Goal: Task Accomplishment & Management: Manage account settings

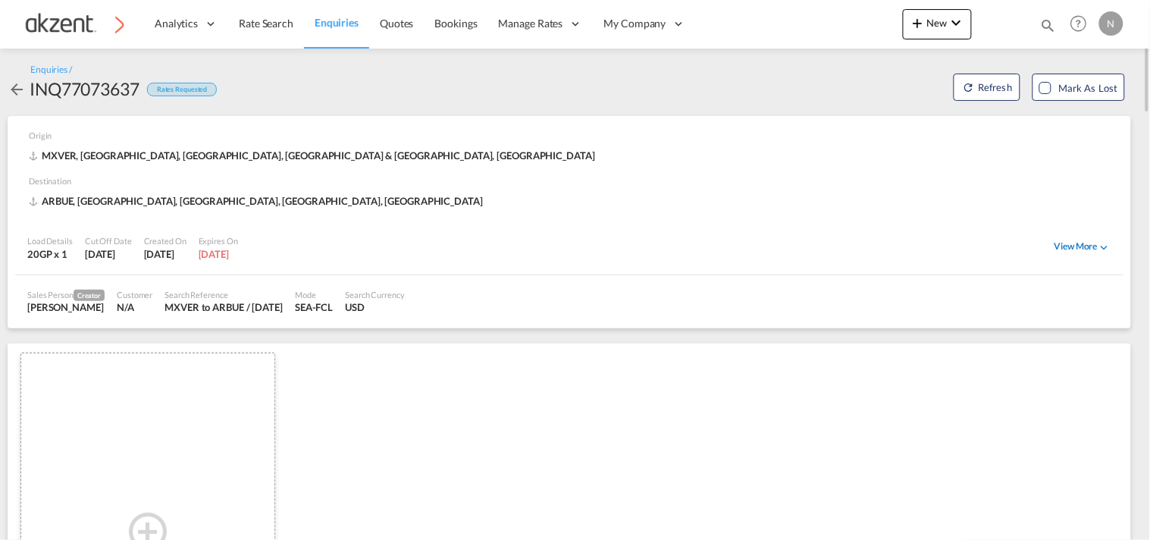
click at [1092, 250] on div "View More" at bounding box center [1083, 247] width 57 height 14
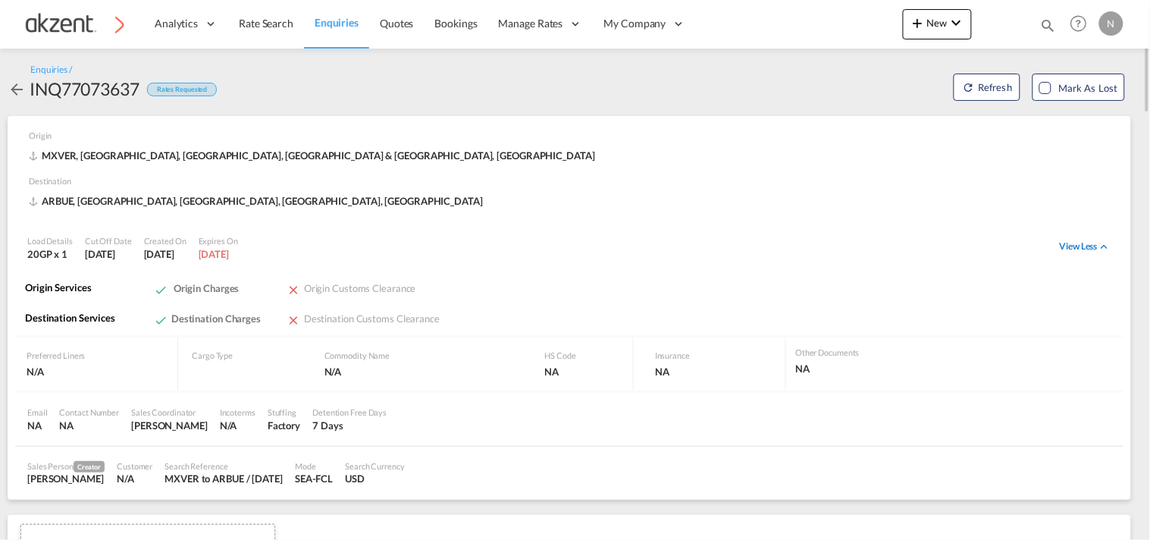
click at [1090, 250] on div "View Less" at bounding box center [1086, 247] width 52 height 14
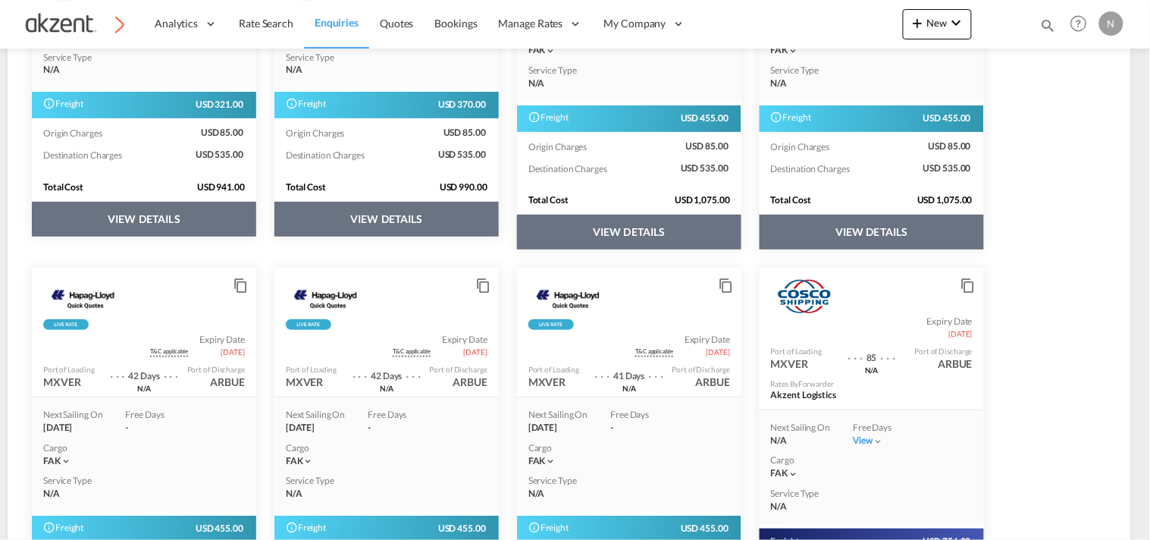
scroll to position [2099, 0]
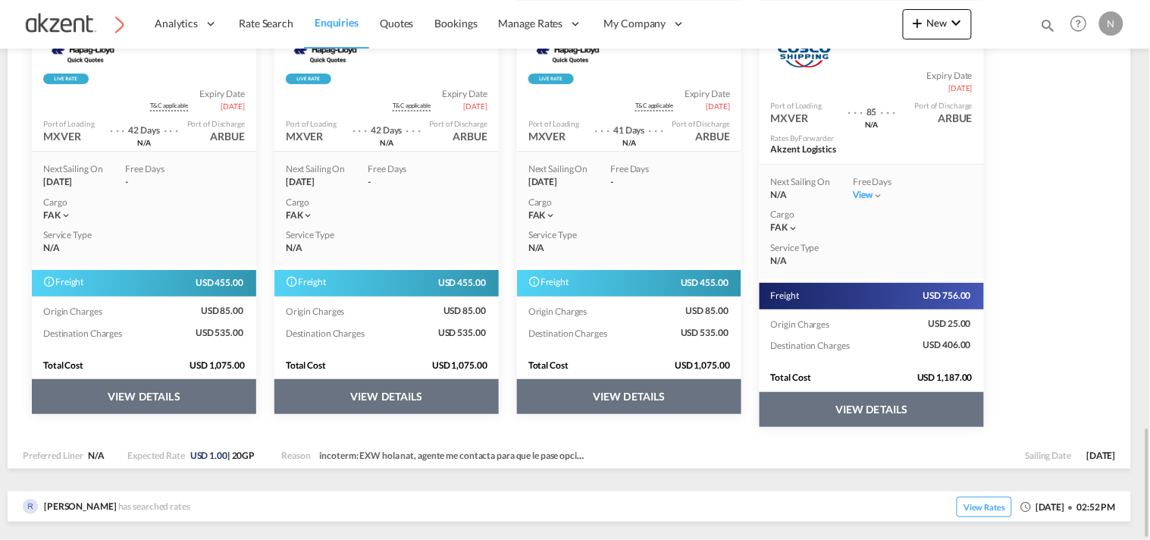
click at [441, 380] on button "VIEW DETAILS" at bounding box center [387, 396] width 224 height 35
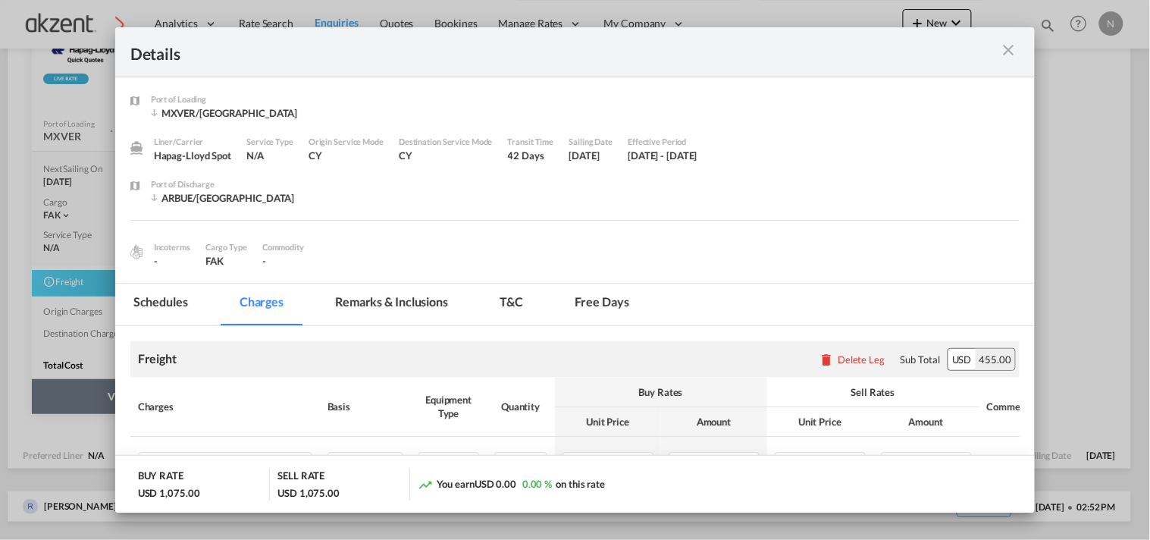
click at [1010, 49] on md-icon "icon-close m-3 fg-AAA8AD cursor" at bounding box center [1008, 50] width 18 height 18
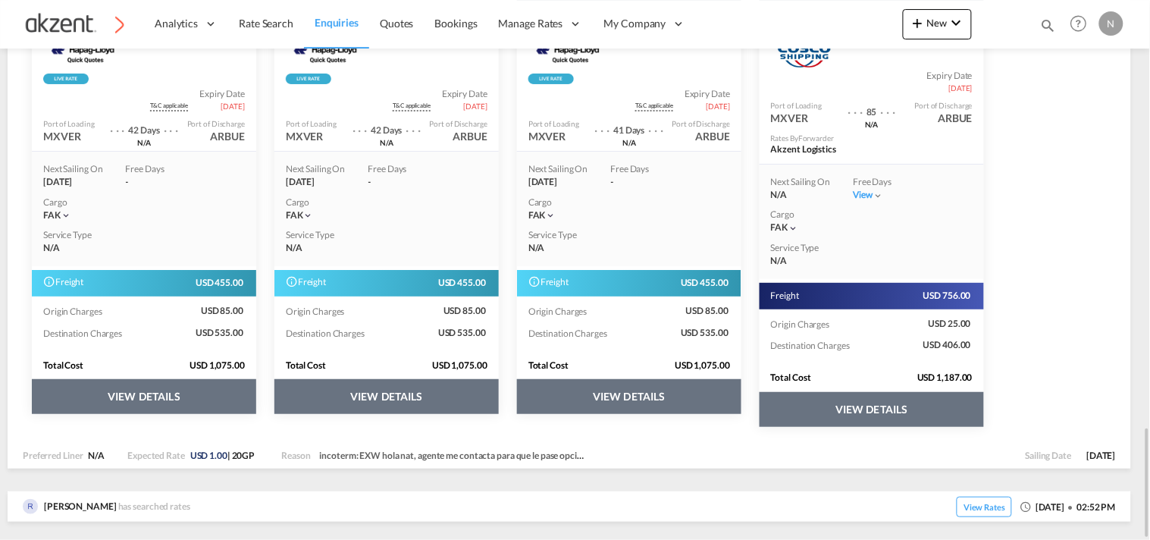
scroll to position [2015, 0]
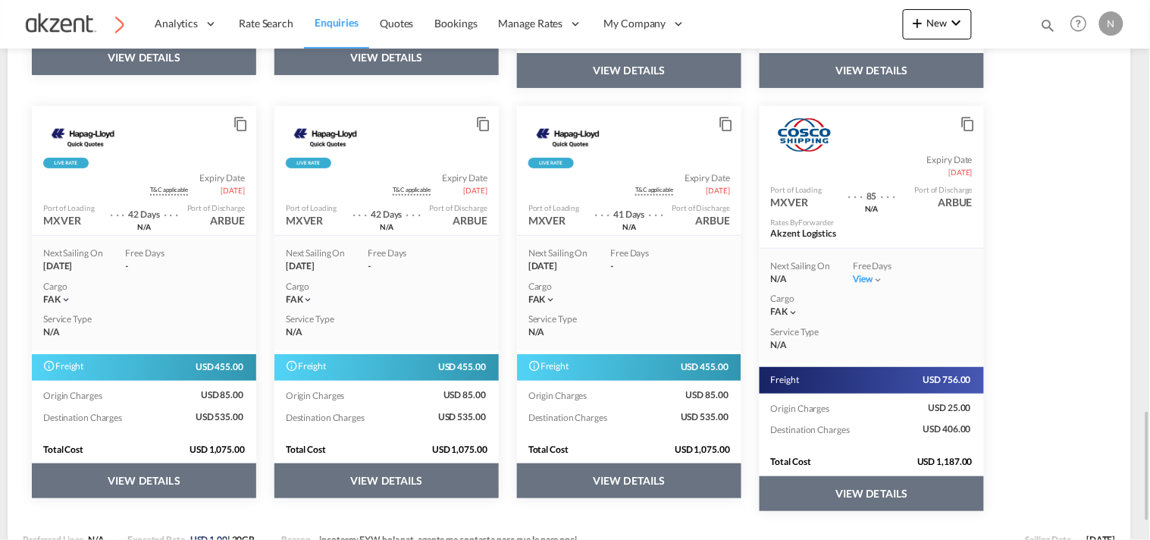
click at [480, 121] on md-icon "icon-content-copy" at bounding box center [481, 120] width 11 height 11
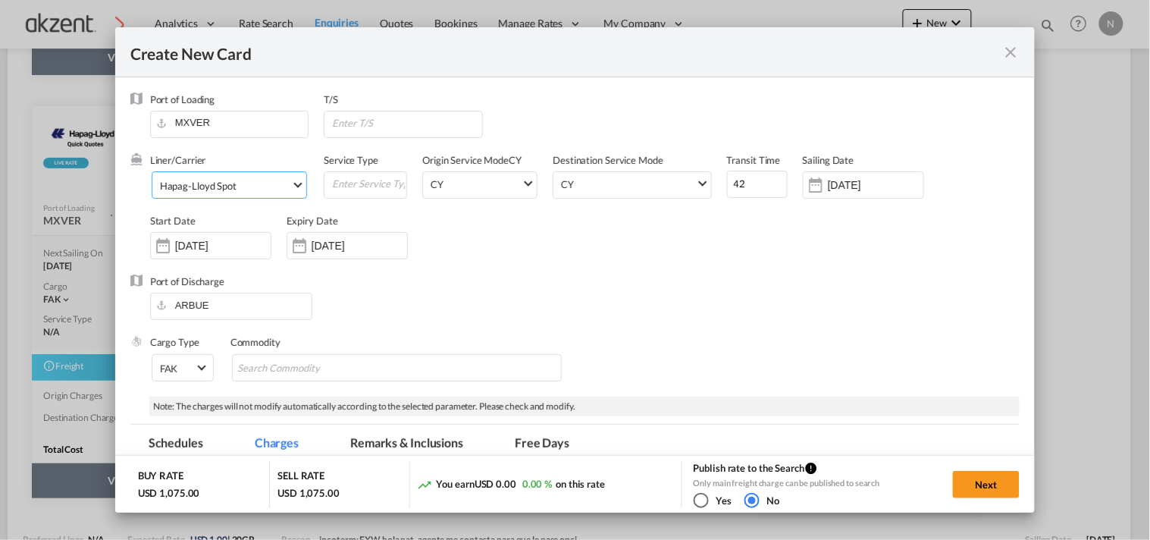
click at [271, 172] on md-select-value "Hapag-Lloyd Spot" at bounding box center [232, 184] width 149 height 24
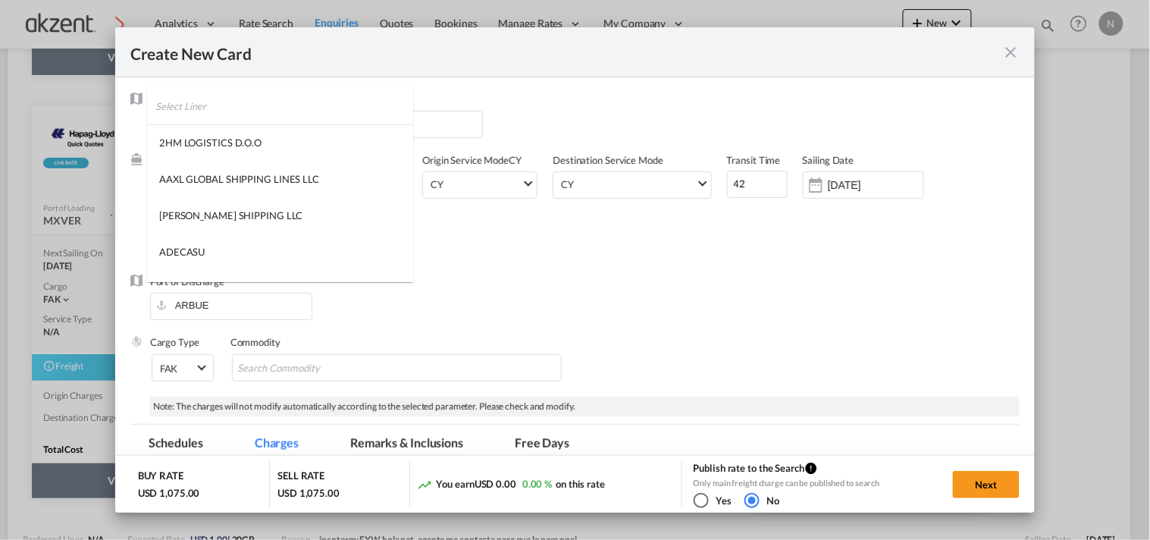
scroll to position [1995, 0]
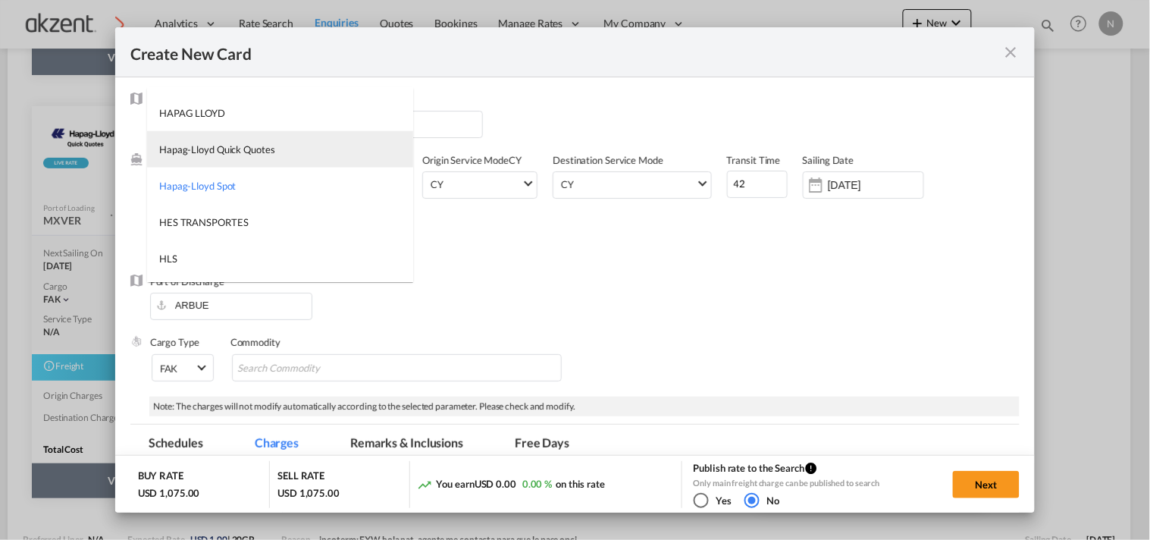
click at [273, 149] on md-option "Hapag-Lloyd Quick Quotes" at bounding box center [280, 149] width 266 height 36
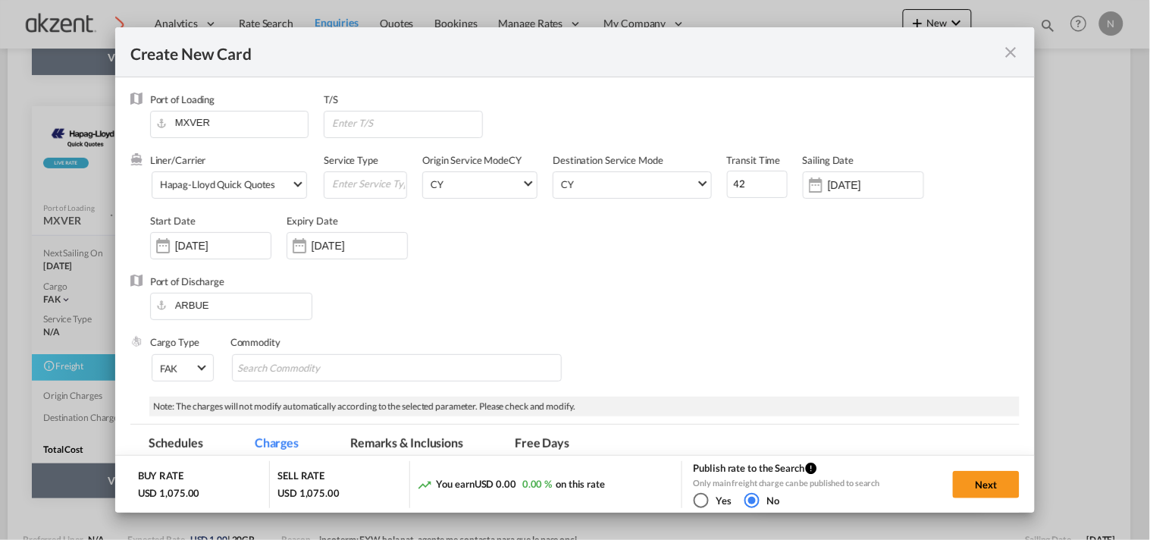
click at [639, 265] on div "Liner/Carrier Hapag-[PERSON_NAME] Quick Quotes Service Type Origin Service Mode…" at bounding box center [585, 213] width 871 height 121
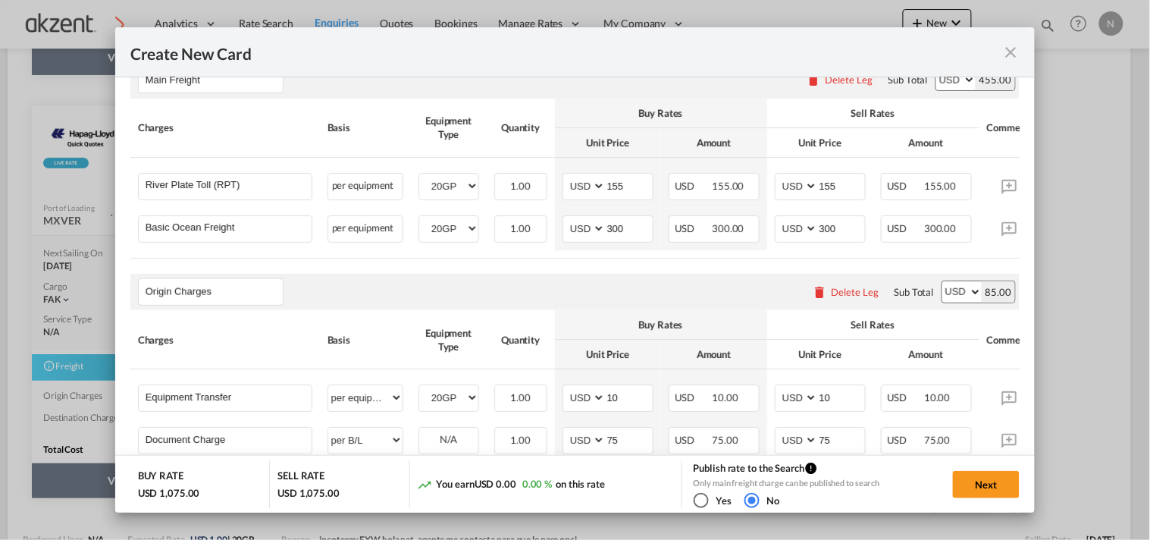
scroll to position [0, 82]
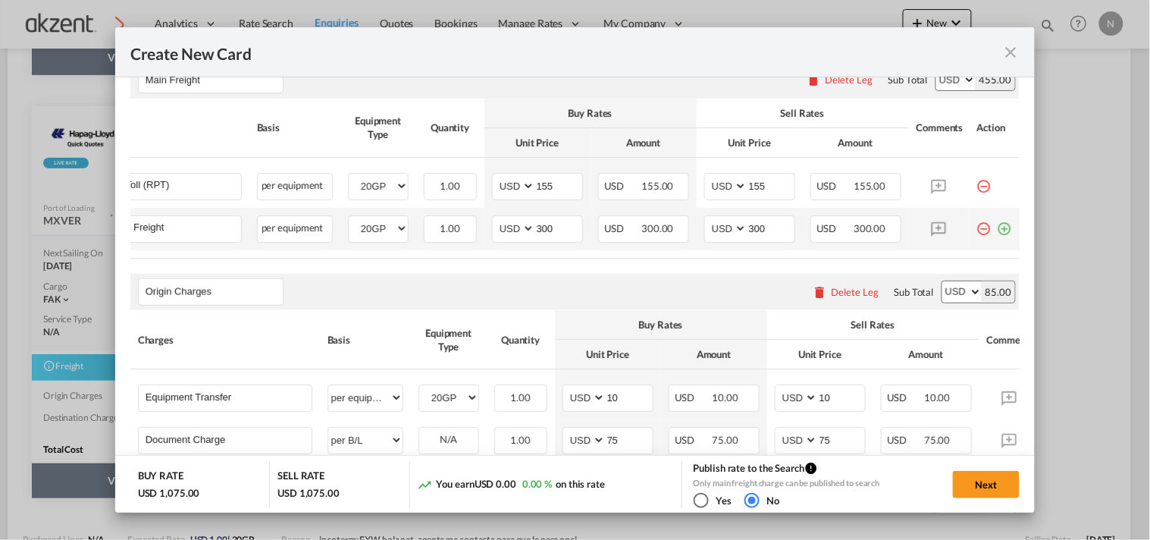
click at [998, 224] on md-icon "icon-plus-circle-outline green-400-fg" at bounding box center [1005, 222] width 15 height 15
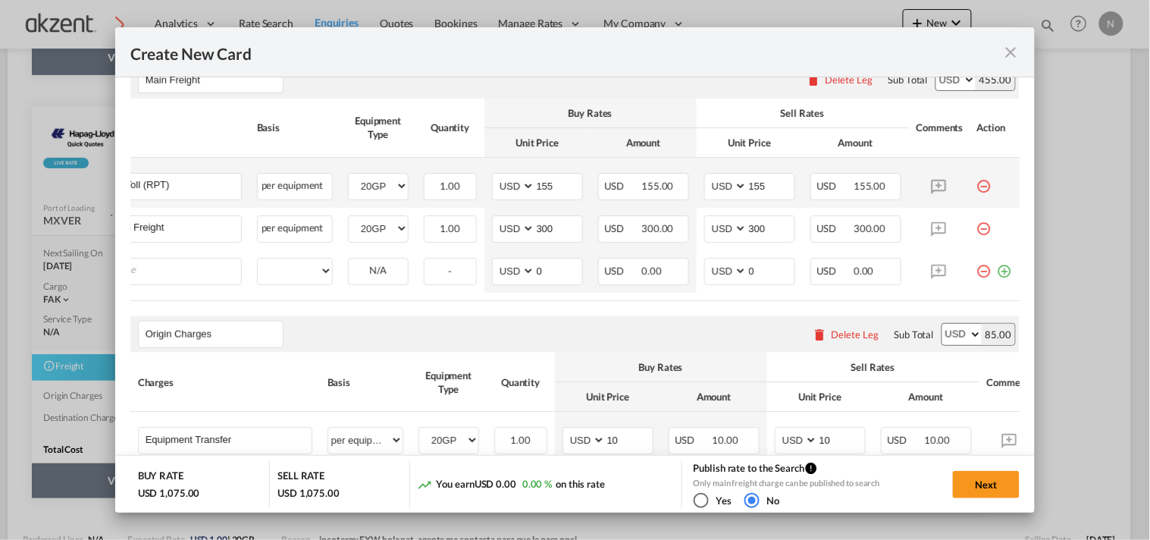
click at [978, 187] on md-icon "icon-minus-circle-outline red-400-fg" at bounding box center [985, 180] width 15 height 15
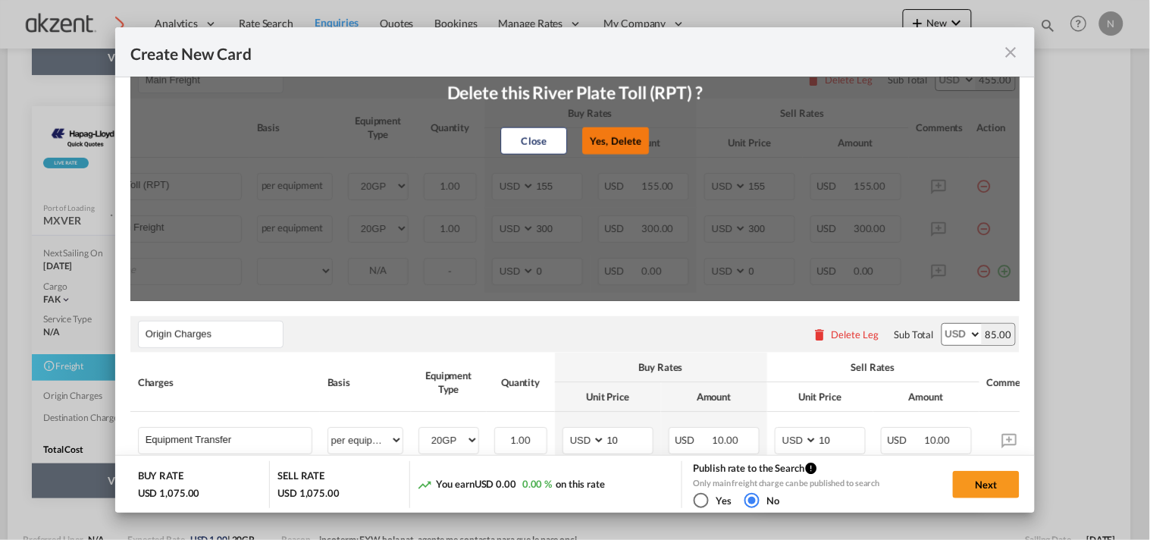
click at [607, 137] on button "Yes, Delete" at bounding box center [616, 140] width 67 height 27
type input "Basic Ocean Freight"
type input "300"
type input "0"
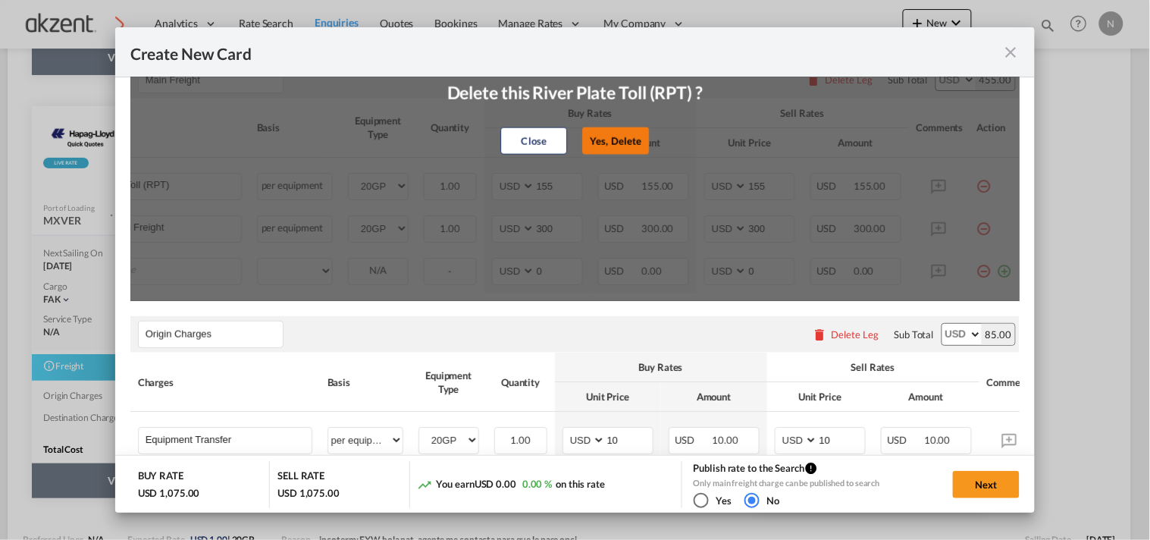
type input "0"
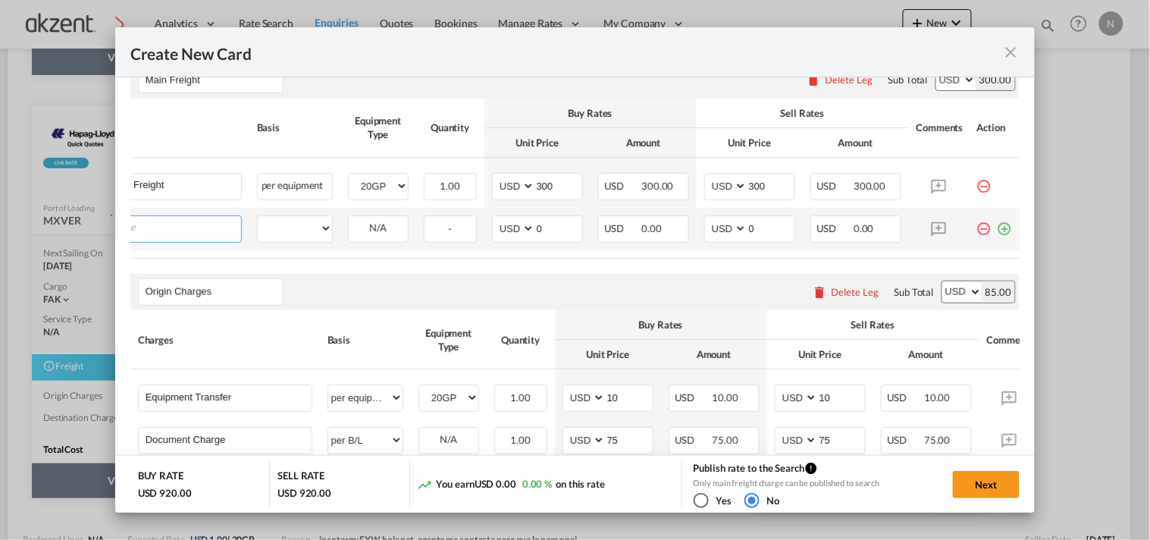
click at [178, 238] on input "Charge Name" at bounding box center [158, 227] width 166 height 23
paste input "River Plate Toll"
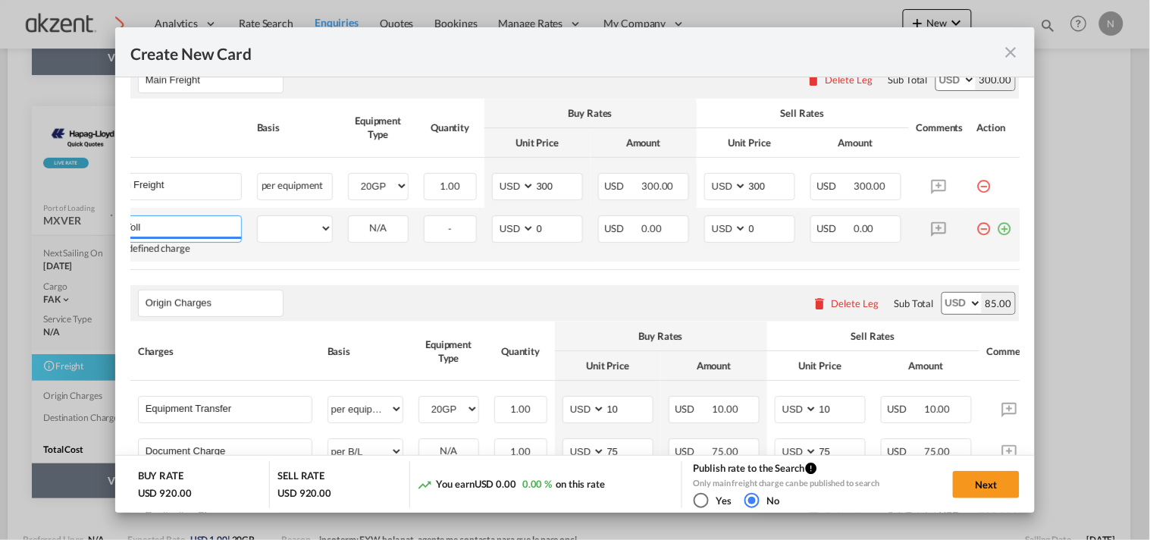
type input "River Plate Toll"
click at [284, 215] on td "per equipment per container per B/L per shipping bill per shipment % on freight…" at bounding box center [294, 235] width 91 height 54
drag, startPoint x: 287, startPoint y: 237, endPoint x: 301, endPoint y: 240, distance: 14.7
click at [287, 237] on select "per equipment per container per B/L per shipping bill per shipment % on freight…" at bounding box center [295, 228] width 74 height 24
select select "per equipment"
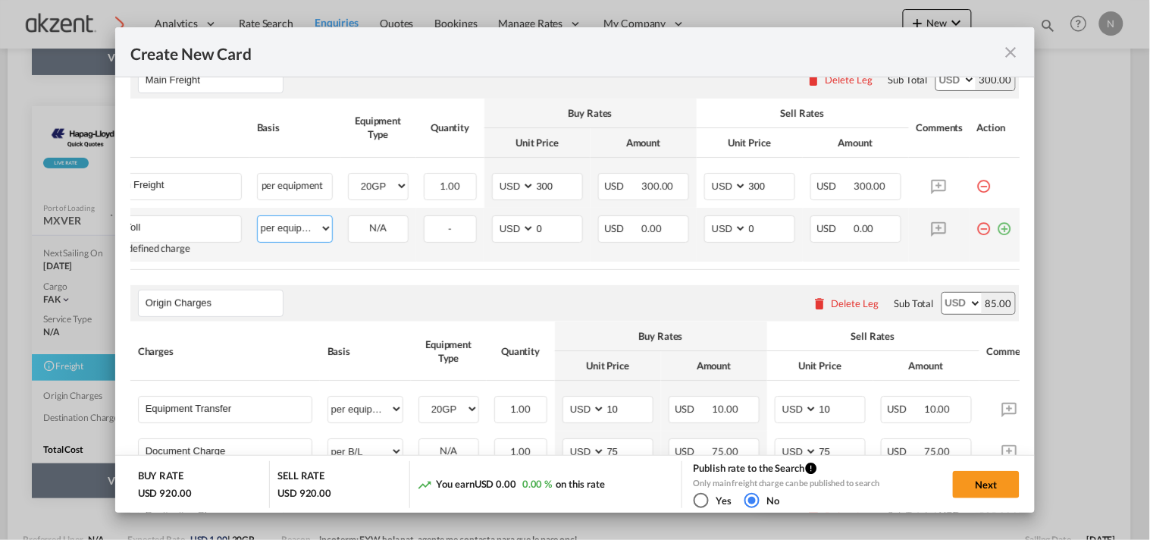
click at [258, 216] on select "per equipment per container per B/L per shipping bill per shipment % on freight…" at bounding box center [295, 228] width 74 height 24
click at [375, 233] on select "20GP" at bounding box center [378, 228] width 59 height 20
select select "20GP"
click at [349, 218] on select "20GP" at bounding box center [378, 228] width 59 height 20
drag, startPoint x: 554, startPoint y: 237, endPoint x: 484, endPoint y: 230, distance: 70.9
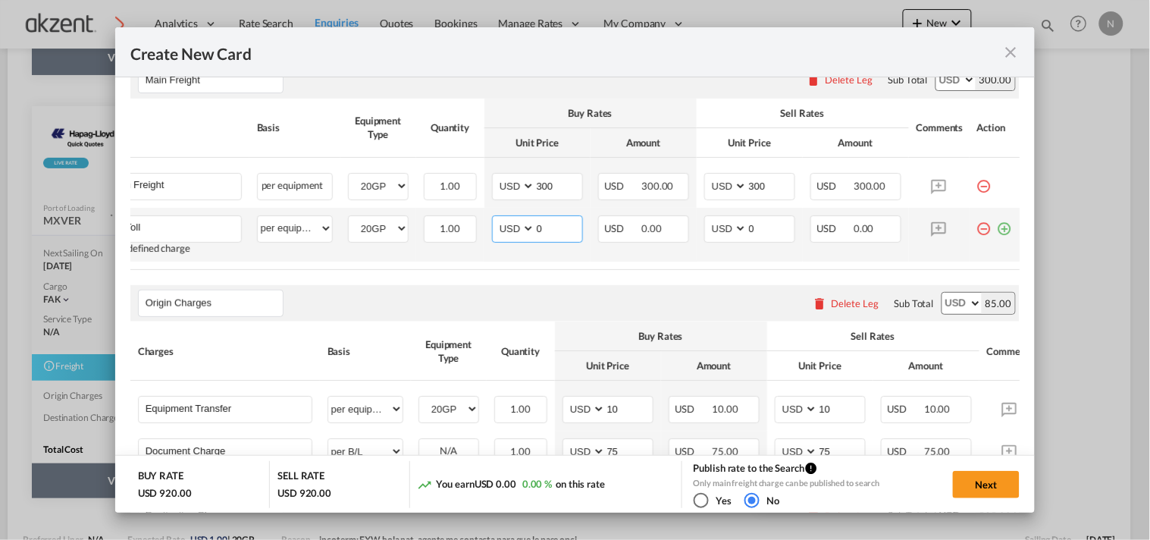
click at [492, 230] on md-input-container "AED AFN ALL AMD ANG AOA ARS AUD AWG AZN BAM BBD BDT BGN BHD BIF BMD BND [PERSON…" at bounding box center [537, 228] width 91 height 27
type input "155"
click at [446, 279] on rate-modification "Main Freight Please enter leg name Leg Name Already Exists Delete Leg Sub Total…" at bounding box center [575, 391] width 890 height 690
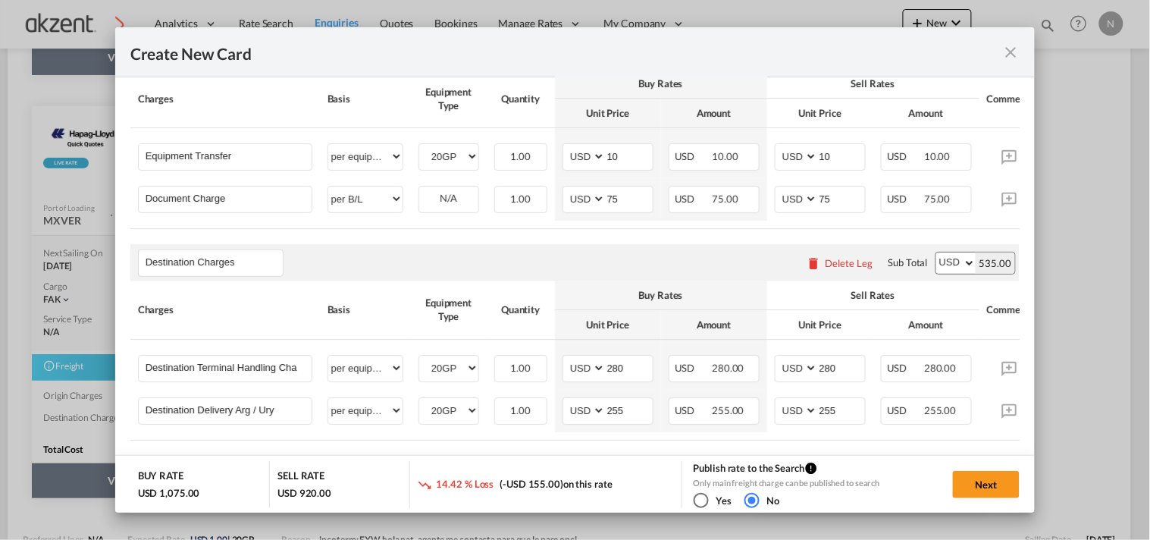
scroll to position [757, 0]
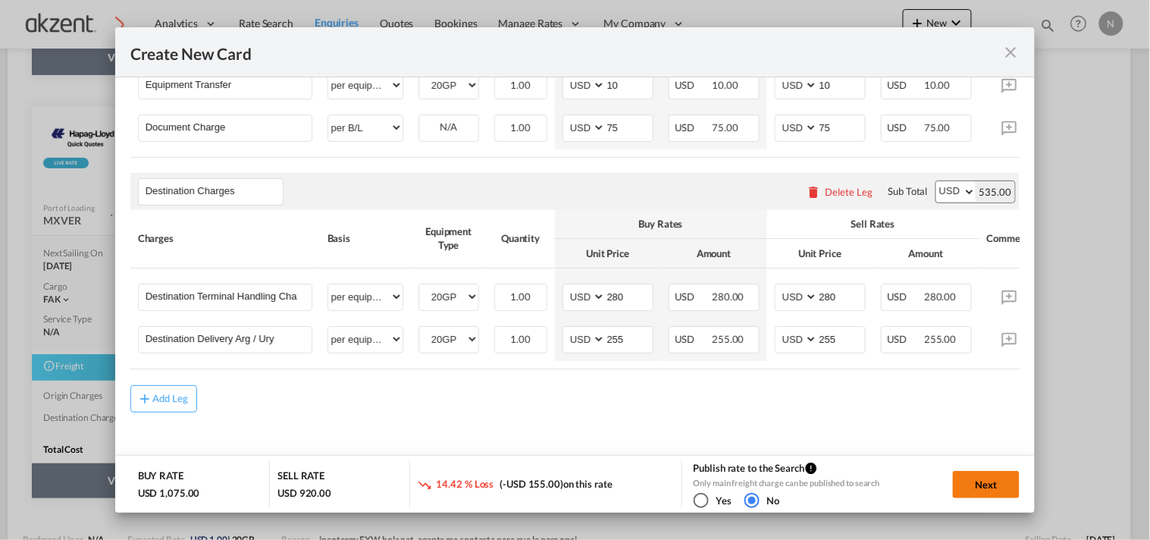
click at [1003, 487] on button "Next" at bounding box center [986, 484] width 67 height 27
type input "[DATE]"
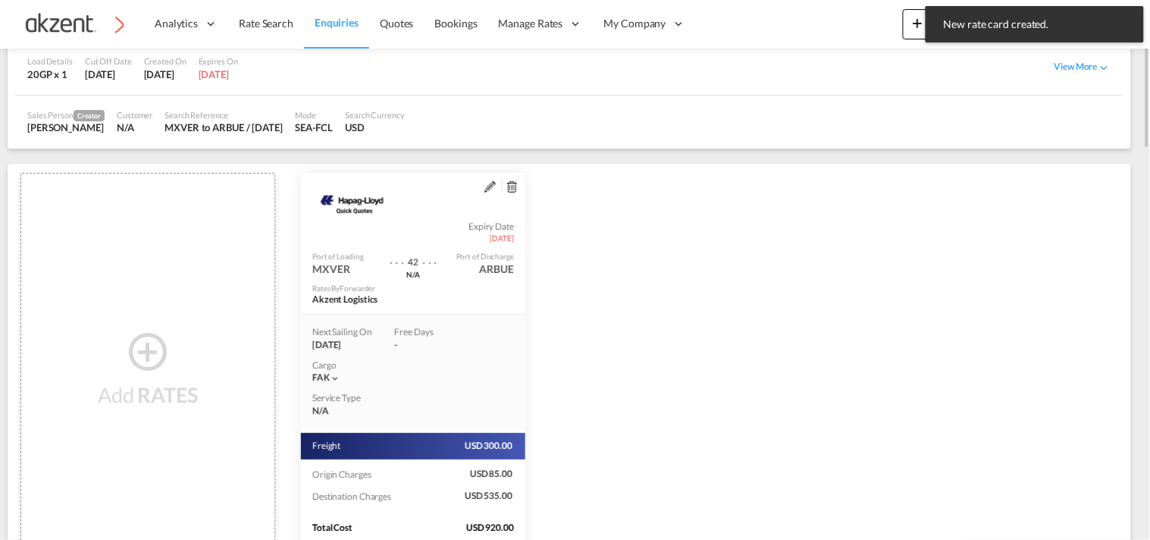
scroll to position [264, 0]
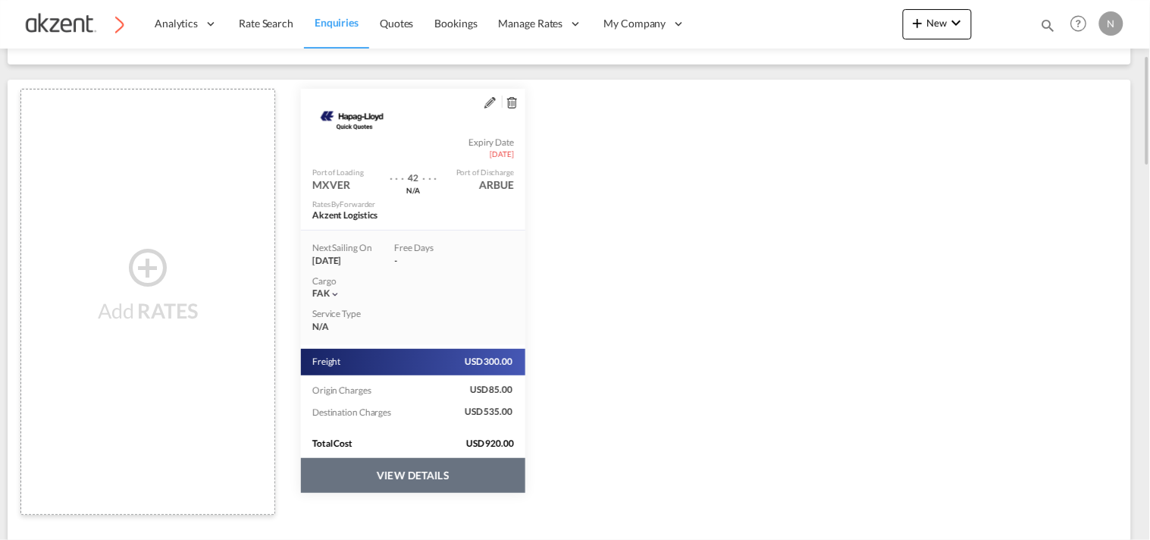
click at [309, 308] on div "Service Type N/A" at bounding box center [342, 320] width 83 height 33
click at [403, 471] on button "VIEW DETAILS" at bounding box center [413, 475] width 224 height 35
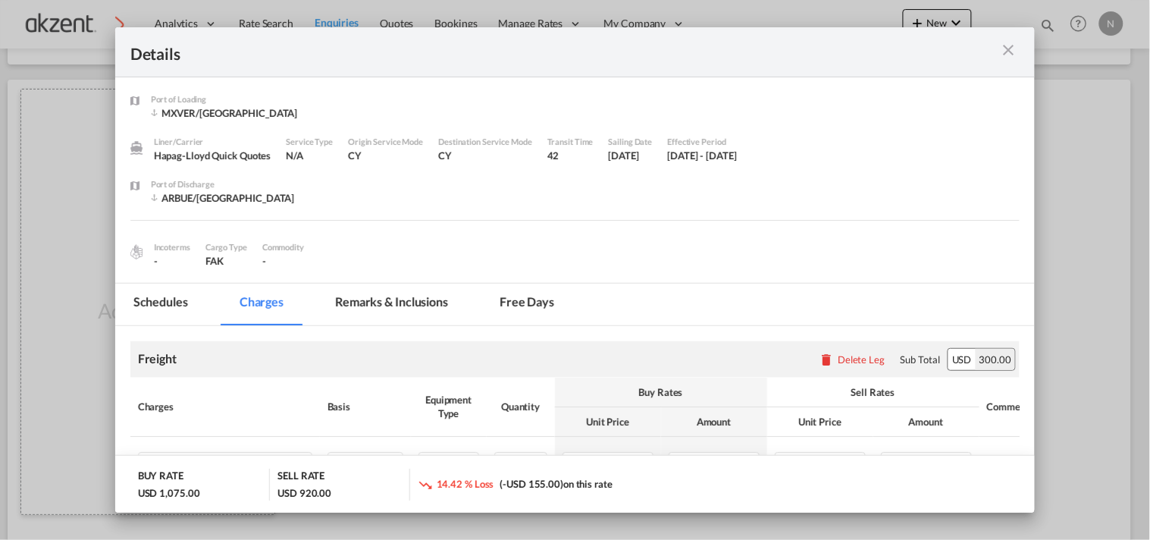
click at [1006, 58] on md-icon "icon-close m-3 fg-AAA8AD cursor" at bounding box center [1008, 50] width 18 height 18
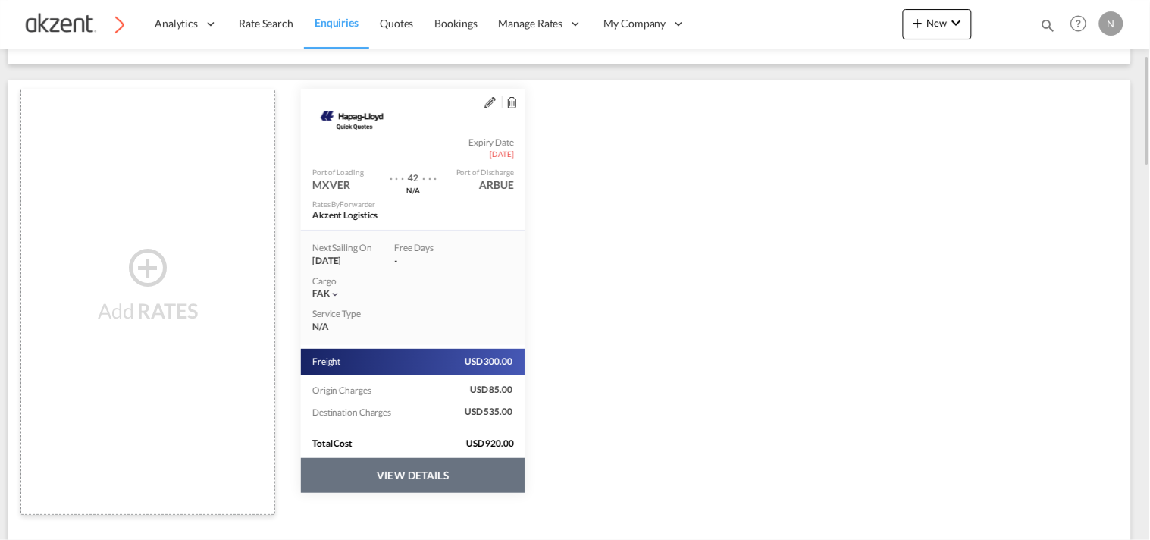
click at [488, 105] on md-icon "assets/icons/custom/edit-icon.svg" at bounding box center [490, 102] width 11 height 11
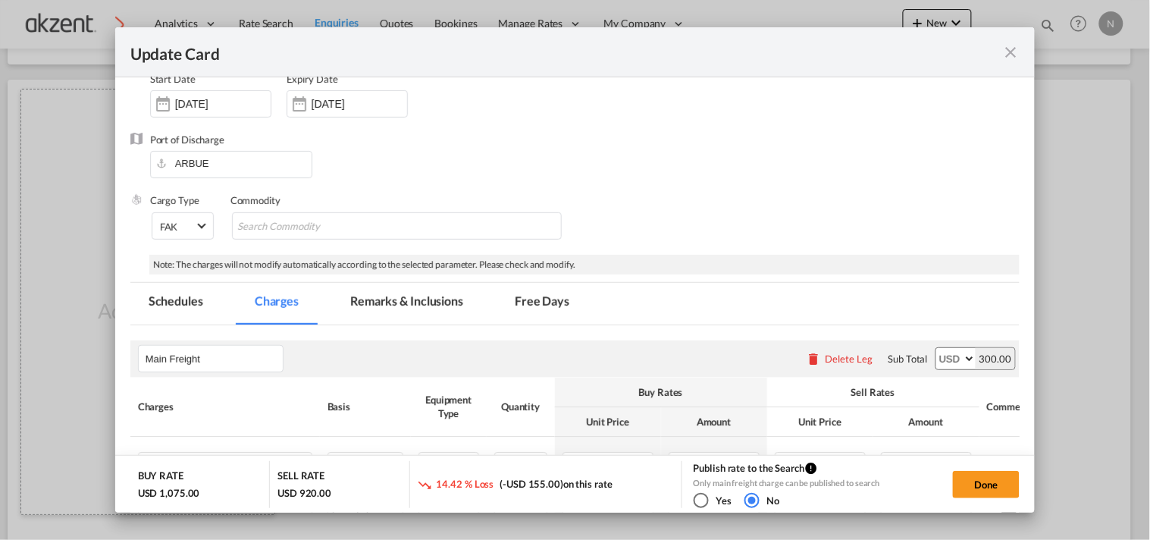
scroll to position [0, 0]
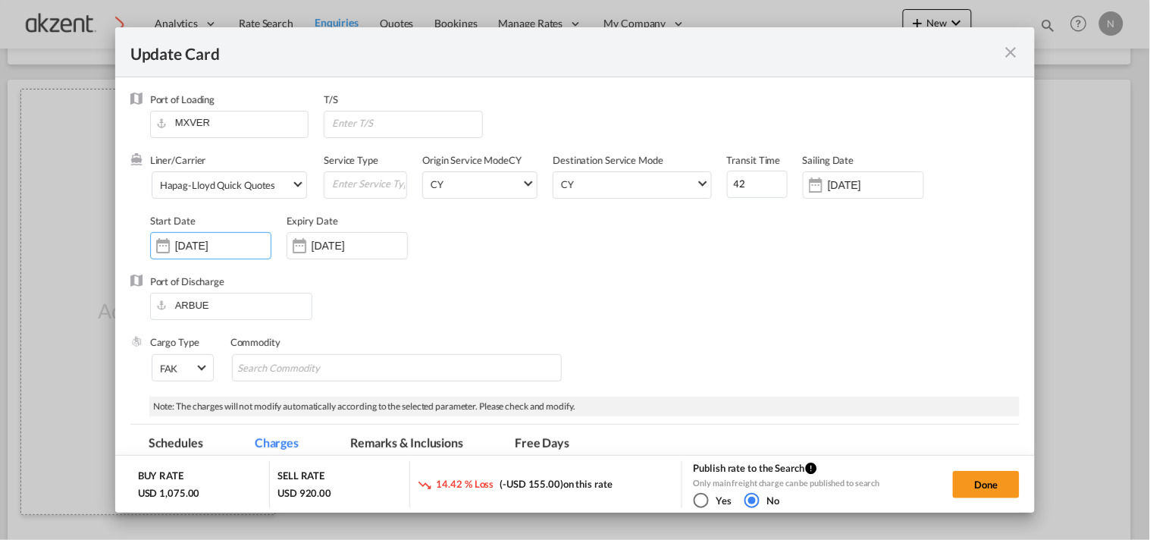
drag, startPoint x: 246, startPoint y: 243, endPoint x: 121, endPoint y: 241, distance: 124.4
click at [121, 241] on md-dialog-content "Port of Loading MXVER T/S Liner/Carrier Hapag-[PERSON_NAME] Quick Quotes 2HM LO…" at bounding box center [575, 295] width 921 height 436
drag, startPoint x: 899, startPoint y: 184, endPoint x: 766, endPoint y: 171, distance: 133.3
click at [767, 171] on div "Liner/Carrier Hapag-[PERSON_NAME] Quick Quotes 2HM LOGISTICS D.O.O AAXL GLOBAL …" at bounding box center [585, 213] width 871 height 121
click at [677, 293] on div "Port of Discharge [GEOGRAPHIC_DATA]" at bounding box center [575, 305] width 890 height 61
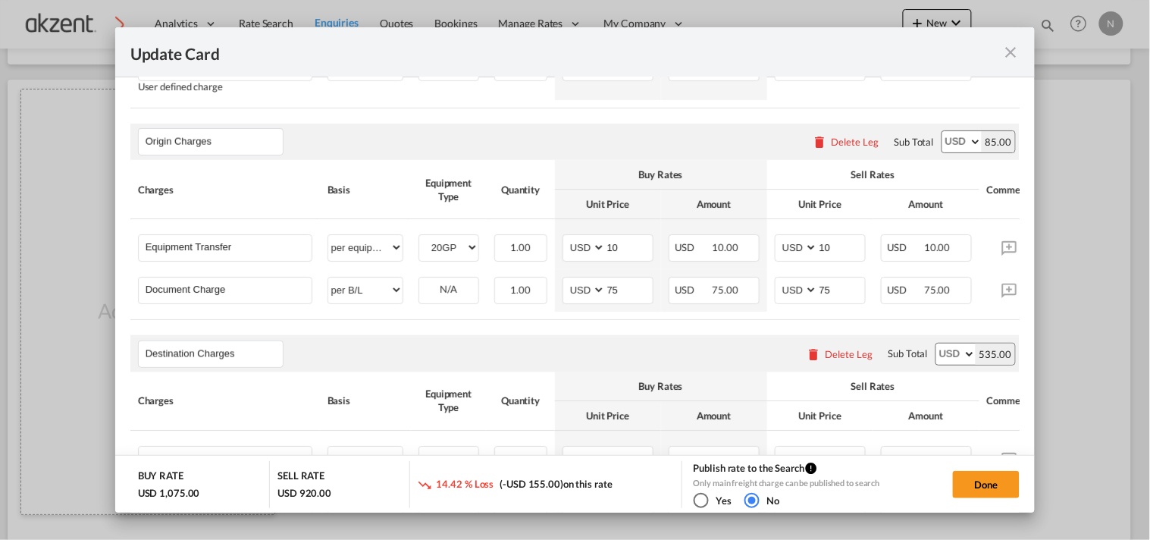
scroll to position [673, 0]
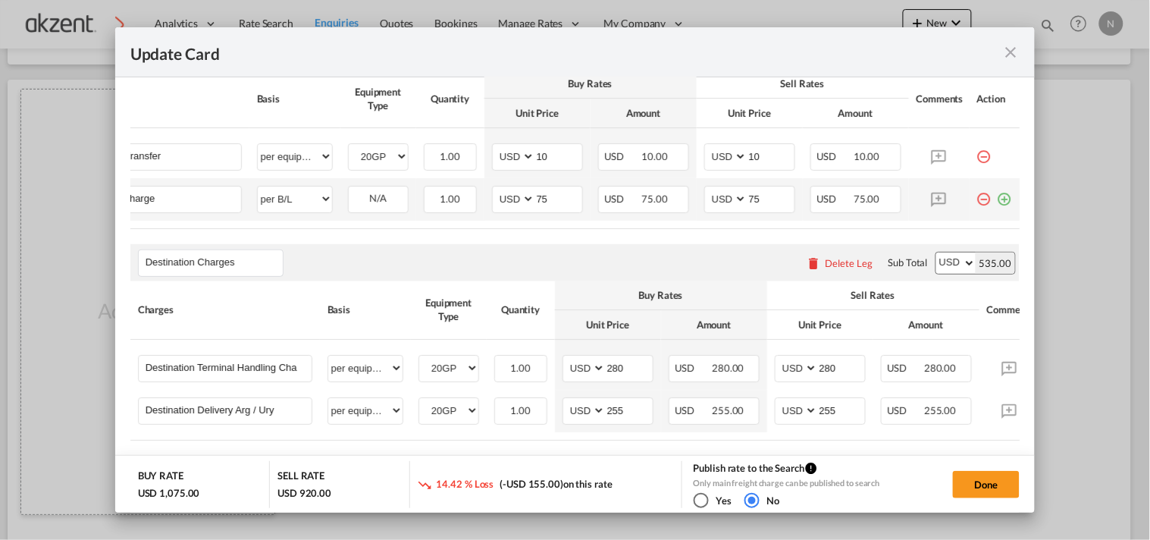
click at [998, 196] on md-icon "icon-plus-circle-outline green-400-fg" at bounding box center [1005, 193] width 15 height 15
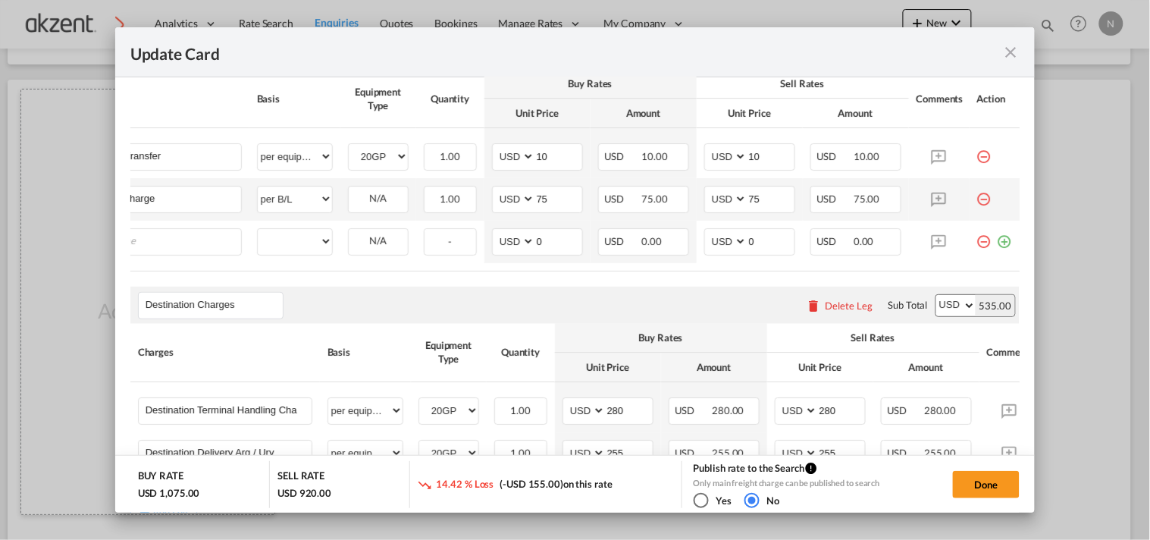
scroll to position [0, 15]
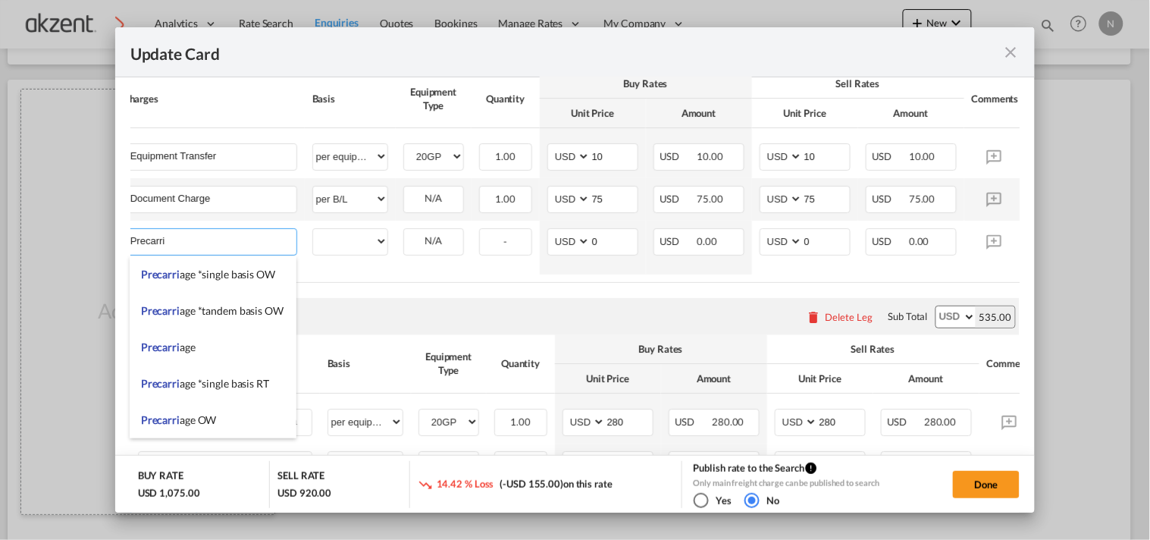
click at [243, 309] on span "Precarri age *tandem basis OW" at bounding box center [212, 310] width 143 height 13
type input "Precarriage *tandem basis OW"
select select "per container"
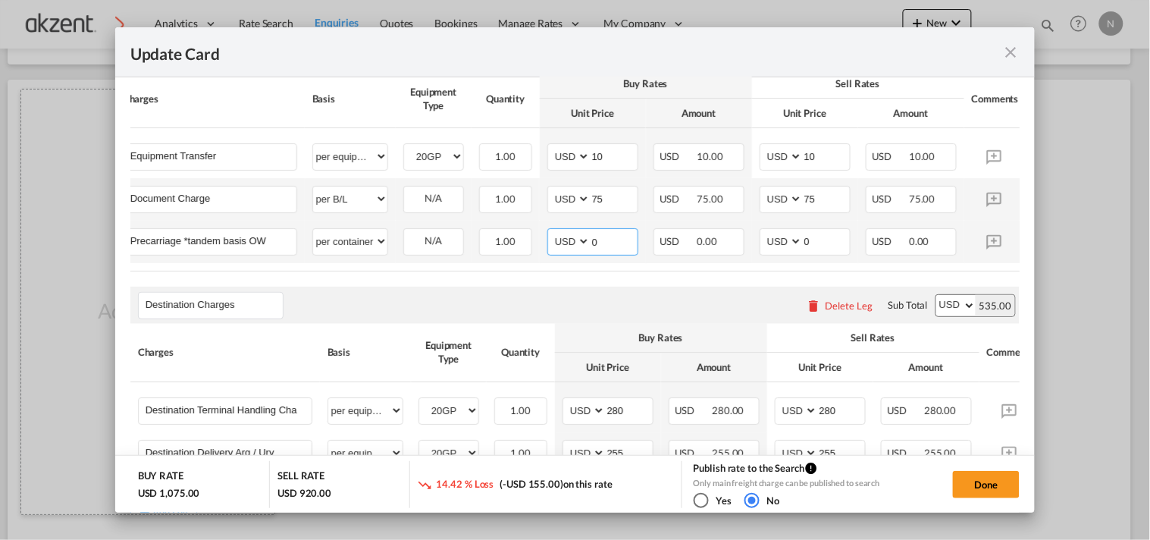
drag, startPoint x: 601, startPoint y: 245, endPoint x: 566, endPoint y: 246, distance: 34.9
click at [566, 246] on md-input-container "AED AFN ALL AMD ANG AOA ARS AUD AWG AZN BAM BBD BDT BGN BHD BIF BMD BND [PERSON…" at bounding box center [593, 241] width 91 height 27
type input "1305"
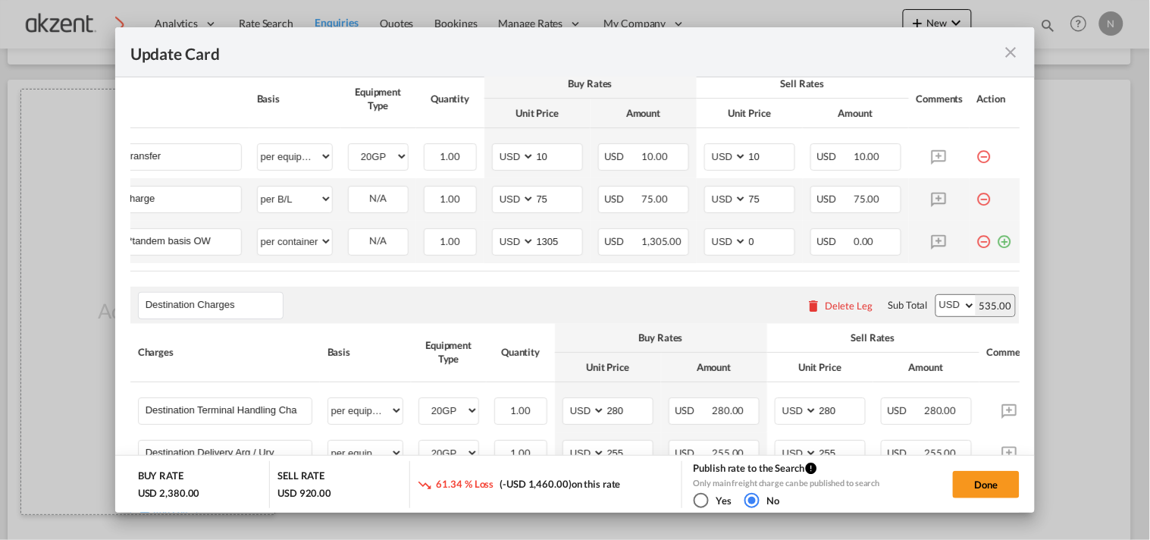
click at [998, 243] on md-icon "icon-plus-circle-outline green-400-fg" at bounding box center [1005, 235] width 15 height 15
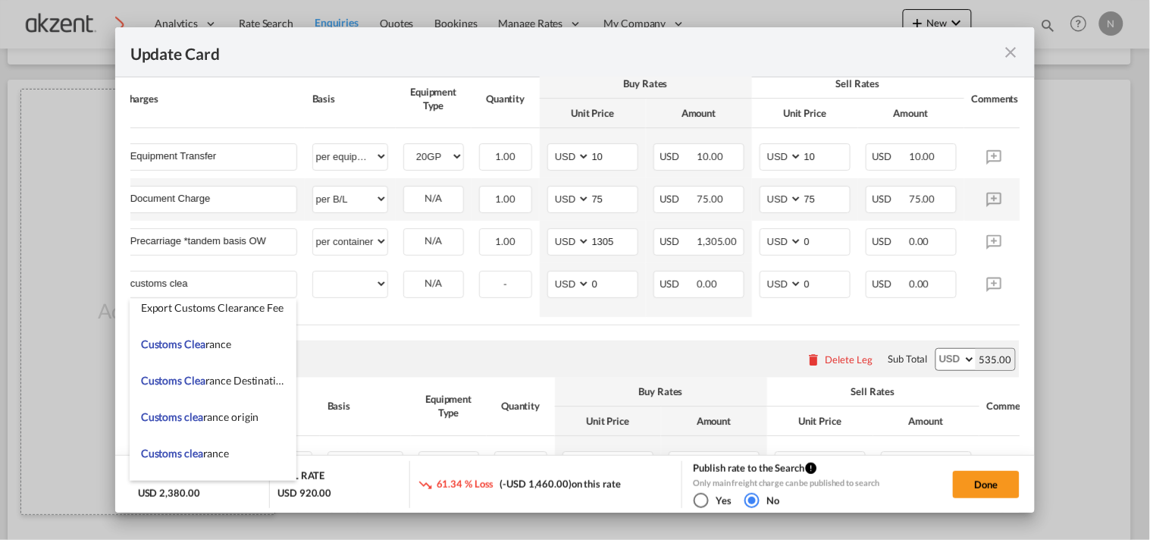
scroll to position [77, 0]
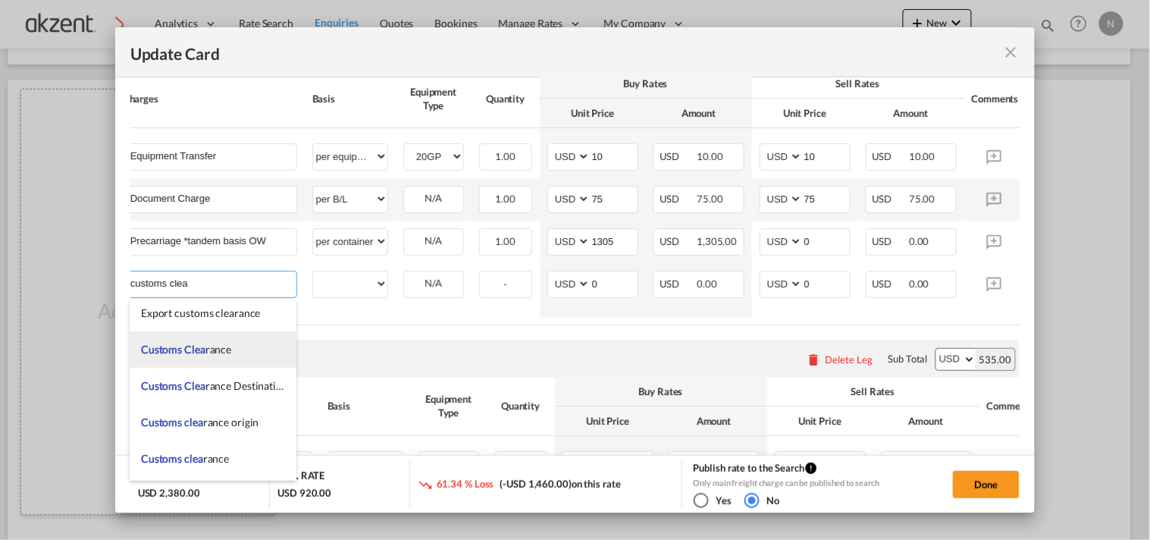
click at [256, 347] on li "Customs [PERSON_NAME]" at bounding box center [213, 349] width 167 height 36
type input "Customs Clearance"
select select "per equipment"
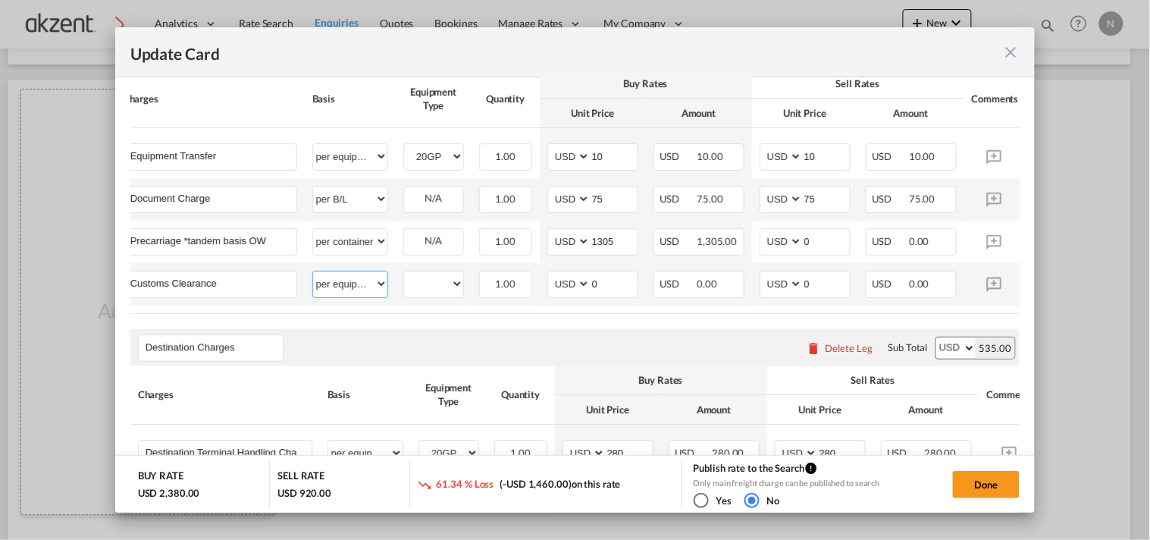
click at [366, 290] on select "per equipment per container per B/L per shipping bill per shipment per pallet p…" at bounding box center [350, 283] width 74 height 24
click at [313, 276] on select "per equipment per container per B/L per shipping bill per shipment per pallet p…" at bounding box center [350, 283] width 74 height 24
click at [367, 237] on select "per equipment per container per B/L per shipping bill per shipment per pallet p…" at bounding box center [350, 241] width 74 height 24
select select "per equipment"
click at [313, 234] on select "per equipment per container per B/L per shipping bill per shipment per pallet p…" at bounding box center [350, 241] width 74 height 24
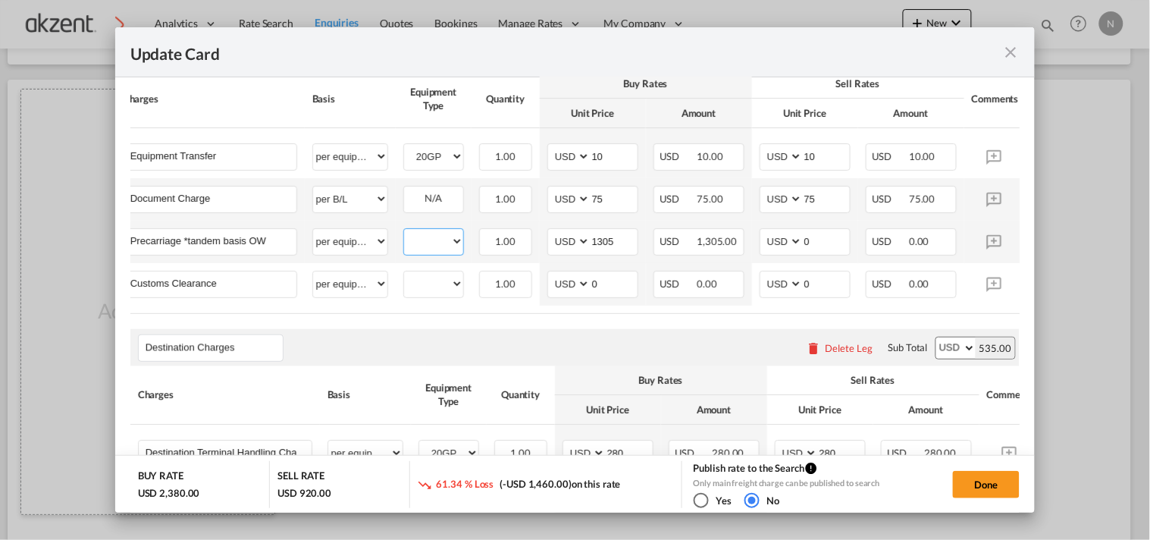
click at [446, 251] on select "20GP" at bounding box center [433, 241] width 59 height 20
select select "20GP"
click at [404, 236] on select "20GP" at bounding box center [433, 241] width 59 height 20
click at [448, 288] on select "20GP" at bounding box center [433, 284] width 59 height 20
select select "20GP"
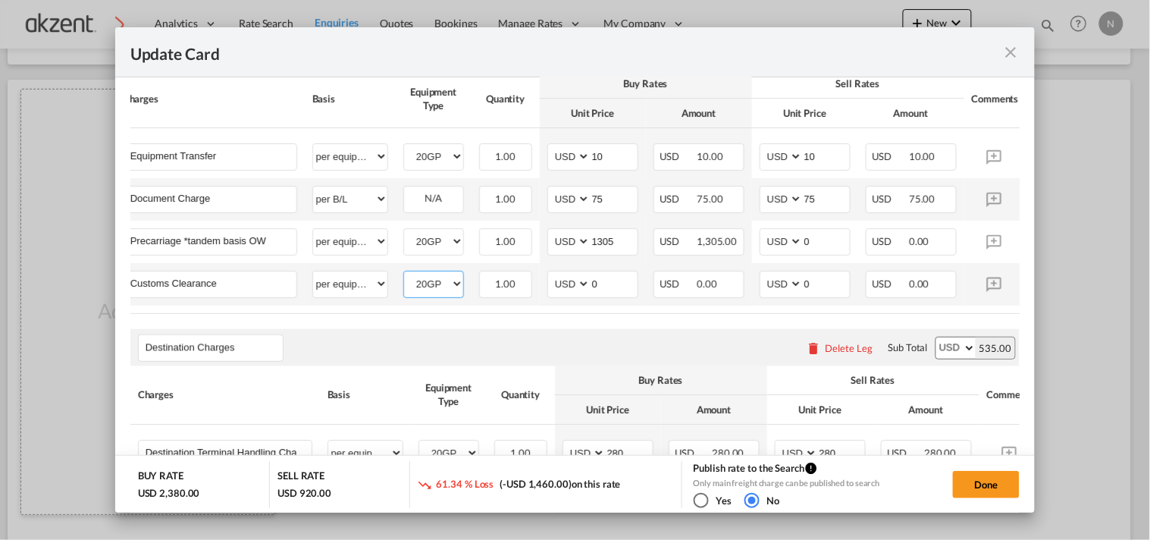
click at [404, 278] on select "20GP" at bounding box center [433, 284] width 59 height 20
click at [566, 283] on select "AED AFN ALL AMD ANG AOA ARS AUD AWG AZN BAM BBD BDT BGN BHD BIF BMD BND [PERSON…" at bounding box center [570, 284] width 39 height 20
select select "string:MXN"
click at [551, 278] on select "AED AFN ALL AMD ANG AOA ARS AUD AWG AZN BAM BBD BDT BGN BHD BIF BMD BND [PERSON…" at bounding box center [570, 284] width 39 height 20
type input "3346"
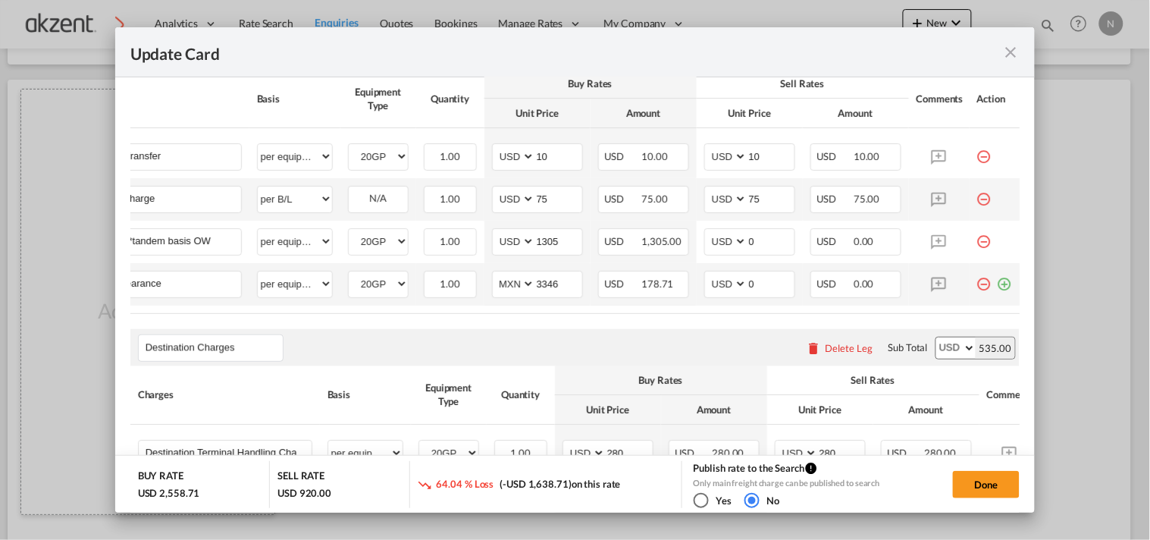
click at [998, 286] on md-icon "icon-plus-circle-outline green-400-fg" at bounding box center [1005, 278] width 15 height 15
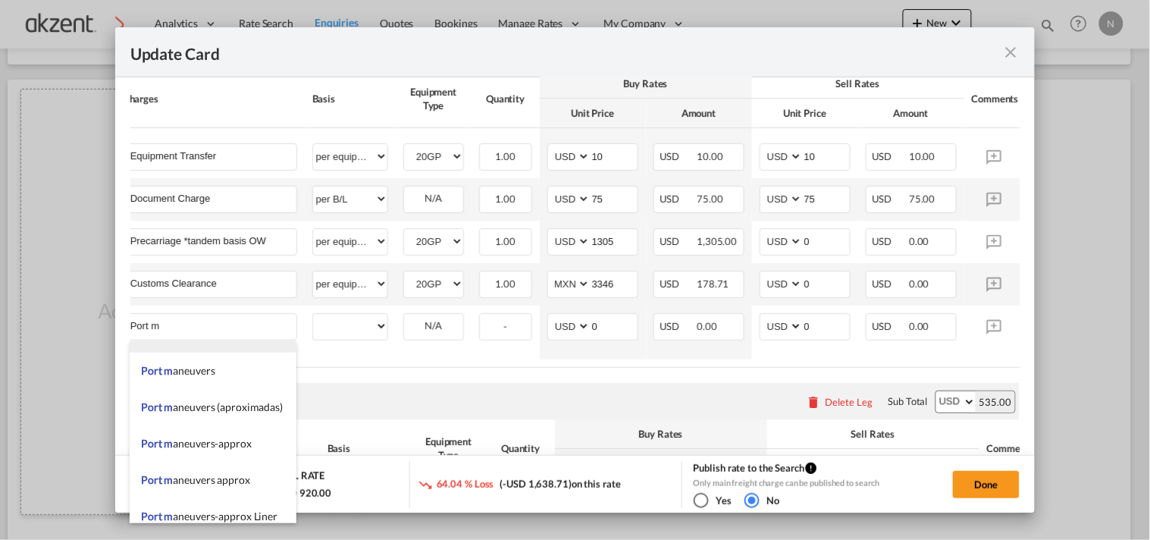
scroll to position [84, 0]
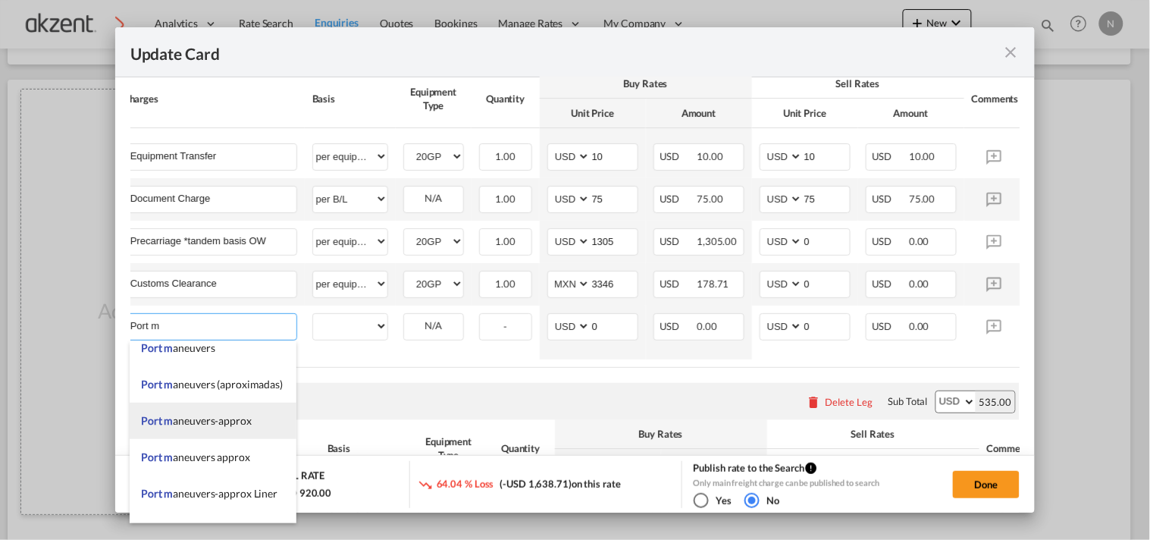
click at [215, 423] on span "Port m aneuvers-approx" at bounding box center [196, 420] width 111 height 13
type input "Port maneuvers-approx"
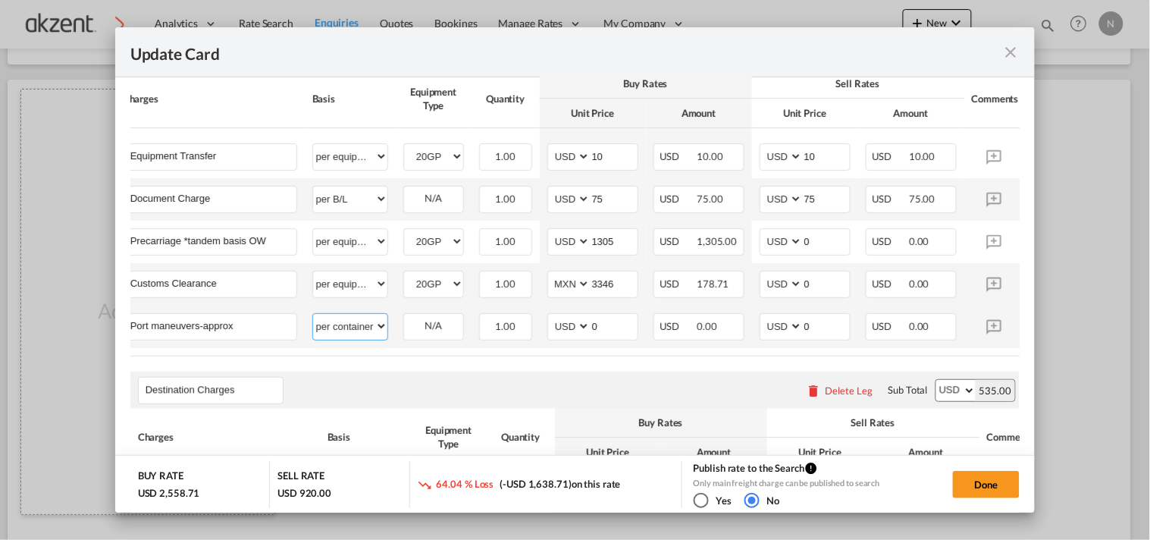
drag, startPoint x: 337, startPoint y: 335, endPoint x: 337, endPoint y: 322, distance: 13.7
click at [337, 335] on select "per equipment per container per B/L per shipping bill per shipment per pallet p…" at bounding box center [350, 326] width 74 height 24
click at [313, 319] on select "per equipment per container per B/L per shipping bill per shipment per pallet p…" at bounding box center [350, 326] width 74 height 24
click at [356, 336] on select "per equipment per container per B/L per shipping bill per shipment per pallet p…" at bounding box center [350, 326] width 74 height 24
select select "per equipment"
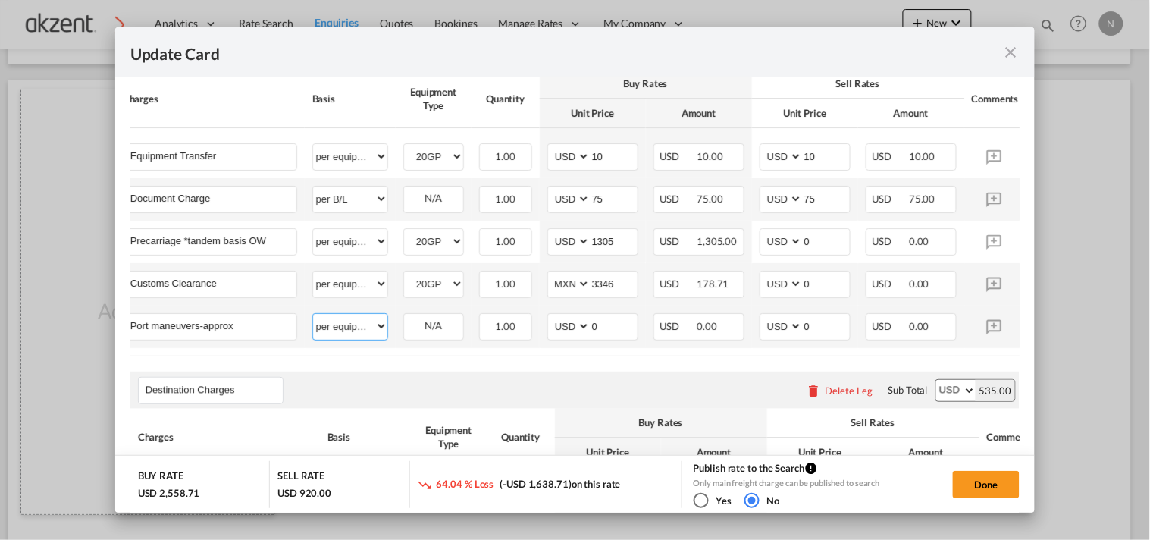
click at [313, 319] on select "per equipment per container per B/L per shipping bill per shipment per pallet p…" at bounding box center [350, 326] width 74 height 24
drag, startPoint x: 423, startPoint y: 331, endPoint x: 441, endPoint y: 337, distance: 18.2
click at [423, 331] on select "20GP" at bounding box center [433, 326] width 59 height 20
select select "20GP"
click at [404, 321] on select "20GP" at bounding box center [433, 326] width 59 height 20
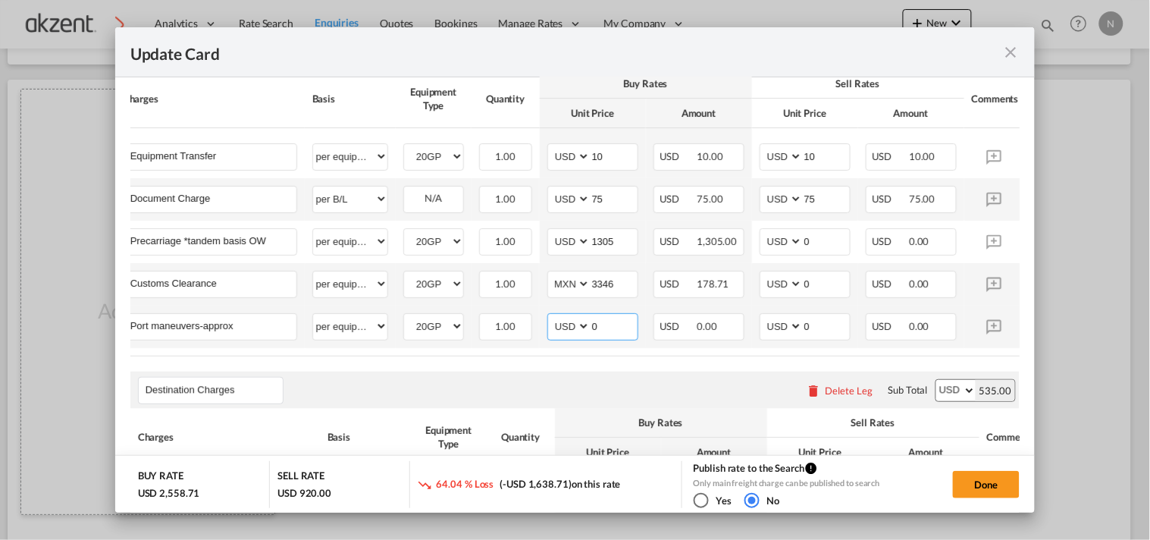
click at [557, 328] on select "AED AFN ALL AMD ANG AOA ARS AUD AWG AZN BAM BBD BDT BGN BHD BIF BMD BND [PERSON…" at bounding box center [570, 326] width 39 height 20
select select "string:MXN"
click at [551, 321] on select "AED AFN ALL AMD ANG AOA ARS AUD AWG AZN BAM BBD BDT BGN BHD BIF BMD BND [PERSON…" at bounding box center [570, 326] width 39 height 20
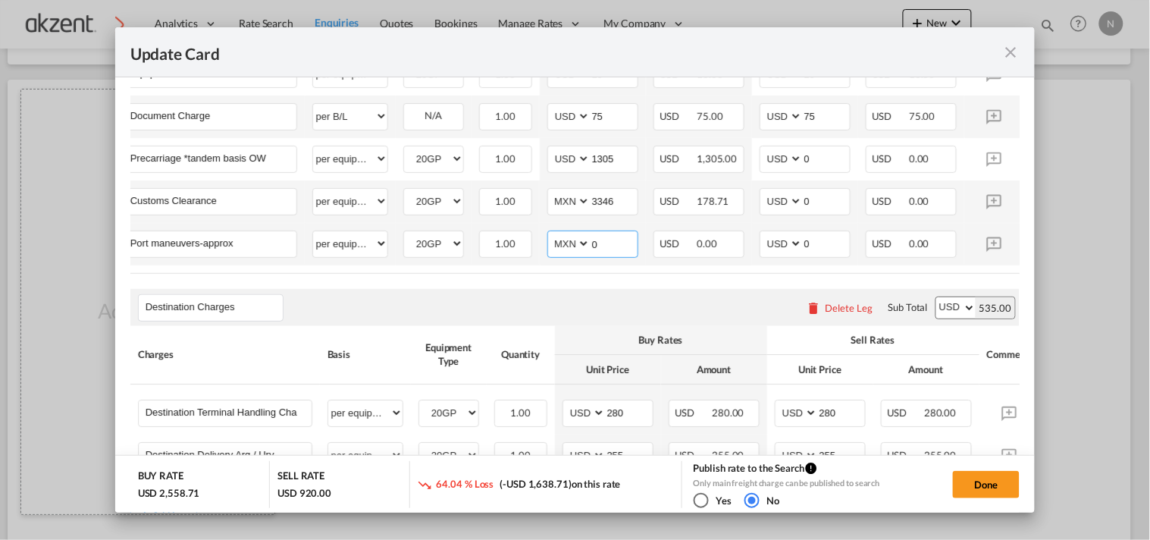
scroll to position [758, 0]
type input "2130"
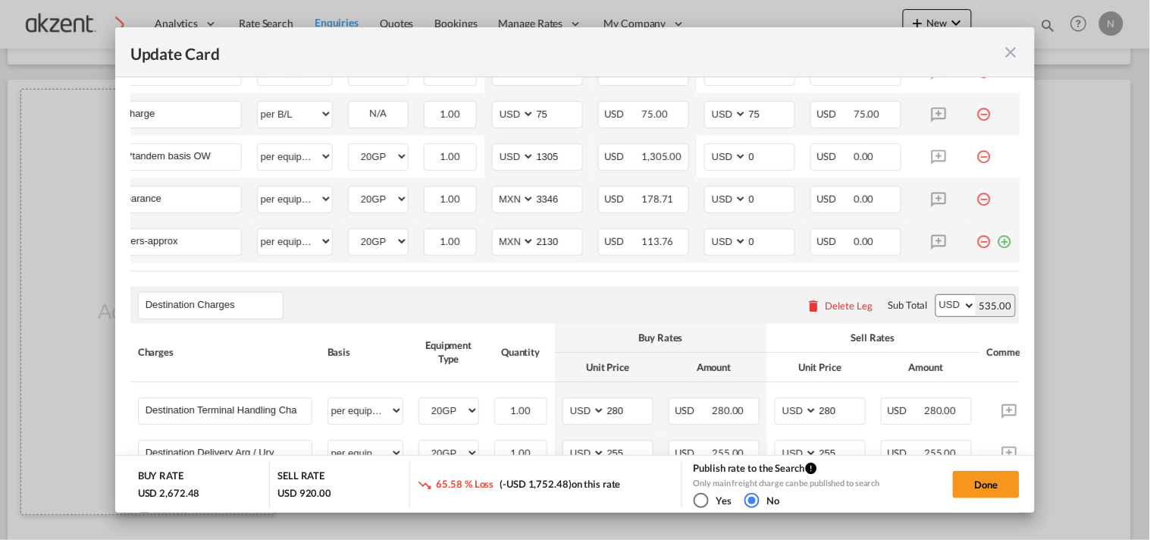
click at [998, 243] on md-icon "icon-plus-circle-outline green-400-fg" at bounding box center [1005, 235] width 15 height 15
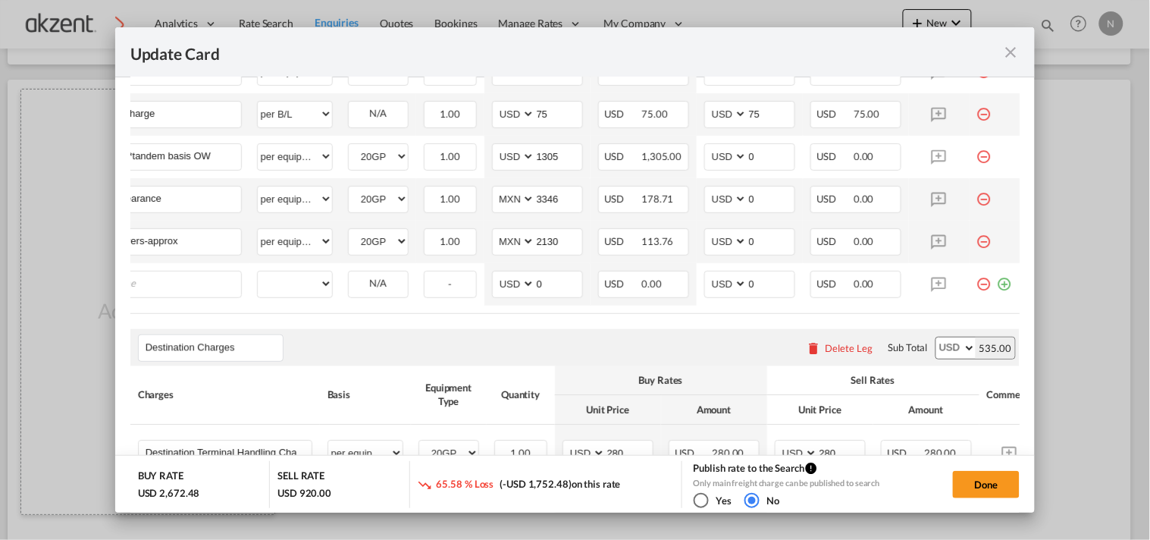
scroll to position [0, 15]
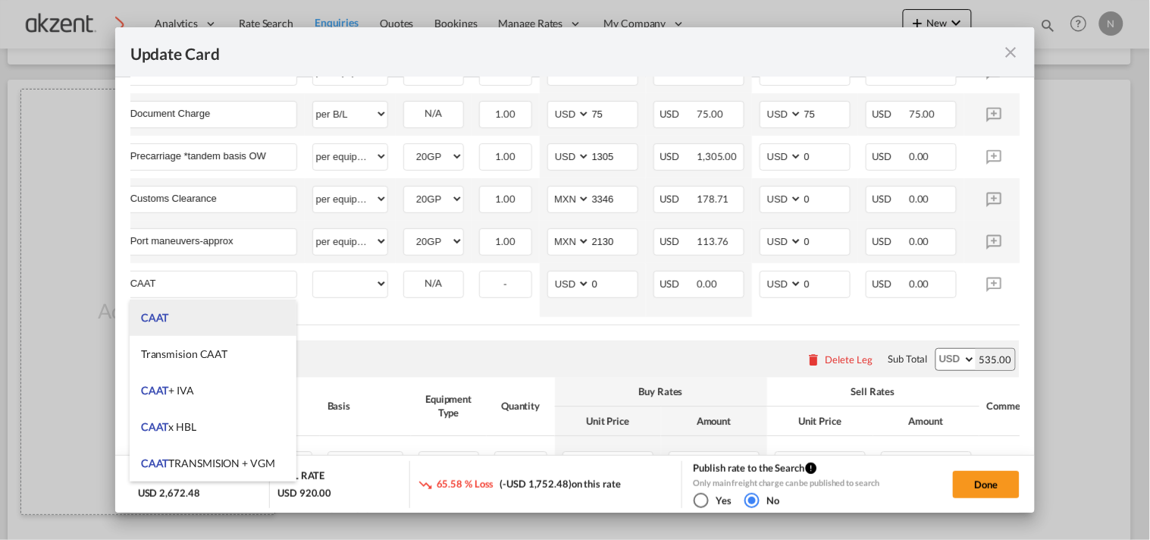
type input "CAAT"
click at [193, 319] on li "CAAT" at bounding box center [213, 318] width 167 height 36
select select "per_hbl"
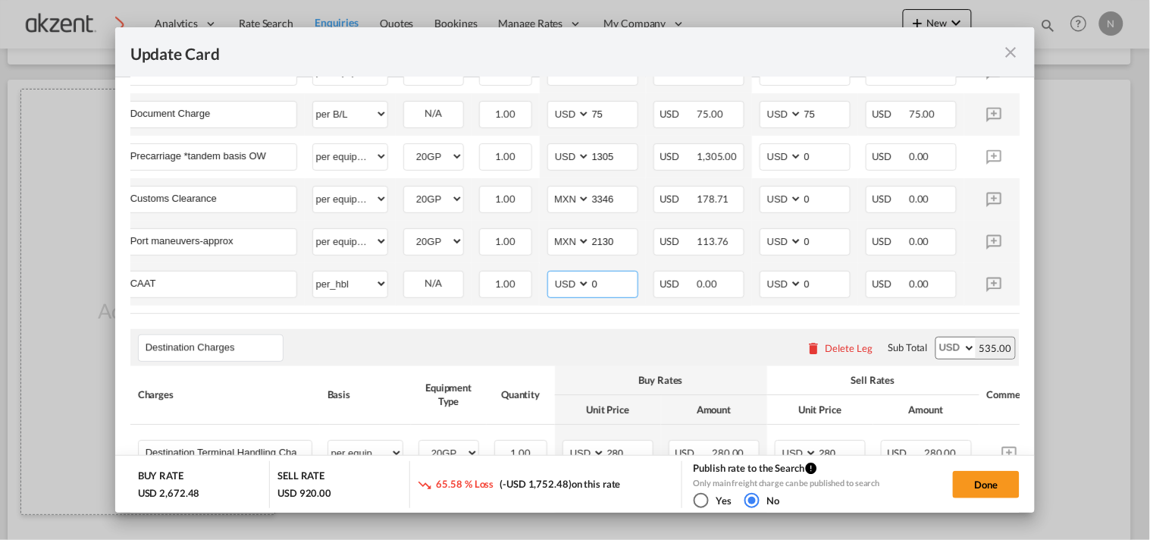
click at [563, 290] on select "AED AFN ALL AMD ANG AOA ARS AUD AWG AZN BAM BBD BDT BGN BHD BIF BMD BND [PERSON…" at bounding box center [570, 284] width 39 height 20
select select "string:MXN"
click at [551, 279] on select "AED AFN ALL AMD ANG AOA ARS AUD AWG AZN BAM BBD BDT BGN BHD BIF BMD BND [PERSON…" at bounding box center [570, 284] width 39 height 20
type input "60"
click at [1017, 495] on button "Done" at bounding box center [986, 484] width 67 height 27
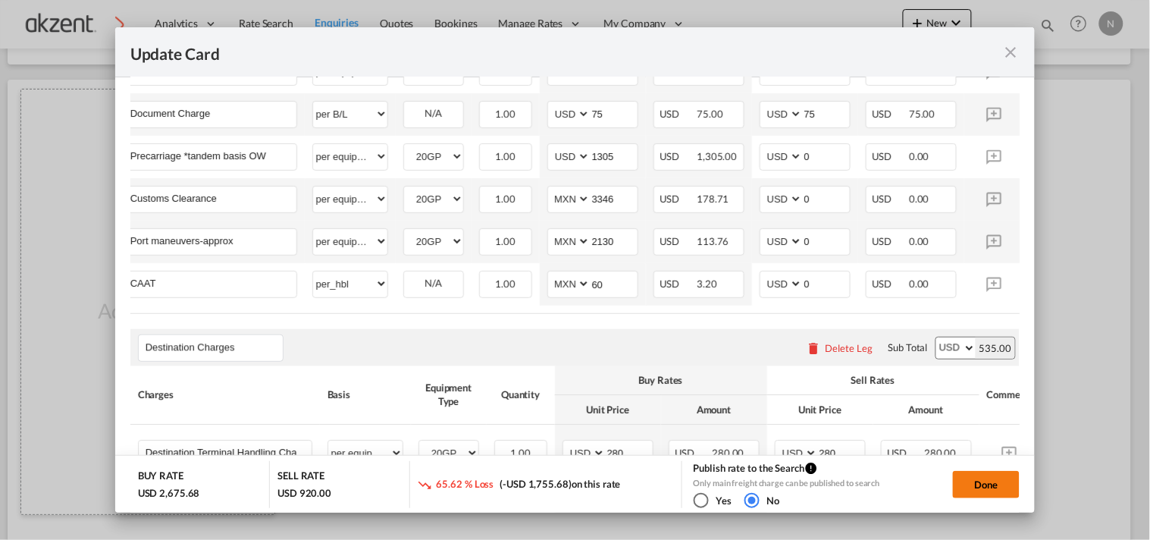
type input "[DATE]"
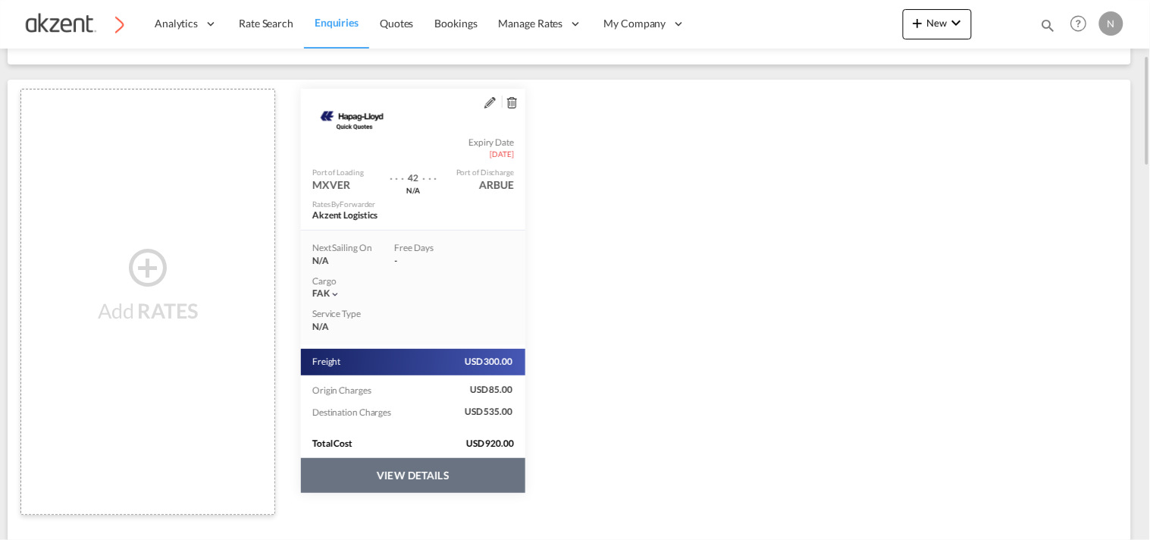
click at [438, 465] on button "VIEW DETAILS" at bounding box center [413, 475] width 224 height 35
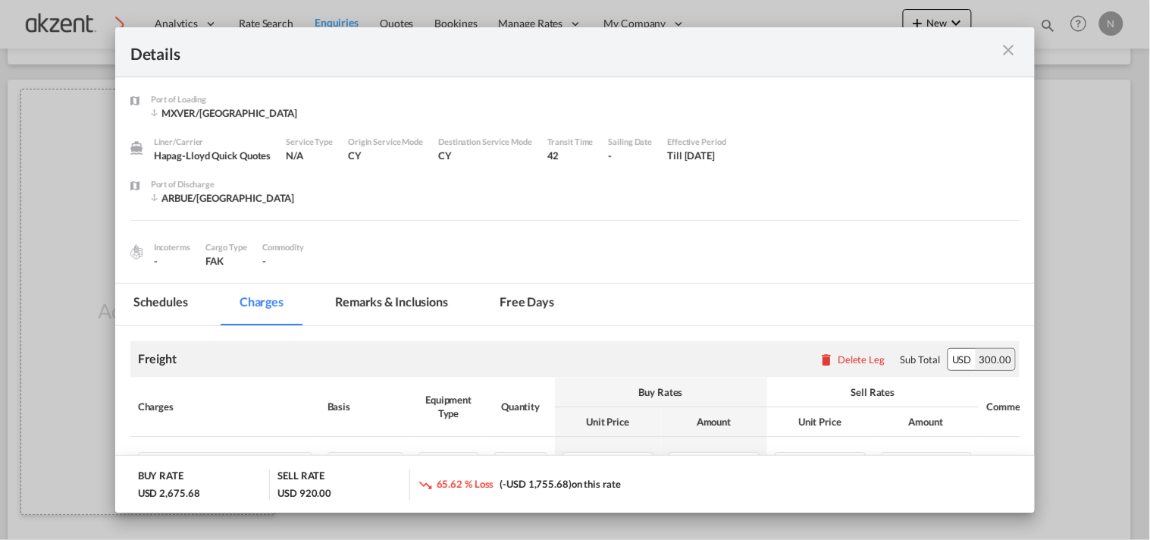
click at [1005, 58] on md-icon "icon-close m-3 fg-AAA8AD cursor" at bounding box center [1008, 50] width 18 height 18
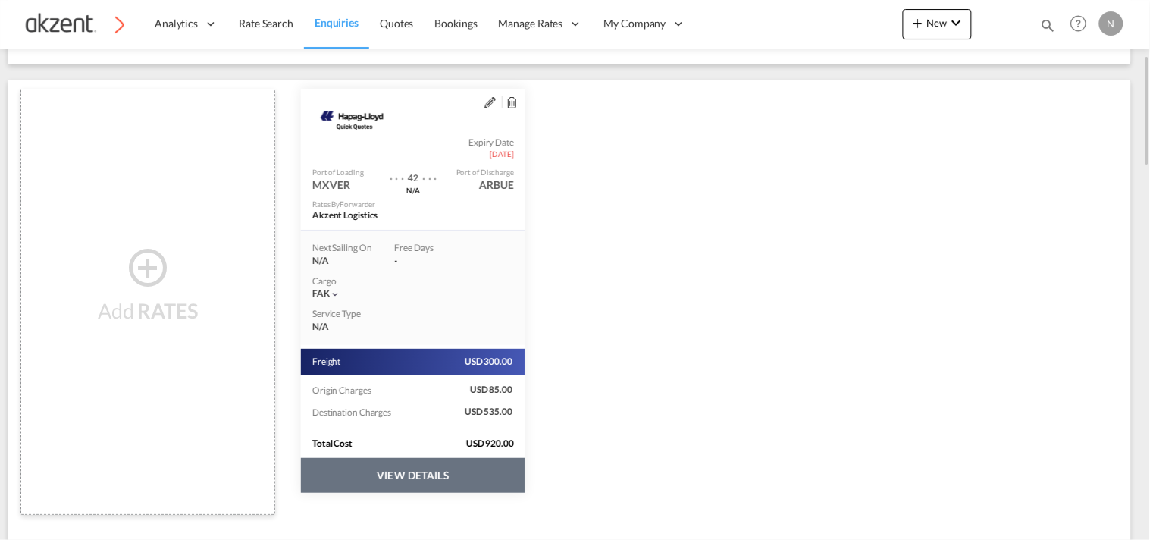
click at [488, 102] on md-icon "assets/icons/custom/edit-icon.svg" at bounding box center [490, 102] width 11 height 11
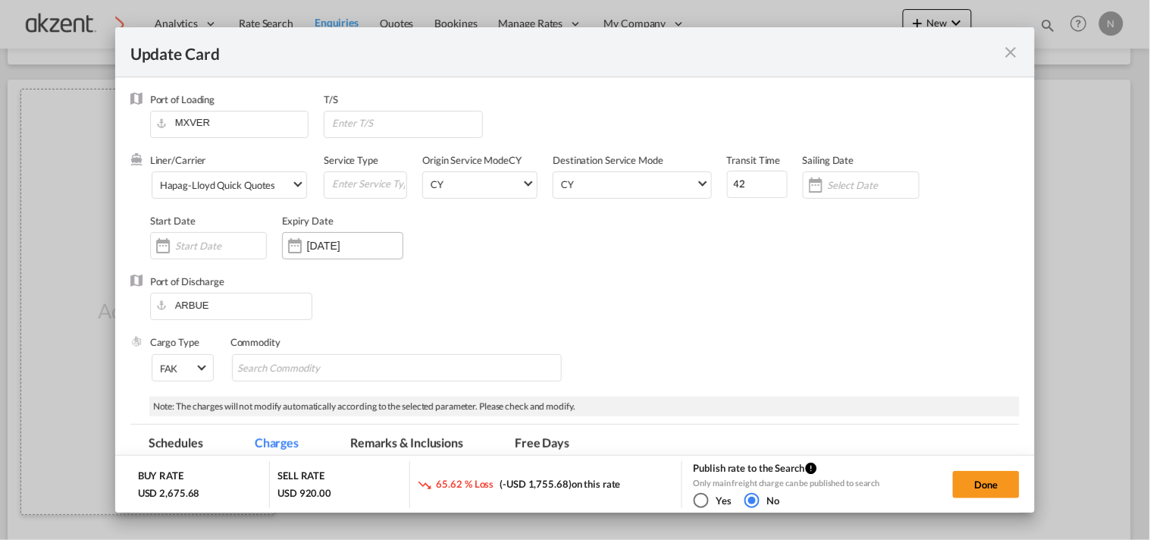
click at [322, 244] on input "[DATE]" at bounding box center [355, 246] width 96 height 12
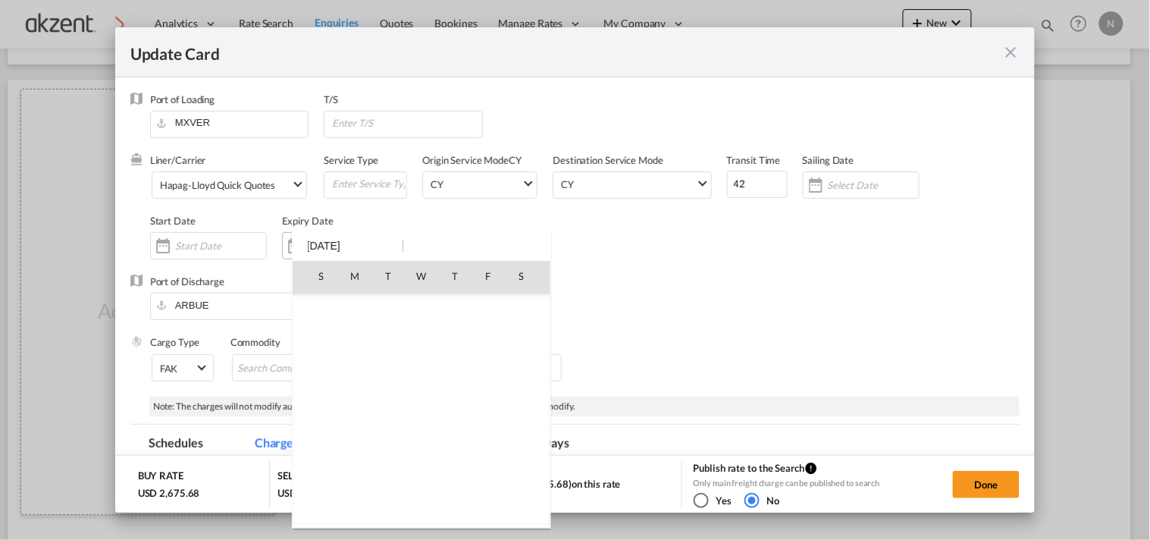
scroll to position [351280, 0]
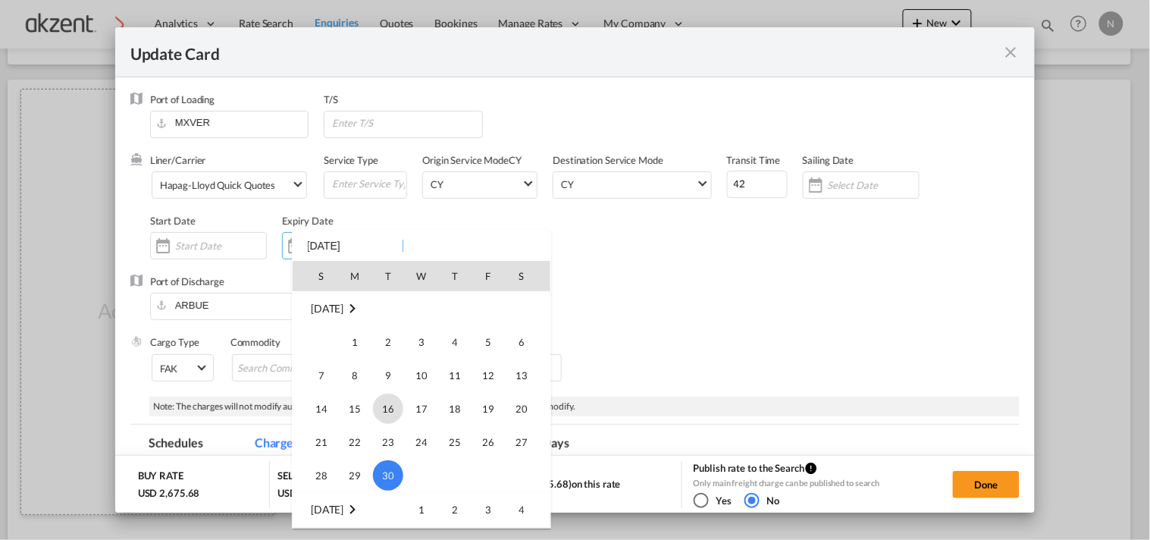
click at [388, 420] on span "16" at bounding box center [388, 409] width 30 height 30
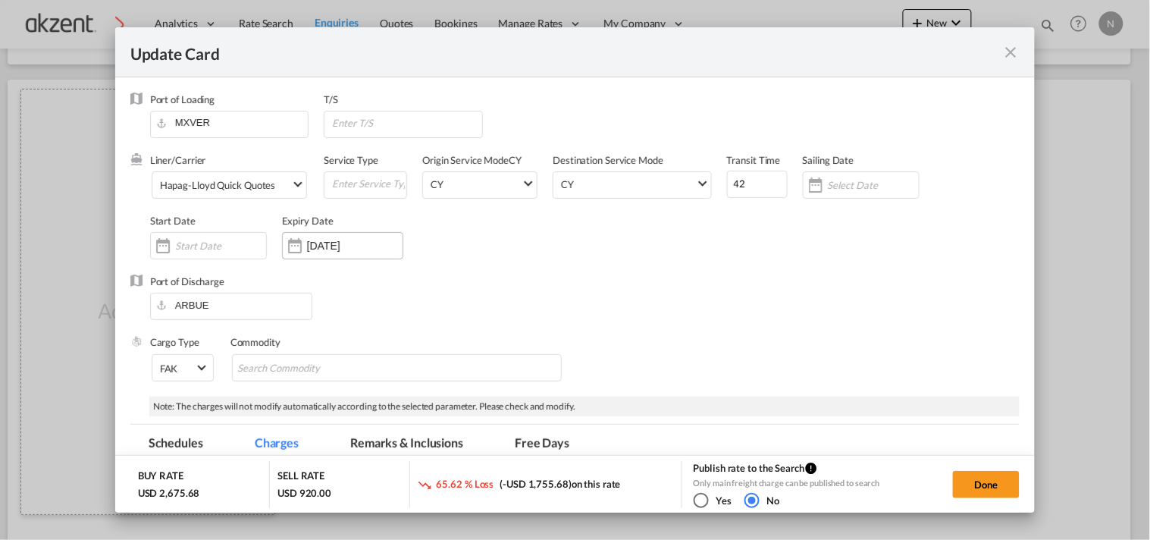
click at [375, 246] on input "[DATE]" at bounding box center [355, 246] width 96 height 12
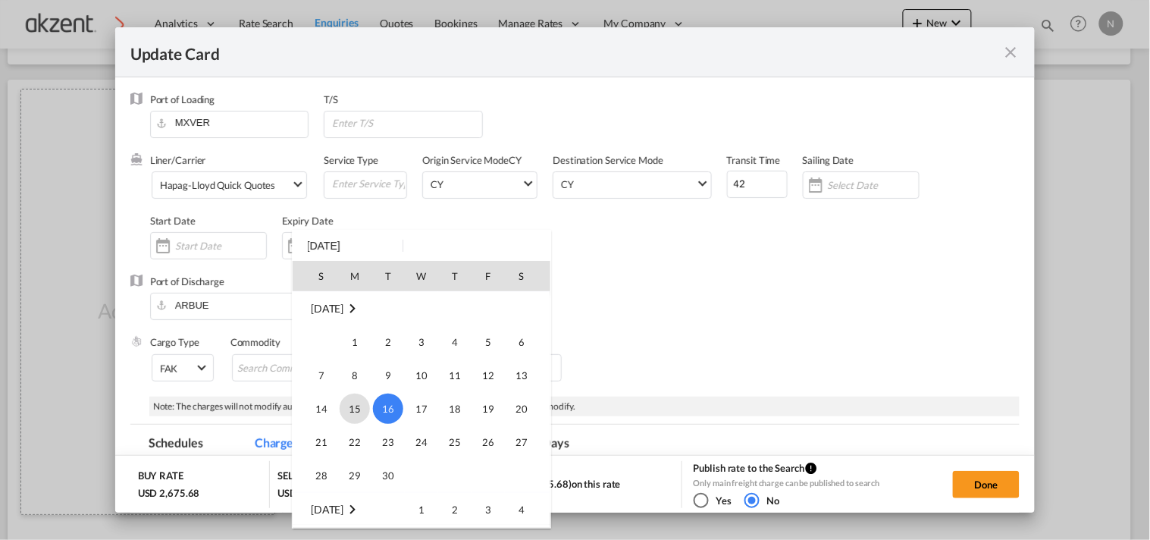
click at [344, 398] on span "15" at bounding box center [355, 409] width 30 height 30
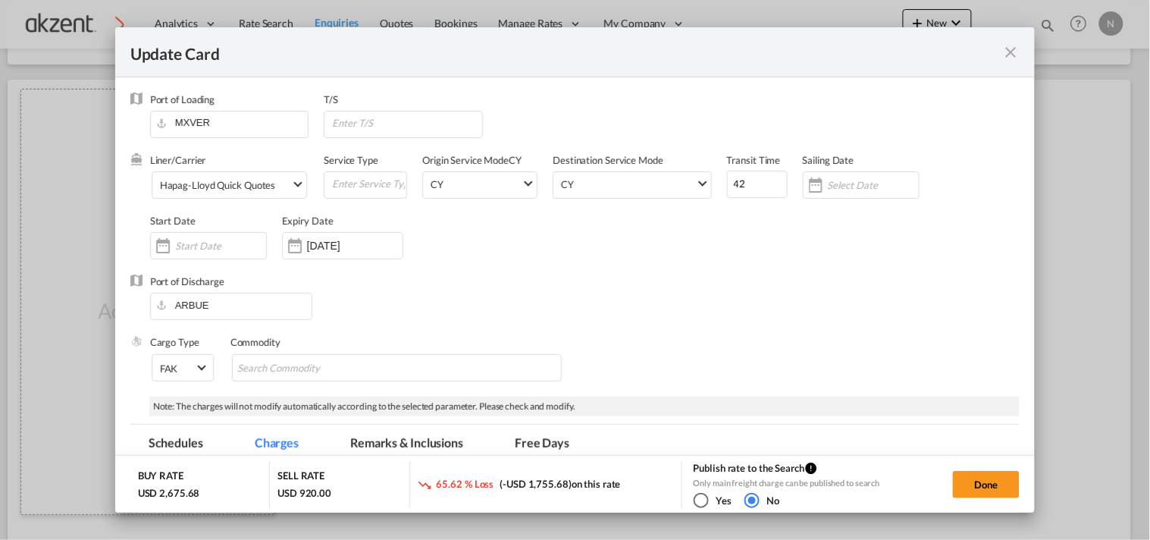
click at [624, 306] on div "Port of Discharge [GEOGRAPHIC_DATA]" at bounding box center [575, 305] width 890 height 61
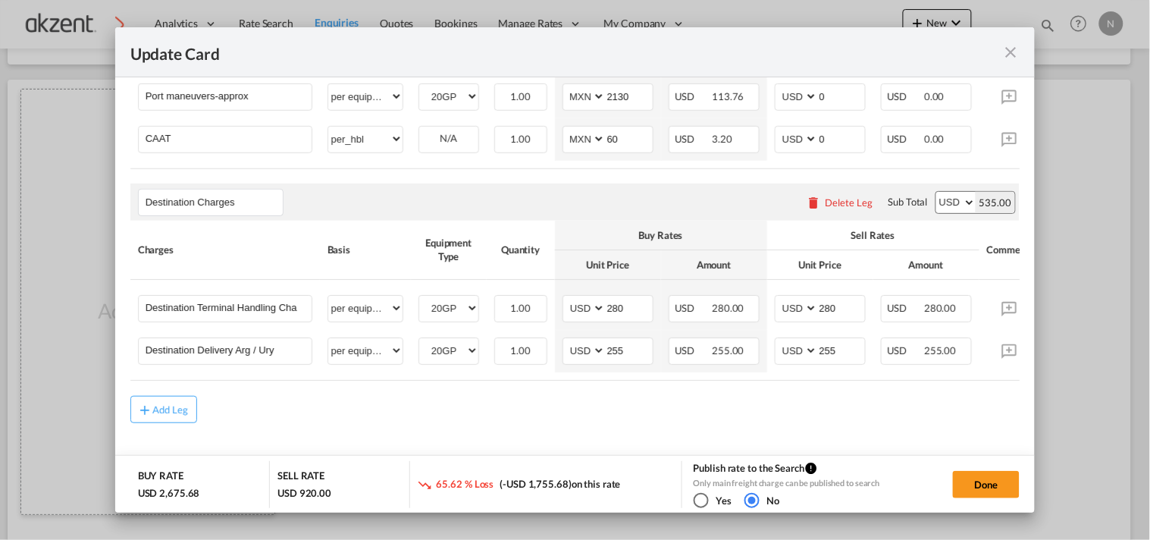
scroll to position [927, 0]
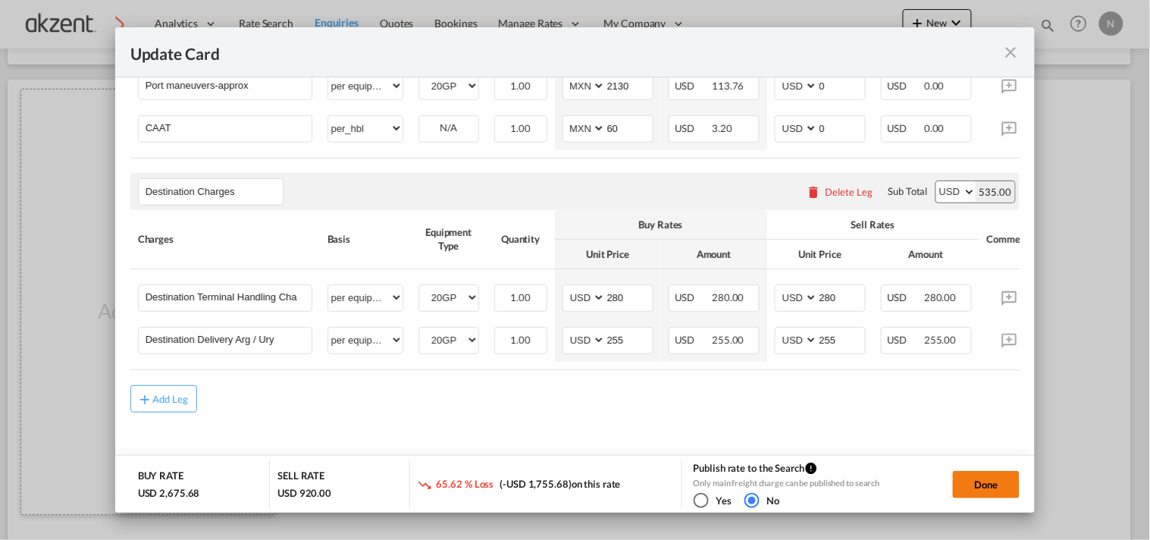
click at [1003, 475] on button "Done" at bounding box center [986, 484] width 67 height 27
type input "[DATE]"
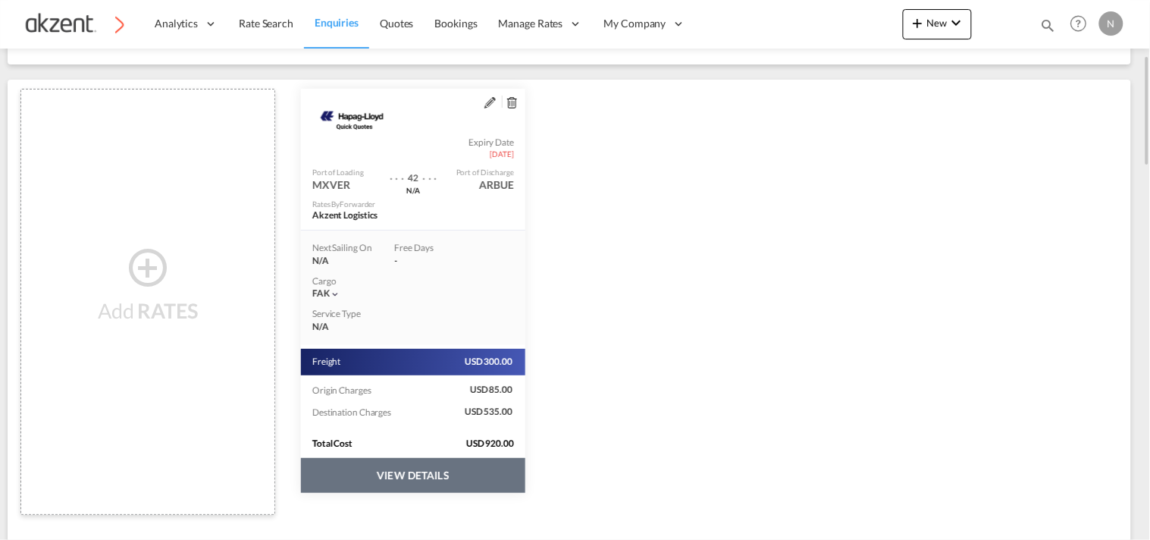
click at [442, 476] on button "VIEW DETAILS" at bounding box center [413, 475] width 224 height 35
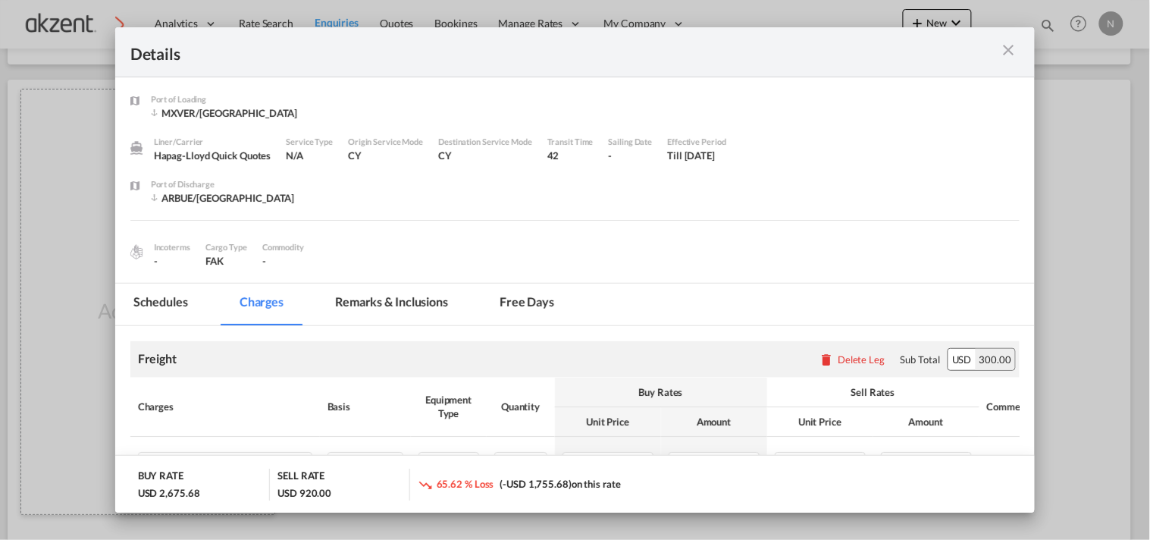
click at [1015, 53] on md-icon "icon-close m-3 fg-AAA8AD cursor" at bounding box center [1008, 50] width 18 height 18
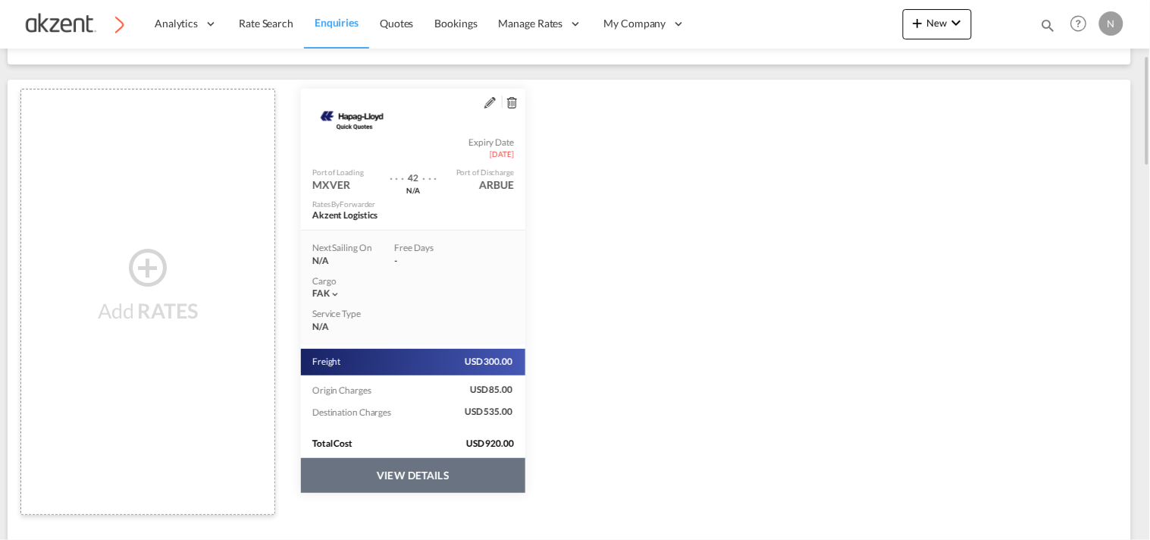
click at [489, 97] on md-icon "assets/icons/custom/edit-icon.svg" at bounding box center [490, 102] width 11 height 11
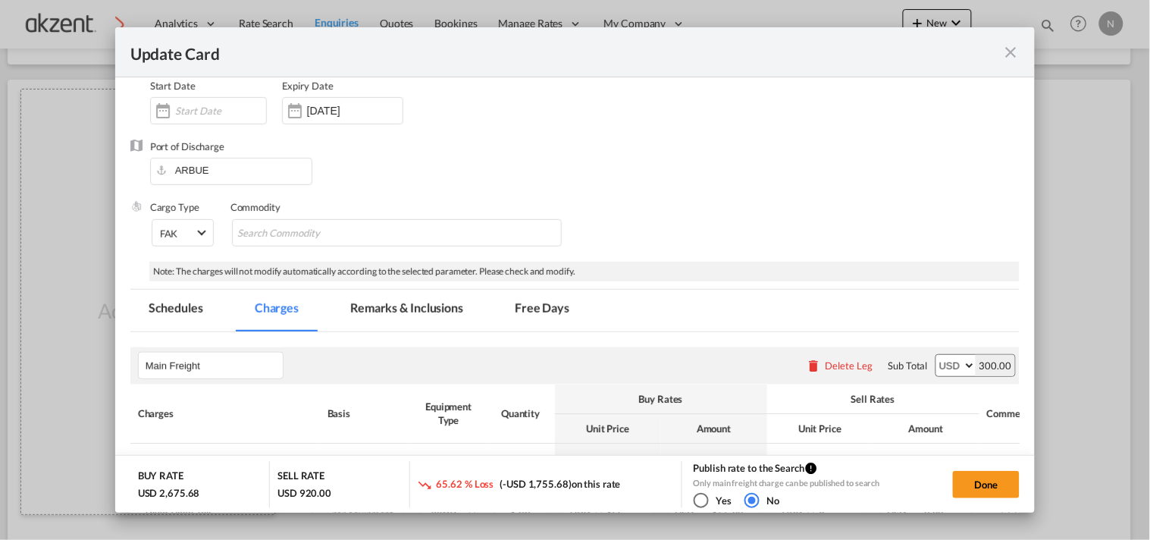
scroll to position [168, 0]
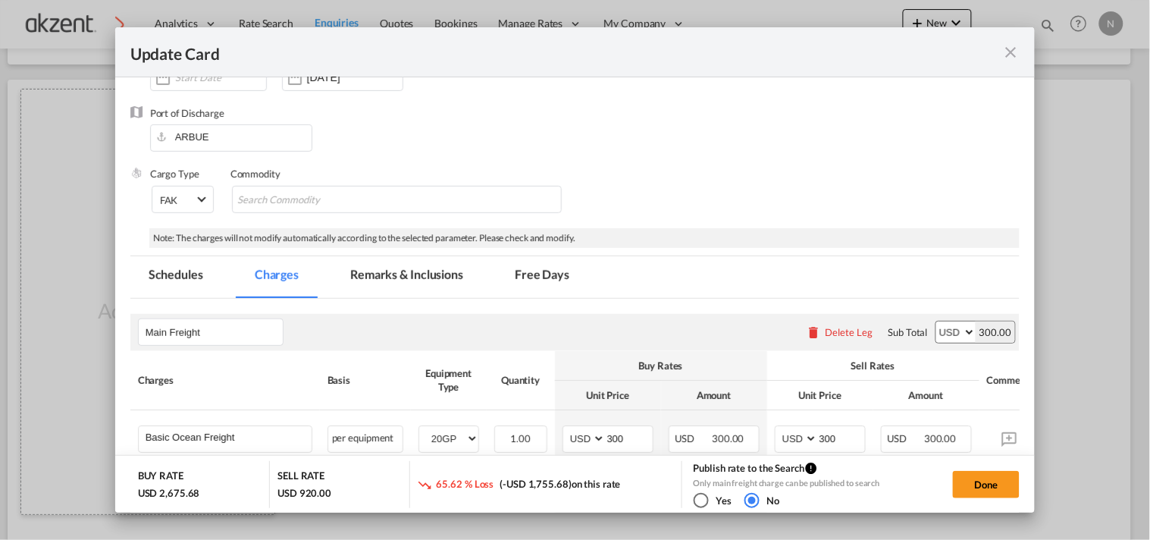
click at [529, 273] on md-tab-item "Free Days" at bounding box center [542, 277] width 91 height 42
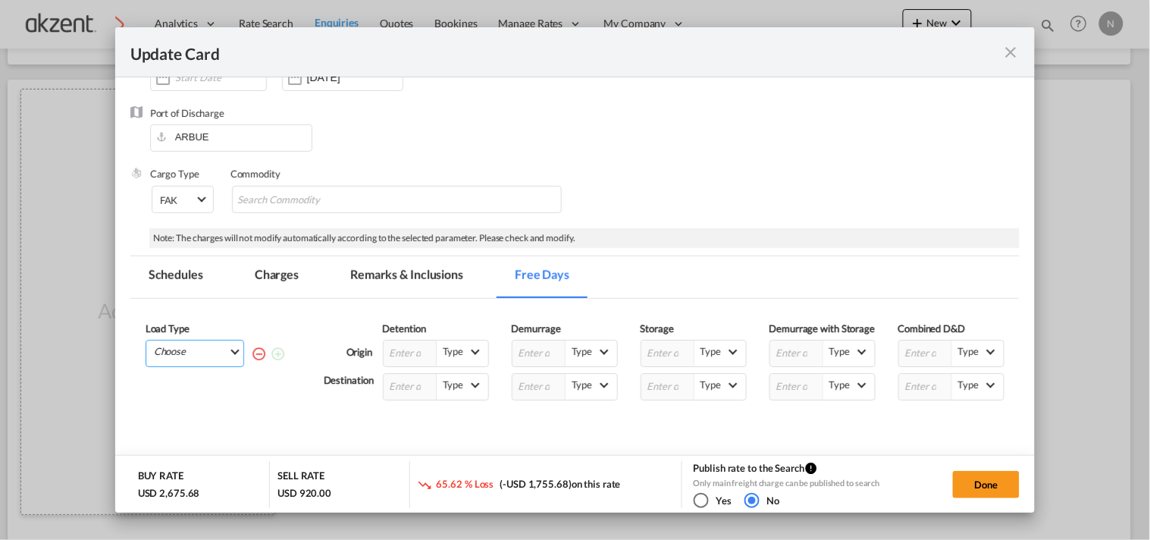
click at [218, 357] on md-select "Choose 20GP" at bounding box center [197, 350] width 91 height 21
click at [215, 403] on md-option "20GP" at bounding box center [198, 392] width 103 height 36
click at [908, 357] on input "Update Card Port ..." at bounding box center [925, 353] width 53 height 26
type input "18"
click at [912, 382] on input "Update Card Port ..." at bounding box center [925, 387] width 53 height 26
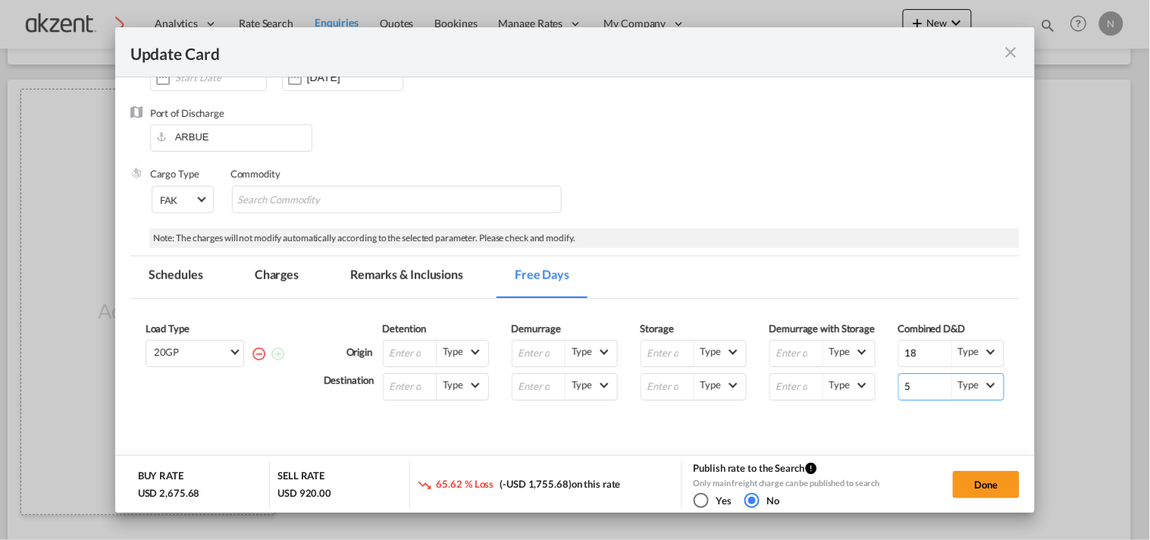
type input "5"
click at [977, 467] on div "Done" at bounding box center [995, 484] width 50 height 46
click at [978, 478] on button "Done" at bounding box center [986, 484] width 67 height 27
type input "[DATE]"
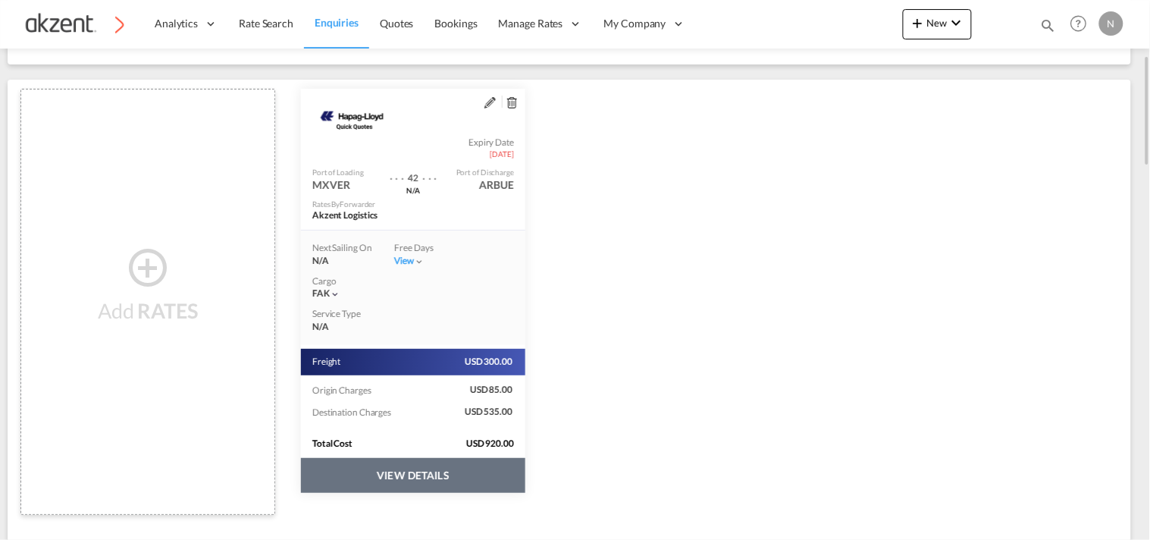
click at [419, 480] on button "VIEW DETAILS" at bounding box center [413, 475] width 224 height 35
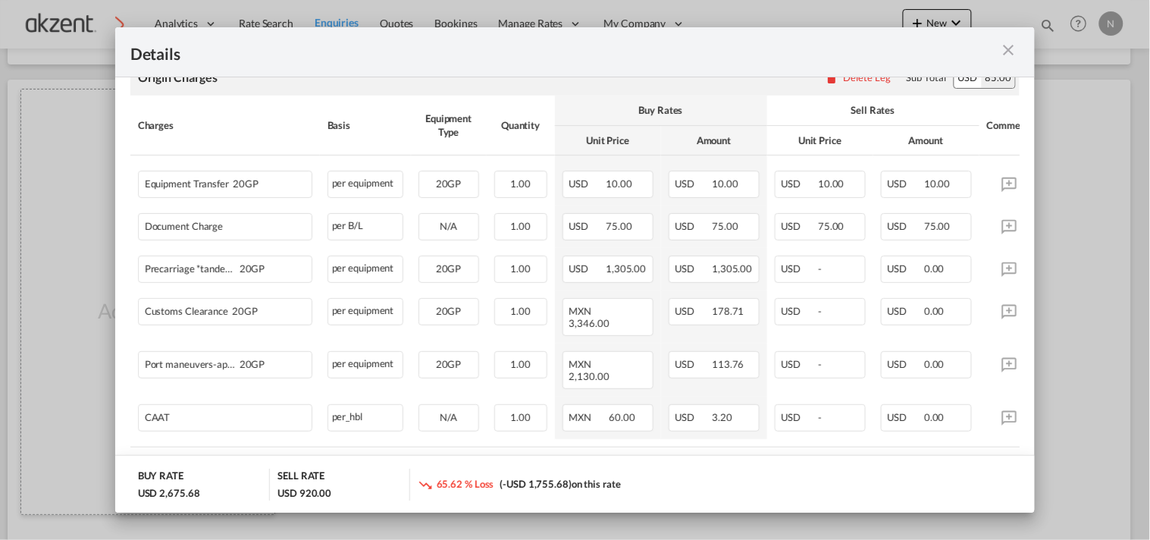
scroll to position [589, 0]
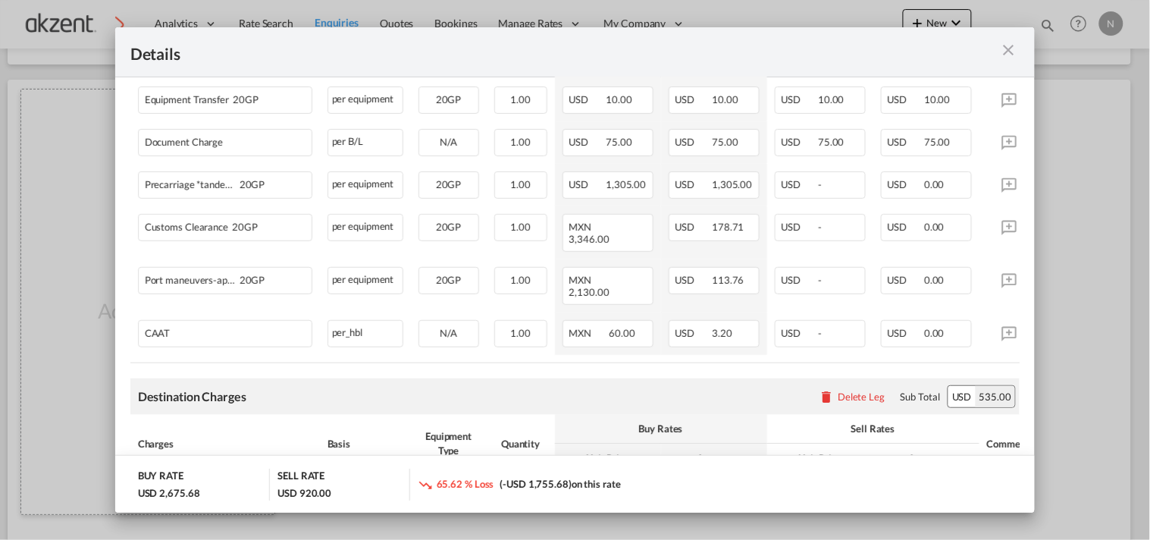
click at [1005, 51] on md-icon "icon-close m-3 fg-AAA8AD cursor" at bounding box center [1008, 50] width 18 height 18
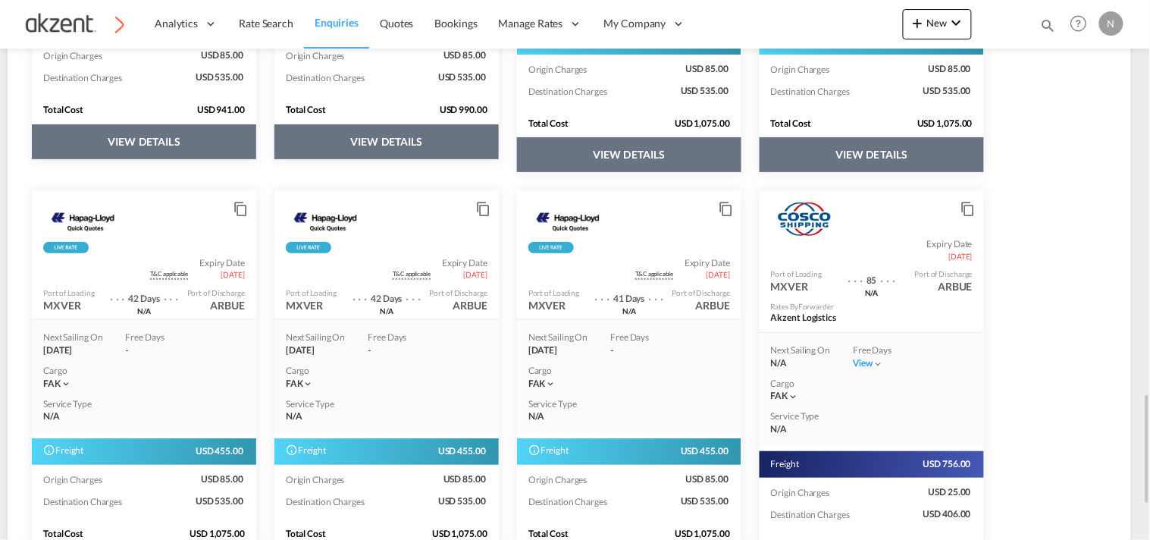
scroll to position [2034, 0]
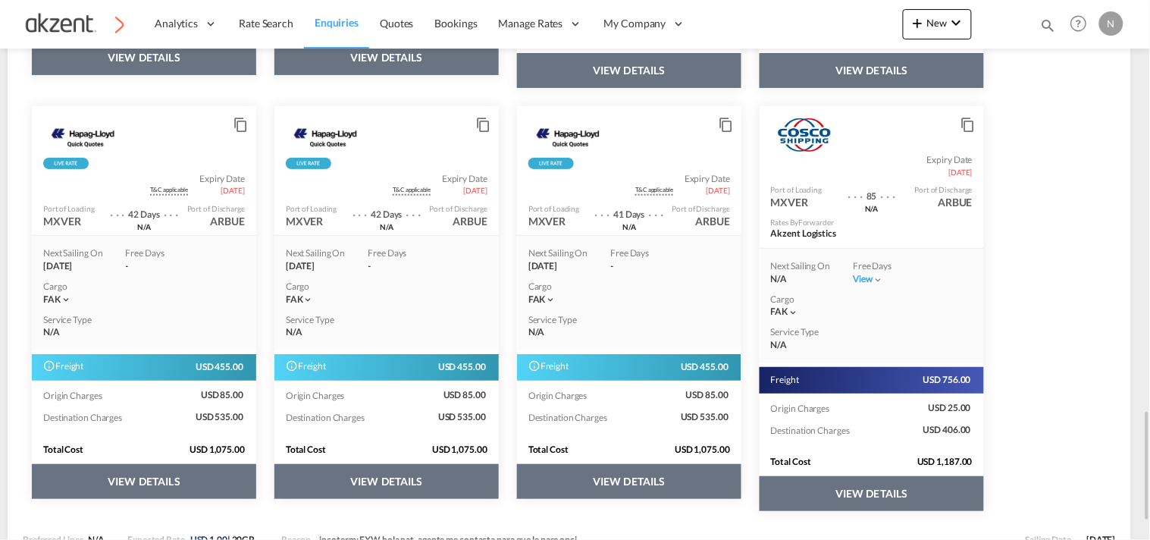
click at [428, 483] on button "VIEW DETAILS" at bounding box center [387, 481] width 224 height 35
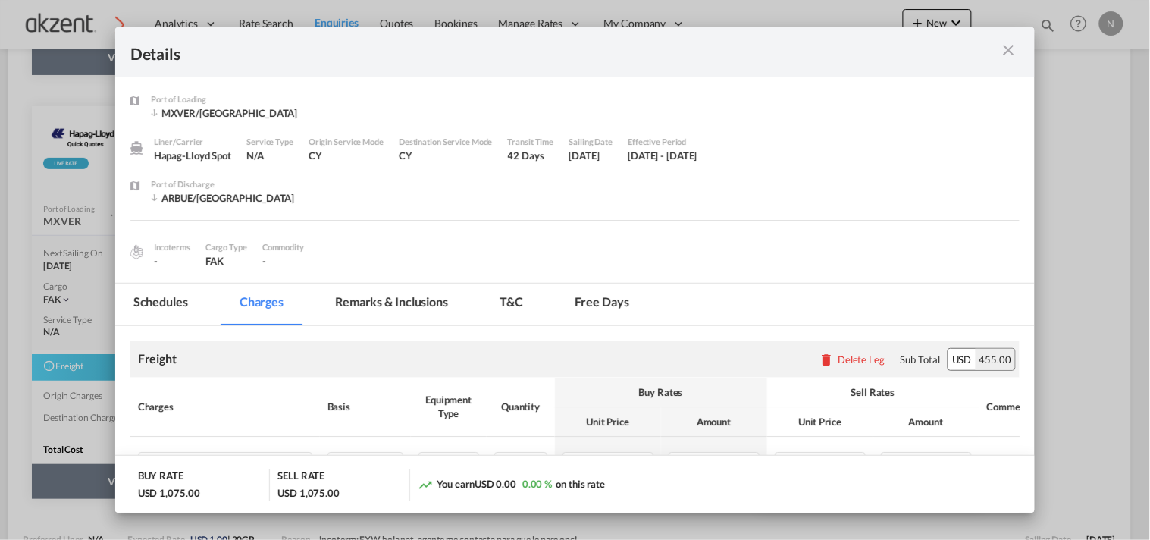
click at [1009, 51] on md-icon "icon-close m-3 fg-AAA8AD cursor" at bounding box center [1008, 50] width 18 height 18
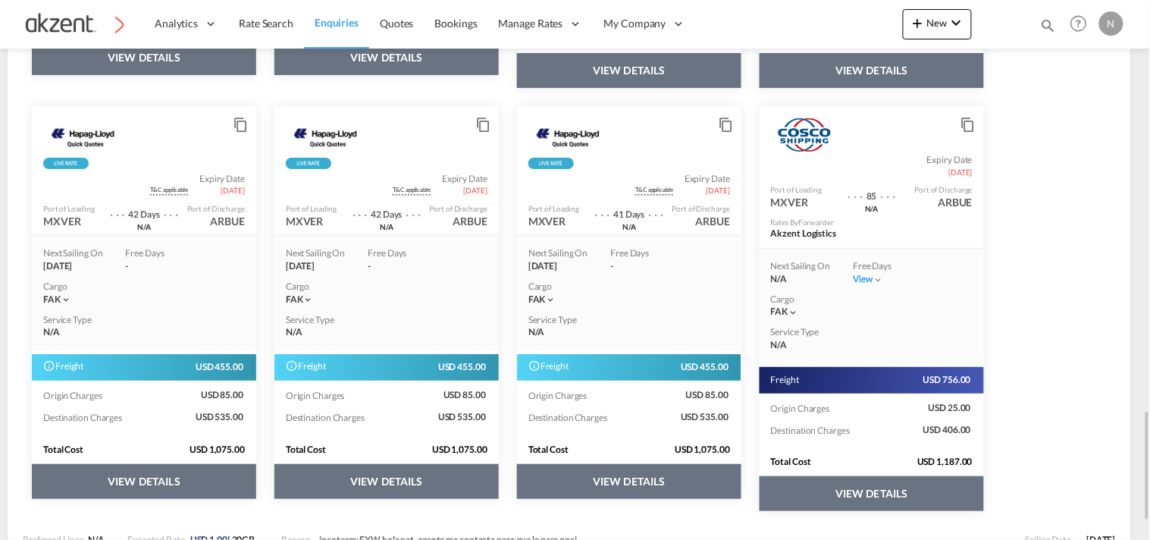
click at [482, 120] on md-icon "icon-content-copy" at bounding box center [481, 120] width 11 height 11
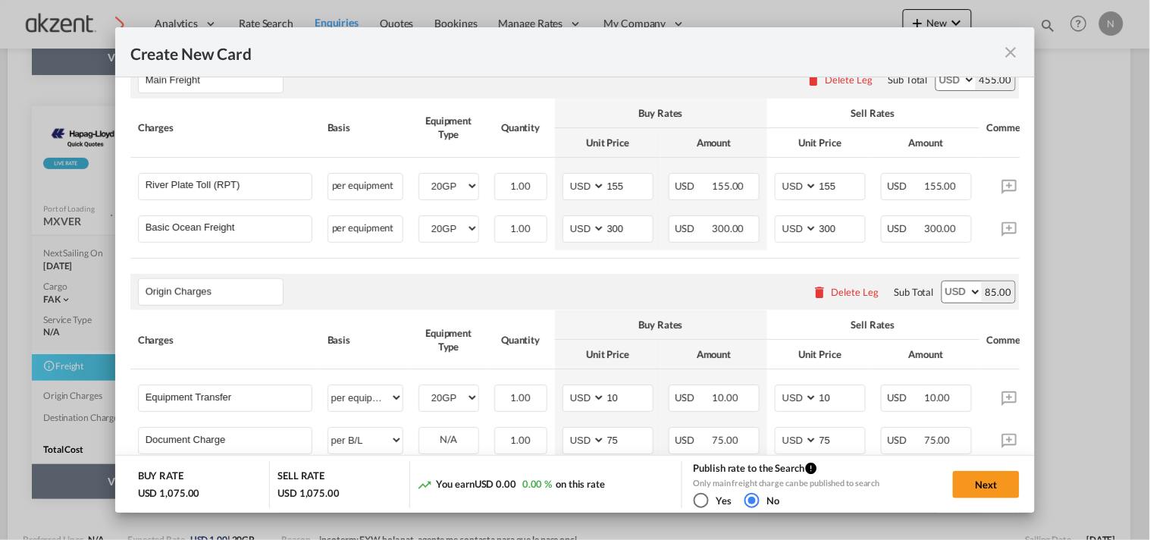
scroll to position [0, 82]
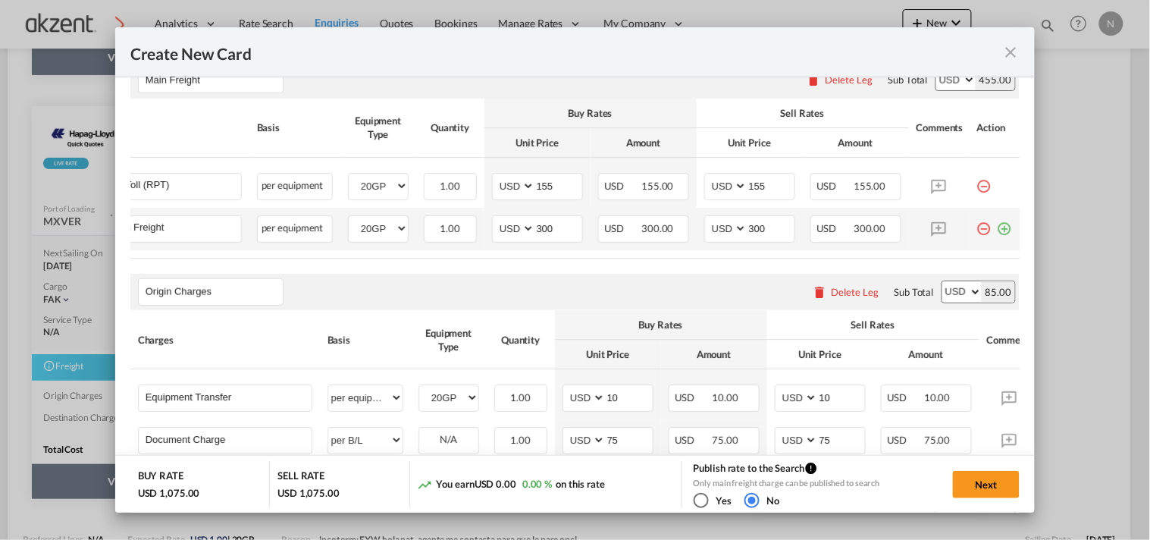
click at [998, 226] on md-icon "icon-plus-circle-outline green-400-fg" at bounding box center [1005, 222] width 15 height 15
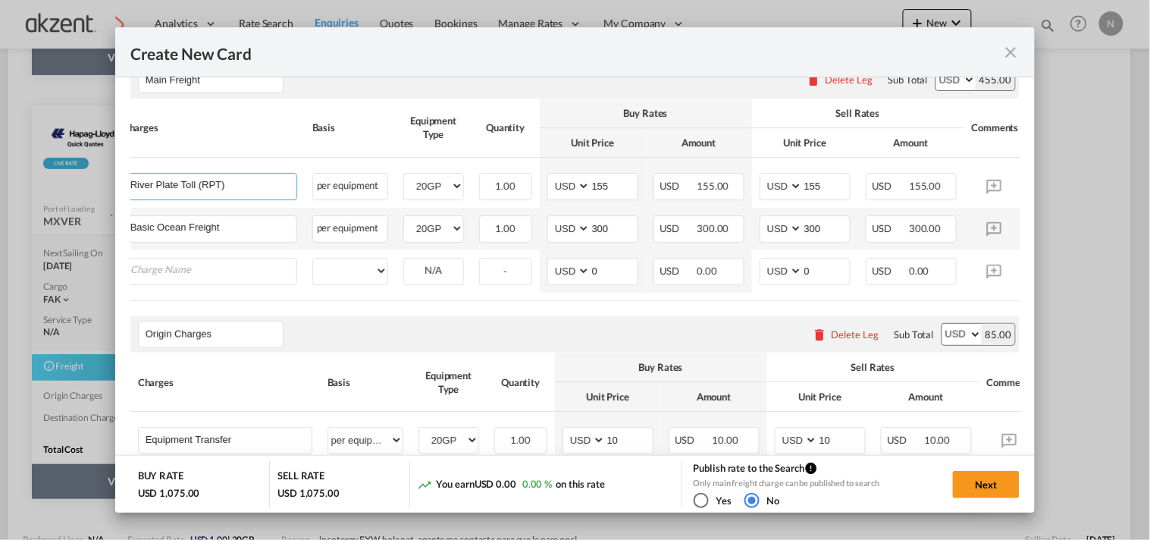
scroll to position [0, 0]
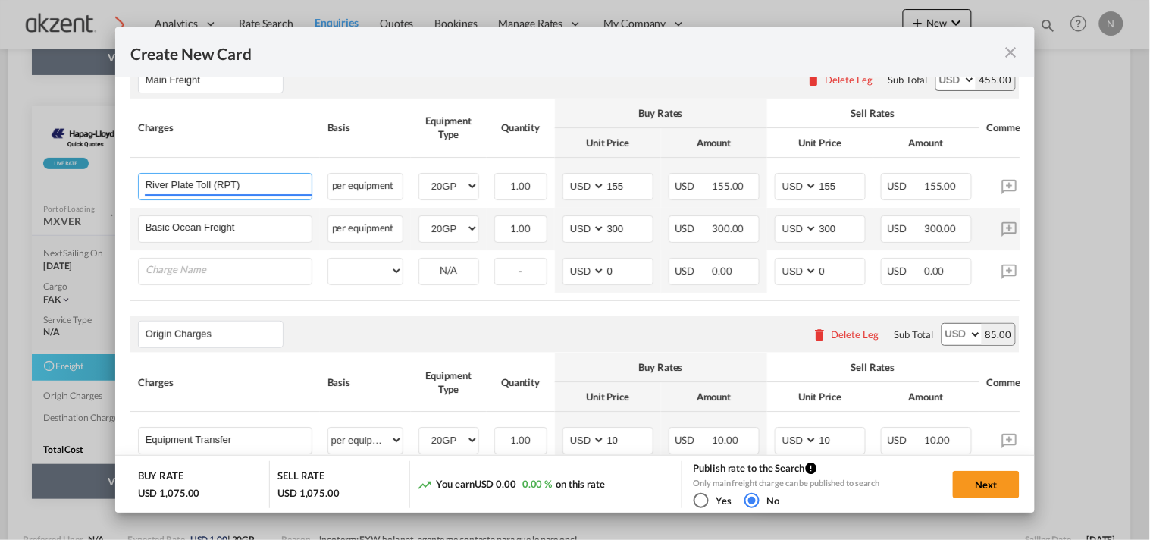
drag, startPoint x: 259, startPoint y: 185, endPoint x: 115, endPoint y: 178, distance: 144.2
click at [108, 177] on div "Create New Card Port of [GEOGRAPHIC_DATA] MXVER T/S Liner/Carrier Hapag-[PERSON…" at bounding box center [575, 270] width 1150 height 540
click at [231, 268] on td "Please Enter User Defined Charges Cannot Be Published" at bounding box center [225, 271] width 190 height 42
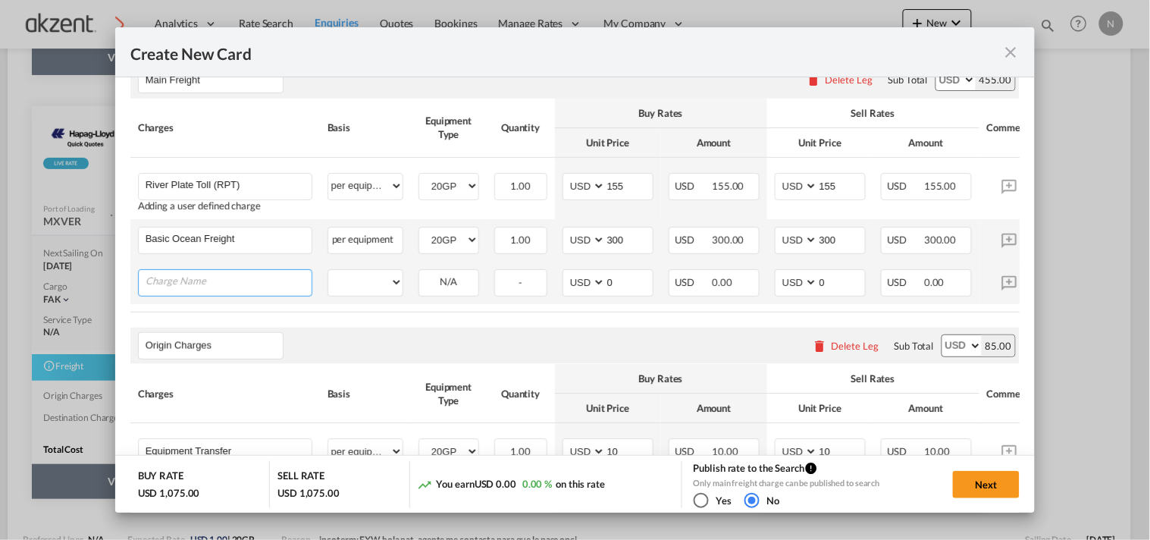
click at [228, 286] on input "Charge Name" at bounding box center [229, 281] width 166 height 23
paste input "River Plate Toll (RPT)"
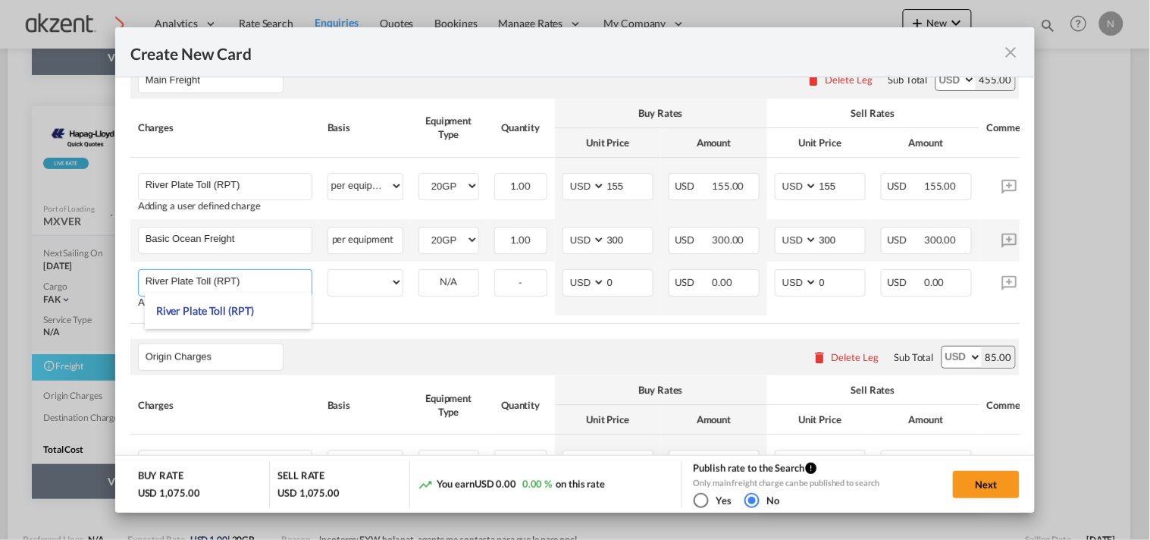
type input "River Plate Toll (RPT)"
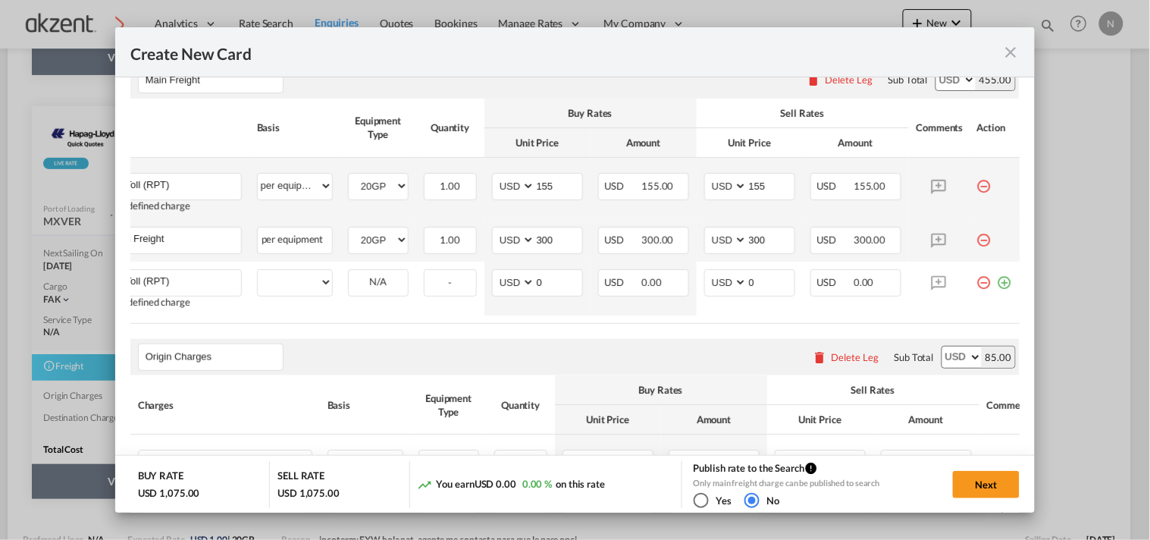
click at [978, 187] on md-icon "icon-minus-circle-outline red-400-fg" at bounding box center [985, 180] width 15 height 15
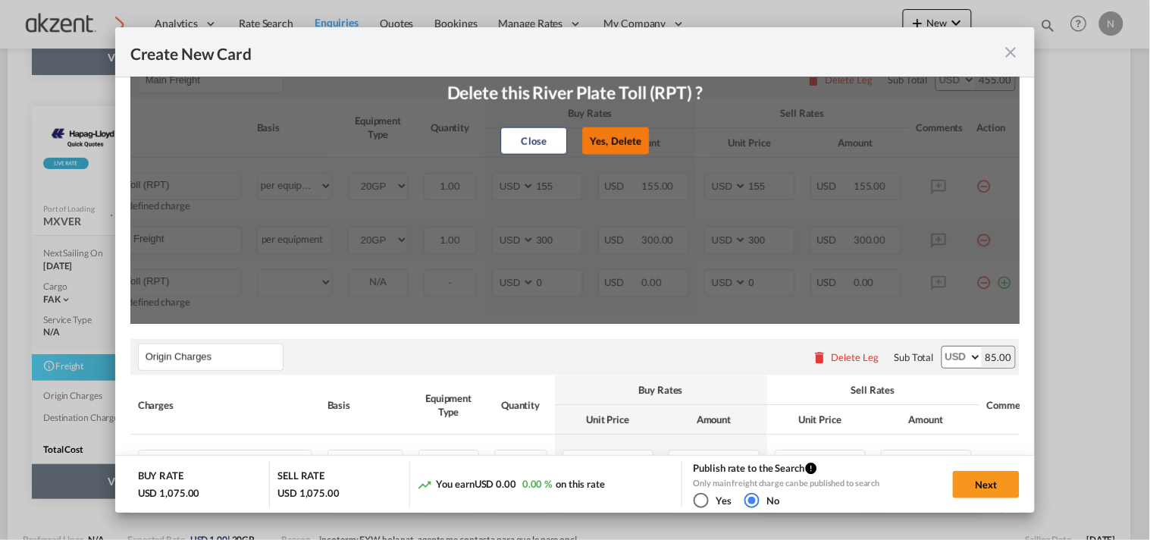
click at [598, 135] on button "Yes, Delete" at bounding box center [616, 140] width 67 height 27
type input "Basic Ocean Freight"
type input "300"
type input "River Plate Toll (RPT)"
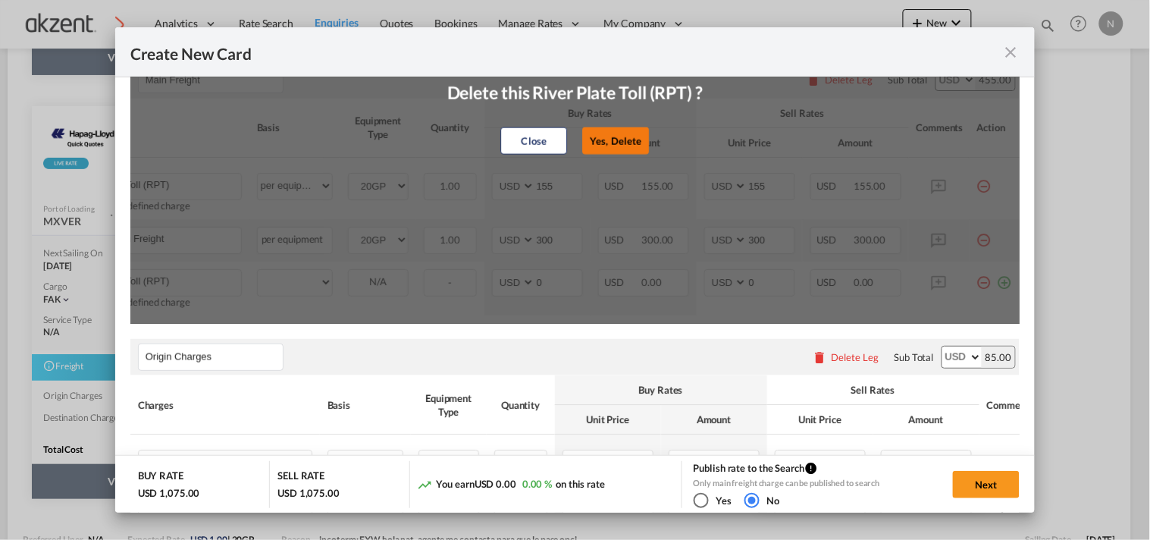
type input "0"
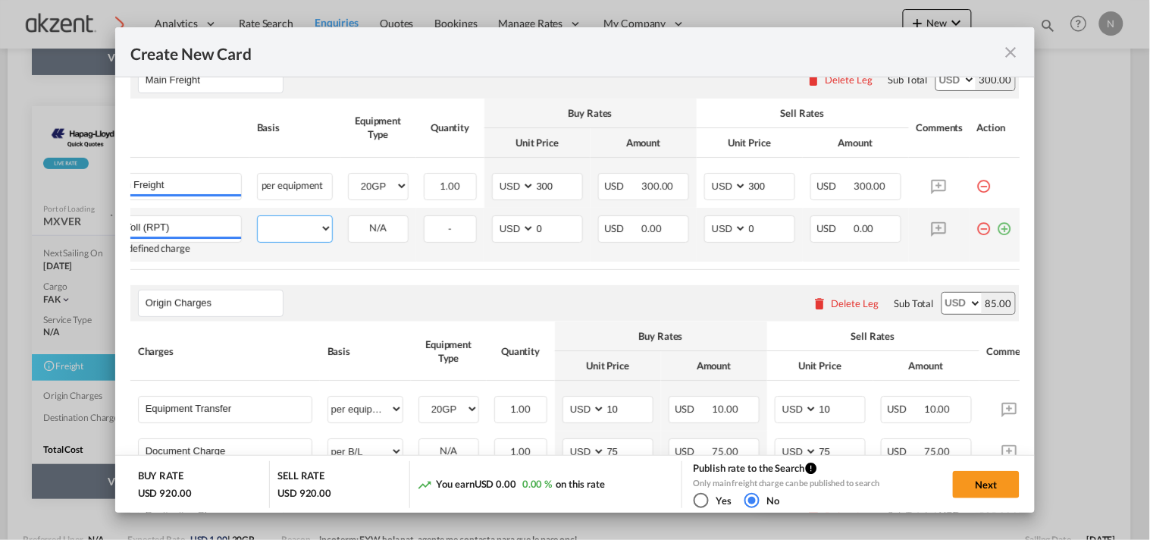
drag, startPoint x: 276, startPoint y: 231, endPoint x: 305, endPoint y: 238, distance: 29.8
click at [276, 231] on select "per equipment per container per B/L per shipping bill per shipment % on freight…" at bounding box center [295, 228] width 74 height 24
select select "per equipment"
click at [258, 216] on select "per equipment per container per B/L per shipping bill per shipment % on freight…" at bounding box center [295, 228] width 74 height 24
click at [368, 225] on select "20GP" at bounding box center [378, 228] width 59 height 20
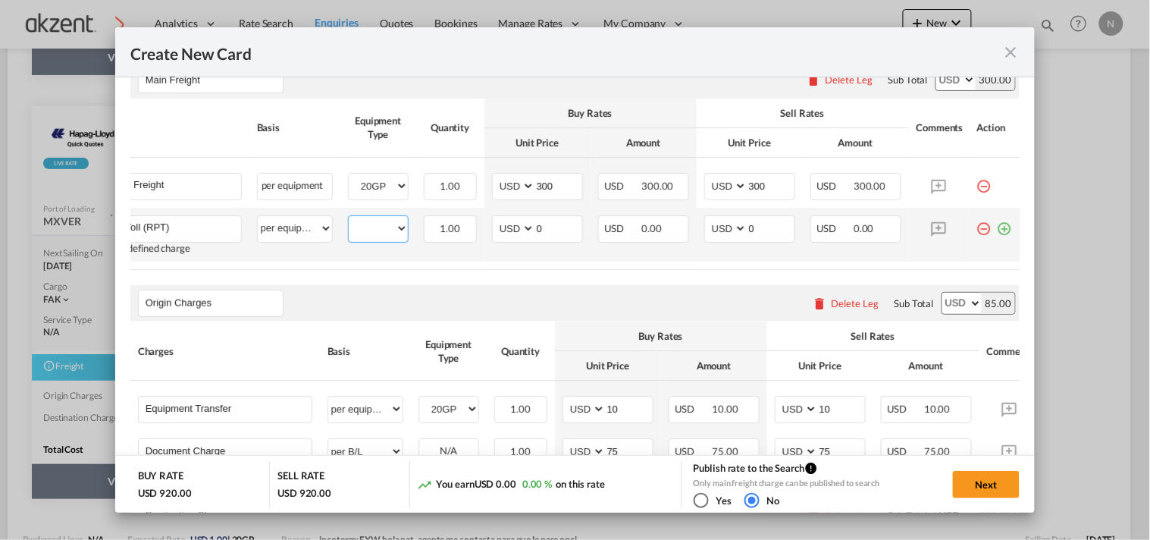
select select "20GP"
click at [349, 218] on select "20GP" at bounding box center [378, 228] width 59 height 20
drag, startPoint x: 538, startPoint y: 224, endPoint x: 490, endPoint y: 226, distance: 48.6
click at [492, 226] on md-input-container "AED AFN ALL AMD ANG AOA ARS AUD AWG AZN BAM BBD BDT BGN BHD BIF BMD BND [PERSON…" at bounding box center [537, 228] width 91 height 27
type input "155"
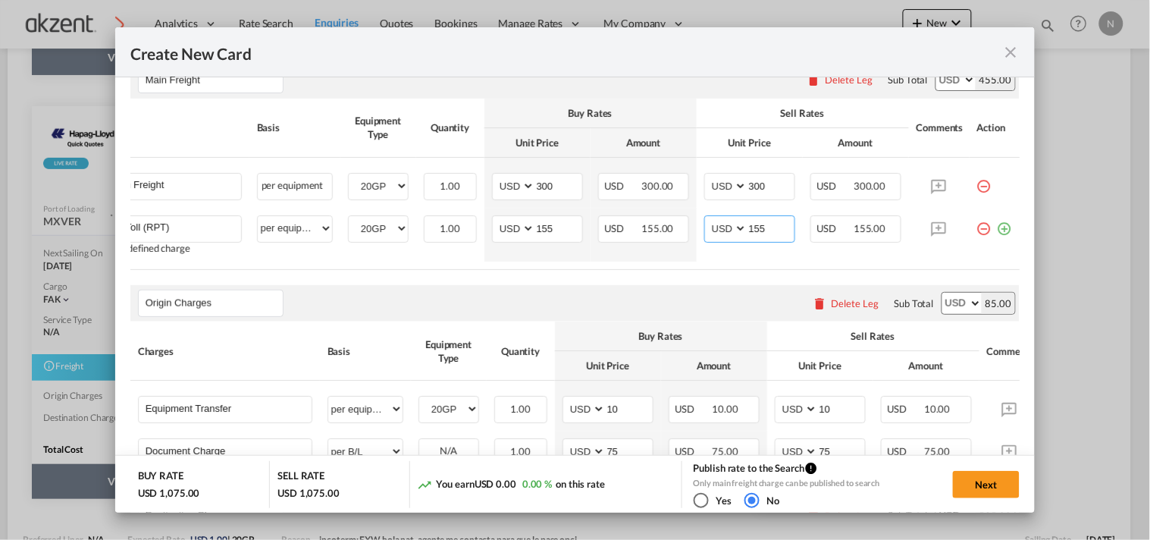
type input "155"
click at [535, 296] on div "Origin Charges Please enter leg name Leg Name Already Exists Delete Leg Sub Tot…" at bounding box center [575, 303] width 890 height 36
click at [987, 493] on button "Next" at bounding box center [986, 484] width 67 height 27
type input "[DATE]"
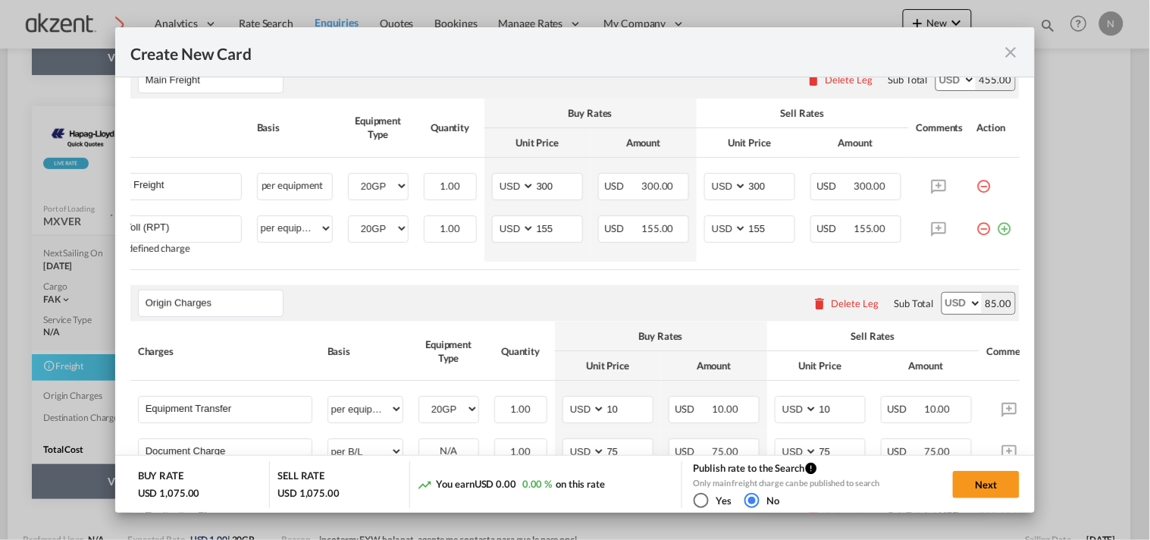
type input "[DATE]"
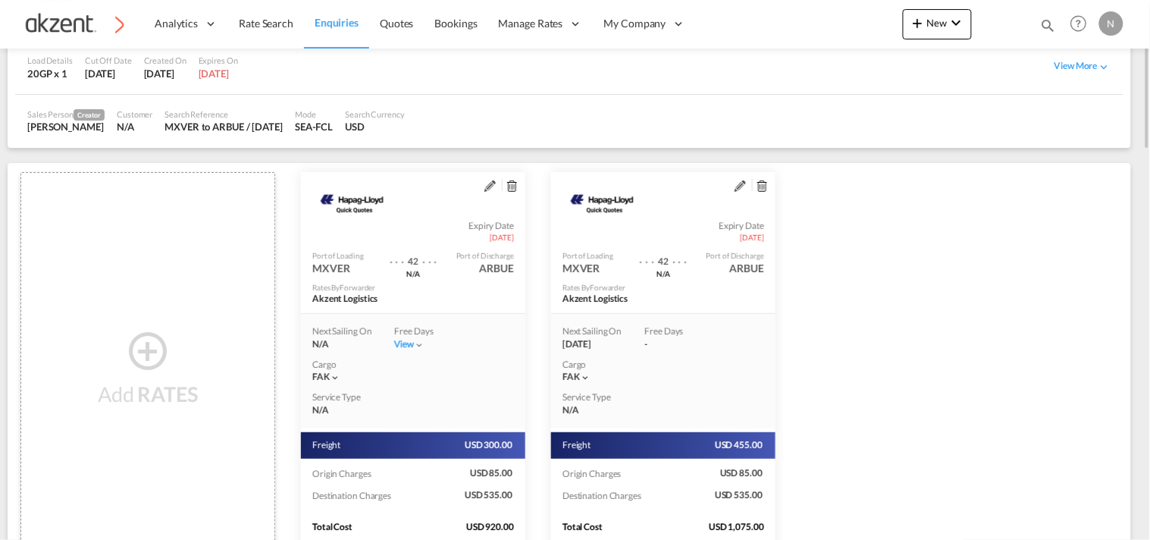
scroll to position [434, 0]
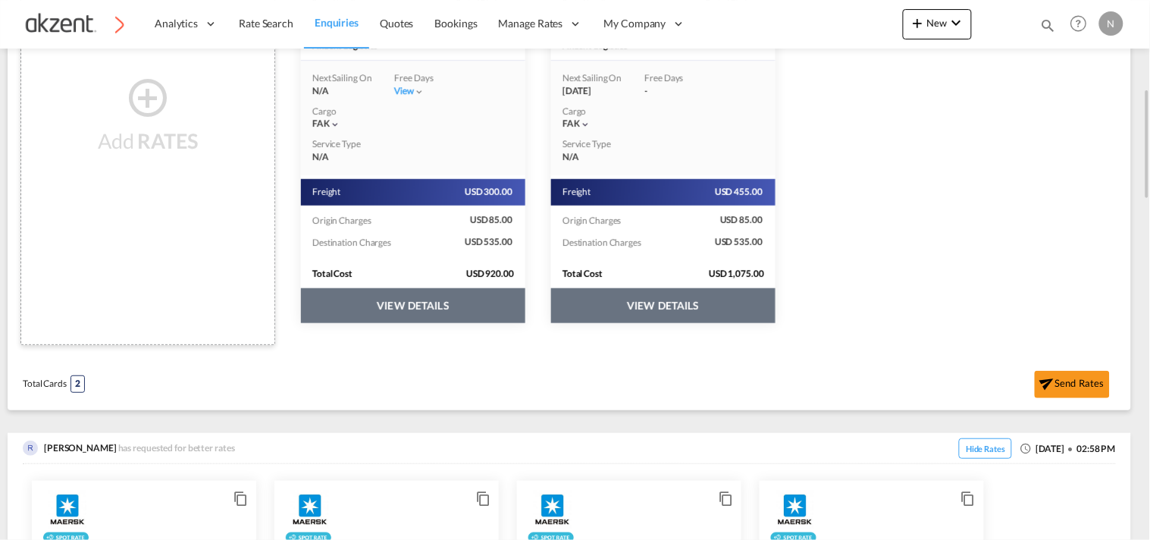
click at [465, 303] on button "VIEW DETAILS" at bounding box center [413, 305] width 224 height 35
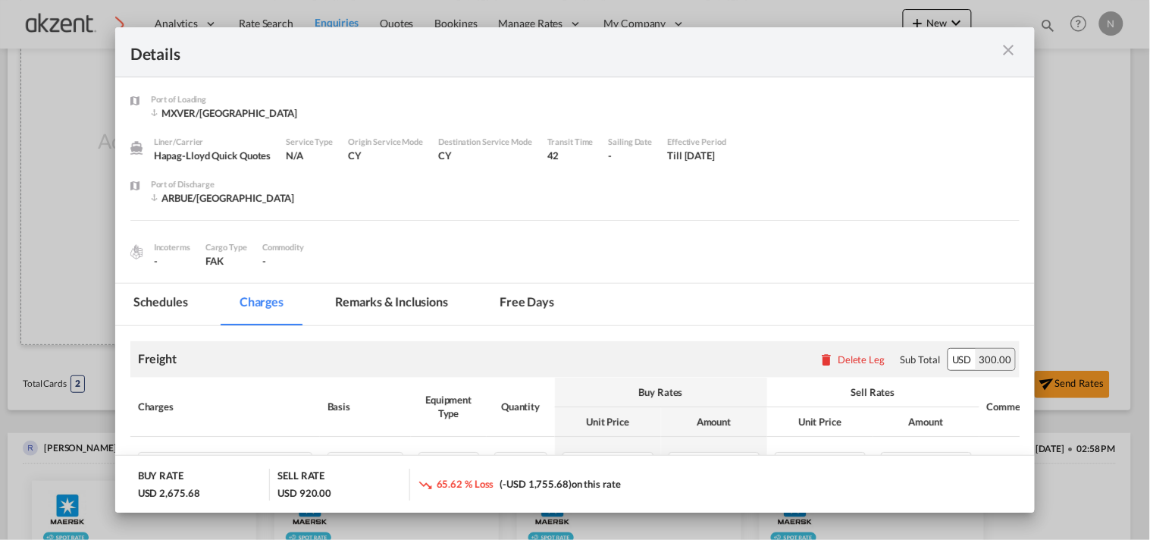
click at [1009, 52] on md-icon "icon-close m-3 fg-AAA8AD cursor" at bounding box center [1008, 50] width 18 height 18
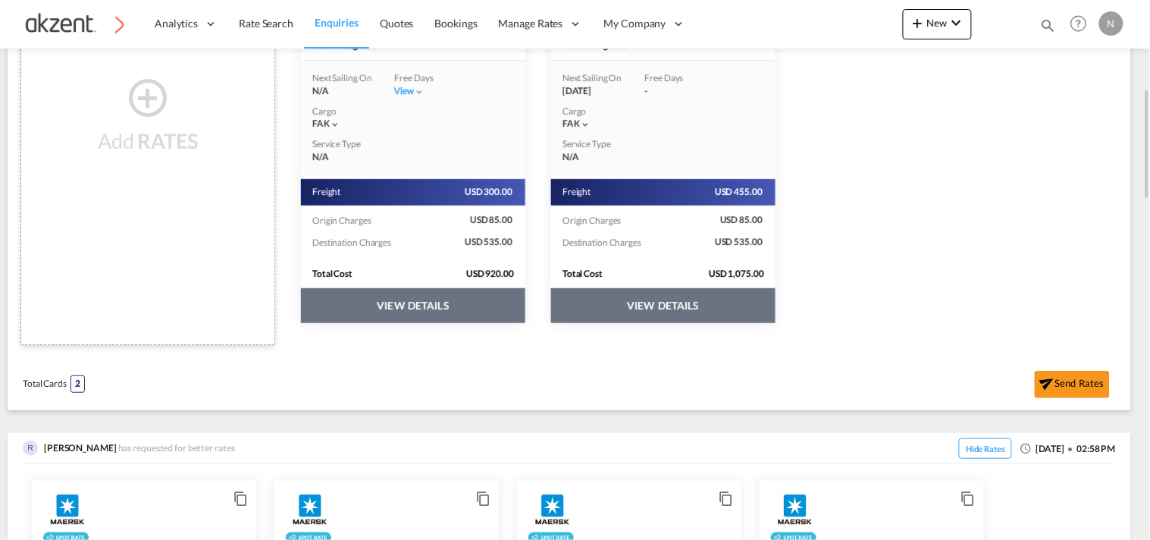
scroll to position [265, 0]
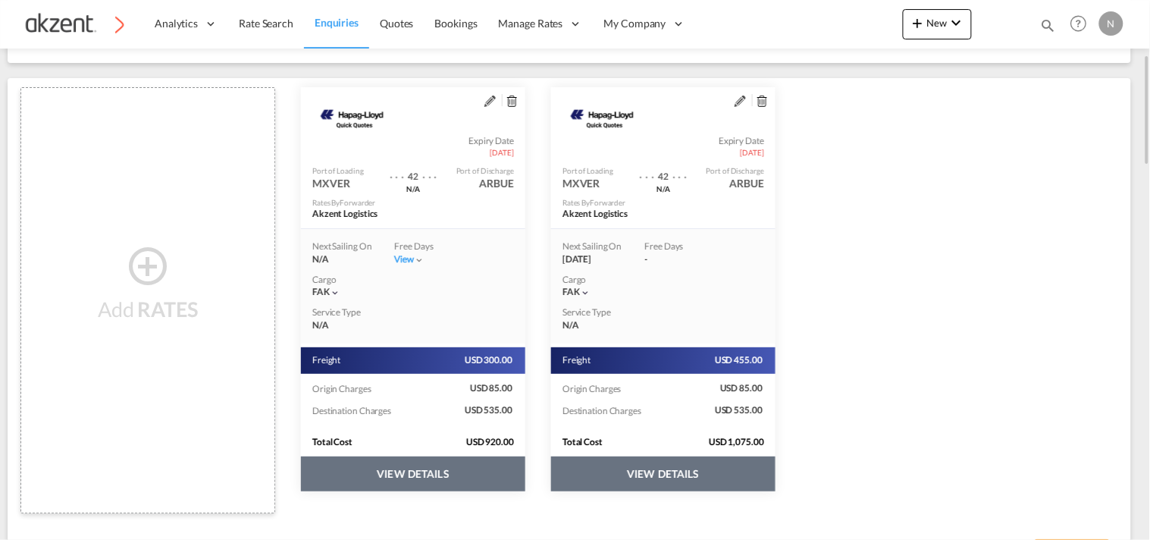
click at [488, 102] on md-icon "assets/icons/custom/edit-icon.svg" at bounding box center [490, 101] width 11 height 11
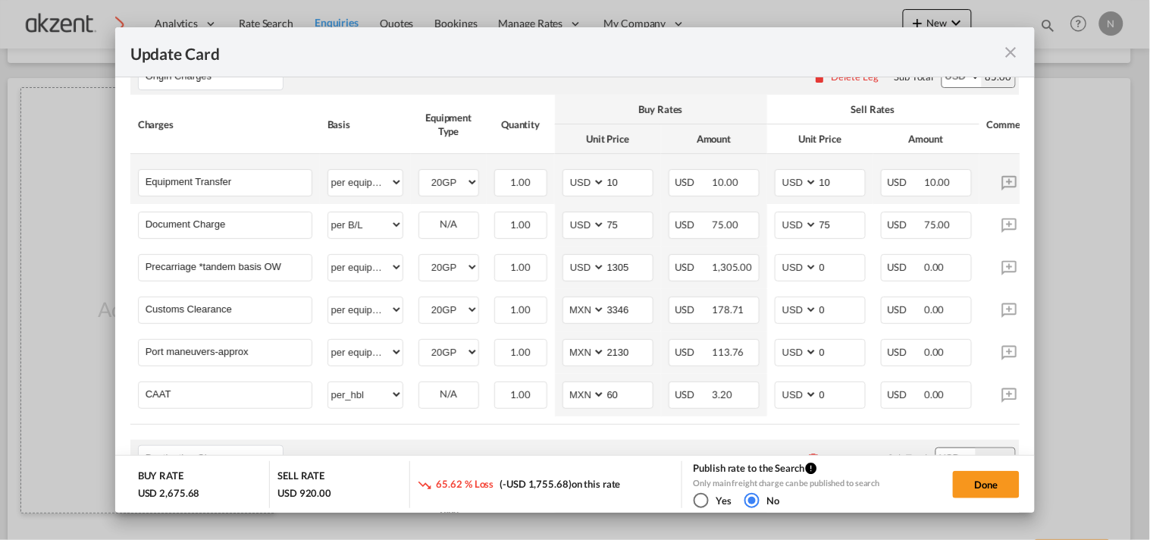
scroll to position [673, 0]
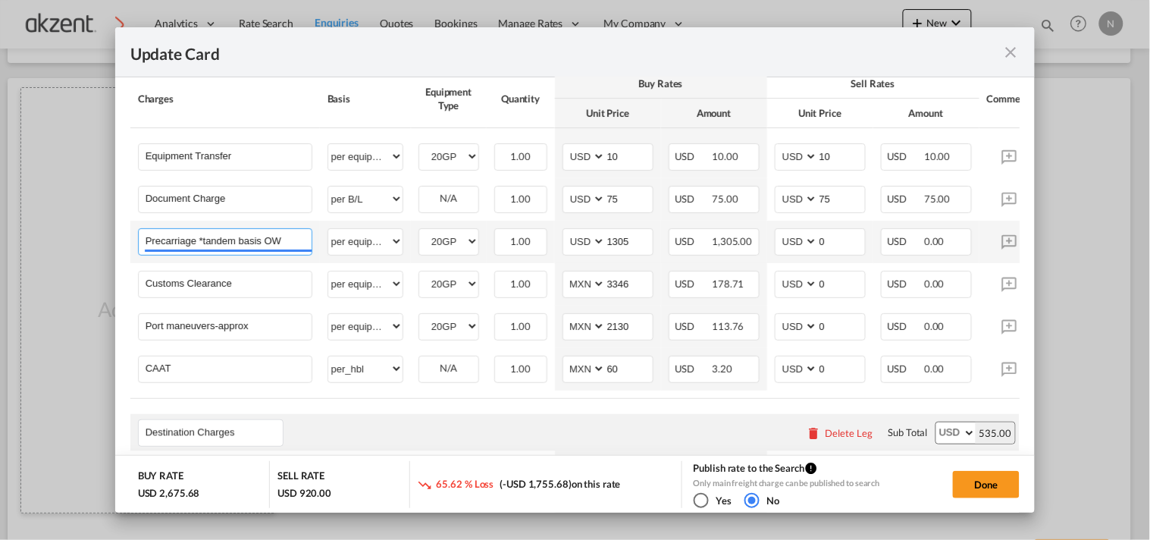
click at [221, 246] on input "Precarriage *tandem basis OW" at bounding box center [229, 240] width 166 height 23
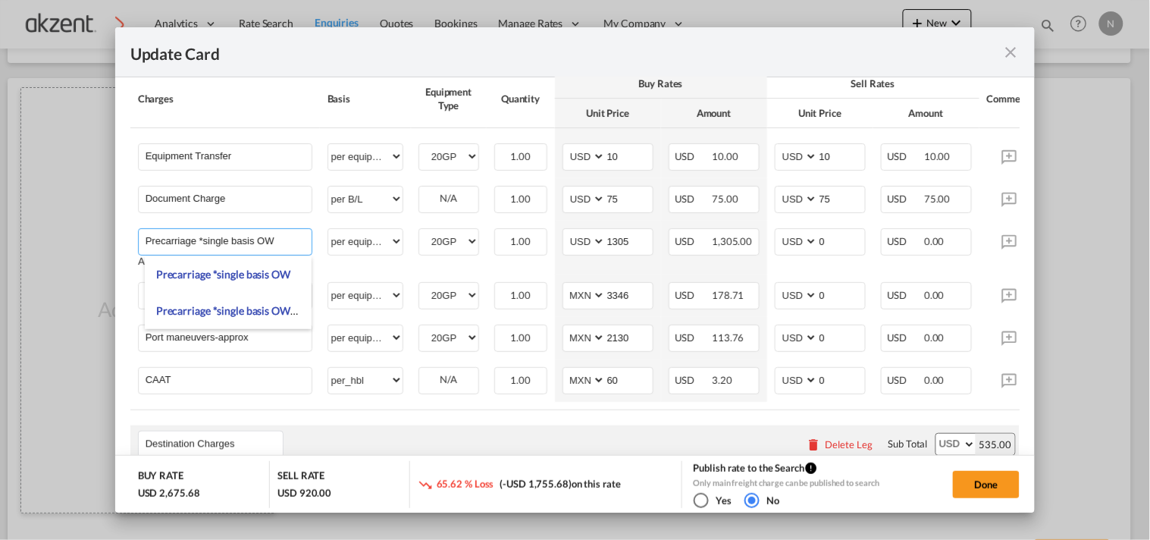
type input "Precarriage *single basis OW"
click at [129, 237] on md-dialog-content "Port of Loading MXVER T/S Liner/Carrier Hapag-[PERSON_NAME] Quick Quotes 2HM LO…" at bounding box center [575, 295] width 921 height 436
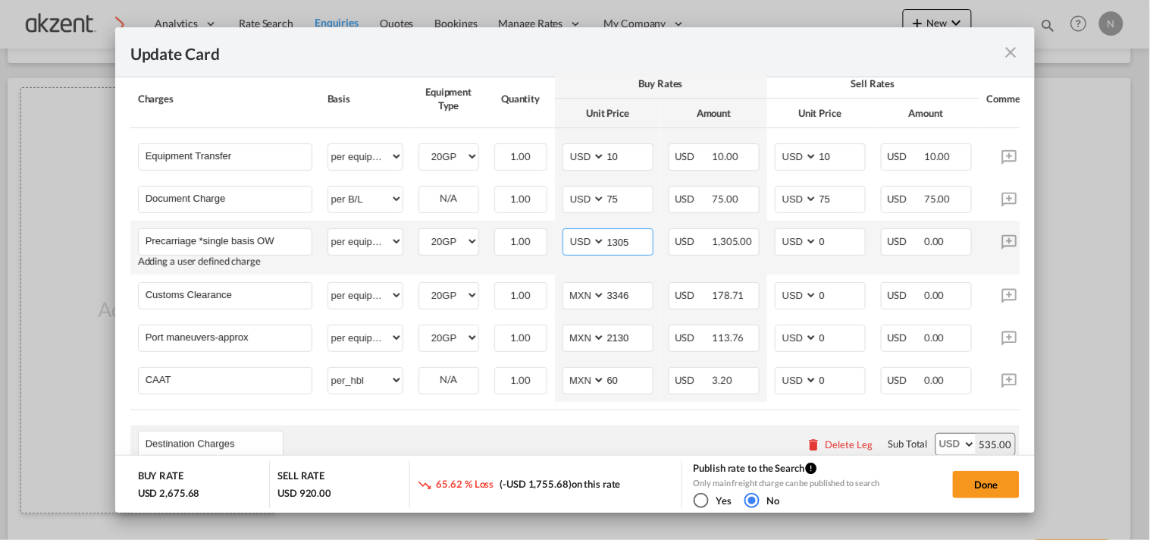
drag, startPoint x: 641, startPoint y: 243, endPoint x: 584, endPoint y: 244, distance: 56.9
click at [584, 244] on md-input-container "AED AFN ALL AMD ANG AOA ARS AUD AWG AZN BAM BBD BDT BGN BHD BIF BMD BND [PERSON…" at bounding box center [608, 241] width 91 height 27
type input "2090"
click at [608, 429] on rate-modification "Main Freight Please enter leg name Leg Name Already Exists Delete Leg Sub Total…" at bounding box center [575, 229] width 890 height 871
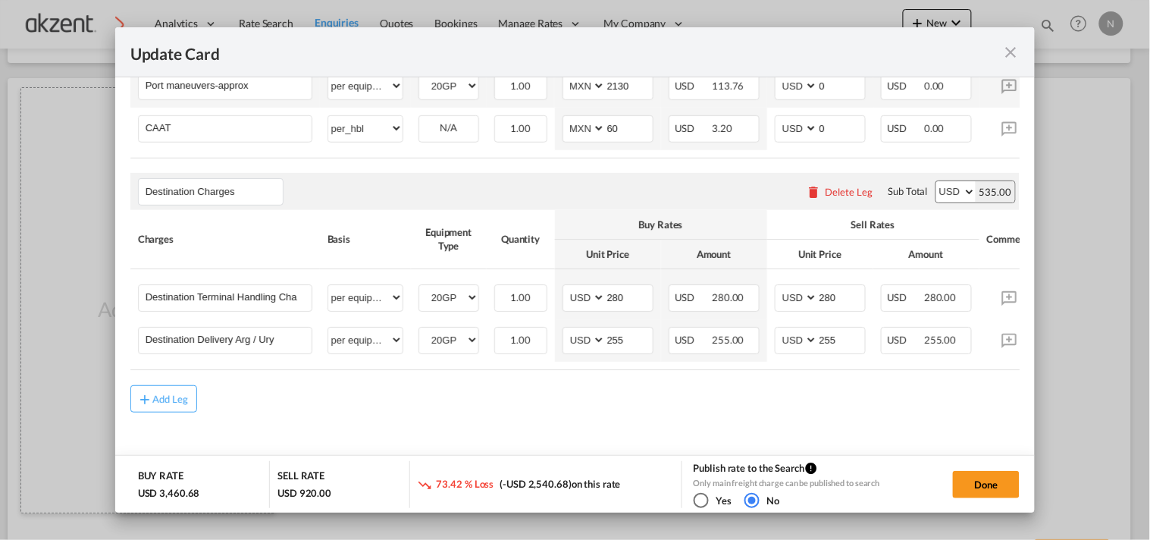
scroll to position [938, 0]
click at [1012, 495] on button "Done" at bounding box center [986, 484] width 67 height 27
type input "[DATE]"
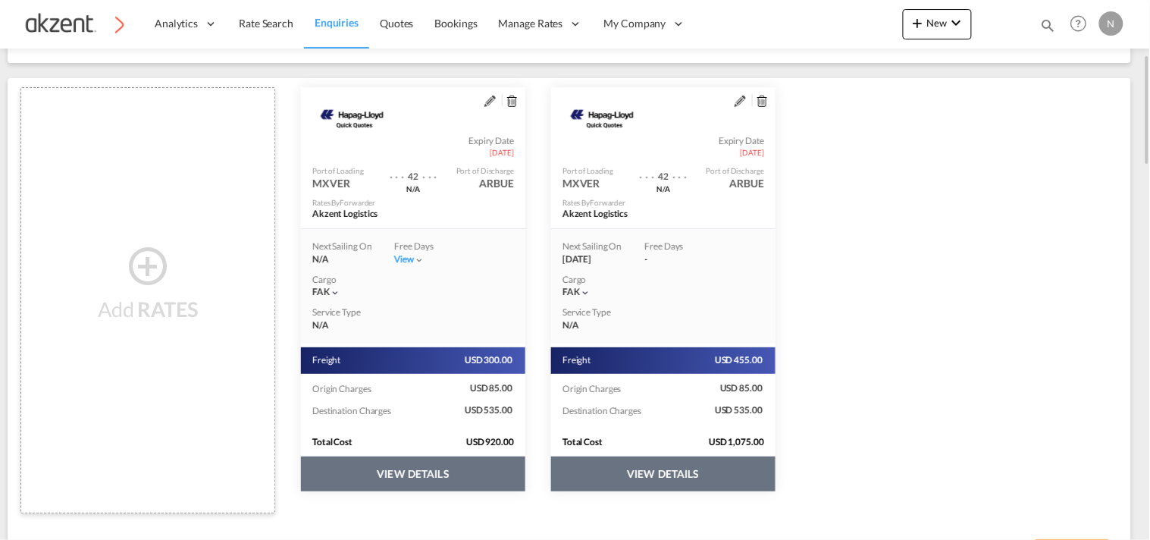
click at [481, 459] on button "VIEW DETAILS" at bounding box center [413, 474] width 224 height 35
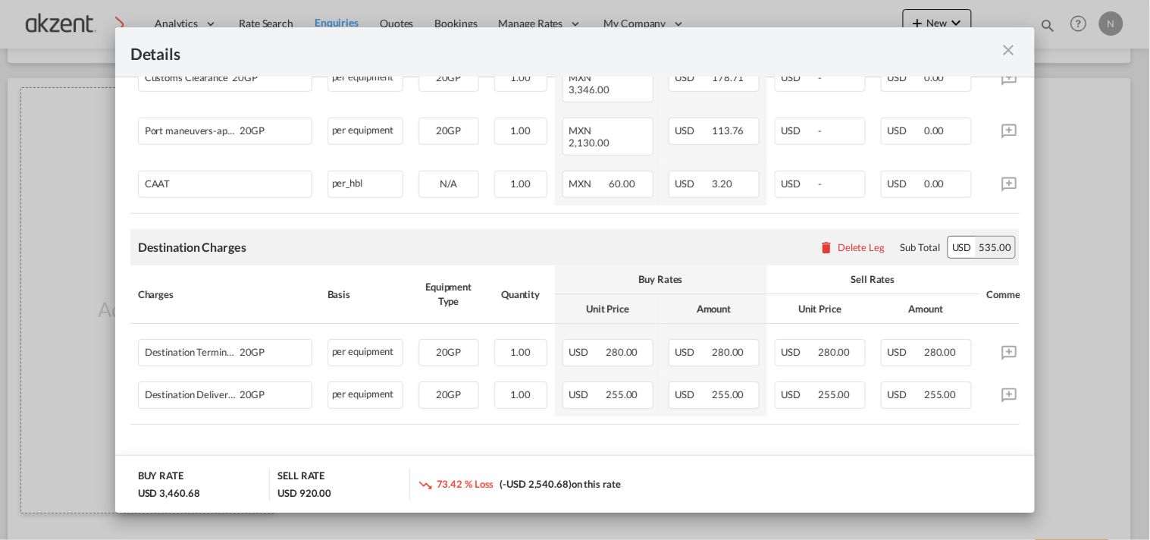
scroll to position [762, 0]
click at [1006, 44] on md-icon "icon-close m-3 fg-AAA8AD cursor" at bounding box center [1008, 50] width 18 height 18
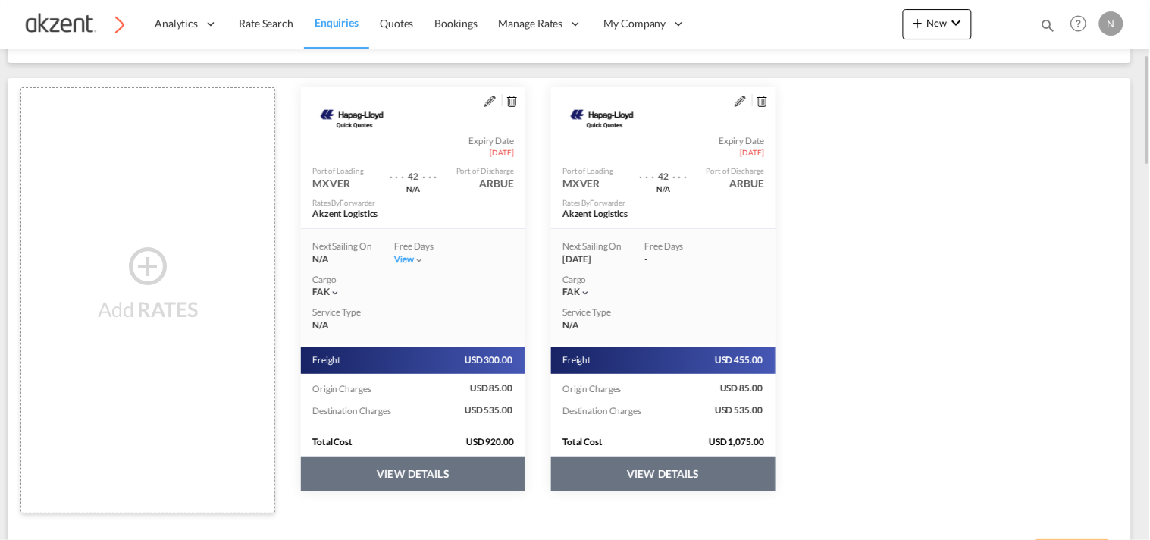
click at [526, 472] on button "VIEW DETAILS" at bounding box center [413, 474] width 224 height 35
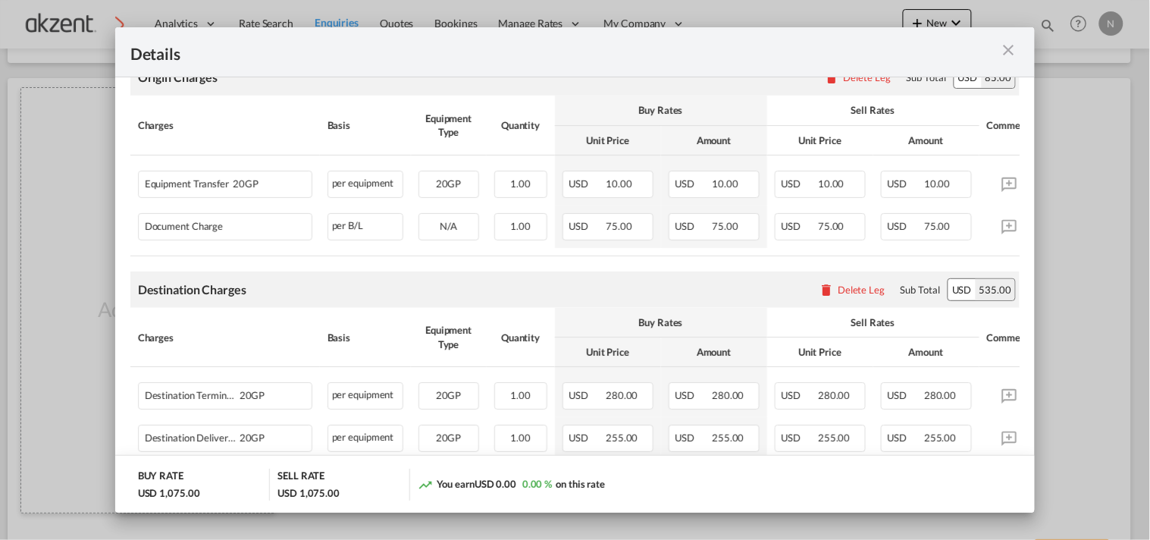
scroll to position [560, 0]
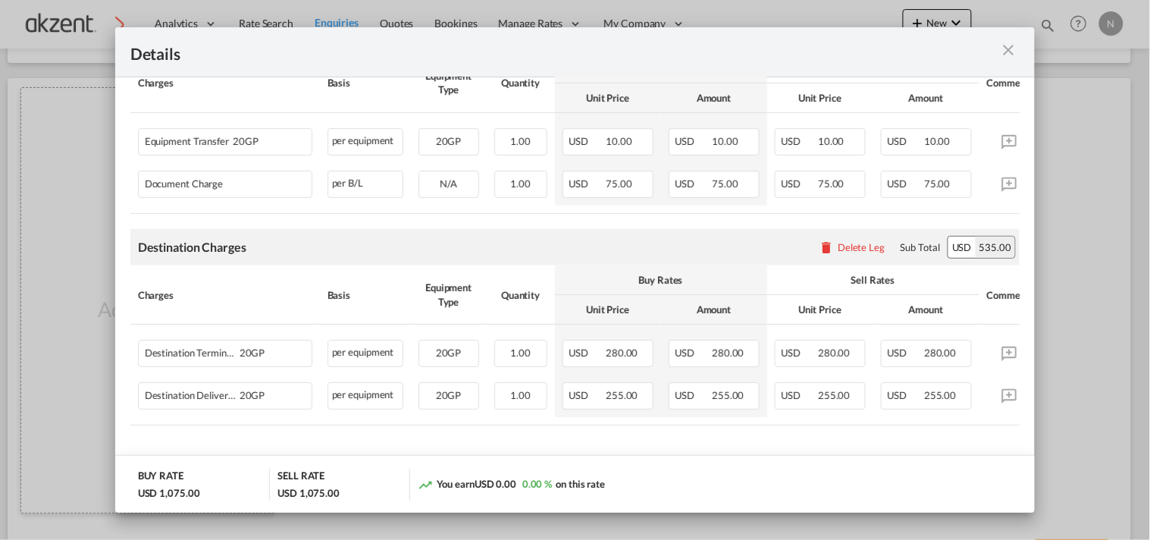
click at [1012, 47] on md-icon "icon-close m-3 fg-AAA8AD cursor" at bounding box center [1008, 50] width 18 height 18
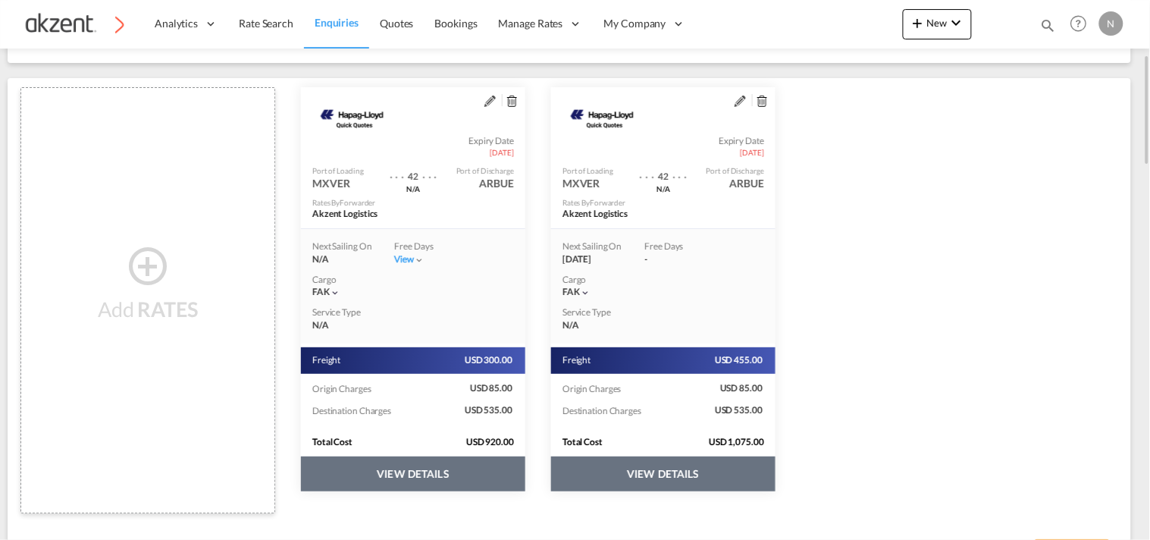
click at [496, 97] on md-icon "assets/icons/custom/edit-icon.svg" at bounding box center [490, 101] width 11 height 11
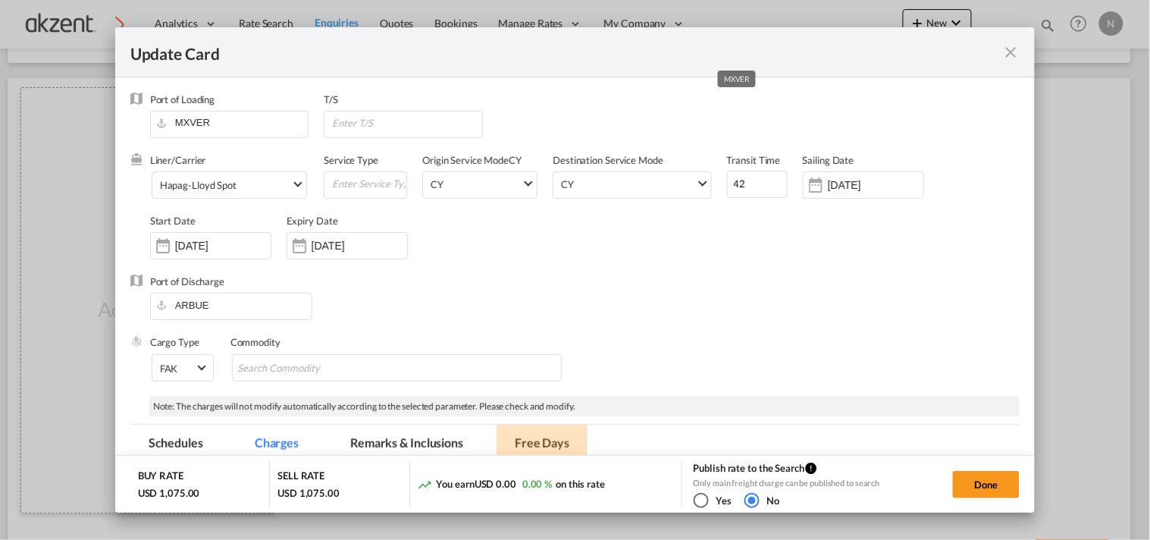
click at [523, 438] on md-tab-item "Free Days" at bounding box center [542, 446] width 91 height 42
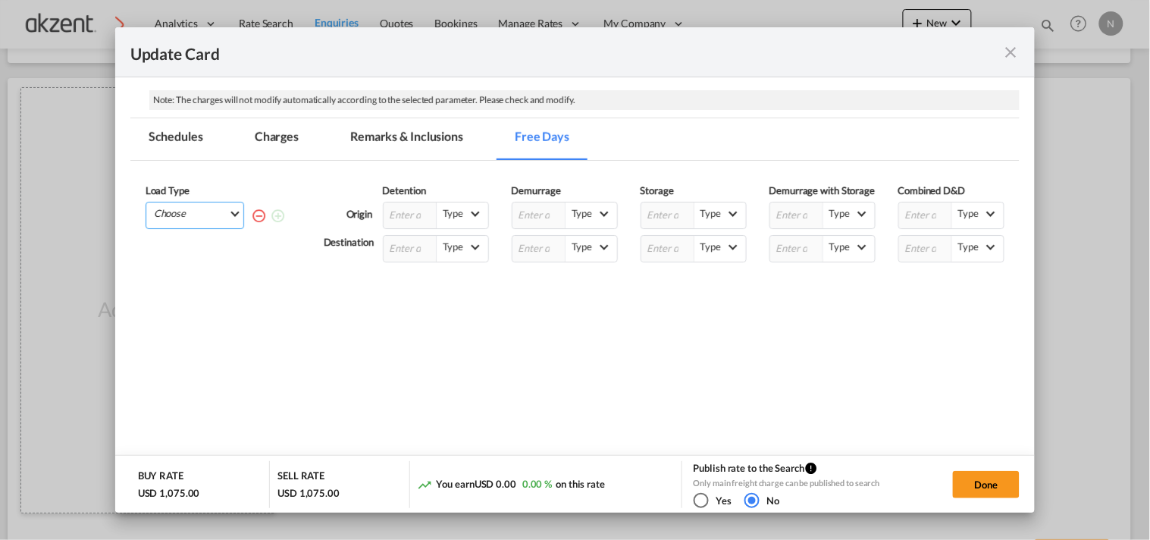
click at [216, 220] on md-select "Choose 20GP" at bounding box center [197, 212] width 91 height 21
click at [198, 244] on md-option "20GP" at bounding box center [198, 254] width 103 height 36
click at [922, 213] on input "Update Card Port ..." at bounding box center [925, 215] width 53 height 26
type input "18"
click at [910, 253] on input "Update Card Port ..." at bounding box center [925, 249] width 53 height 26
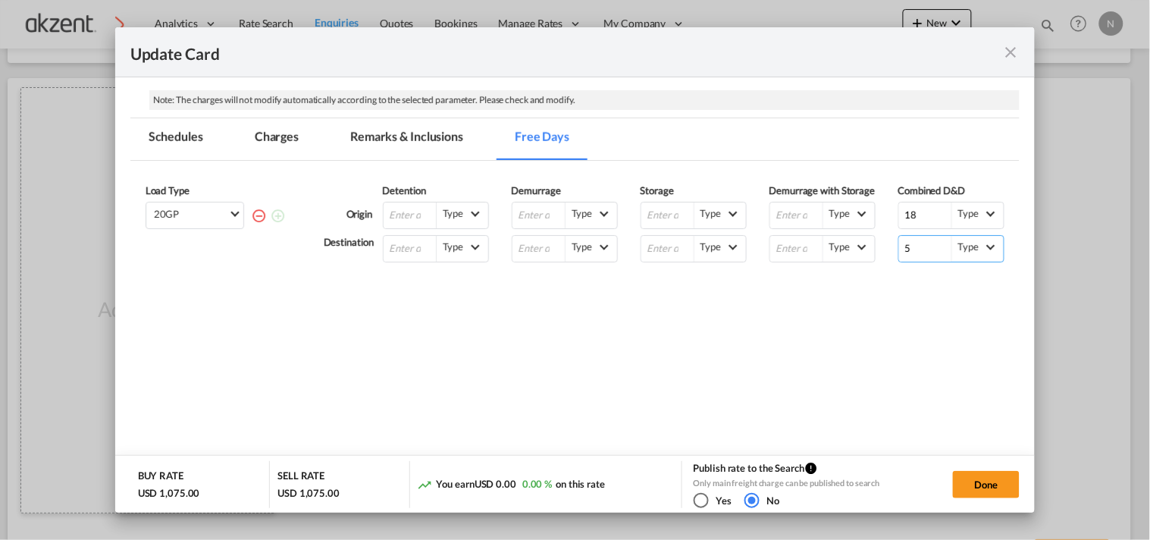
type input "5"
click at [287, 130] on md-tab-item "Charges" at bounding box center [277, 139] width 80 height 42
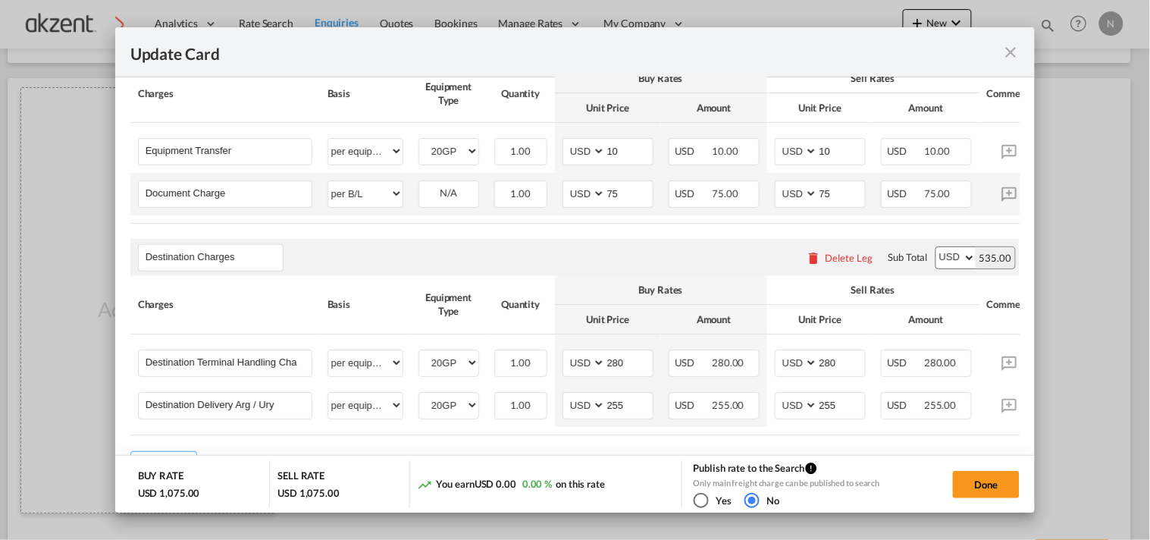
scroll to position [588, 0]
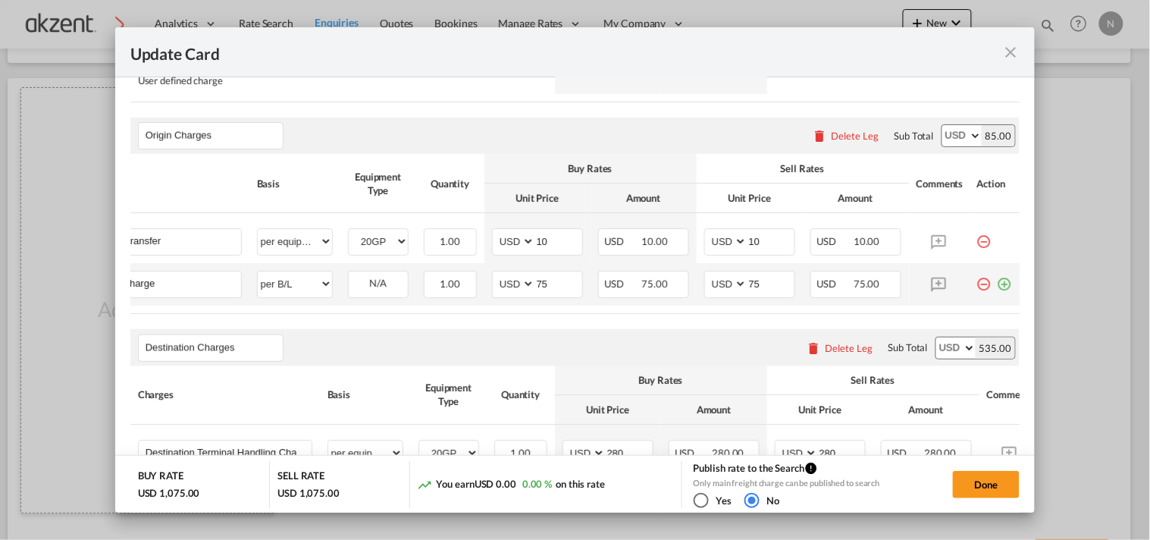
click at [998, 286] on md-icon "icon-plus-circle-outline green-400-fg" at bounding box center [1005, 278] width 15 height 15
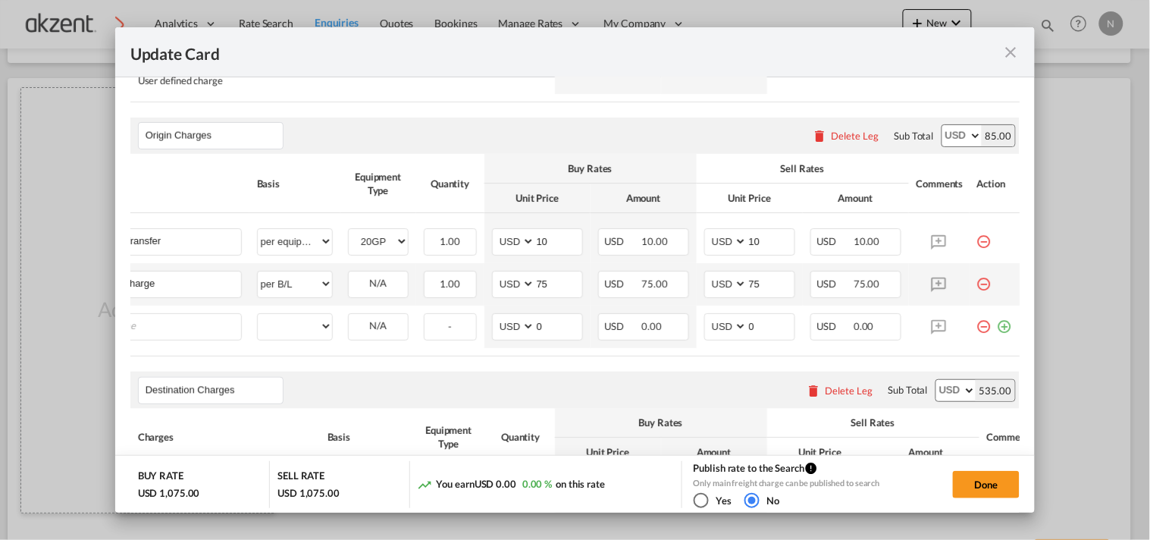
scroll to position [0, 15]
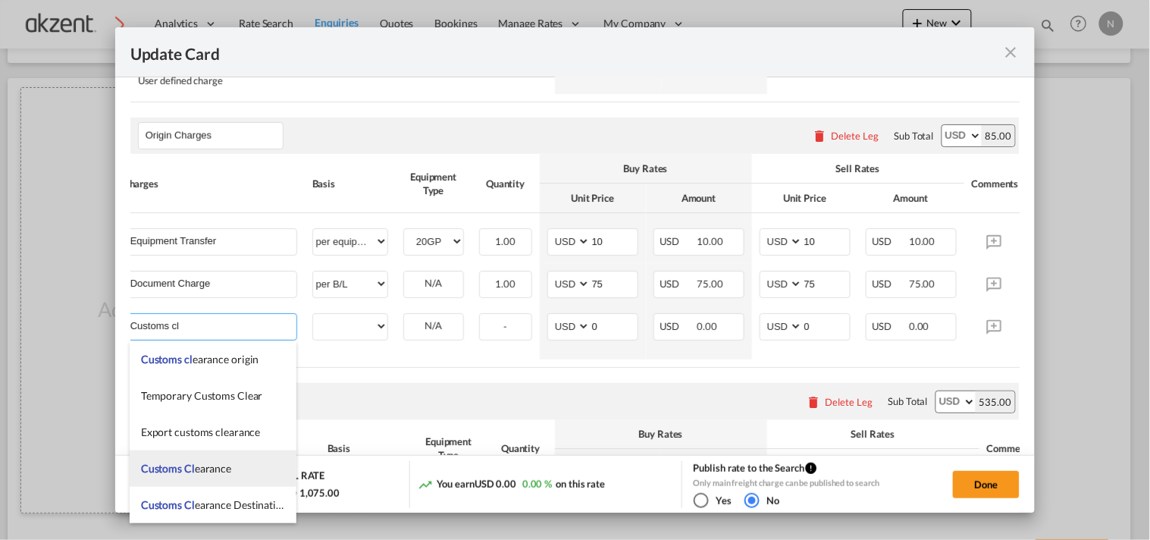
click at [215, 475] on li "Customs Cl earance" at bounding box center [213, 468] width 167 height 36
type input "Customs Clearance"
select select "per equipment"
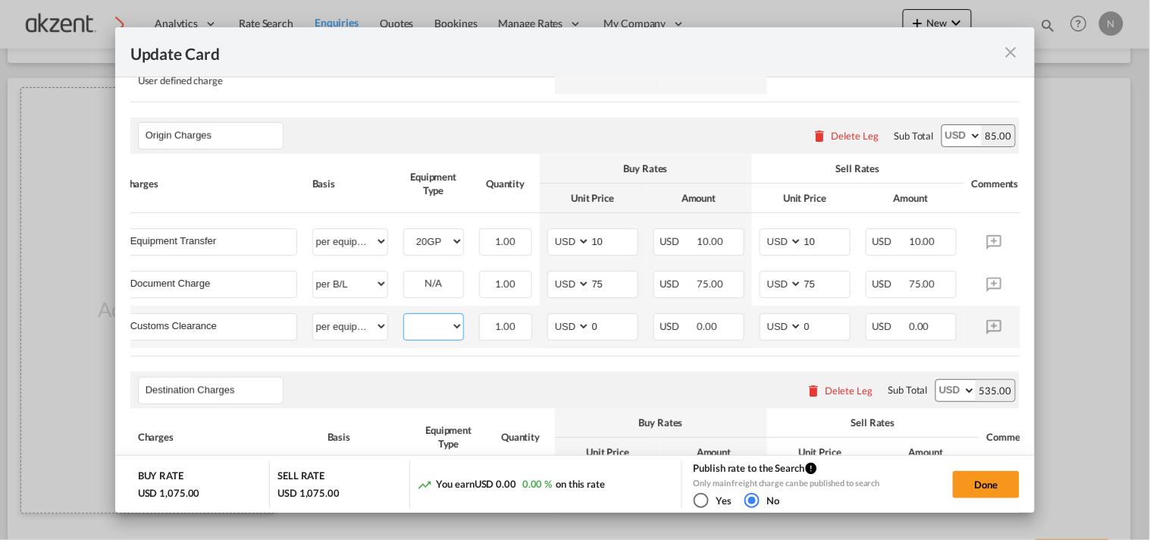
click at [441, 337] on select "20GP" at bounding box center [433, 326] width 59 height 20
select select "20GP"
click at [404, 321] on select "20GP" at bounding box center [433, 326] width 59 height 20
click at [566, 328] on select "AED AFN ALL AMD ANG AOA ARS AUD AWG AZN BAM BBD BDT BGN BHD BIF BMD BND [PERSON…" at bounding box center [570, 326] width 39 height 20
select select "string:MXN"
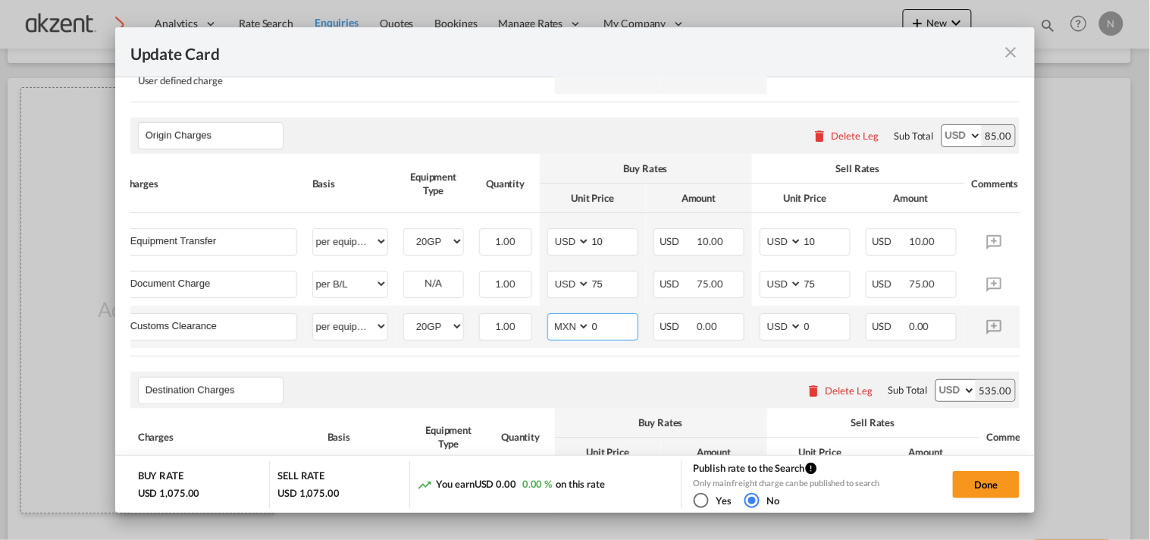
click at [551, 321] on select "AED AFN ALL AMD ANG AOA ARS AUD AWG AZN BAM BBD BDT BGN BHD BIF BMD BND [PERSON…" at bounding box center [570, 326] width 39 height 20
type input "3346"
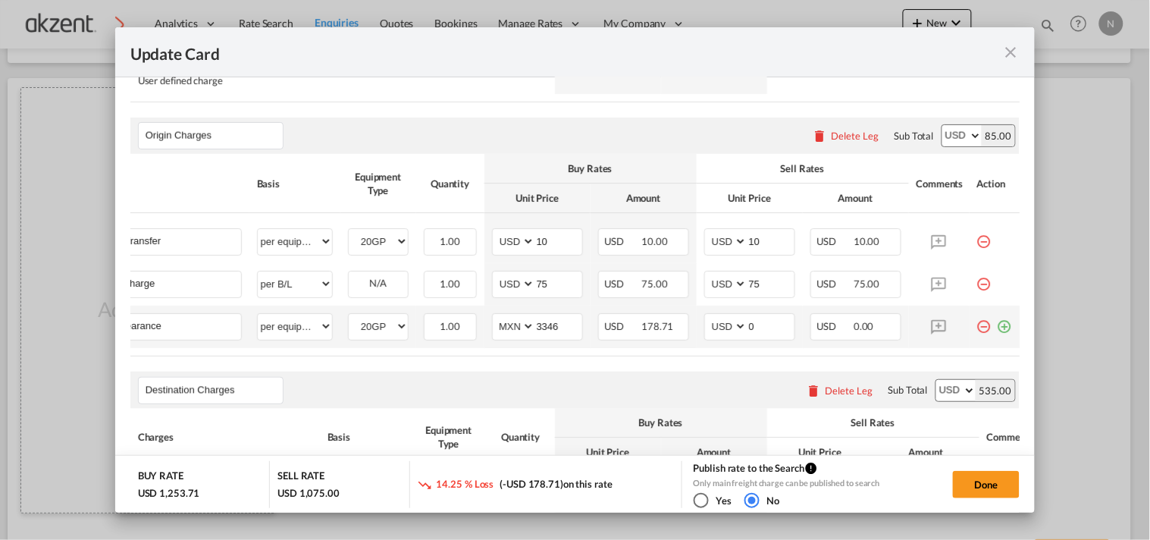
click at [998, 328] on md-icon "icon-plus-circle-outline green-400-fg" at bounding box center [1005, 320] width 15 height 15
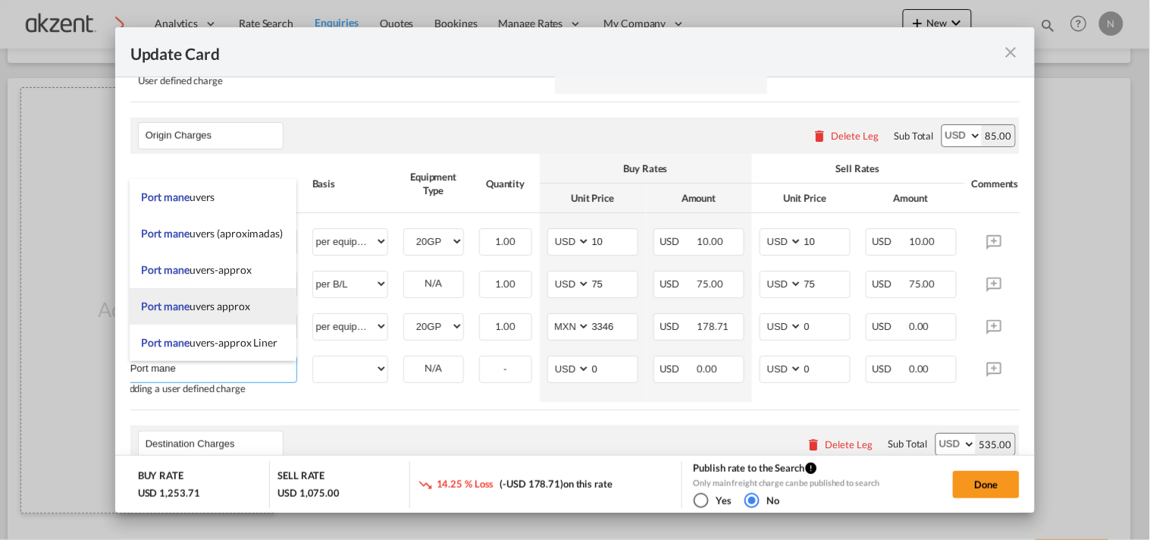
click at [238, 301] on span "Port mane uvers approx" at bounding box center [195, 306] width 109 height 13
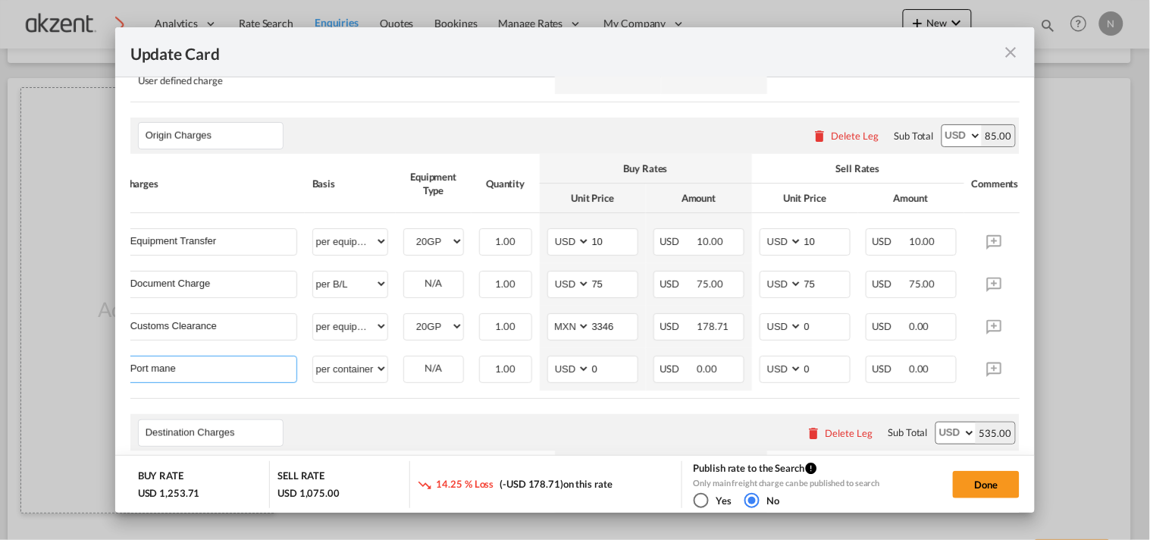
type input "Port maneuvers approx"
click at [337, 381] on select "per equipment per container per B/L per shipping bill per shipment per pallet p…" at bounding box center [350, 368] width 74 height 24
select select "per equipment"
click at [313, 361] on select "per equipment per container per B/L per shipping bill per shipment per pallet p…" at bounding box center [350, 368] width 74 height 24
click at [426, 375] on select "20GP" at bounding box center [433, 369] width 59 height 20
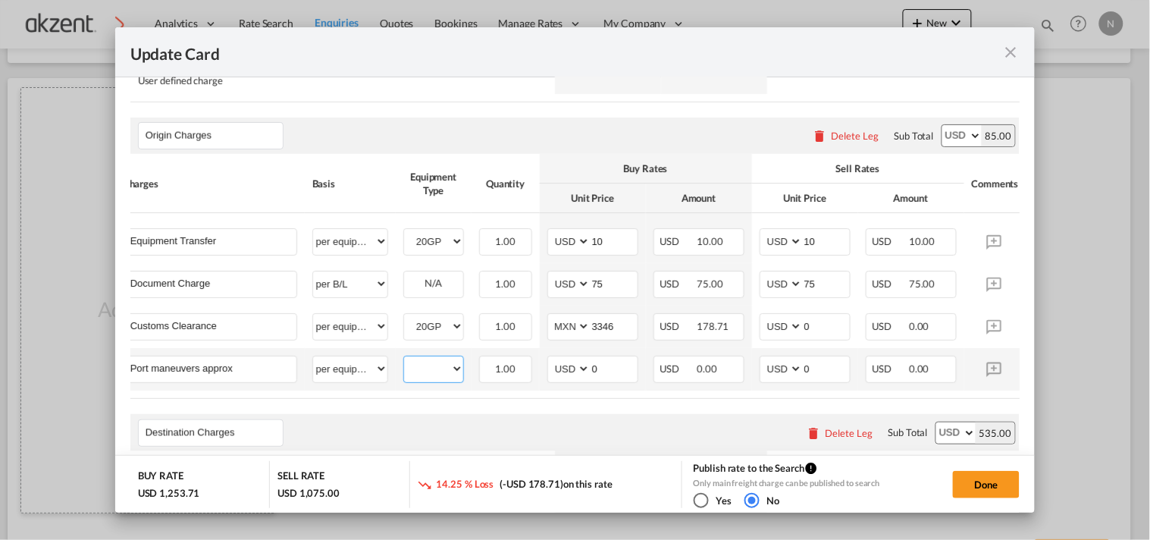
select select "20GP"
click at [404, 363] on select "20GP" at bounding box center [433, 369] width 59 height 20
click at [555, 373] on select "AED AFN ALL AMD ANG AOA ARS AUD AWG AZN BAM BBD BDT BGN BHD BIF BMD BND [PERSON…" at bounding box center [570, 369] width 39 height 20
select select "string:MXN"
click at [551, 363] on select "AED AFN ALL AMD ANG AOA ARS AUD AWG AZN BAM BBD BDT BGN BHD BIF BMD BND [PERSON…" at bounding box center [570, 369] width 39 height 20
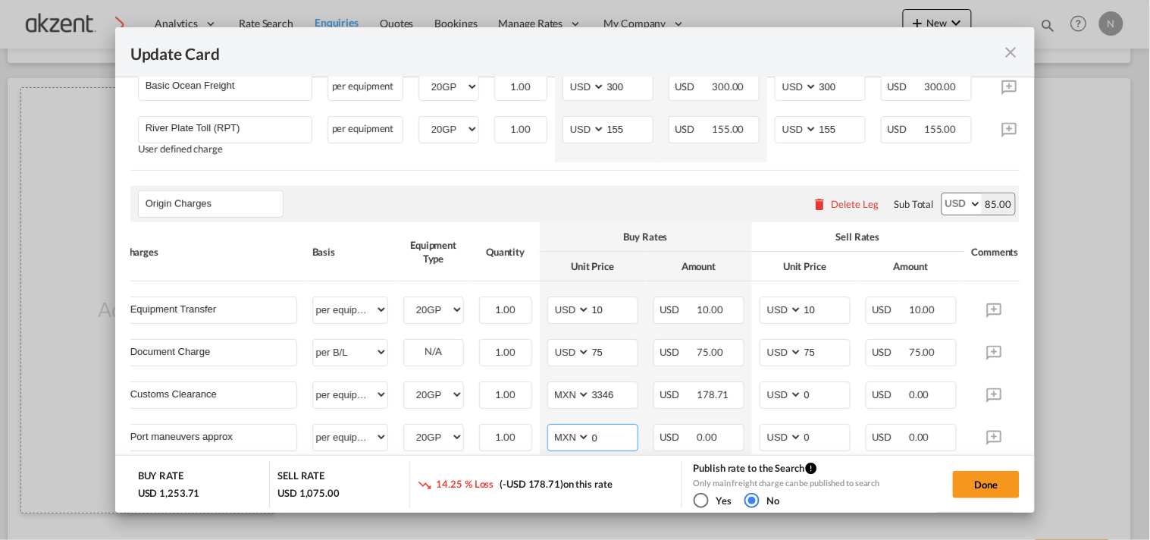
scroll to position [673, 0]
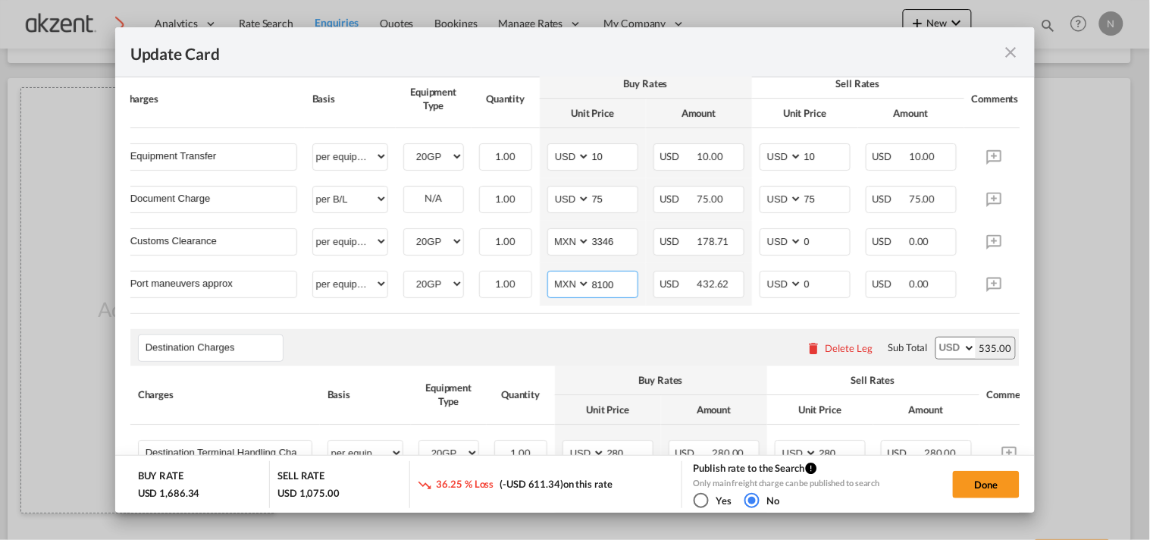
type input "8100"
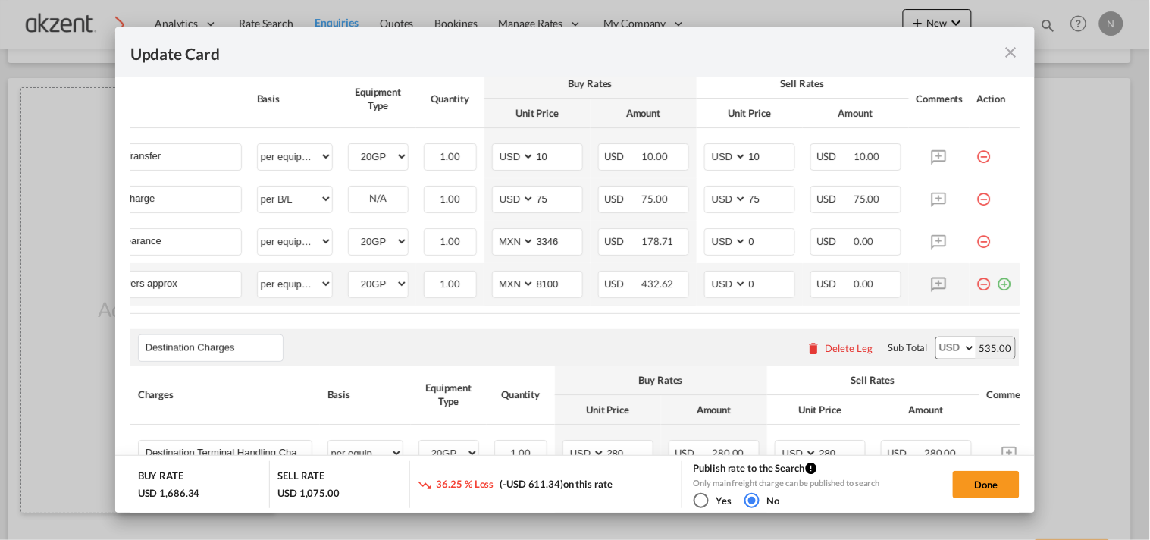
click at [998, 286] on md-icon "icon-plus-circle-outline green-400-fg" at bounding box center [1005, 278] width 15 height 15
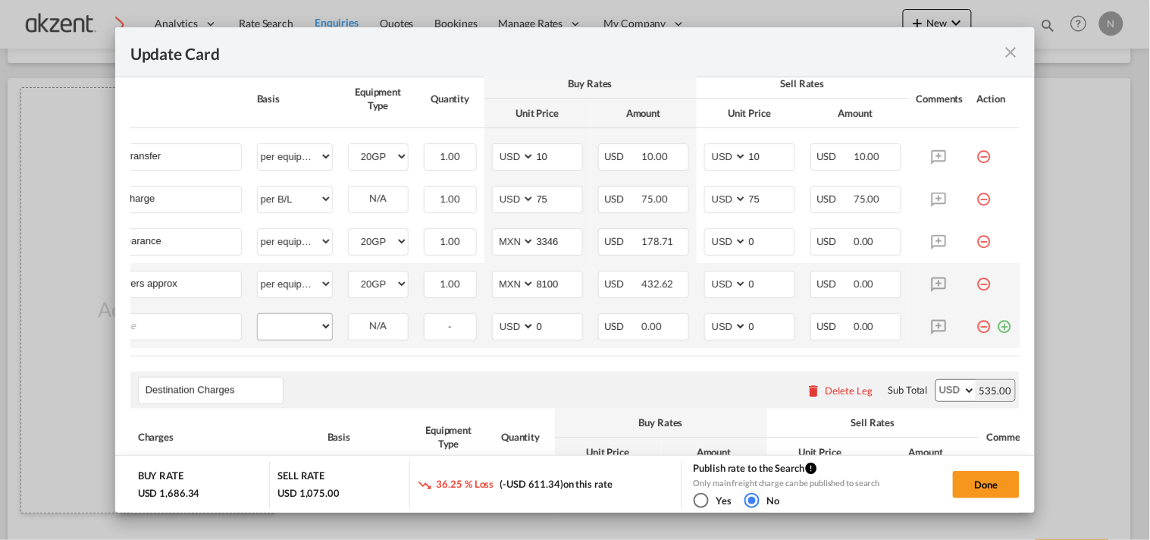
scroll to position [0, 15]
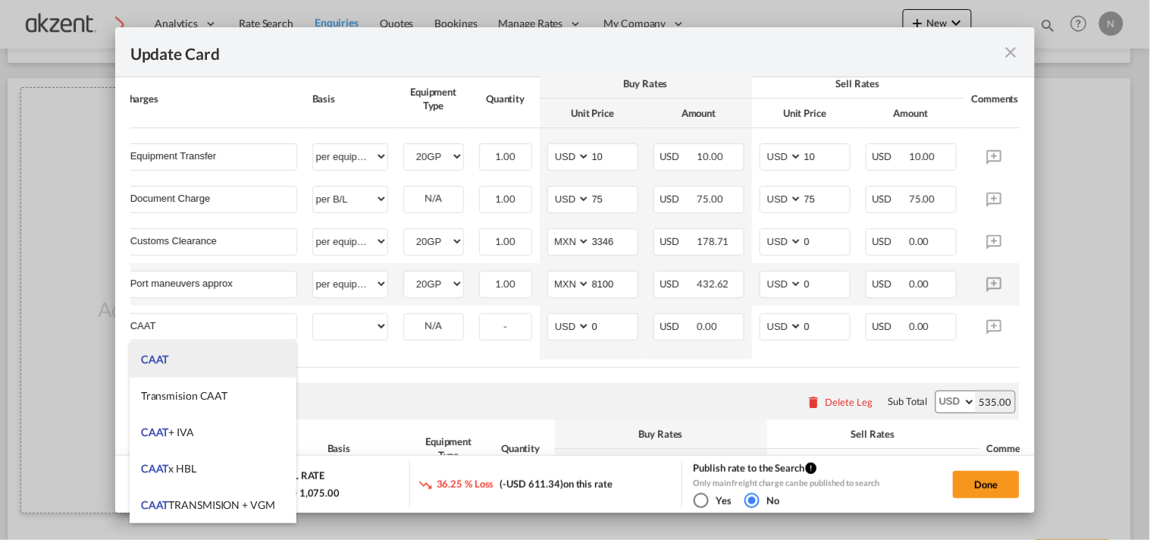
type input "CAAT"
click at [232, 362] on li "CAAT" at bounding box center [213, 359] width 167 height 36
select select "per_hbl"
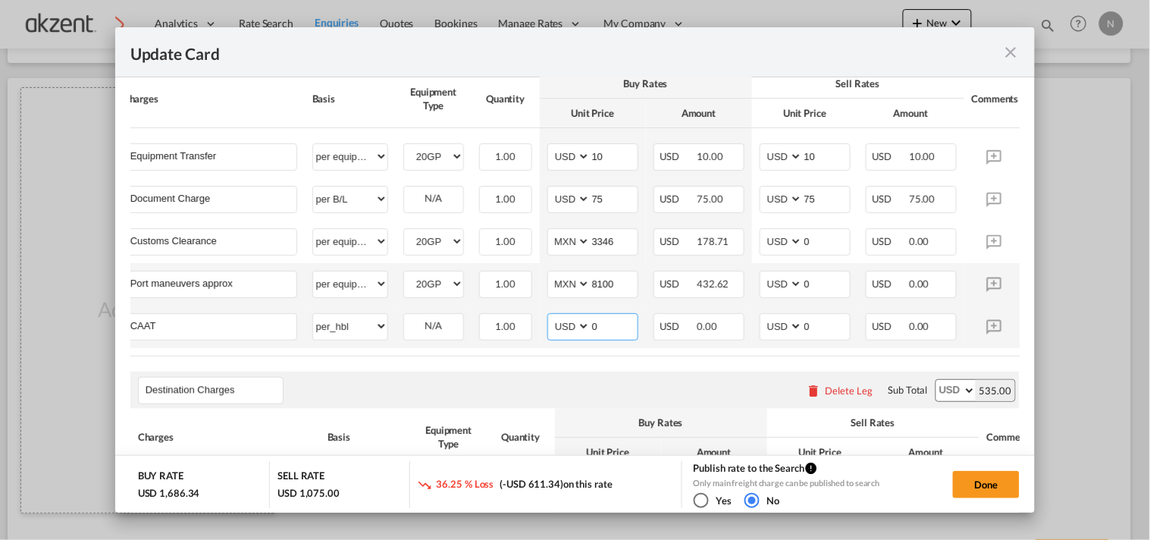
click at [564, 331] on select "AED AFN ALL AMD ANG AOA ARS AUD AWG AZN BAM BBD BDT BGN BHD BIF BMD BND [PERSON…" at bounding box center [570, 326] width 39 height 20
select select "string:MXN"
click at [551, 321] on select "AED AFN ALL AMD ANG AOA ARS AUD AWG AZN BAM BBD BDT BGN BHD BIF BMD BND [PERSON…" at bounding box center [570, 326] width 39 height 20
type input "60"
click at [494, 388] on div "Destination Charges Please enter leg name Leg Name Already Exists Delete Leg Su…" at bounding box center [575, 390] width 890 height 36
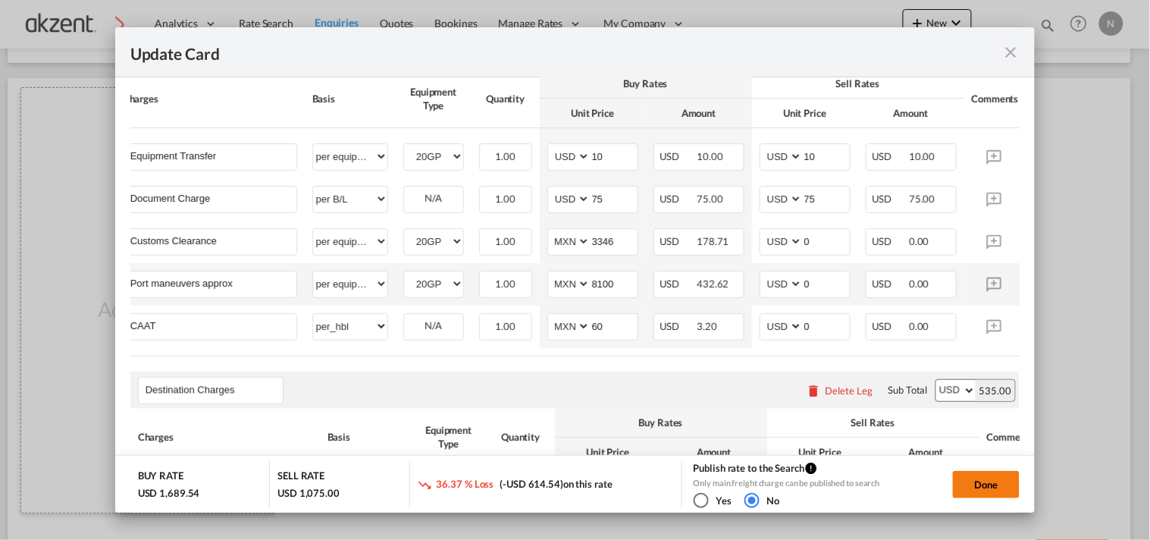
click at [1012, 482] on button "Done" at bounding box center [986, 484] width 67 height 27
type input "[DATE]"
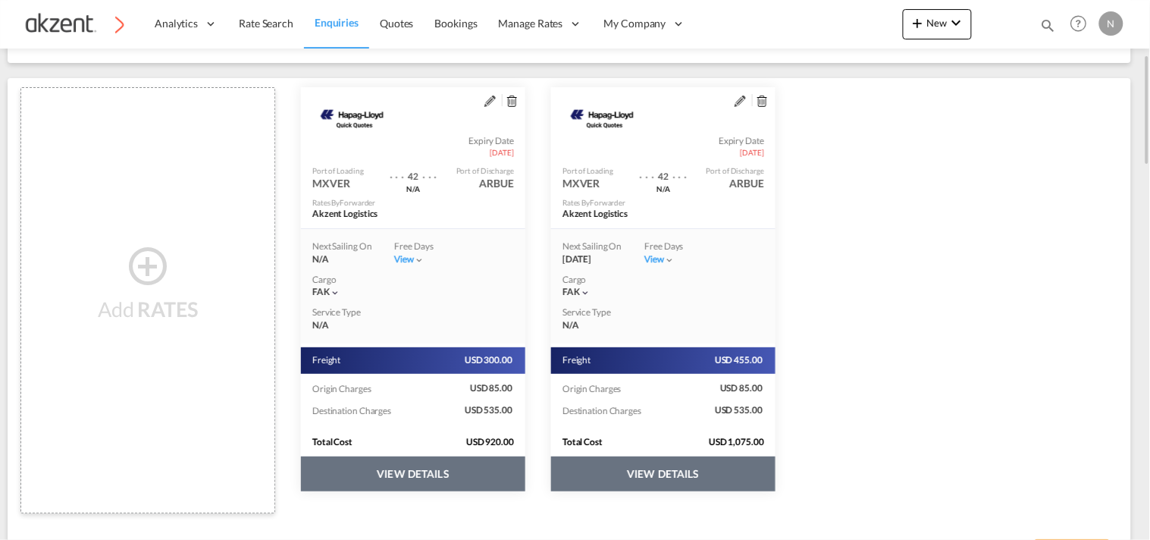
scroll to position [434, 0]
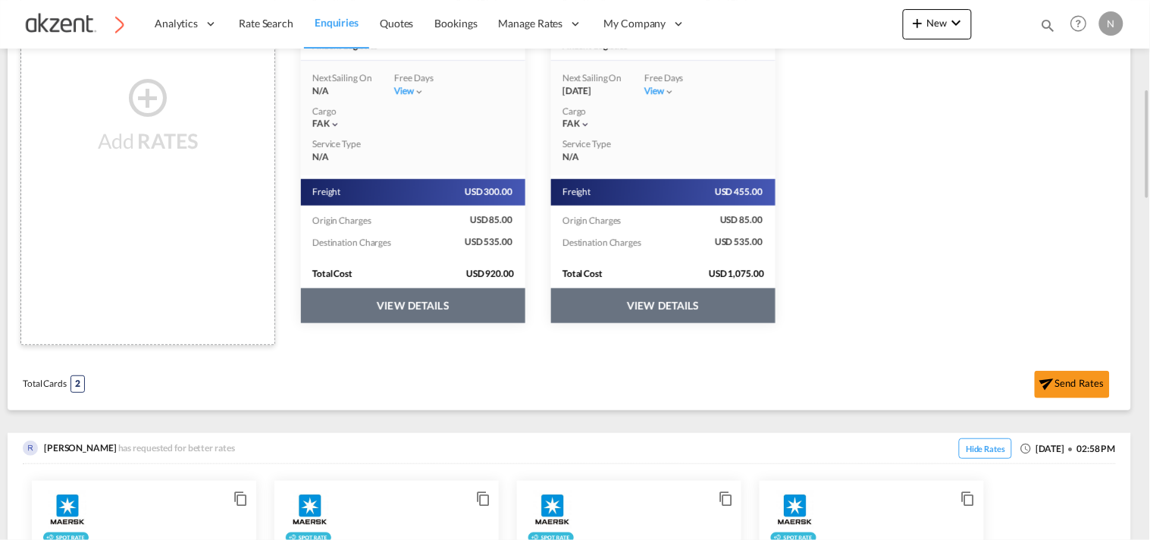
click at [526, 300] on button "VIEW DETAILS" at bounding box center [413, 305] width 224 height 35
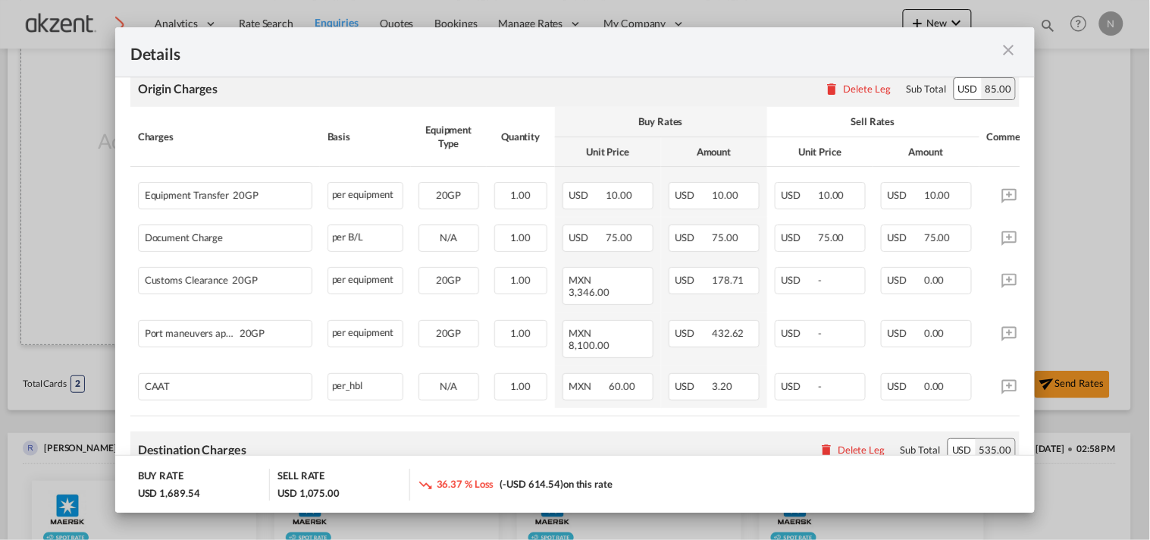
scroll to position [505, 0]
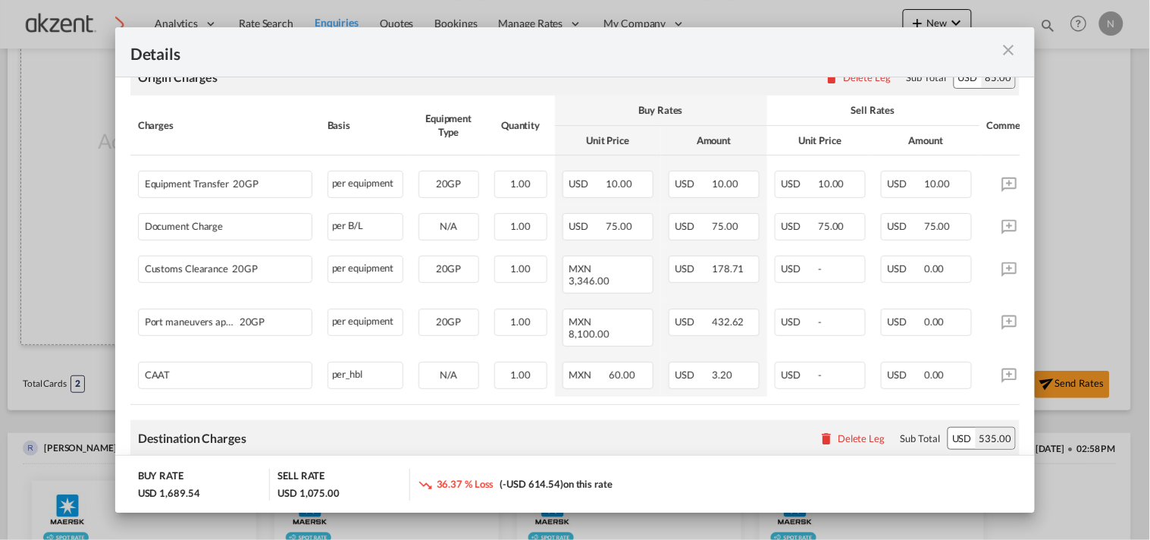
click at [1011, 43] on md-icon "icon-close m-3 fg-AAA8AD cursor" at bounding box center [1008, 50] width 18 height 18
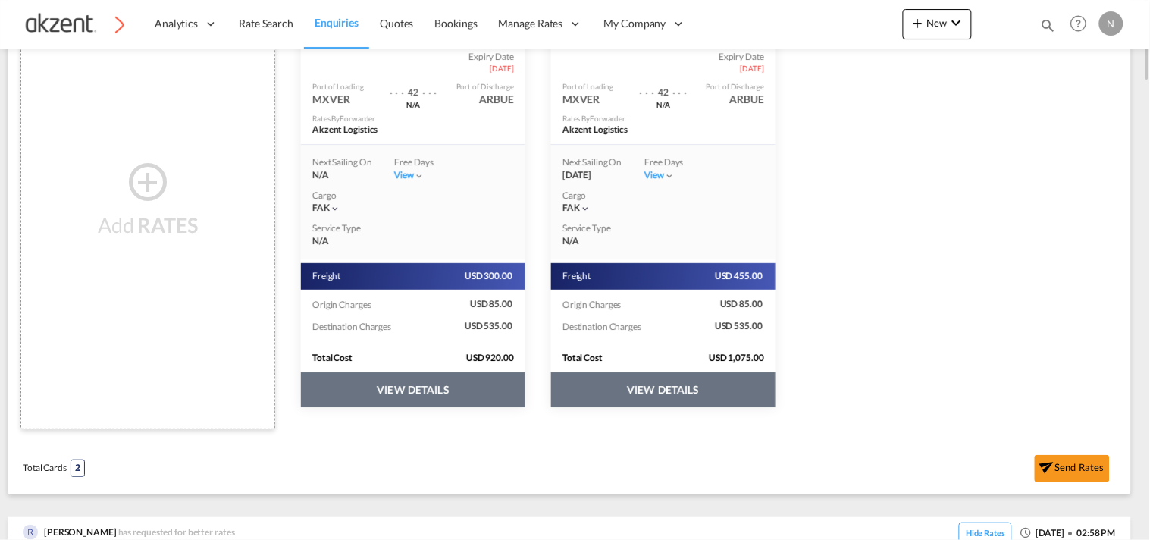
scroll to position [180, 0]
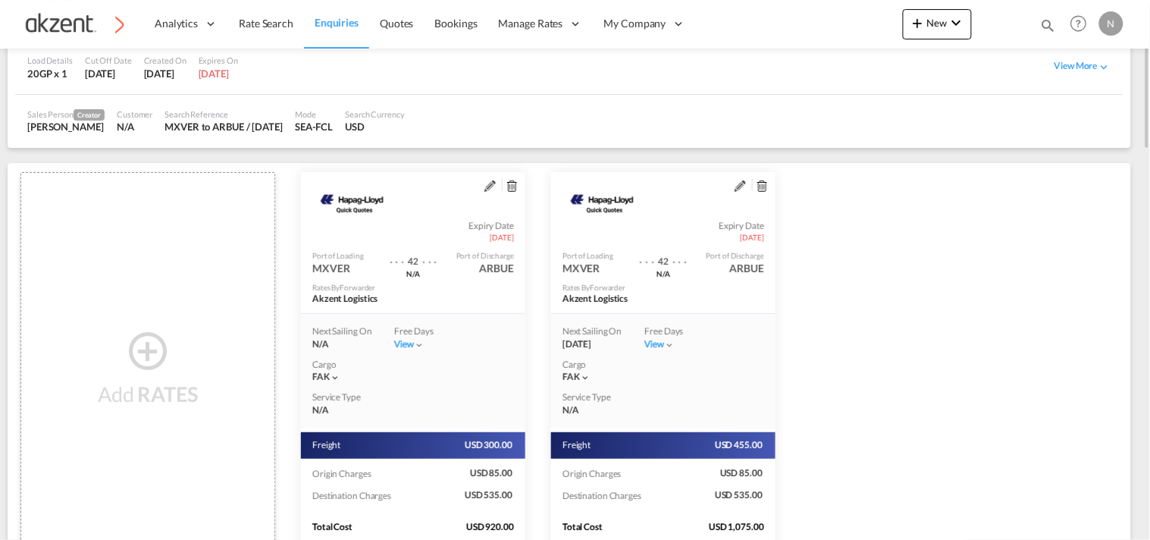
click at [496, 187] on md-icon "assets/icons/custom/edit-icon.svg" at bounding box center [490, 185] width 11 height 11
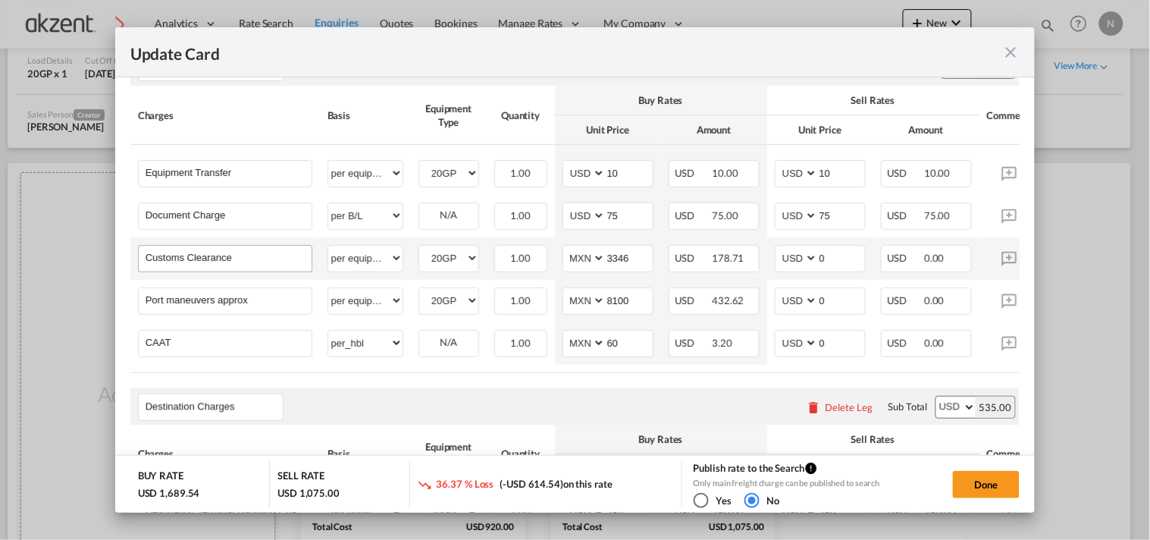
scroll to position [758, 0]
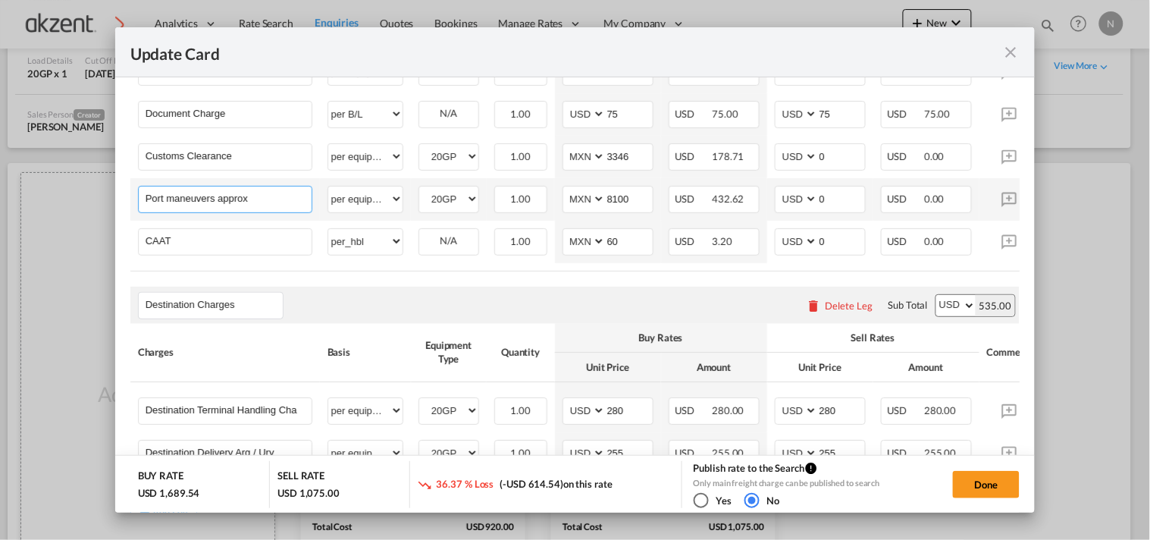
click at [256, 199] on input "Port maneuvers approx" at bounding box center [229, 198] width 166 height 23
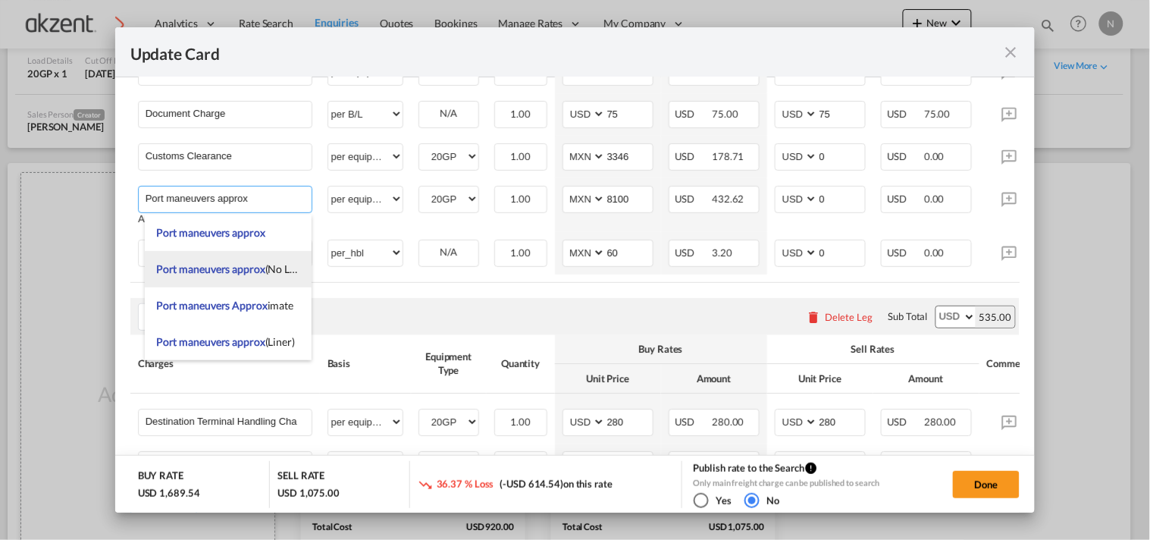
click at [259, 263] on span "Port maneuvers approx" at bounding box center [210, 268] width 109 height 13
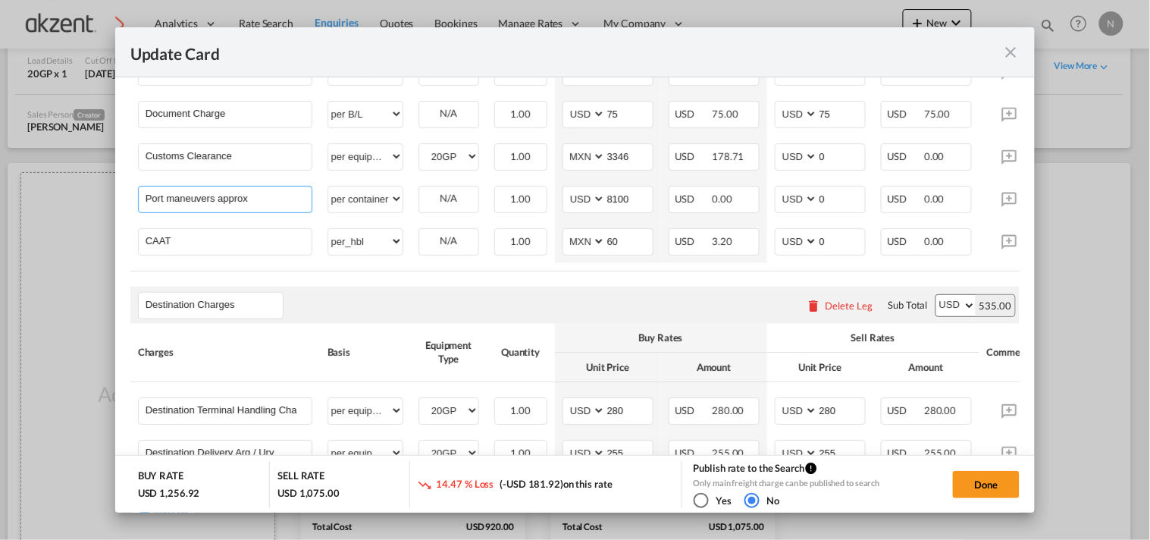
type input "Port maneuvers approx (No Liner)"
select select "per container"
select select "string:USD"
type input "0"
click at [357, 206] on select "per equipment per container per B/L per shipping bill per shipment per pallet p…" at bounding box center [365, 199] width 74 height 24
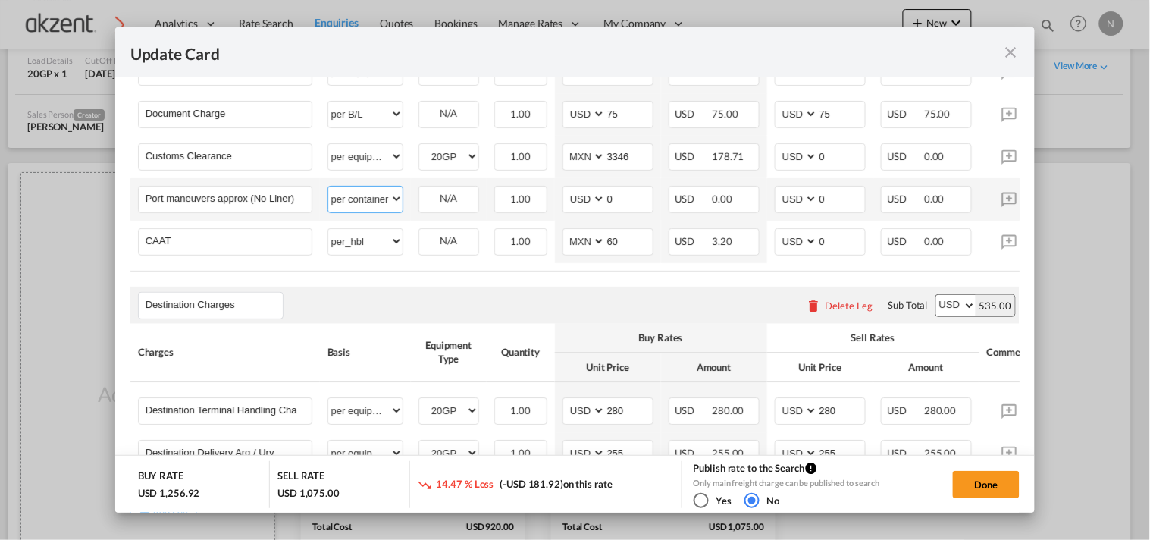
select select "per equipment"
click at [328, 192] on select "per equipment per container per B/L per shipping bill per shipment per pallet p…" at bounding box center [365, 199] width 74 height 24
click at [463, 209] on select "20GP" at bounding box center [448, 199] width 59 height 20
select select "20GP"
click at [419, 194] on select "20GP" at bounding box center [448, 199] width 59 height 20
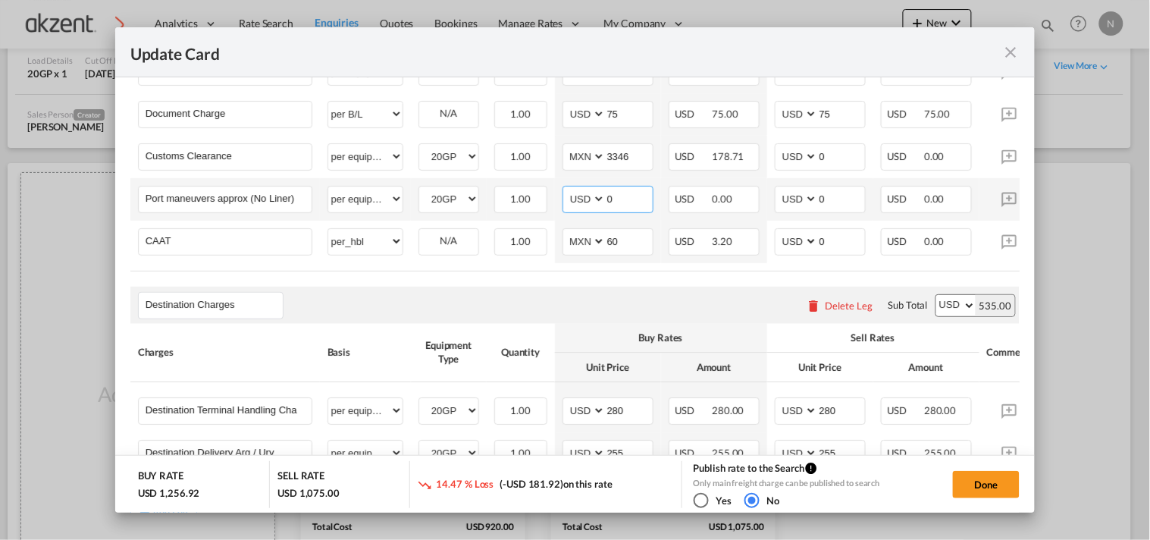
click at [582, 207] on select "AED AFN ALL AMD ANG AOA ARS AUD AWG AZN BAM BBD BDT BGN BHD BIF BMD BND [PERSON…" at bounding box center [585, 199] width 39 height 20
select select "string:MXN"
click at [566, 194] on select "AED AFN ALL AMD ANG AOA ARS AUD AWG AZN BAM BBD BDT BGN BHD BIF BMD BND [PERSON…" at bounding box center [585, 199] width 39 height 20
type input "8100"
drag, startPoint x: 576, startPoint y: 302, endPoint x: 564, endPoint y: 302, distance: 12.1
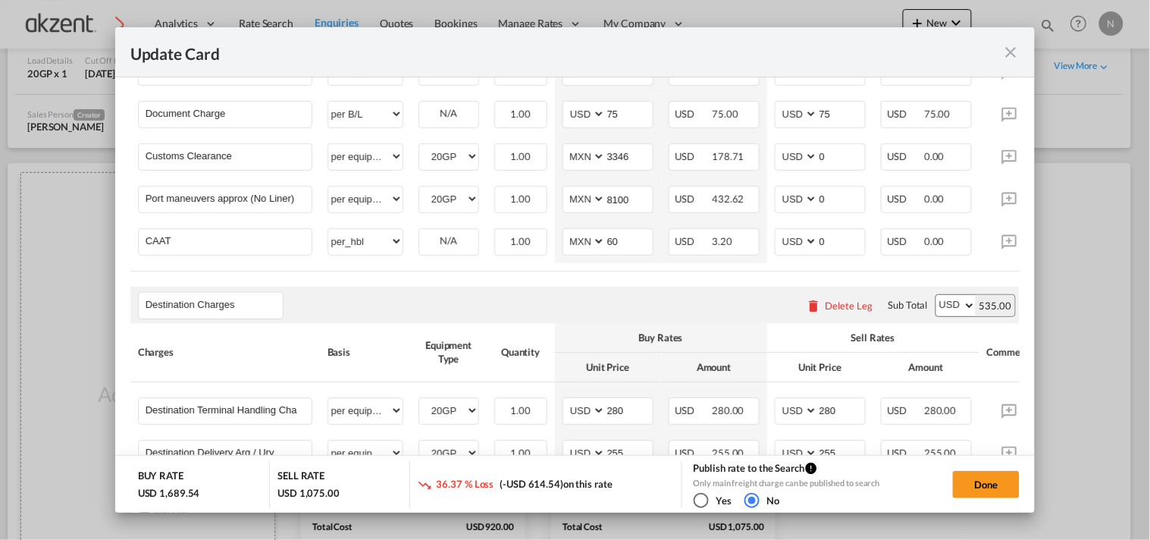
click at [575, 302] on div "Destination Charges Please enter leg name Leg Name Already Exists Delete Leg Su…" at bounding box center [575, 305] width 890 height 36
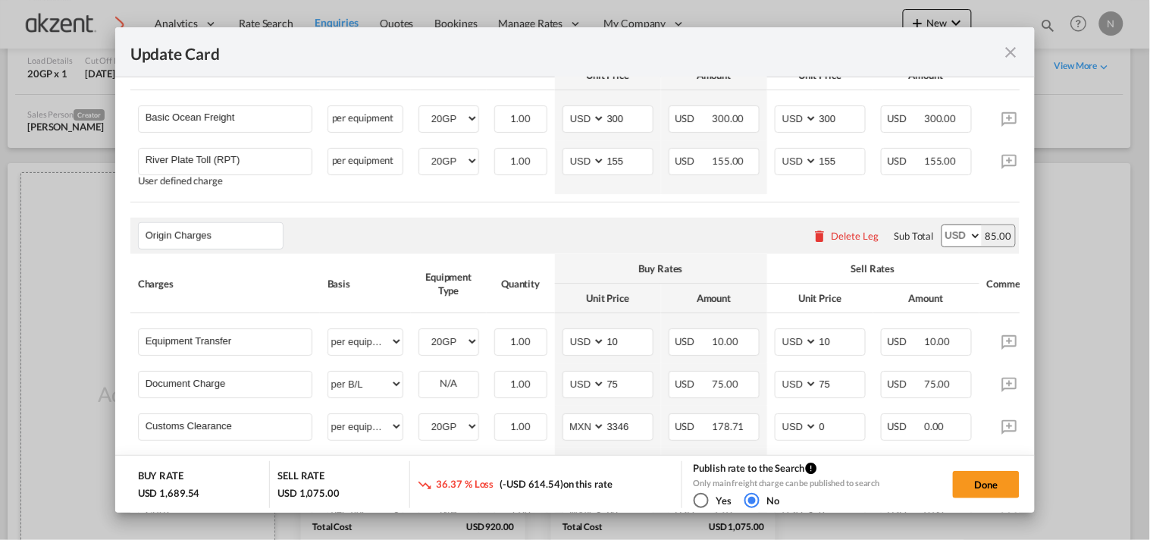
scroll to position [294, 0]
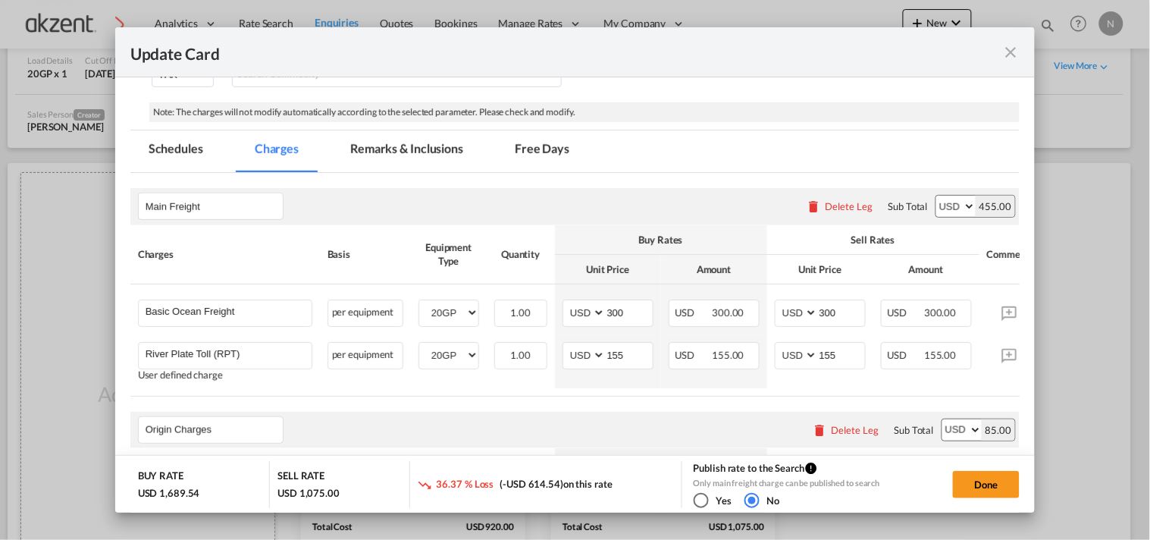
click at [402, 161] on md-tab-item "Remarks & Inclusions" at bounding box center [406, 151] width 149 height 42
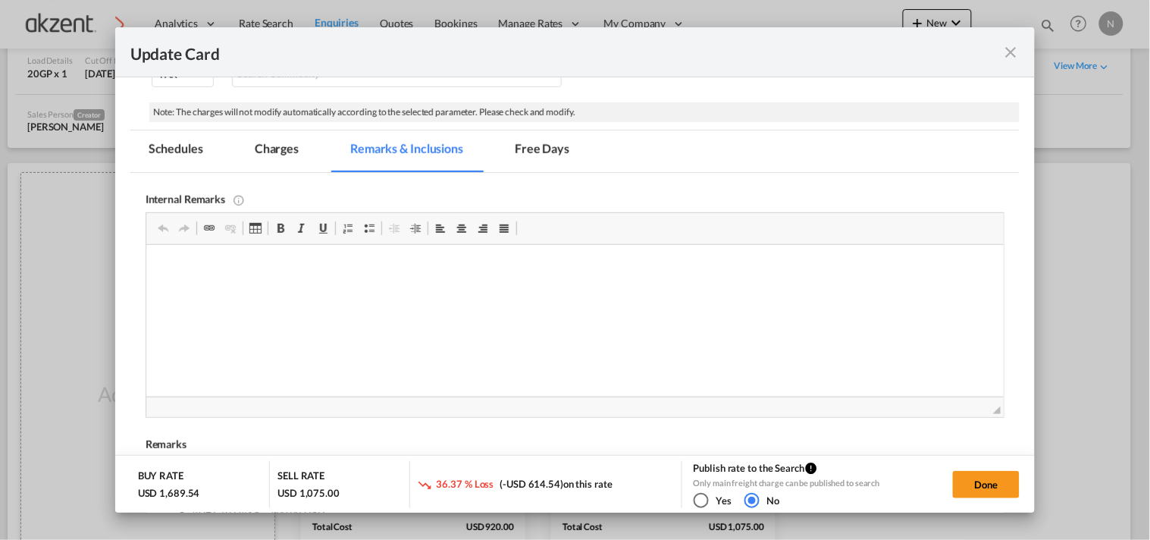
scroll to position [0, 0]
click at [299, 291] on html at bounding box center [575, 268] width 858 height 46
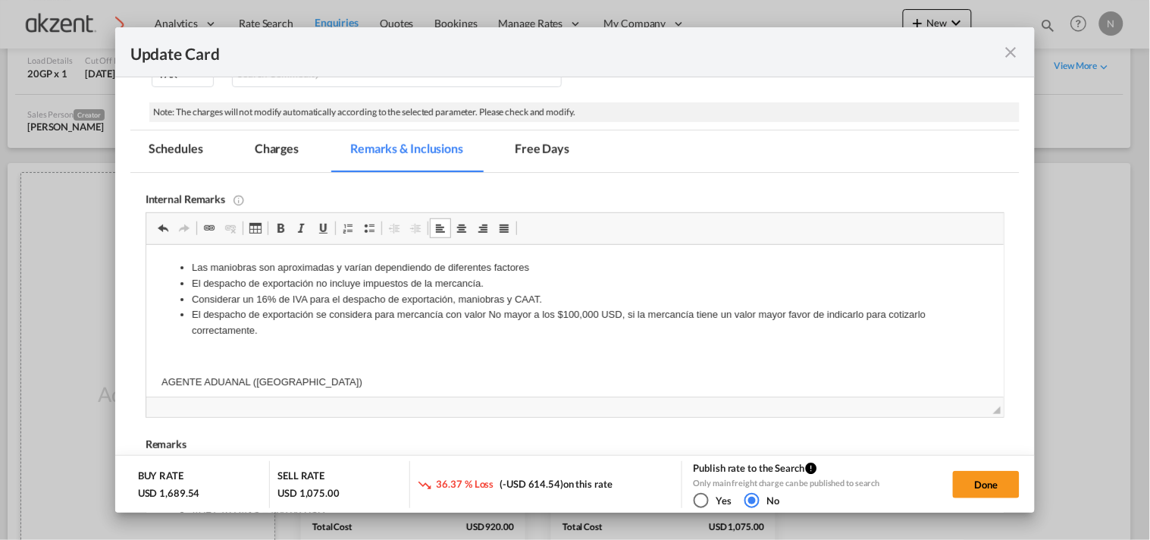
click at [275, 334] on li "El despacho de exportación se considera para mercancía con valor No mayor a los…" at bounding box center [574, 323] width 767 height 32
click at [297, 373] on body "Las maniobras son aproximadas y varían dependiendo de diferentes factores El de…" at bounding box center [575, 525] width 828 height 530
click at [255, 353] on p "Editor de Texto Enriquecido, editor4" at bounding box center [575, 357] width 828 height 16
click at [364, 359] on p "AGENTE ADUANAL ([GEOGRAPHIC_DATA])" at bounding box center [575, 357] width 828 height 16
click at [234, 384] on p "Editor de Texto Enriquecido, editor4" at bounding box center [575, 383] width 828 height 16
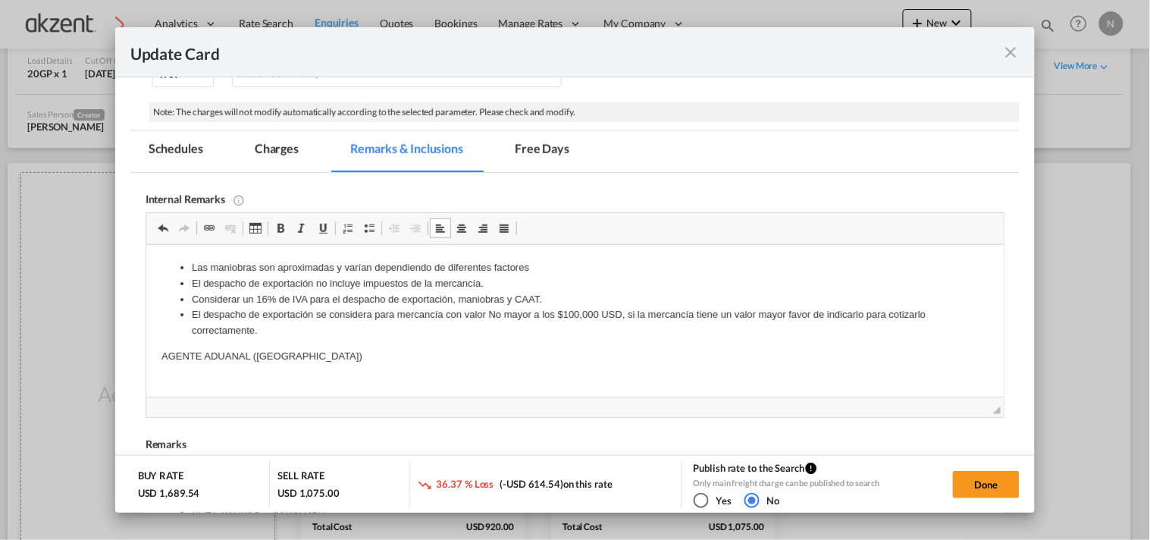
scroll to position [140, 0]
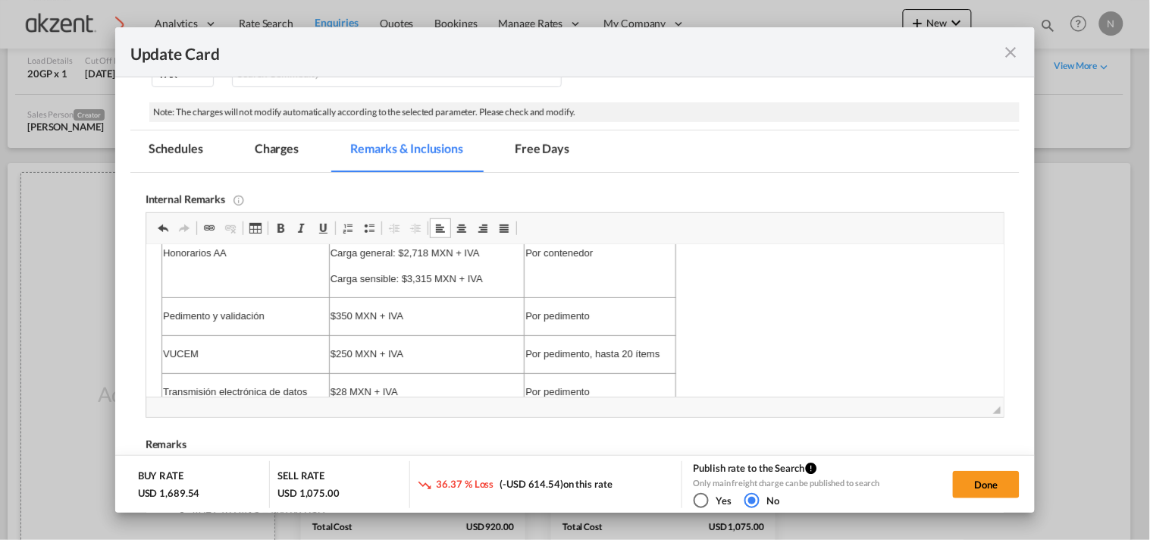
click at [490, 292] on td "Carga general: $2,718 MXN + IVA Carga sensible: $3,315 MXN + IVA" at bounding box center [426, 266] width 196 height 64
drag, startPoint x: 501, startPoint y: 286, endPoint x: 328, endPoint y: 287, distance: 172.9
click at [328, 287] on td "Carga general: $2,718 MXN + IVA Carga sensible: $3,315 MXN + IVA" at bounding box center [426, 266] width 196 height 64
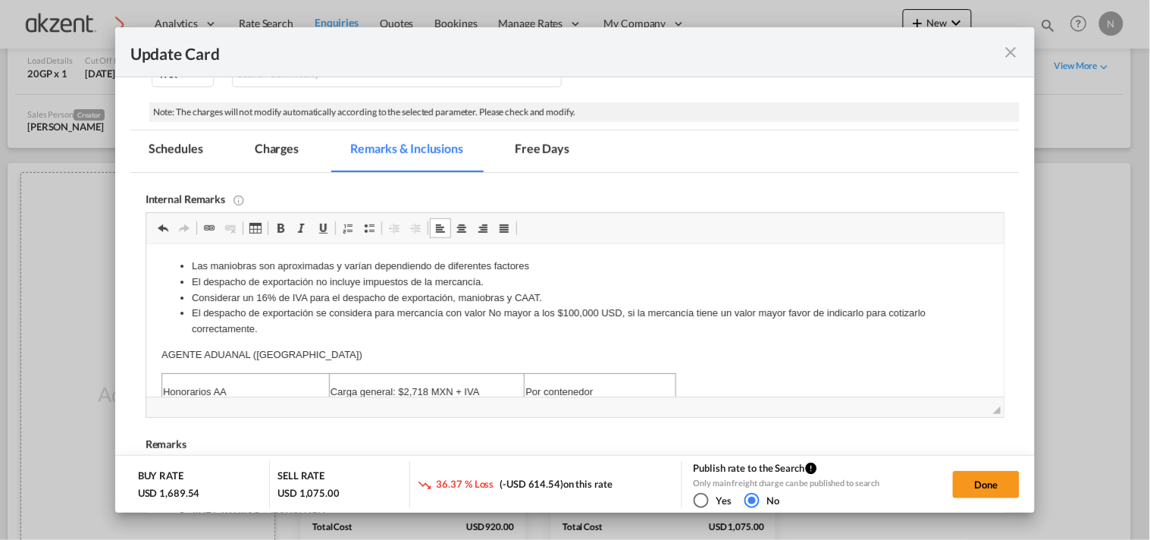
scroll to position [0, 0]
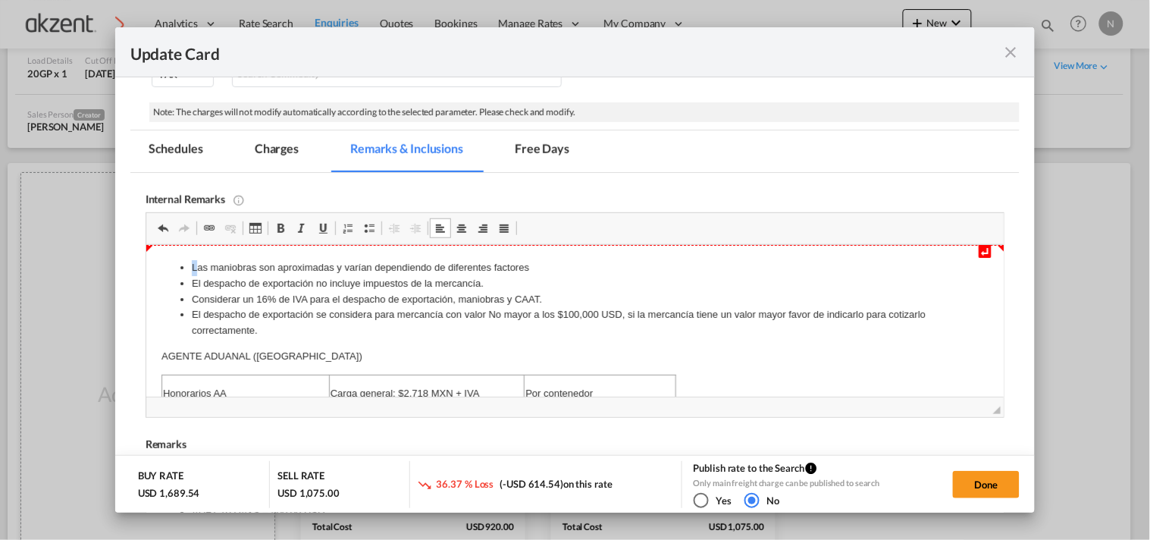
click at [194, 260] on li "Las maniobras son aproximadas y varían dependiendo de diferentes factores" at bounding box center [574, 268] width 767 height 16
click at [184, 265] on ul "Las maniobras son aproximadas y varían dependiendo de diferentes factores El de…" at bounding box center [575, 299] width 828 height 79
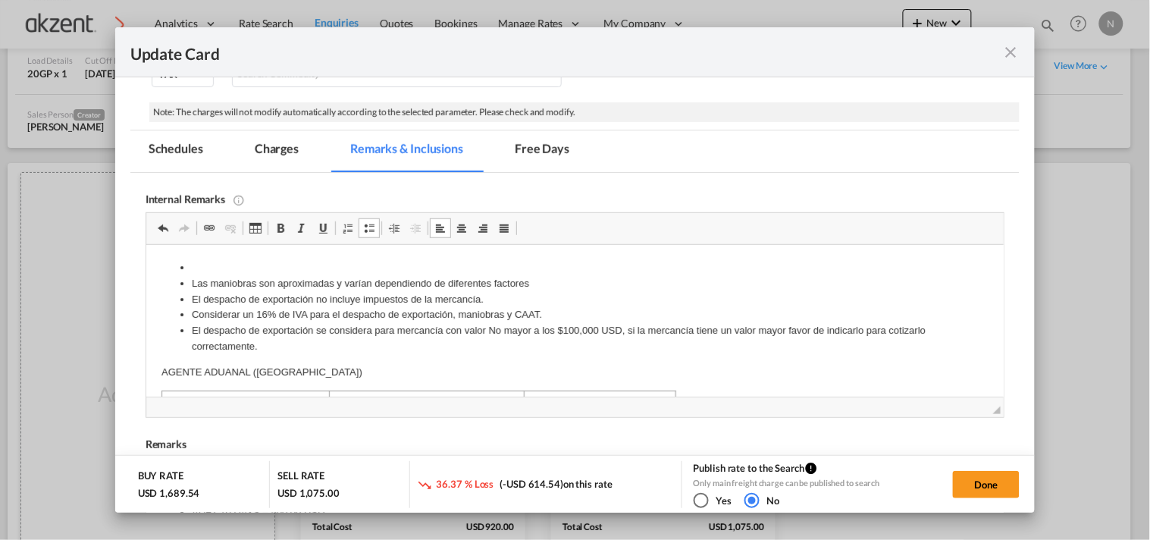
click at [363, 230] on span "Update Card Port ..." at bounding box center [369, 228] width 12 height 12
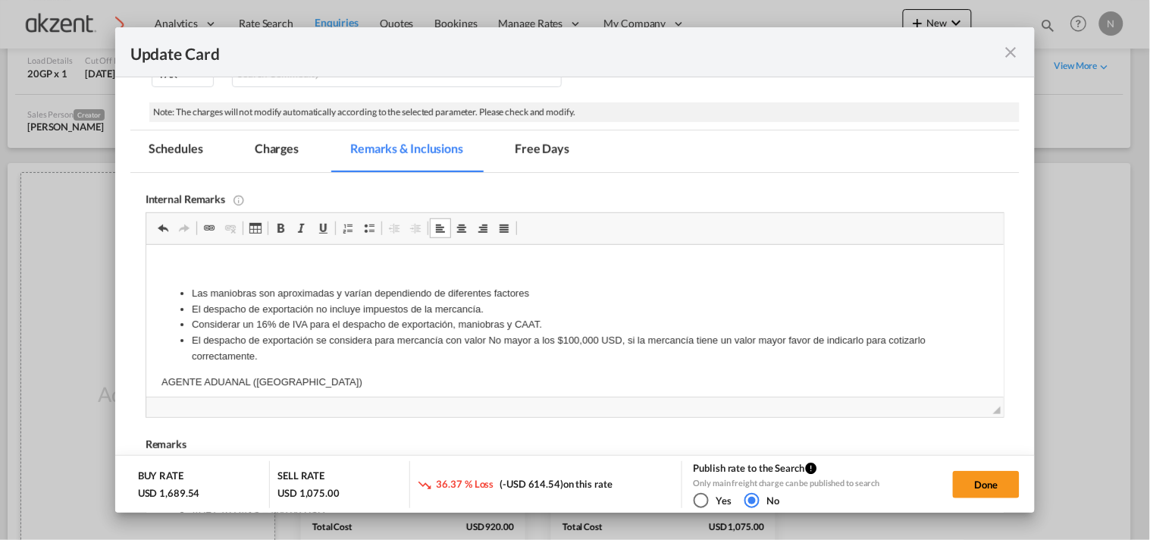
click at [236, 267] on p "Editor de Texto Enriquecido, editor4" at bounding box center [575, 268] width 828 height 16
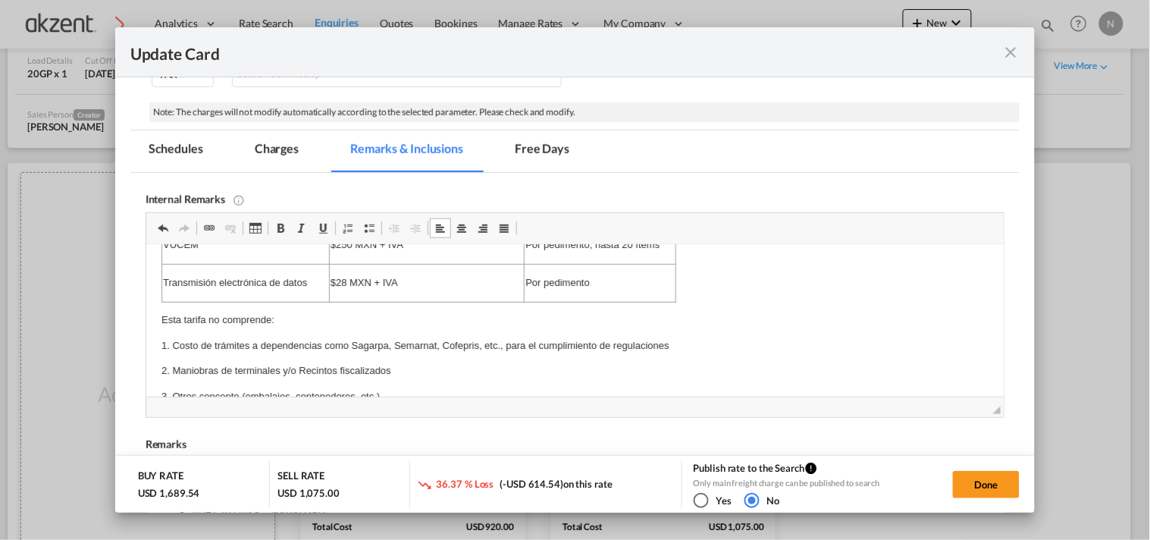
scroll to position [168, 0]
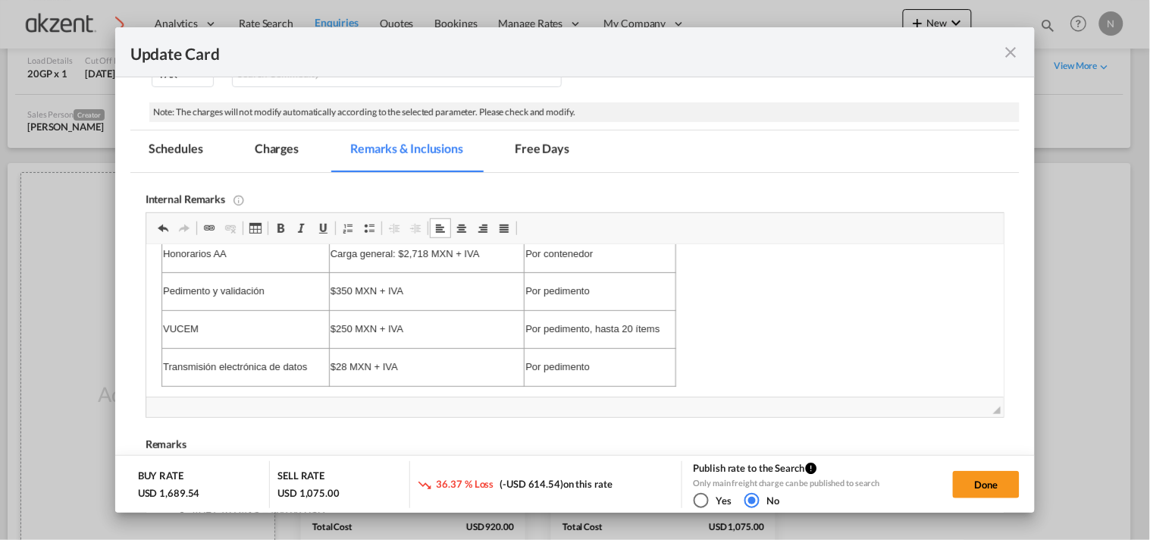
click at [287, 155] on md-tab-item "Charges" at bounding box center [277, 151] width 80 height 42
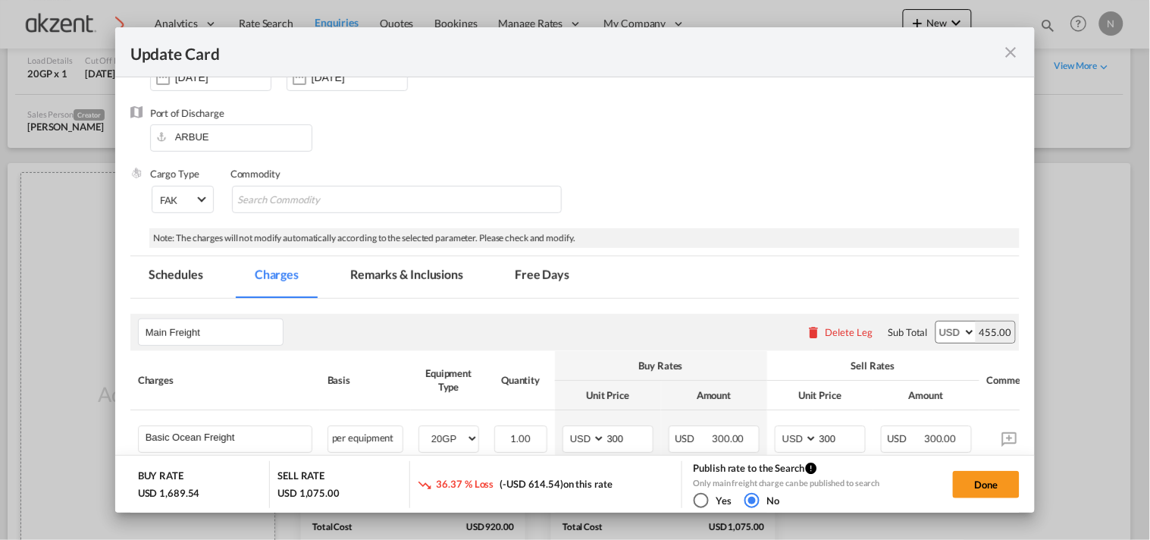
click at [406, 276] on md-tab-item "Remarks & Inclusions" at bounding box center [406, 277] width 149 height 42
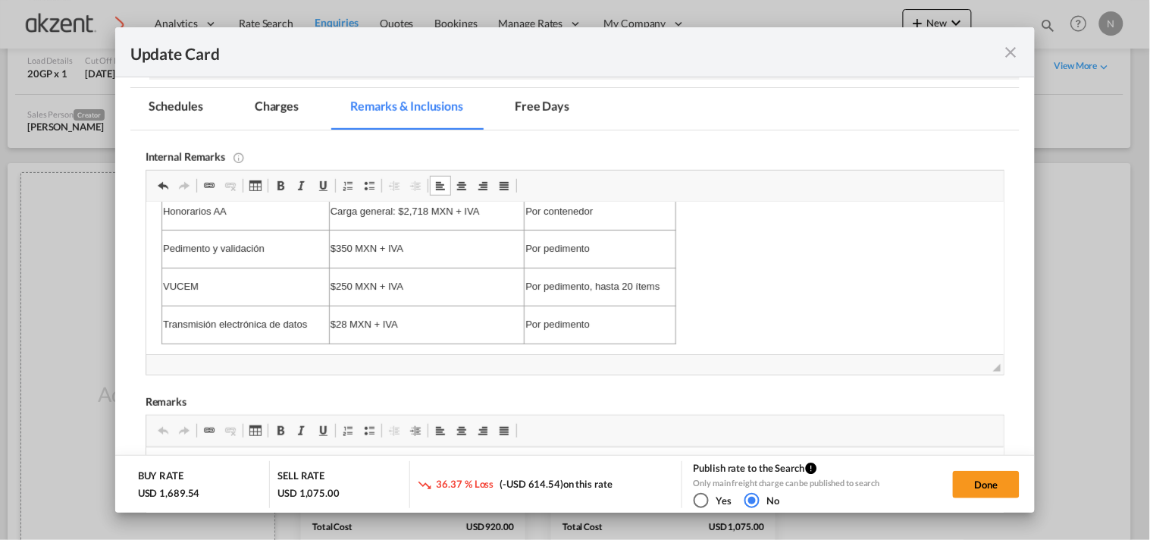
scroll to position [0, 0]
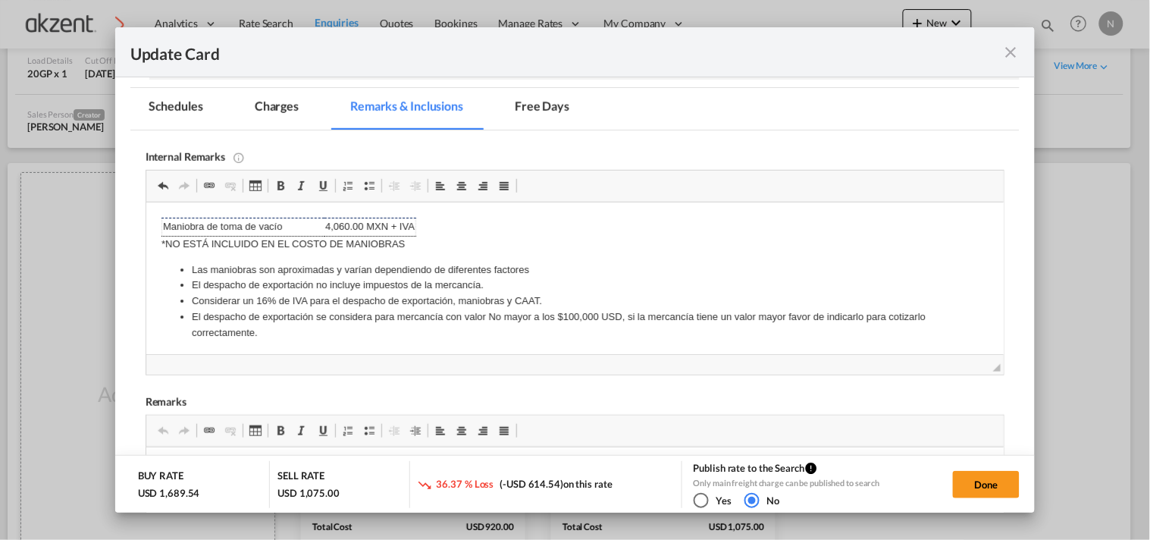
click at [261, 99] on md-tab-item "Charges" at bounding box center [277, 109] width 80 height 42
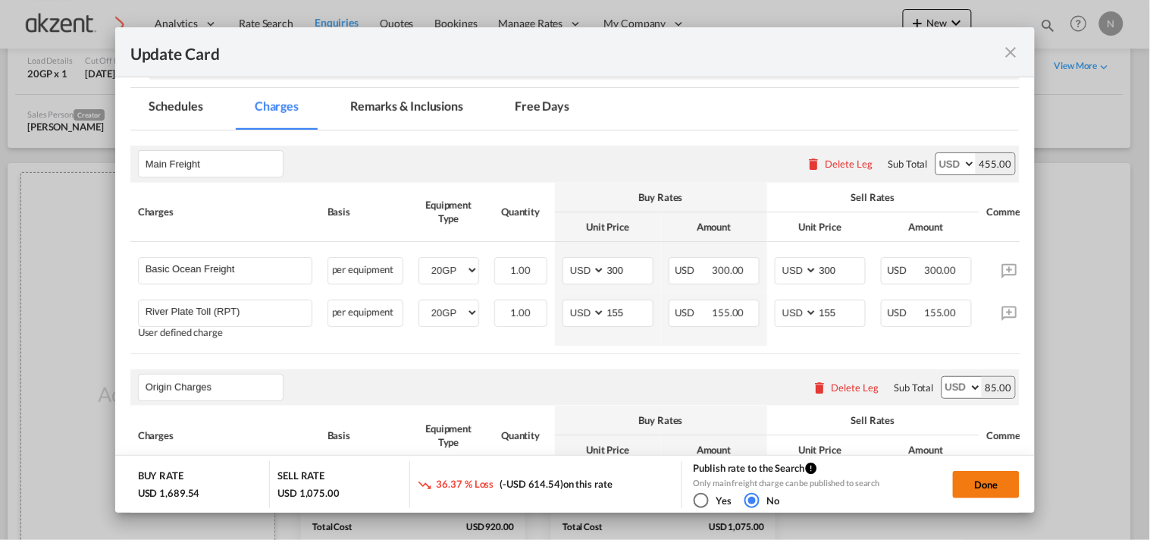
click at [988, 480] on button "Done" at bounding box center [986, 484] width 67 height 27
type input "[DATE]"
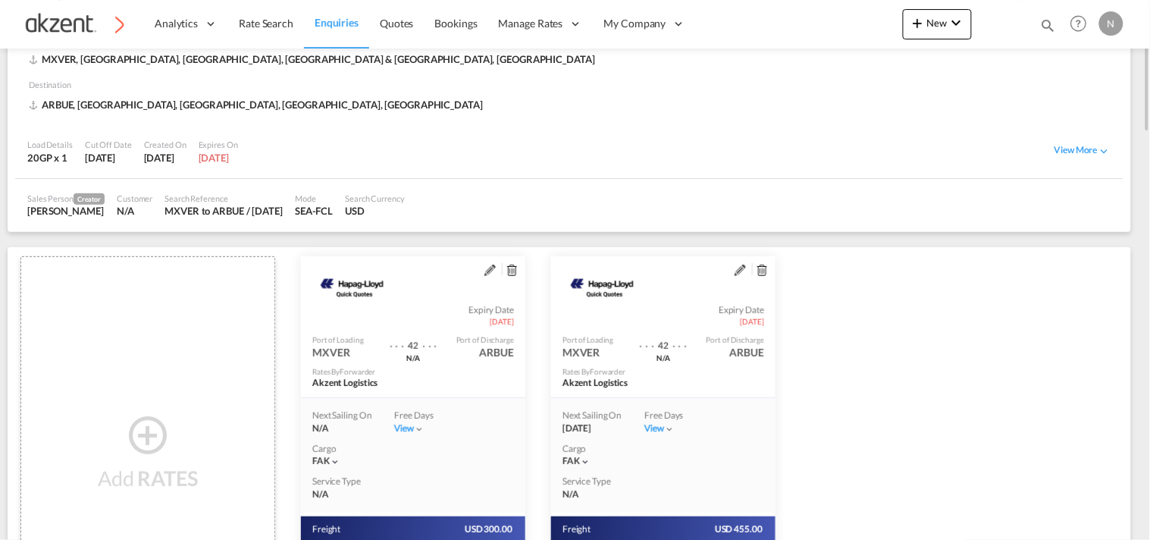
scroll to position [350, 0]
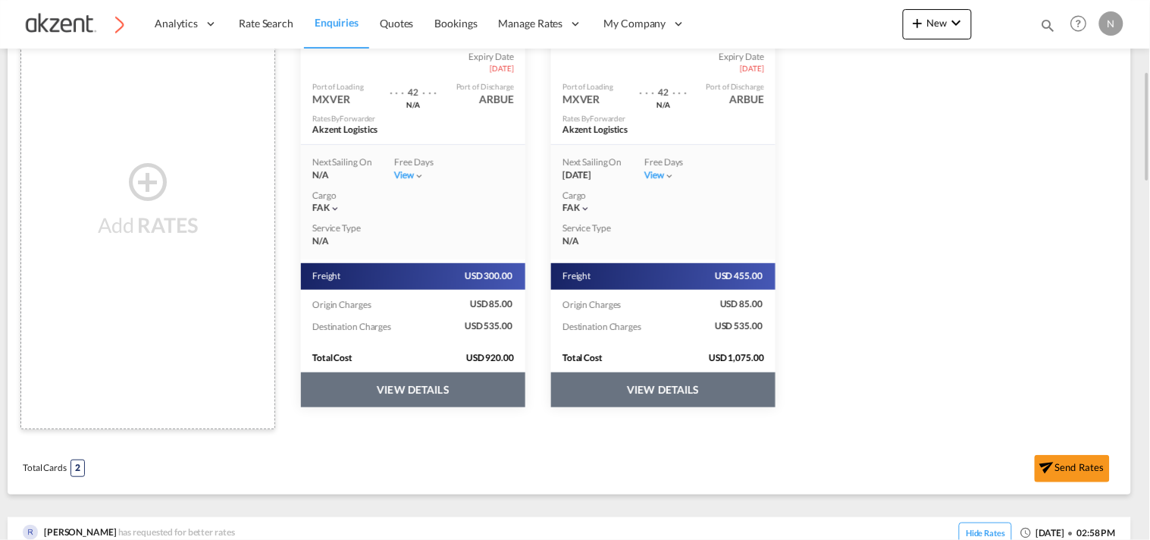
click at [410, 397] on button "VIEW DETAILS" at bounding box center [413, 389] width 224 height 35
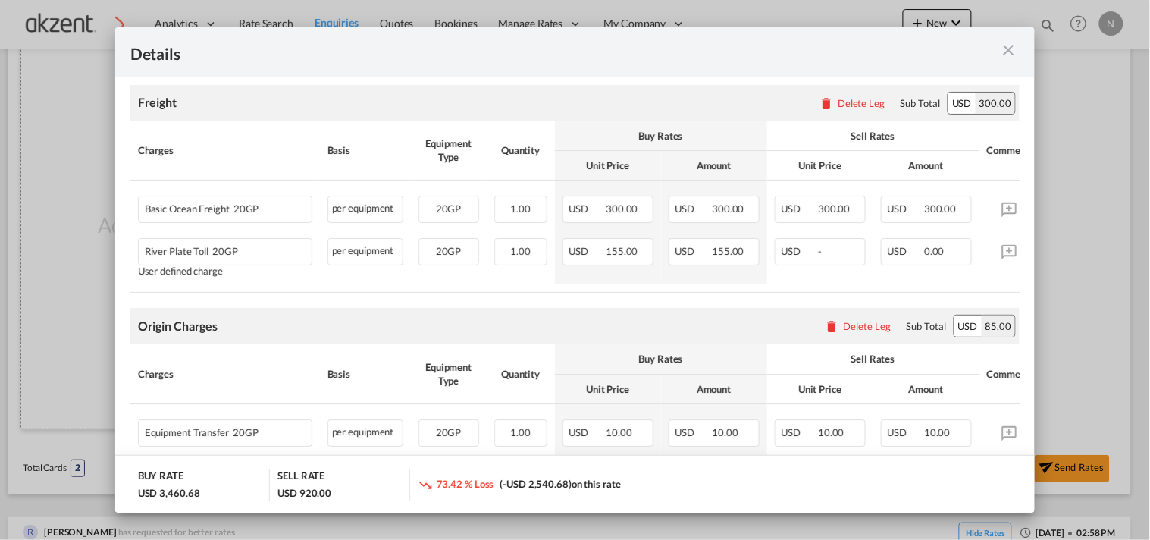
scroll to position [88, 0]
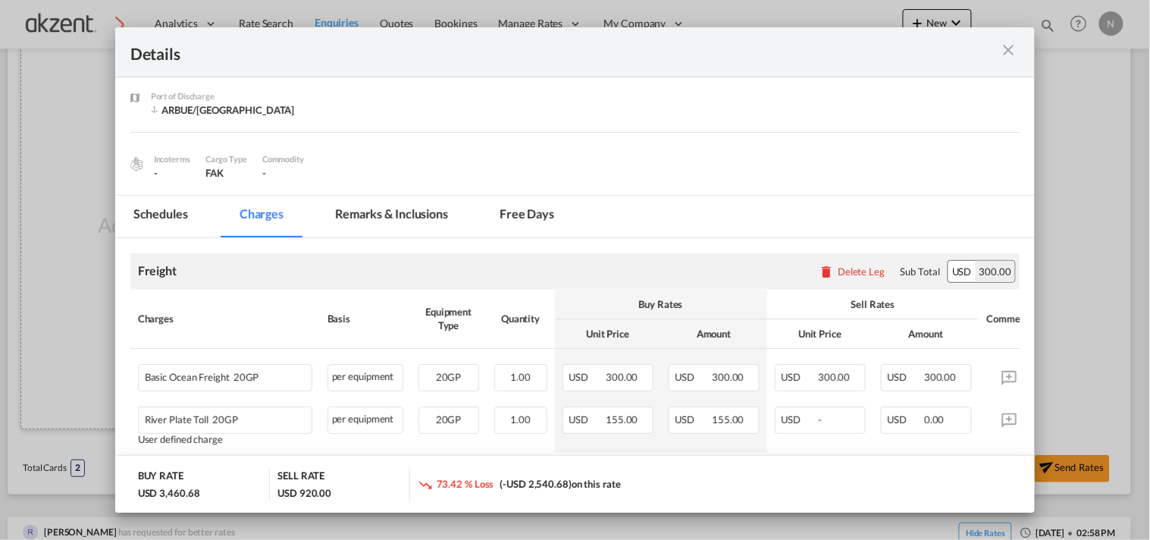
click at [400, 193] on div "Port of Loading MXVER/[GEOGRAPHIC_DATA] Liner/Carrier Hapag-[PERSON_NAME] Quick…" at bounding box center [575, 92] width 921 height 206
click at [356, 215] on md-tab-item "Remarks & Inclusions" at bounding box center [391, 217] width 149 height 42
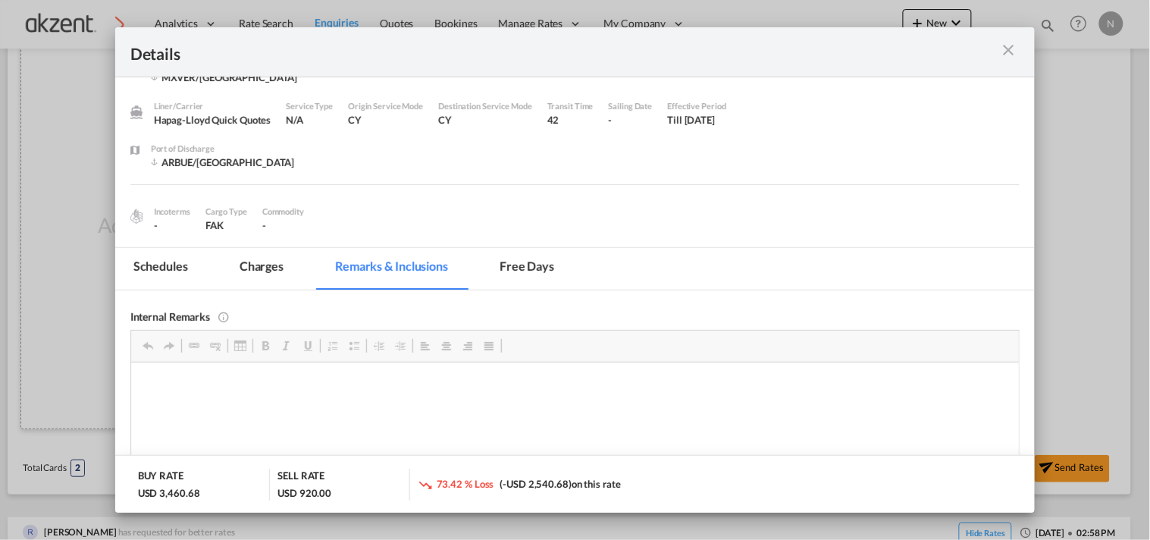
scroll to position [0, 0]
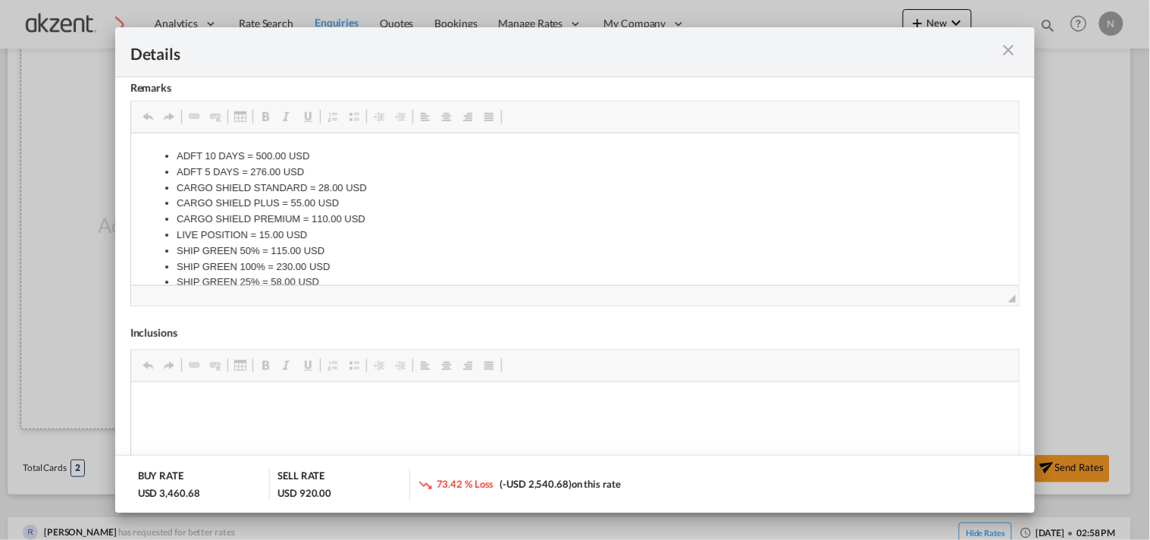
click at [1016, 48] on md-icon "icon-close m-3 fg-AAA8AD cursor" at bounding box center [1008, 50] width 18 height 18
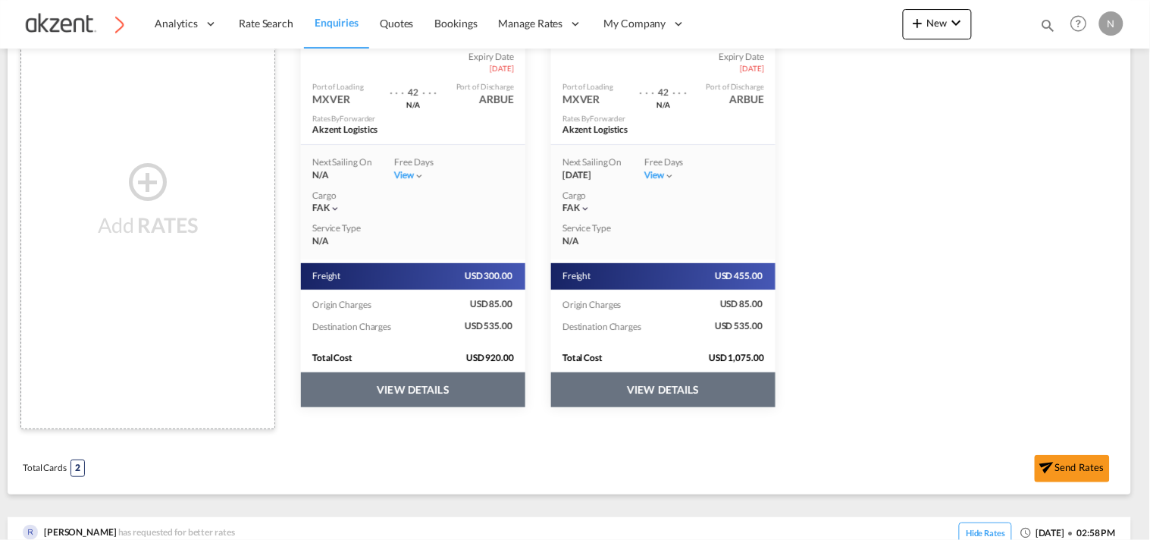
scroll to position [56, 0]
click at [526, 392] on button "VIEW DETAILS" at bounding box center [413, 389] width 224 height 35
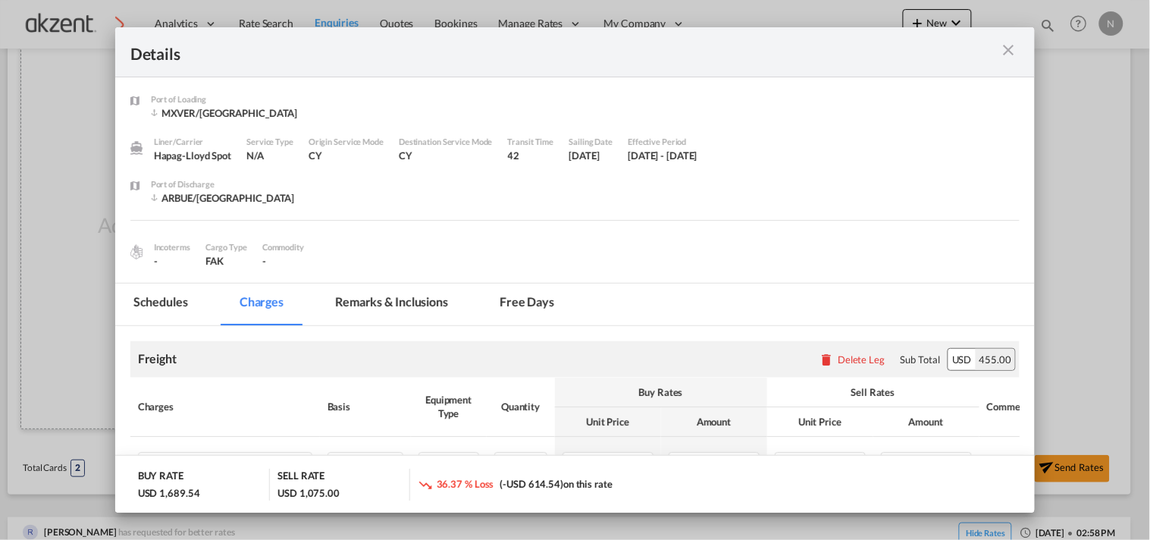
click at [389, 313] on md-tab-item "Remarks & Inclusions" at bounding box center [391, 305] width 149 height 42
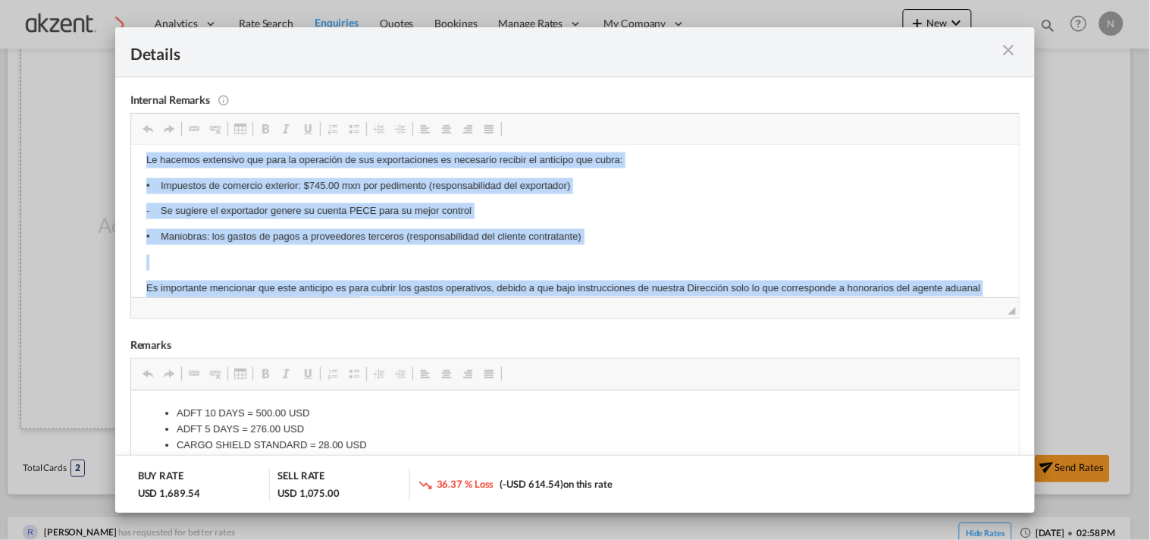
scroll to position [600, 0]
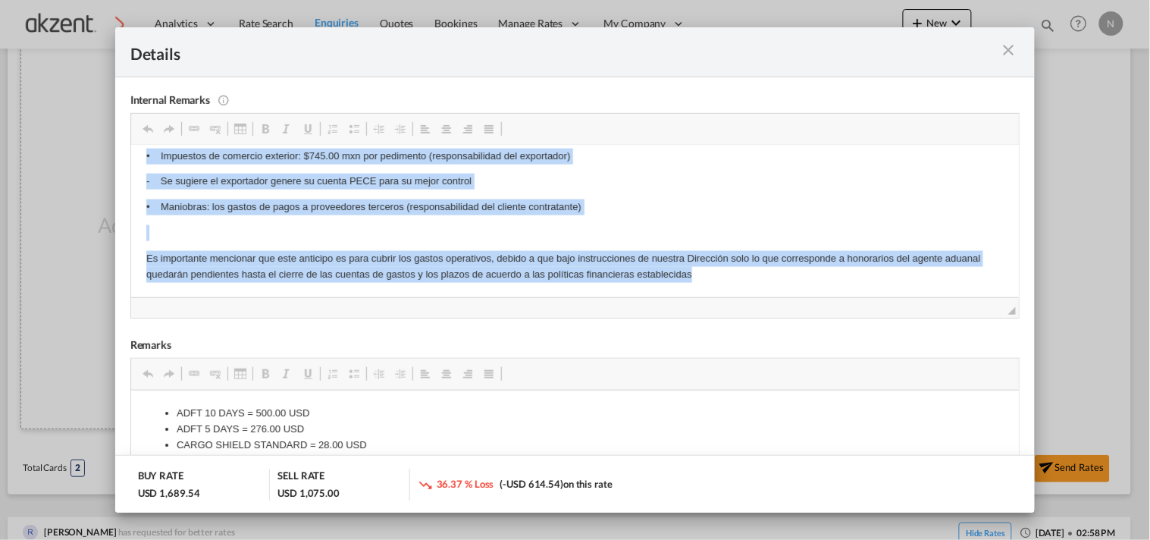
drag, startPoint x: 171, startPoint y: 209, endPoint x: 908, endPoint y: 441, distance: 772.3
copy body "Lor ipsumdolo sit ametconsect a elitse doeiusmodte in utlaboreet dolorema Al en…"
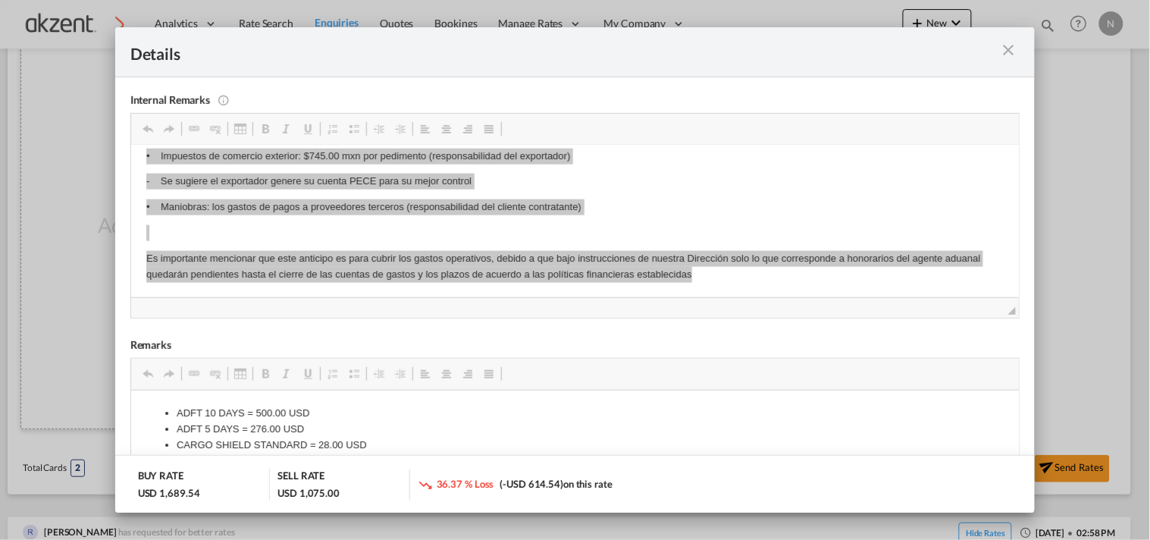
click at [1012, 49] on md-icon "icon-close m-3 fg-AAA8AD cursor" at bounding box center [1008, 50] width 18 height 18
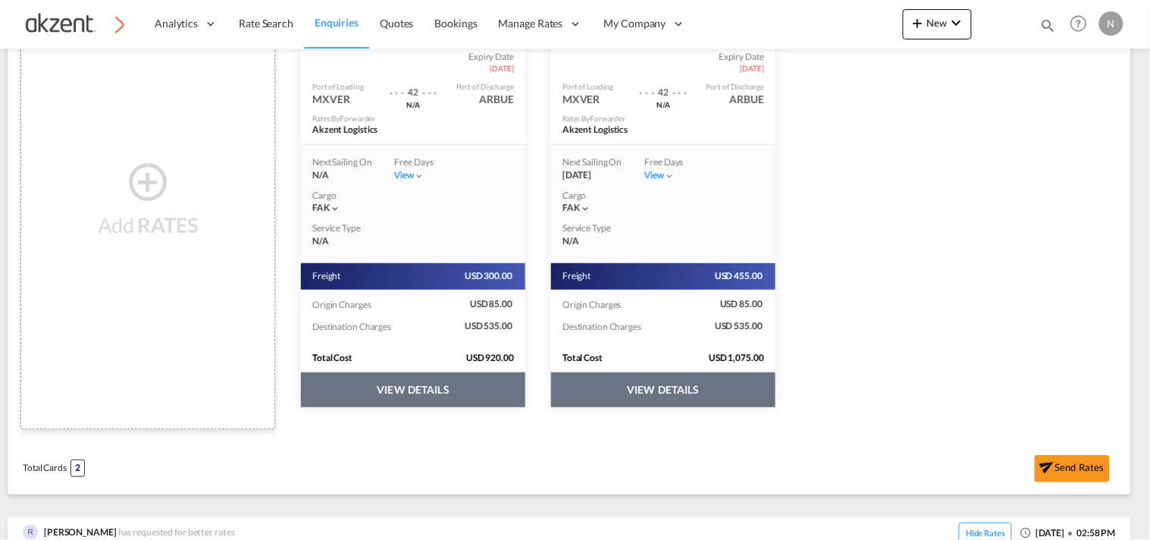
scroll to position [56, 0]
click at [428, 384] on button "VIEW DETAILS" at bounding box center [413, 389] width 224 height 35
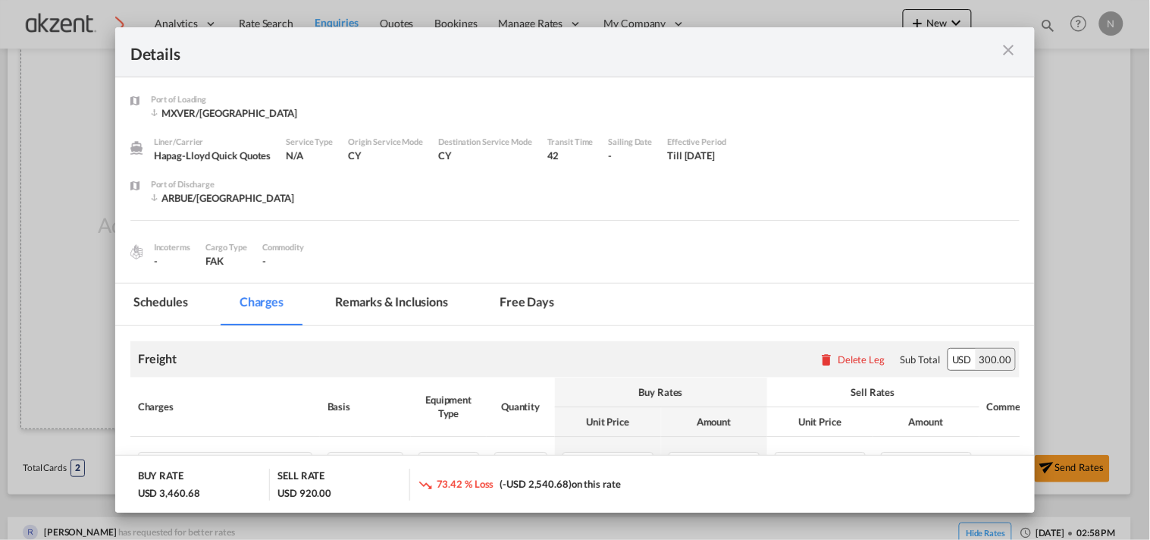
click at [1006, 43] on md-icon "icon-close m-3 fg-AAA8AD cursor" at bounding box center [1008, 50] width 18 height 18
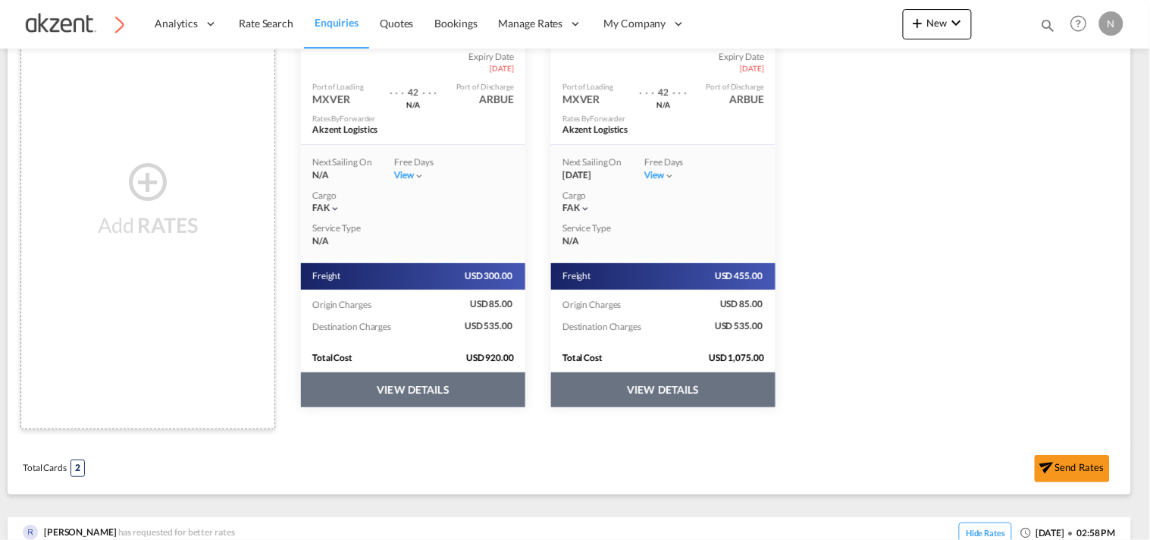
scroll to position [180, 0]
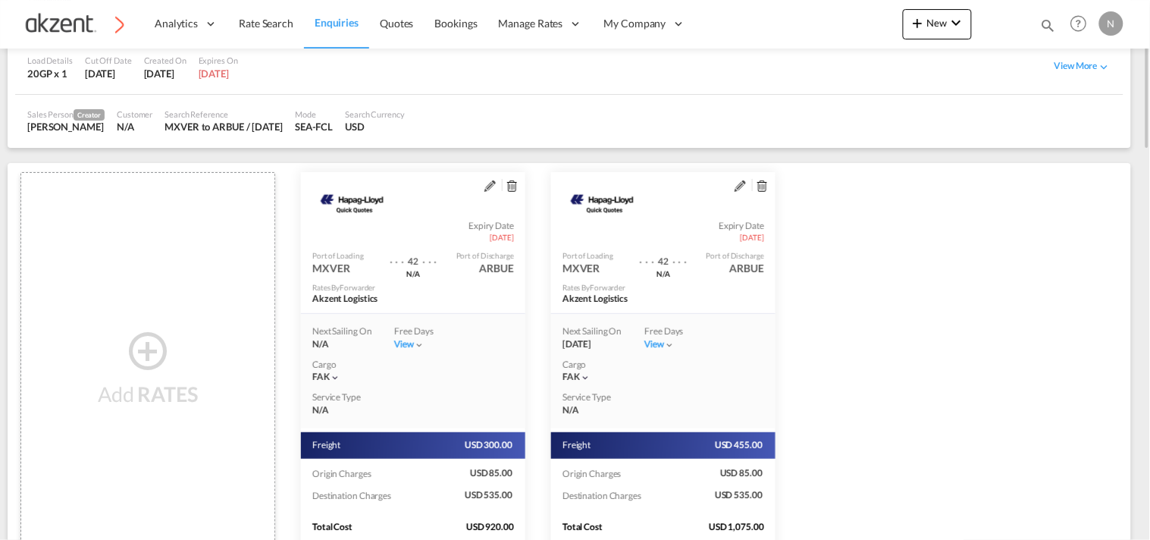
click at [486, 187] on md-icon "assets/icons/custom/edit-icon.svg" at bounding box center [490, 185] width 11 height 11
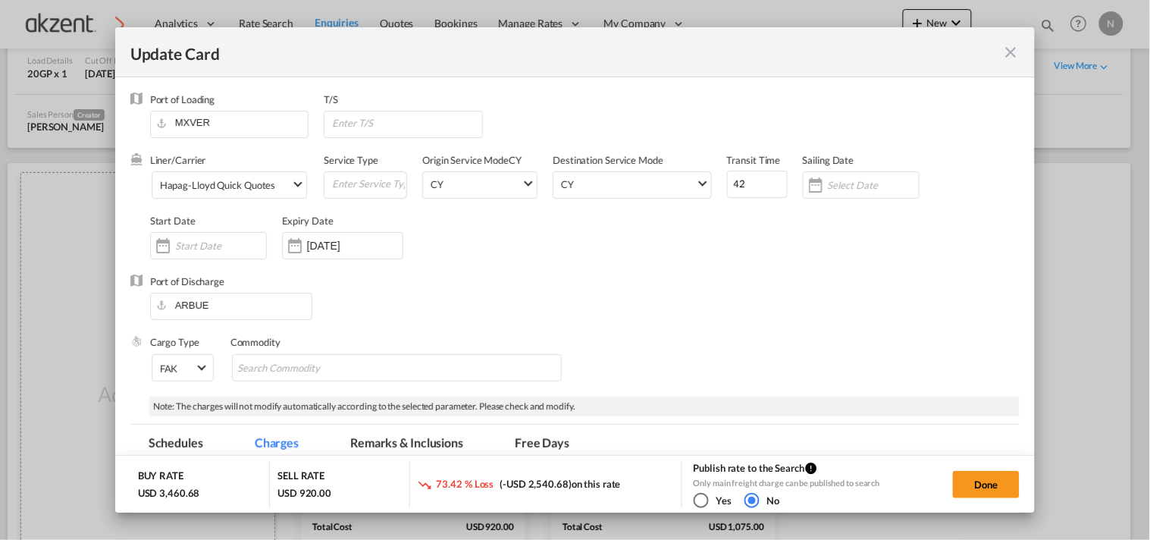
click at [419, 447] on md-tab-item "Remarks & Inclusions" at bounding box center [406, 446] width 149 height 42
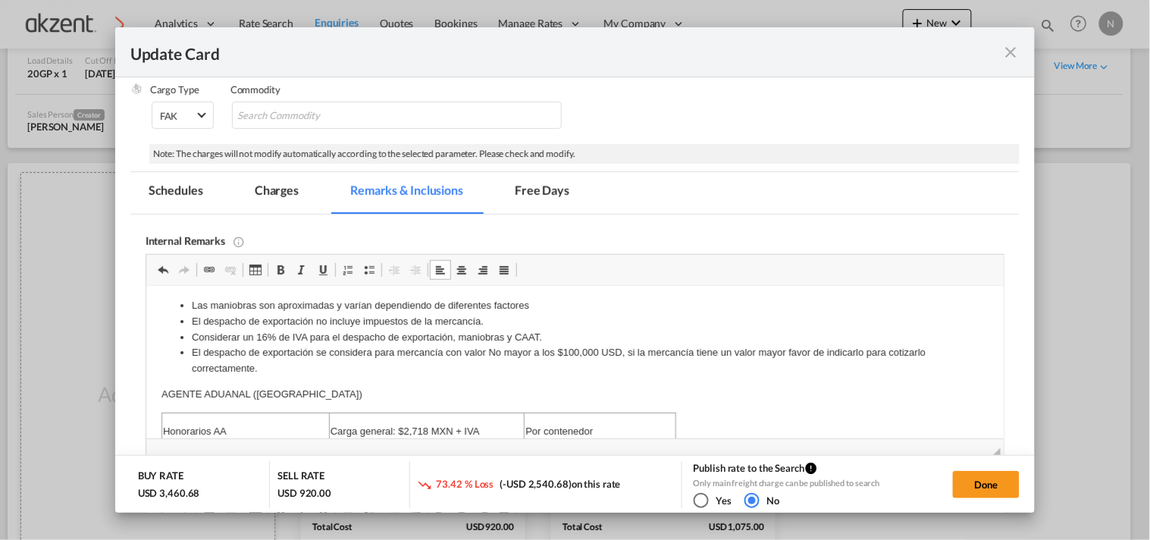
scroll to position [0, 0]
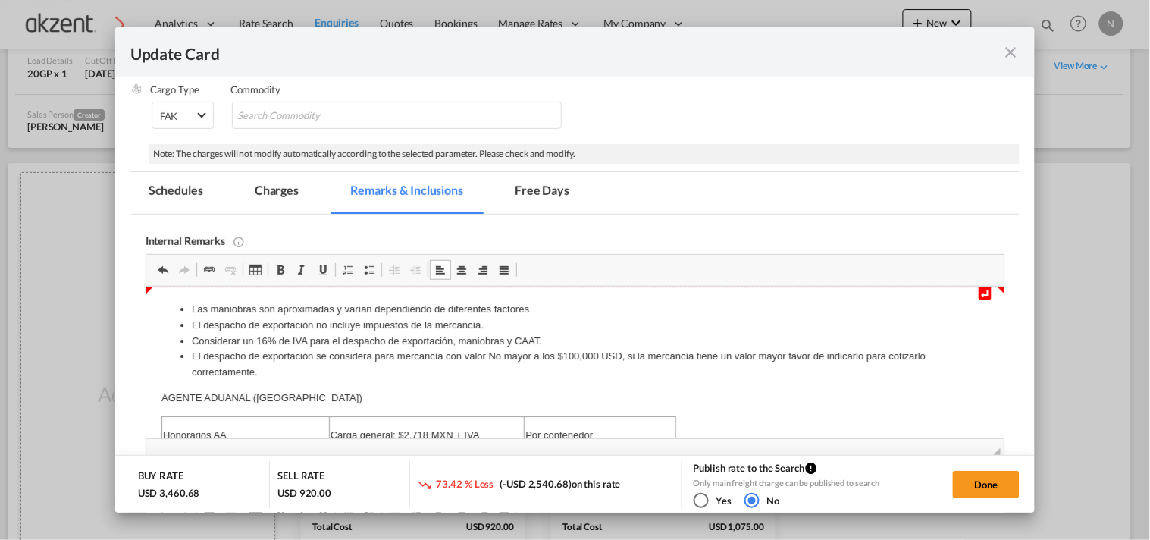
click at [188, 319] on ul "Las maniobras son aproximadas y varían dependiendo de diferentes factores El de…" at bounding box center [575, 341] width 828 height 79
click at [184, 306] on ul "Las maniobras son aproximadas y varían dependiendo de diferentes factores El de…" at bounding box center [575, 341] width 828 height 79
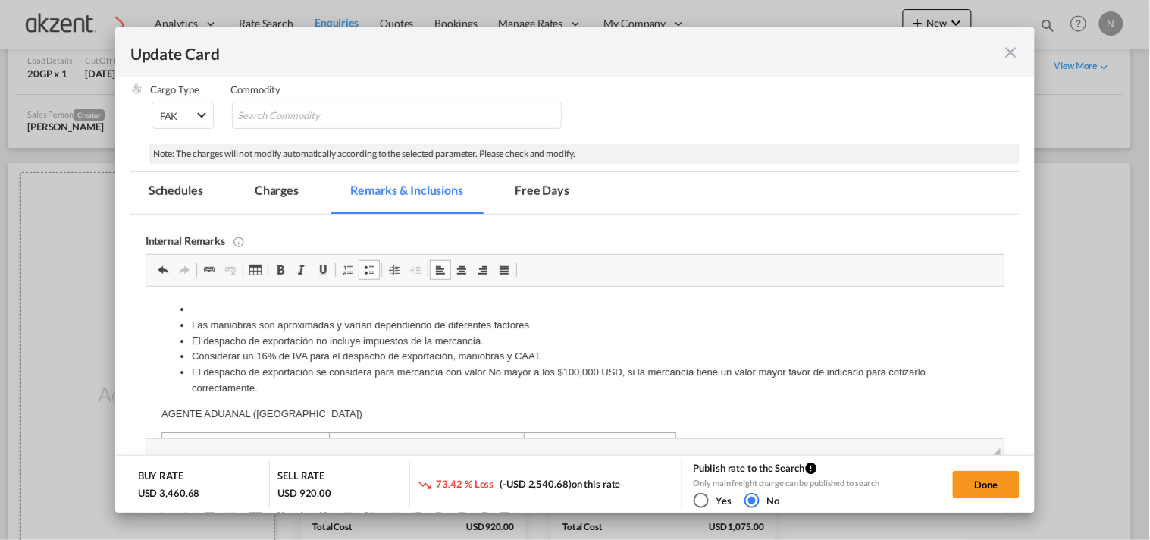
click at [370, 264] on span "Update Card Port ..." at bounding box center [369, 270] width 12 height 12
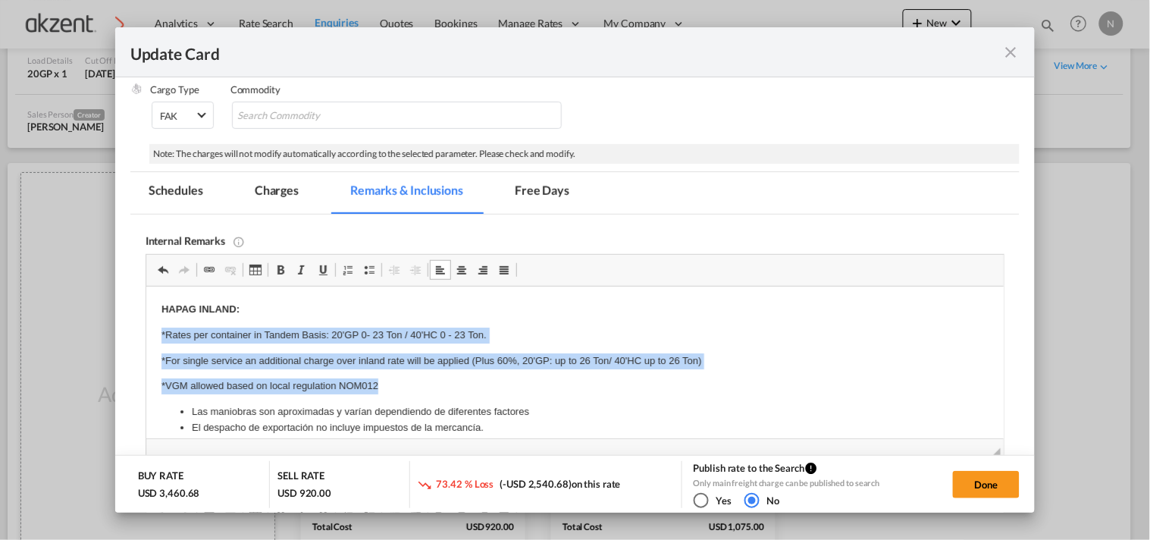
drag, startPoint x: 394, startPoint y: 382, endPoint x: 151, endPoint y: 329, distance: 249.1
click at [345, 270] on span "Update Card Port ..." at bounding box center [348, 270] width 12 height 12
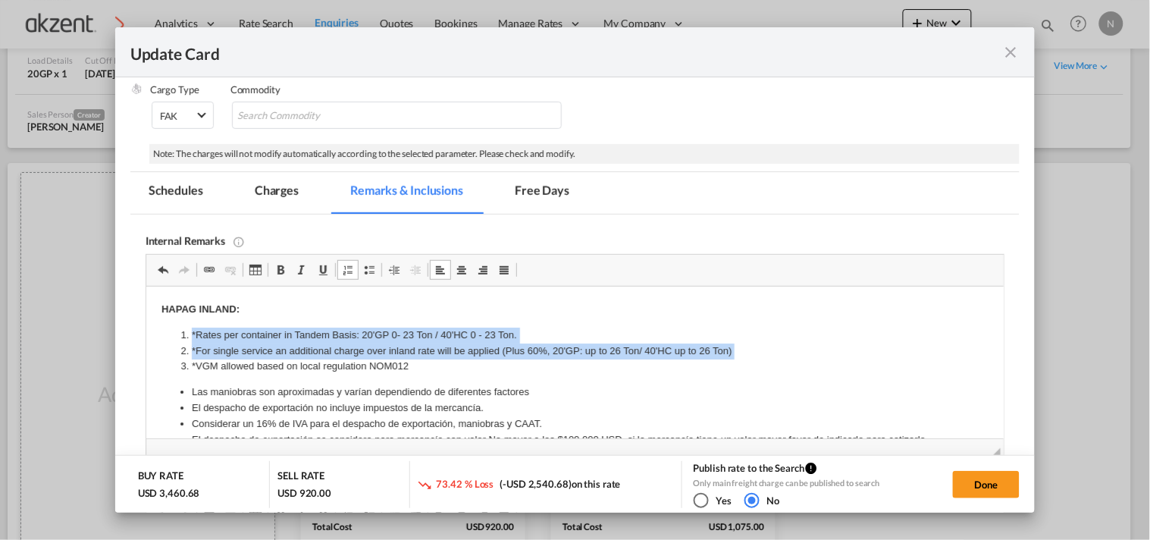
click at [458, 362] on li "*VGM allowed based on local regulation NOM012" at bounding box center [574, 367] width 767 height 16
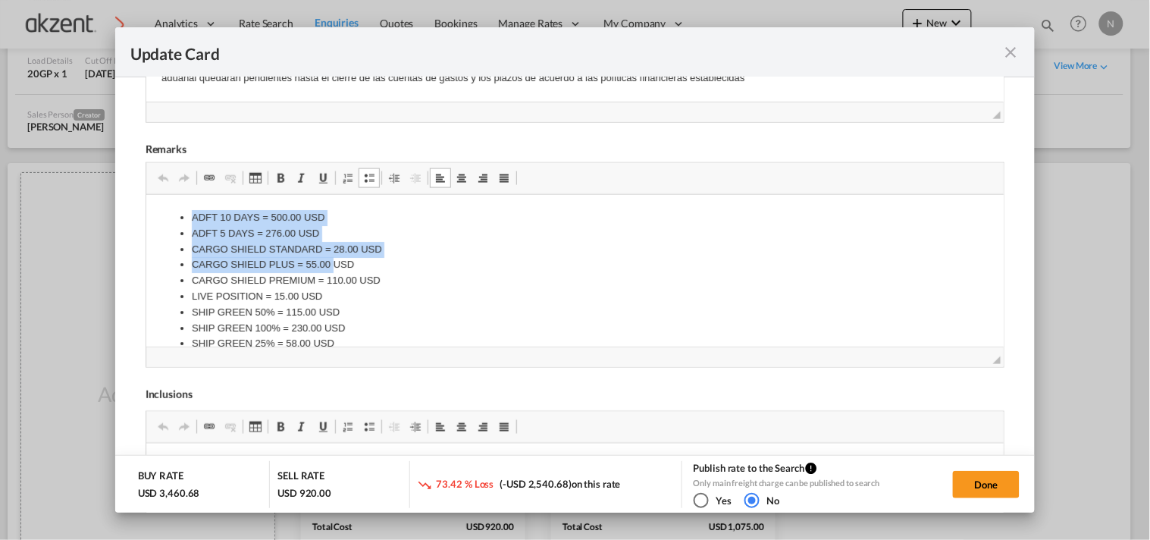
scroll to position [52, 0]
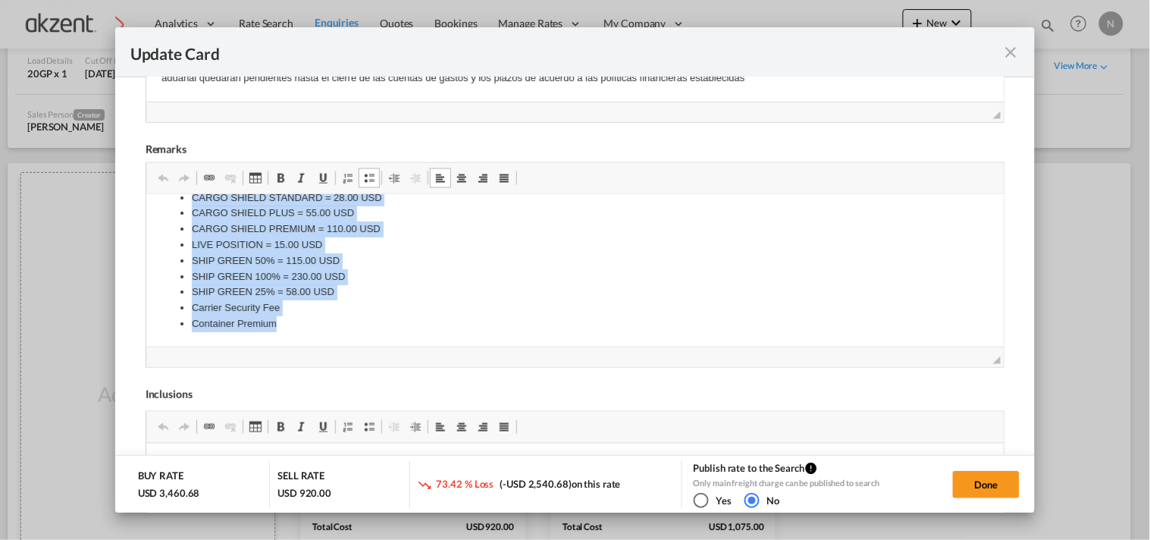
drag, startPoint x: 180, startPoint y: 218, endPoint x: 705, endPoint y: 592, distance: 644.3
click at [560, 347] on html "ADFT 10 DAYS = 500.00 USD ADFT 5 DAYS = 276.00 USD CARGO SHIELD STANDARD = 28.0…" at bounding box center [575, 245] width 858 height 204
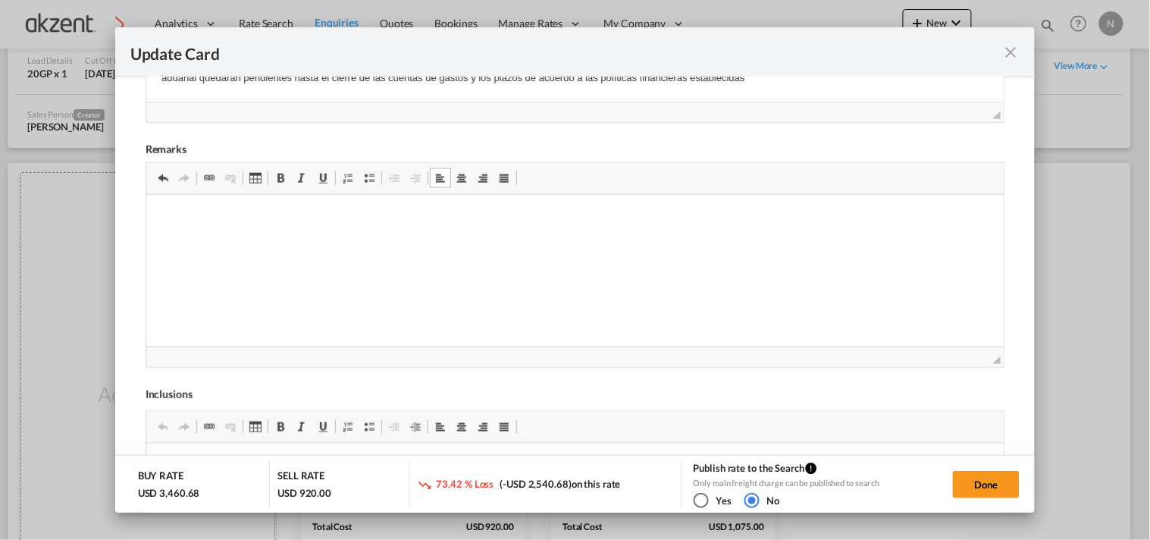
scroll to position [0, 0]
click at [246, 241] on html at bounding box center [575, 218] width 858 height 46
paste body "Editor de Texto Enriquecido, editor23"
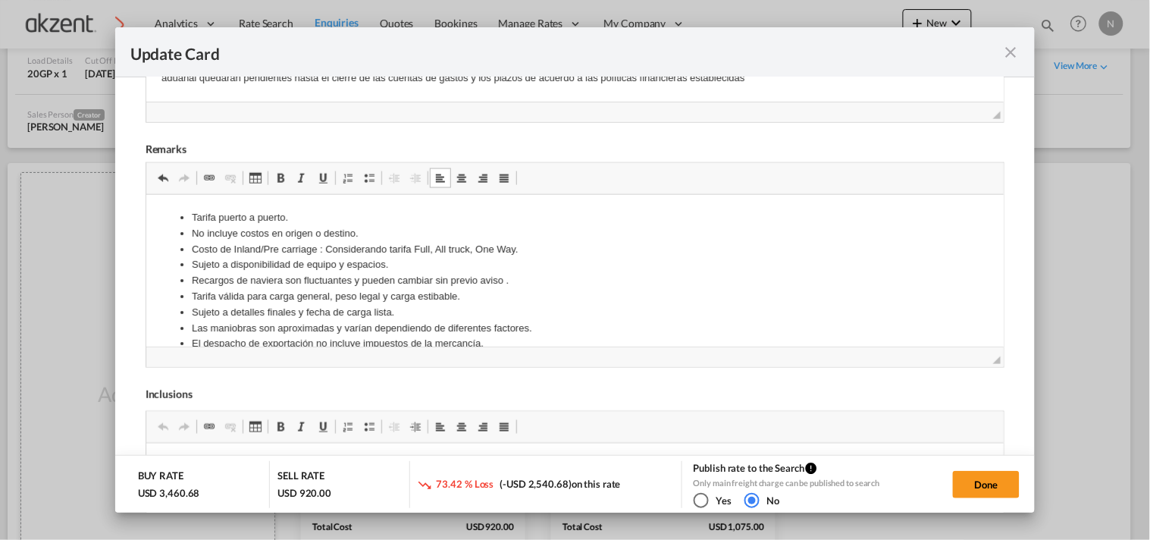
scroll to position [2, 0]
click at [246, 215] on li "Tarifa puerto a puerto." at bounding box center [574, 217] width 767 height 16
drag, startPoint x: 319, startPoint y: 231, endPoint x: 288, endPoint y: 234, distance: 31.3
click at [288, 234] on li "No incluye costos en origen o destino." at bounding box center [574, 232] width 767 height 16
click at [419, 245] on li "Costo de Inland/Pre carriage : Considerando tarifa Full, All truck, One Way." at bounding box center [574, 248] width 767 height 16
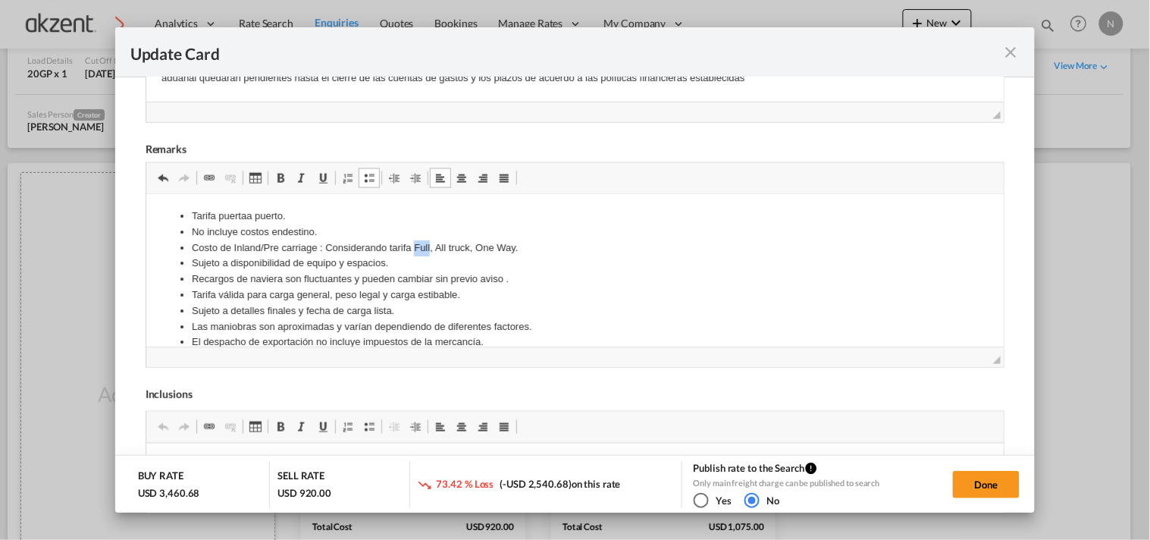
click at [419, 245] on li "Costo de Inland/Pre carriage : Considerando tarifa Full, All truck, One Way." at bounding box center [574, 248] width 767 height 16
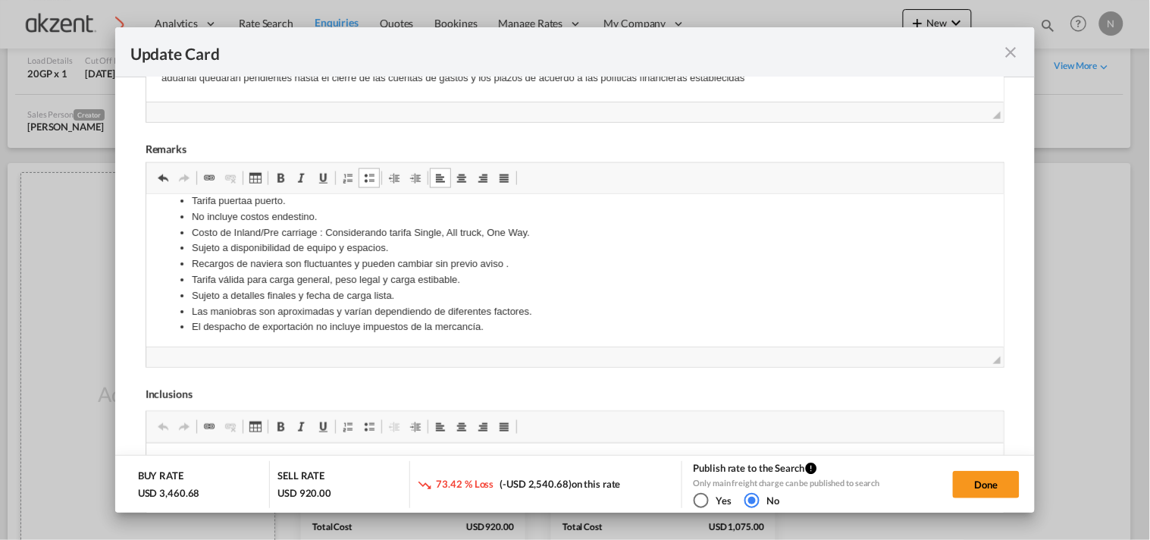
scroll to position [20, 0]
click at [1006, 474] on button "Done" at bounding box center [986, 484] width 67 height 27
type input "[DATE]"
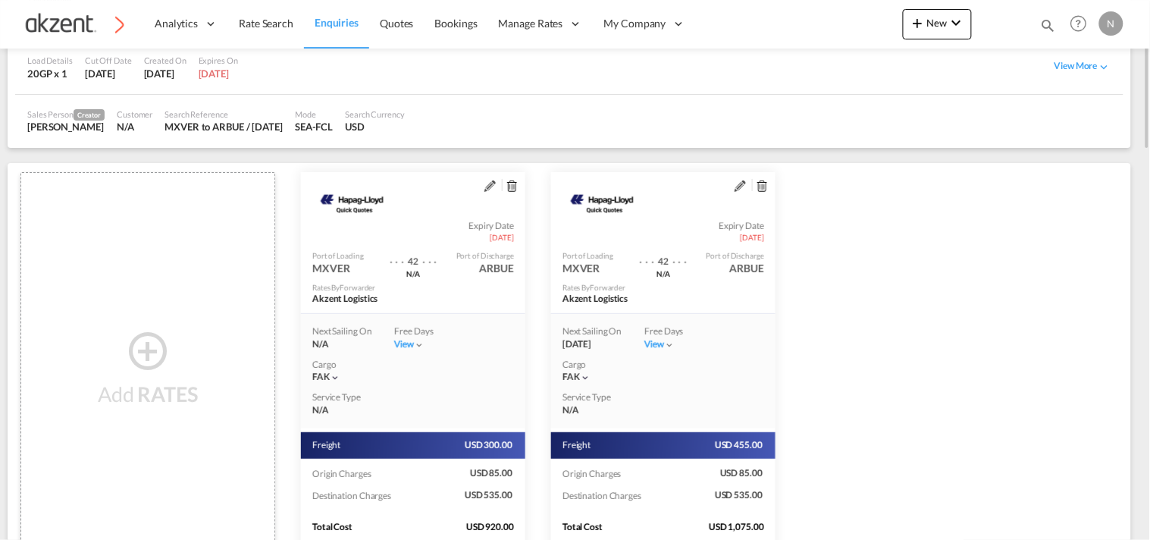
scroll to position [265, 0]
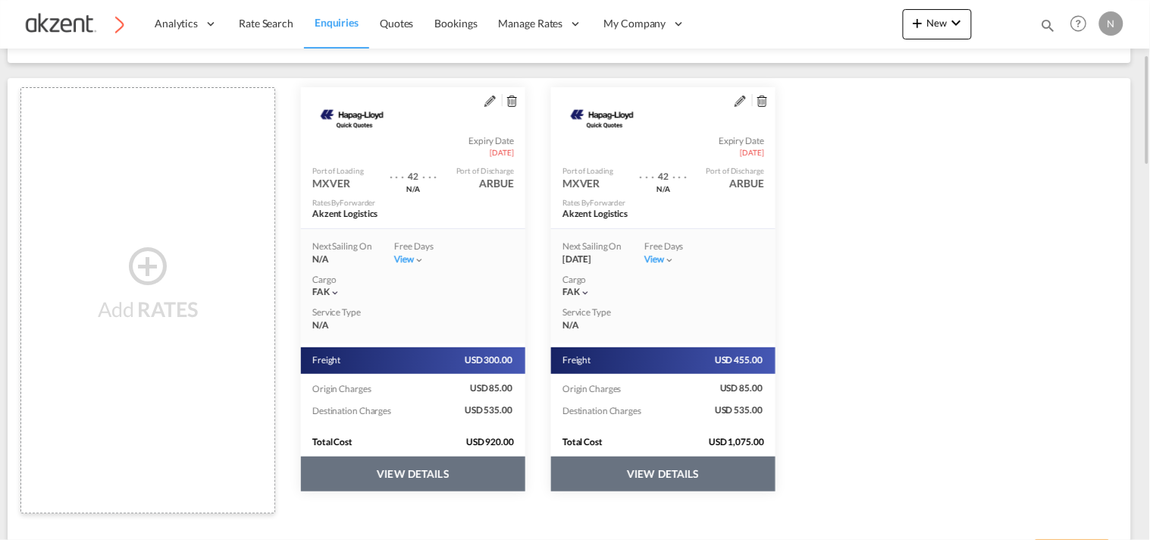
click at [526, 476] on button "VIEW DETAILS" at bounding box center [413, 474] width 224 height 35
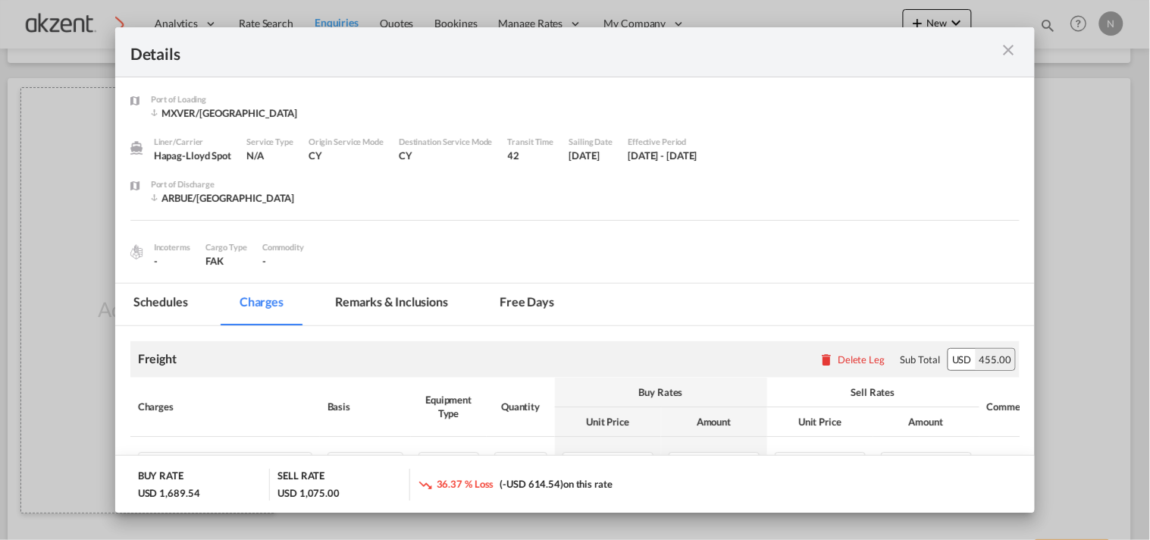
click at [1011, 44] on md-icon "icon-close m-3 fg-AAA8AD cursor" at bounding box center [1008, 50] width 18 height 18
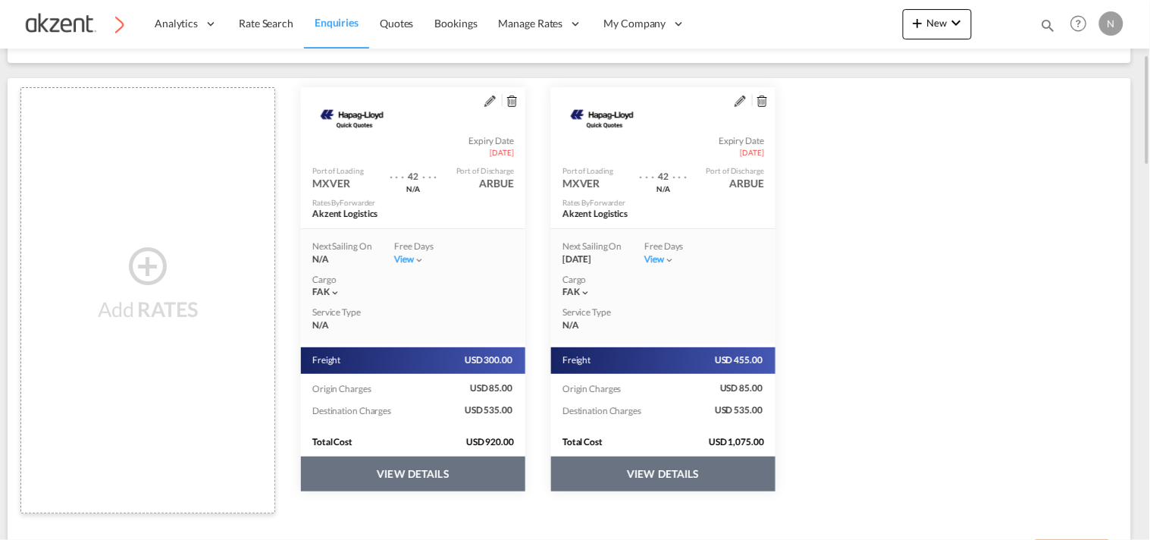
click at [526, 468] on button "VIEW DETAILS" at bounding box center [413, 474] width 224 height 35
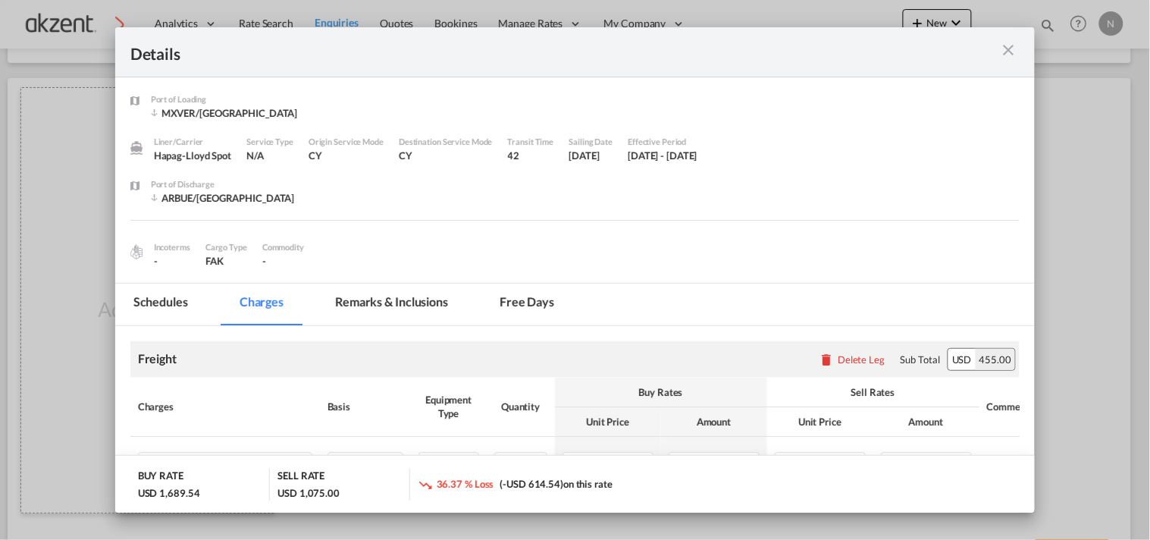
click at [1003, 54] on md-icon "icon-close m-3 fg-AAA8AD cursor" at bounding box center [1008, 50] width 18 height 18
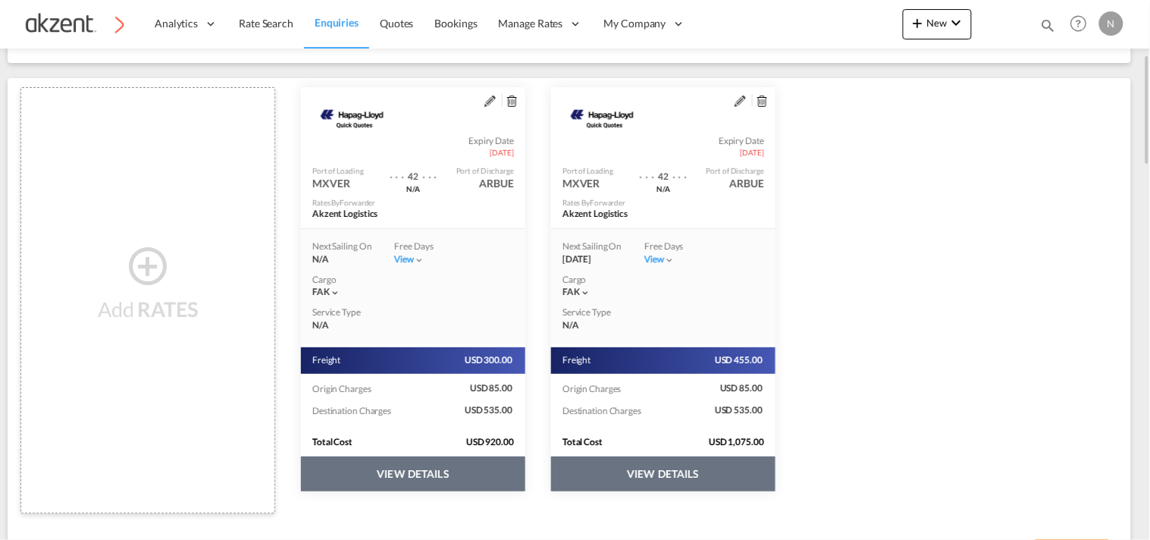
click at [496, 101] on md-icon "assets/icons/custom/edit-icon.svg" at bounding box center [490, 101] width 11 height 11
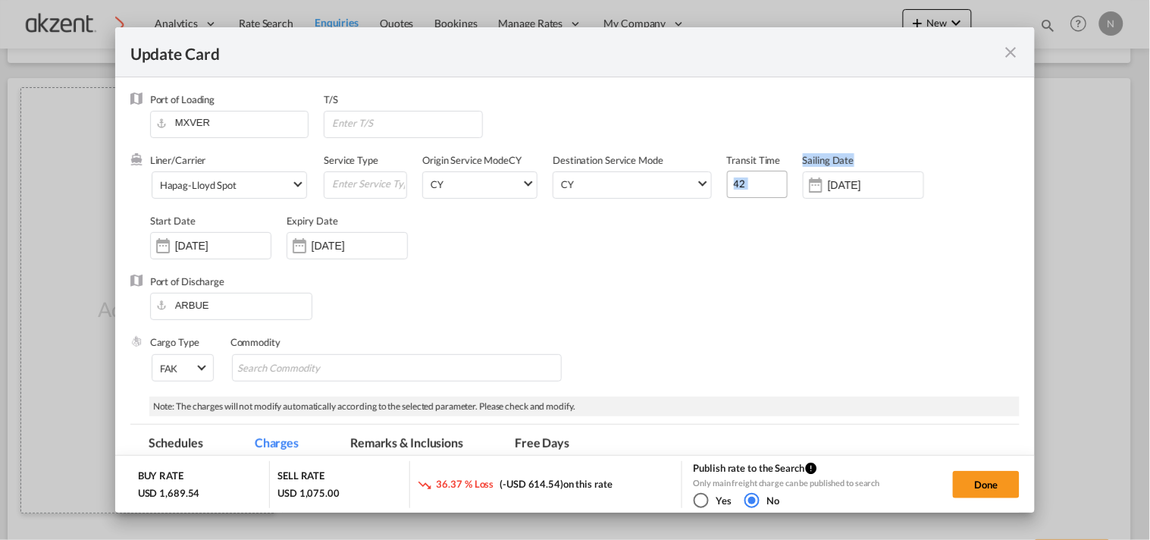
drag, startPoint x: 893, startPoint y: 192, endPoint x: 751, endPoint y: 180, distance: 143.1
click at [751, 180] on div "Liner/Carrier Hapag-[PERSON_NAME] Spot 2HM LOGISTICS D.O.O AAXL GLOBAL SHIPPING…" at bounding box center [585, 213] width 871 height 121
click at [792, 259] on div "Liner/Carrier Hapag-[PERSON_NAME] Spot 2HM LOGISTICS D.O.O AAXL GLOBAL SHIPPING…" at bounding box center [585, 213] width 871 height 121
drag, startPoint x: 885, startPoint y: 187, endPoint x: 761, endPoint y: 184, distance: 124.4
click at [761, 184] on div "Liner/Carrier Hapag-[PERSON_NAME] Spot 2HM LOGISTICS D.O.O AAXL GLOBAL SHIPPING…" at bounding box center [585, 213] width 871 height 121
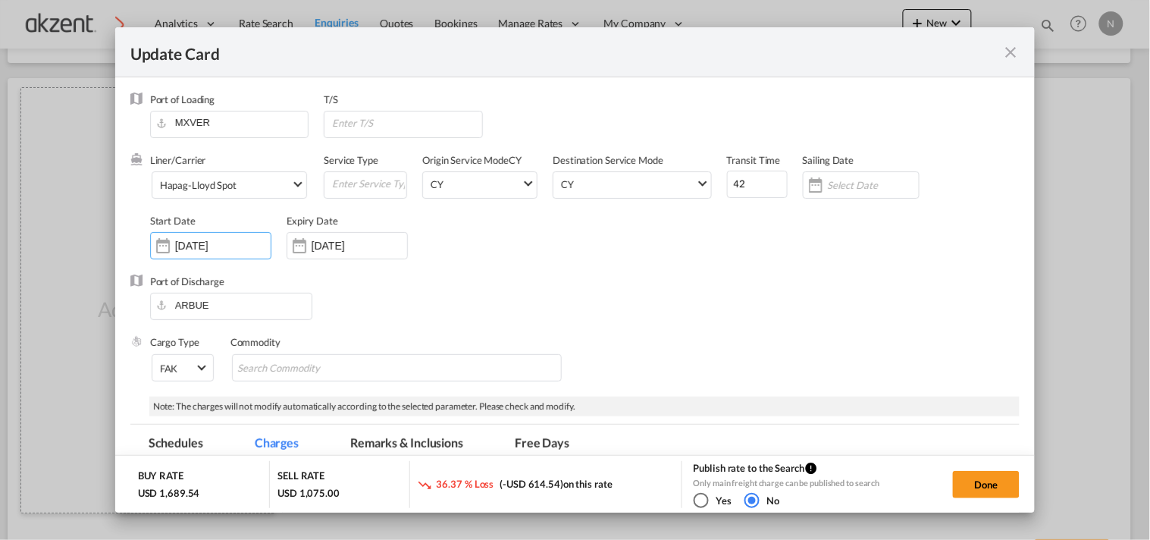
drag, startPoint x: 232, startPoint y: 243, endPoint x: 140, endPoint y: 246, distance: 92.5
click at [140, 246] on div "Liner/Carrier Hapag-[PERSON_NAME] Spot 2HM LOGISTICS D.O.O AAXL GLOBAL SHIPPING…" at bounding box center [575, 213] width 890 height 121
click at [211, 184] on div "Hapag-Lloyd Spot" at bounding box center [198, 186] width 77 height 12
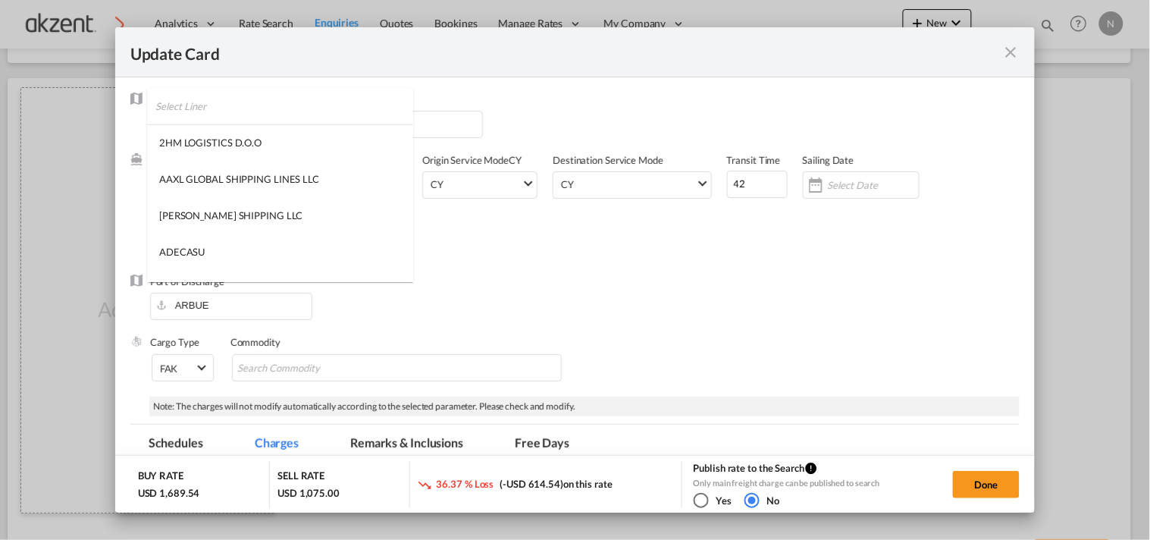
scroll to position [1995, 0]
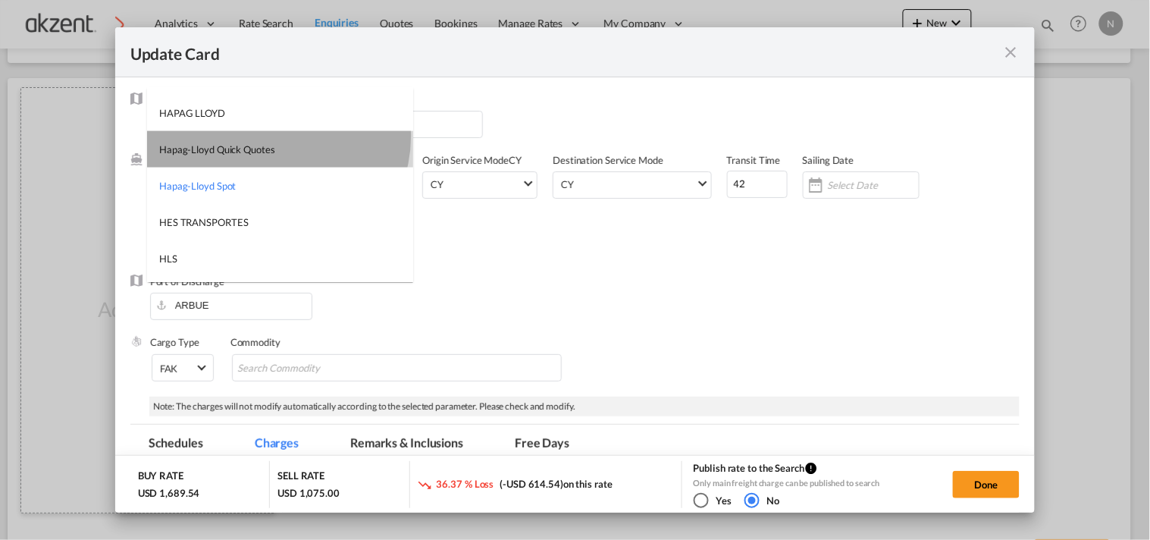
click at [275, 135] on md-option "Hapag-Lloyd Quick Quotes" at bounding box center [280, 149] width 266 height 36
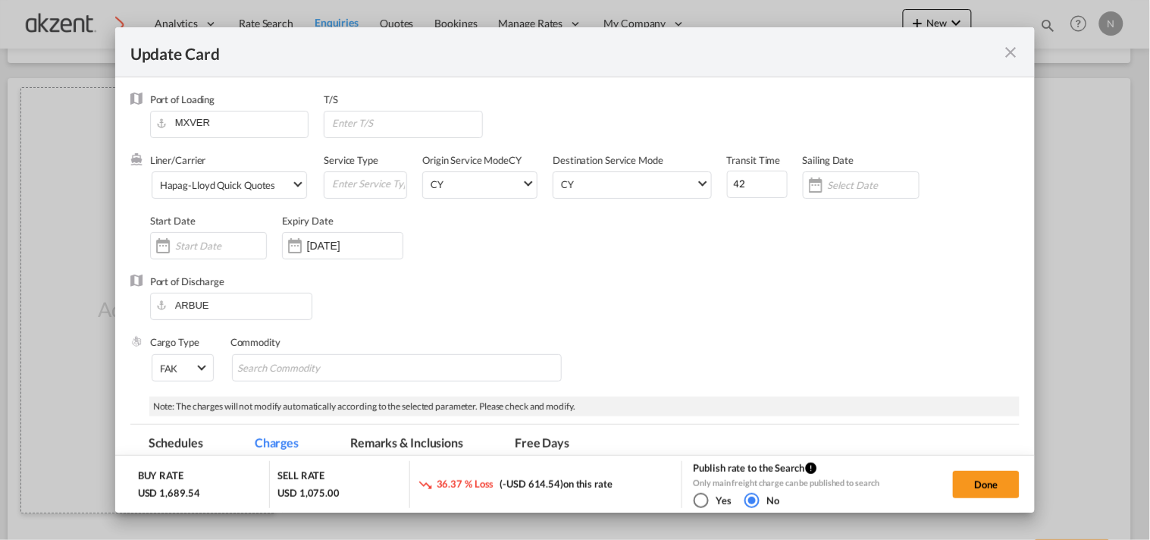
click at [647, 260] on div "Liner/Carrier Hapag-[PERSON_NAME] Quick Quotes Service Type Origin Service Mode…" at bounding box center [585, 213] width 871 height 121
click at [362, 240] on input "[DATE]" at bounding box center [355, 246] width 96 height 12
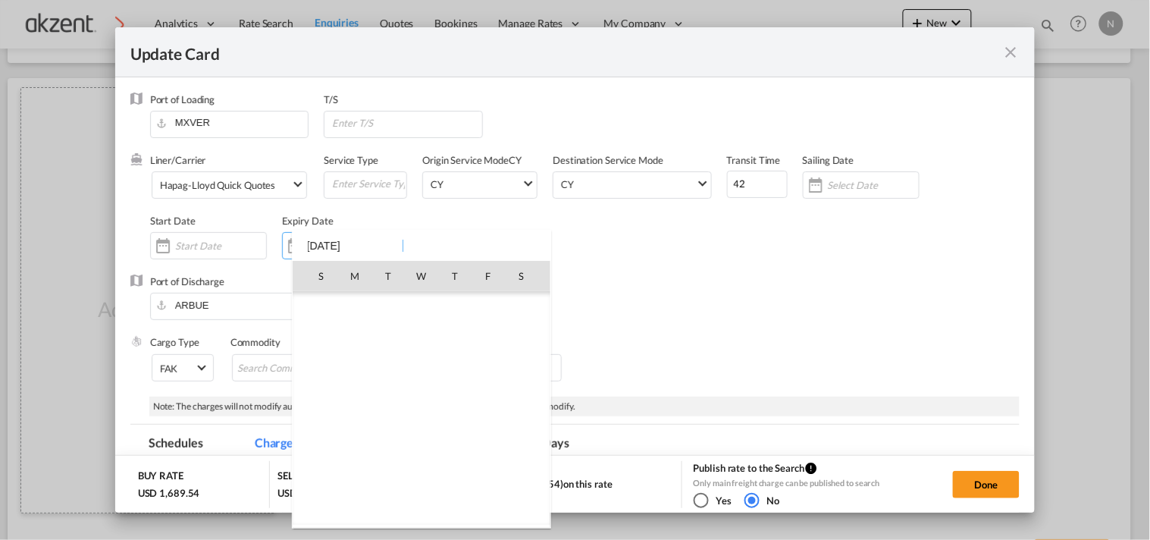
scroll to position [351280, 0]
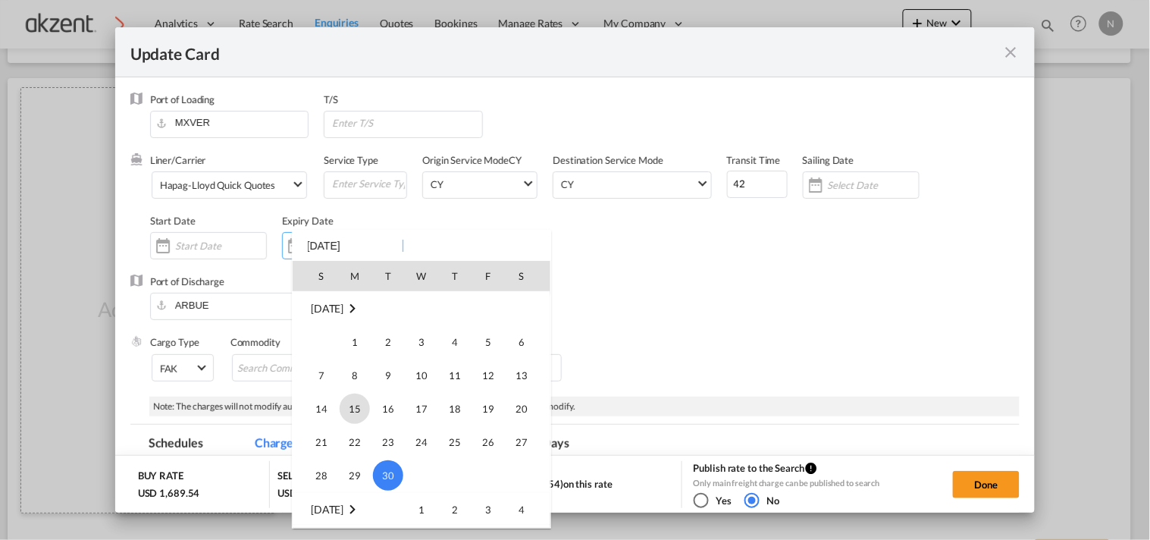
click at [358, 410] on span "15" at bounding box center [355, 409] width 30 height 30
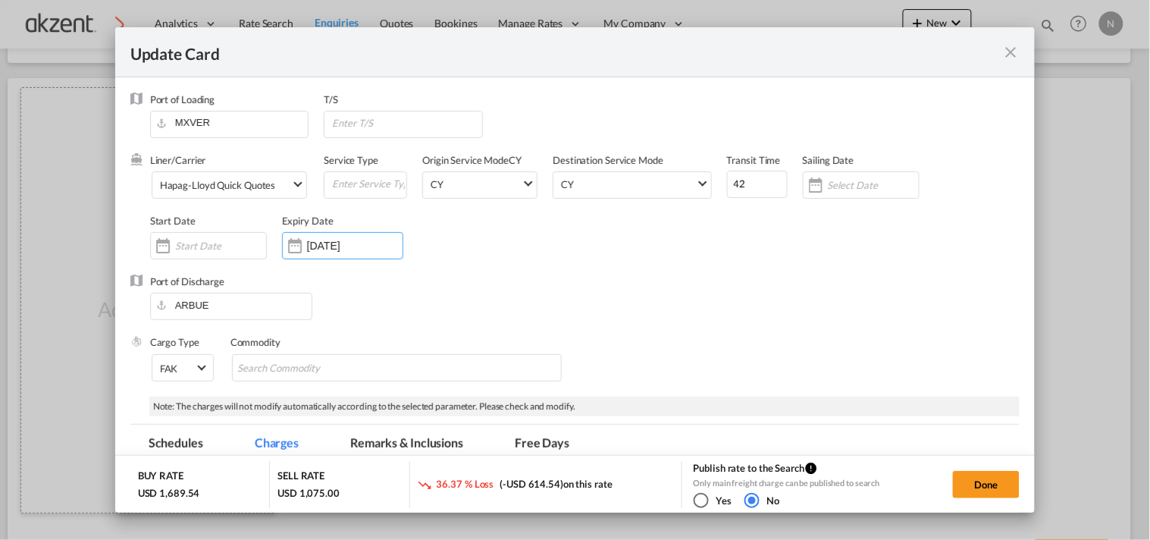
click at [705, 297] on div "Port of Discharge [GEOGRAPHIC_DATA]" at bounding box center [575, 305] width 890 height 61
click at [990, 488] on button "Done" at bounding box center [986, 484] width 67 height 27
type input "[DATE]"
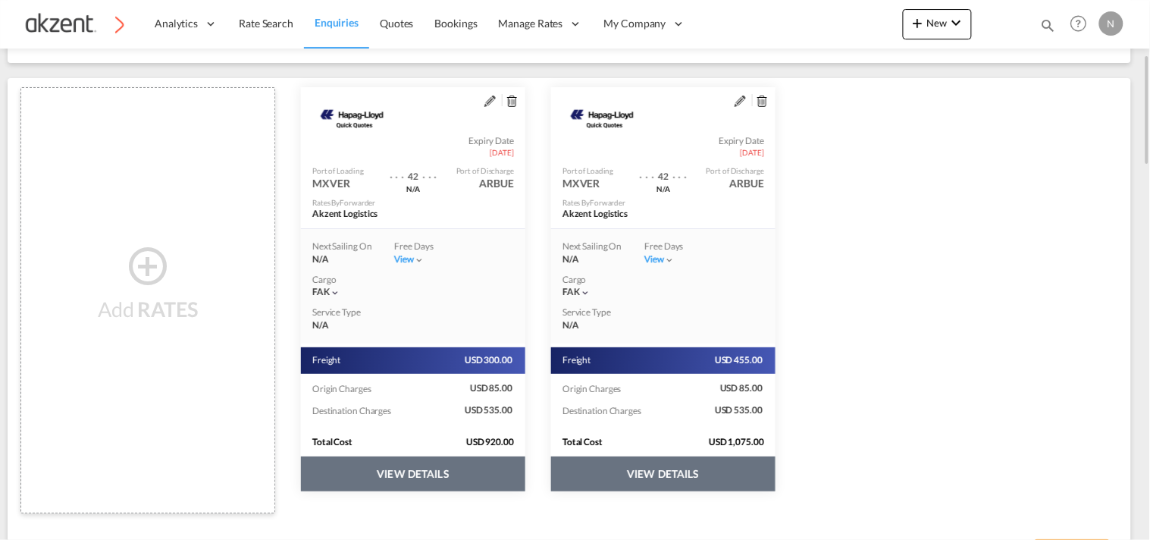
scroll to position [350, 0]
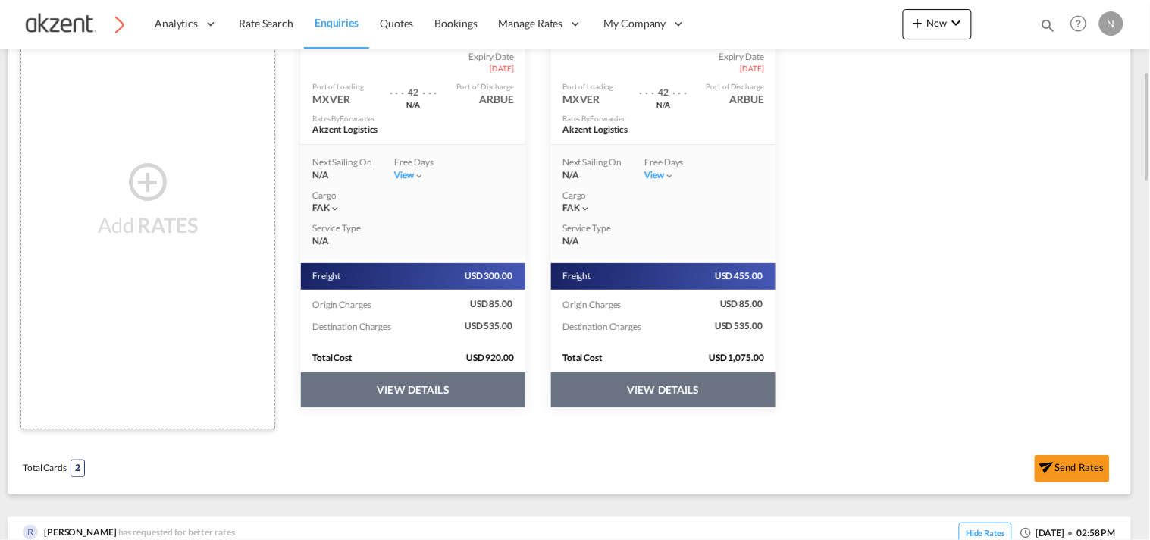
click at [491, 396] on button "VIEW DETAILS" at bounding box center [413, 389] width 224 height 35
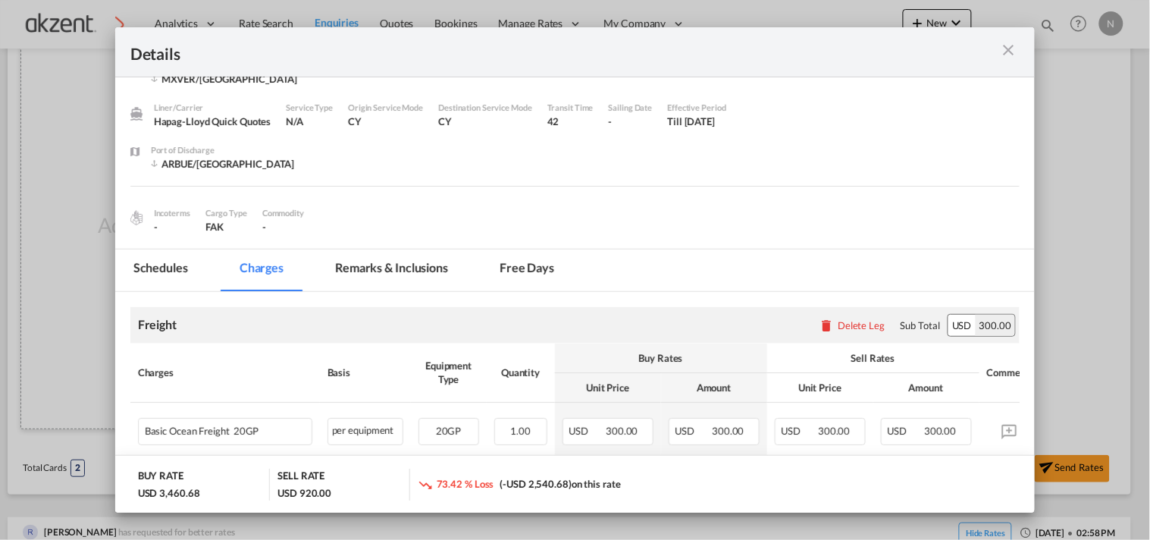
scroll to position [4, 0]
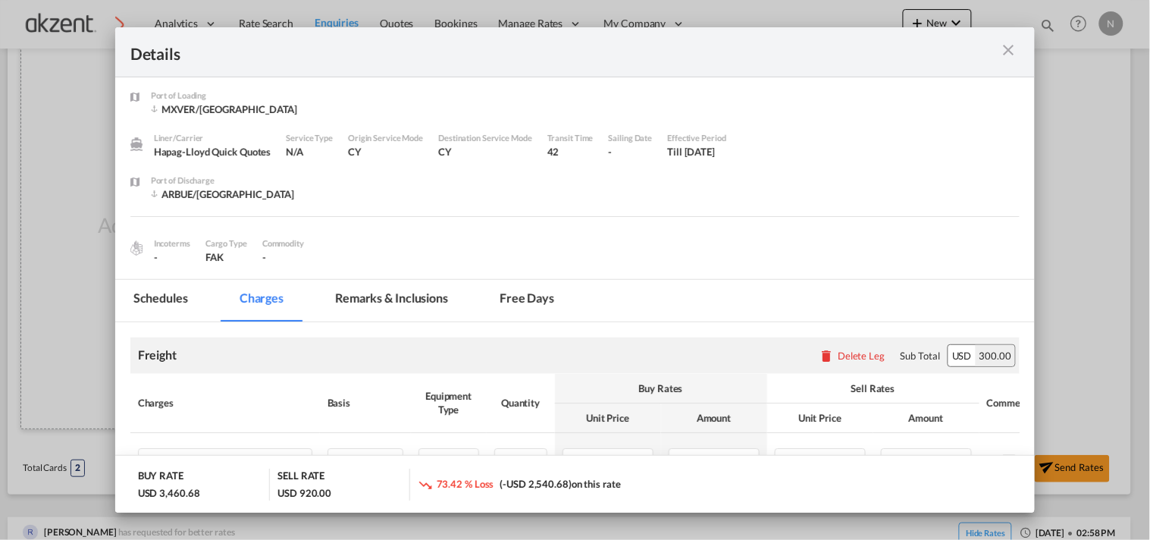
click at [404, 316] on md-tab-item "Remarks & Inclusions" at bounding box center [391, 301] width 149 height 42
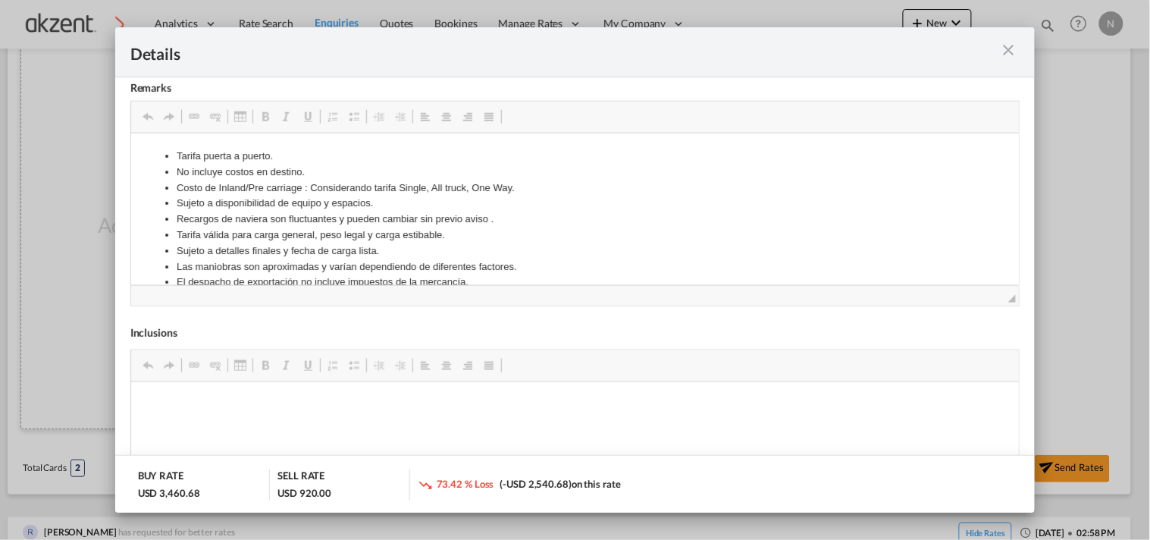
scroll to position [20, 0]
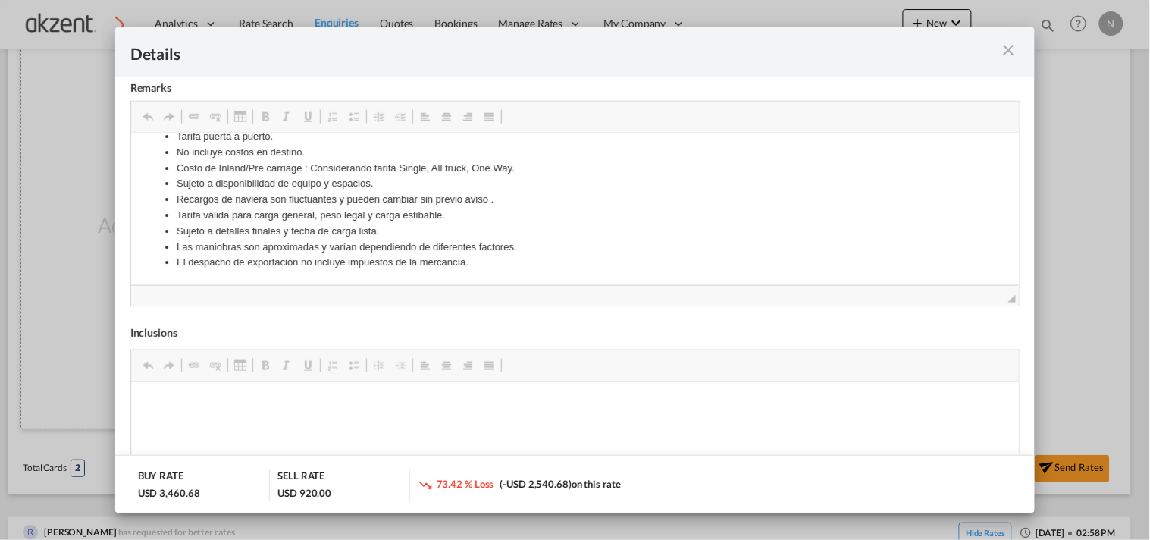
click at [1016, 50] on md-icon "icon-close m-3 fg-AAA8AD cursor" at bounding box center [1008, 50] width 18 height 18
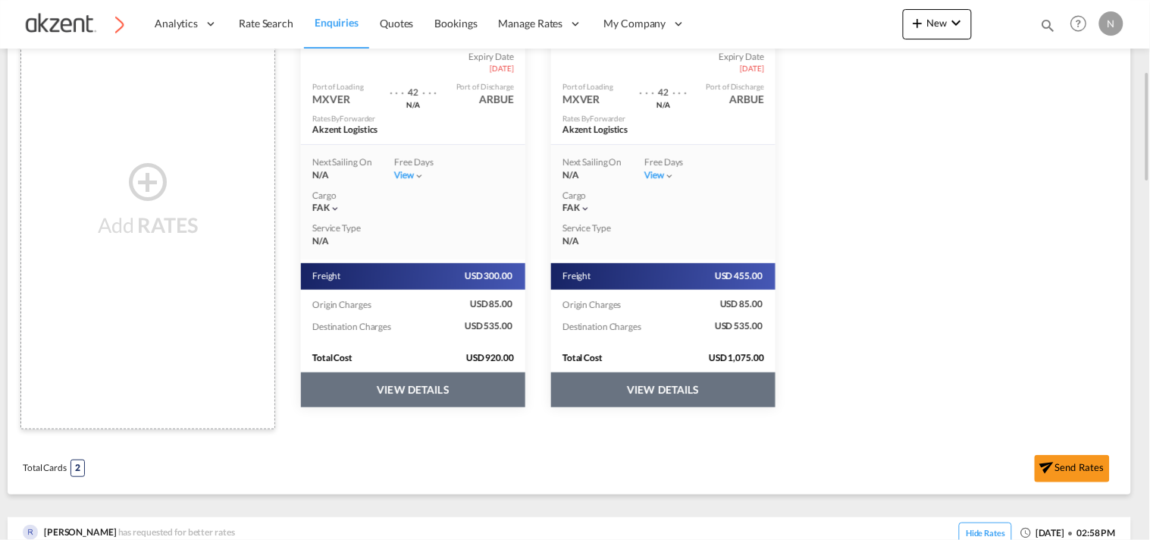
click at [526, 391] on button "VIEW DETAILS" at bounding box center [413, 389] width 224 height 35
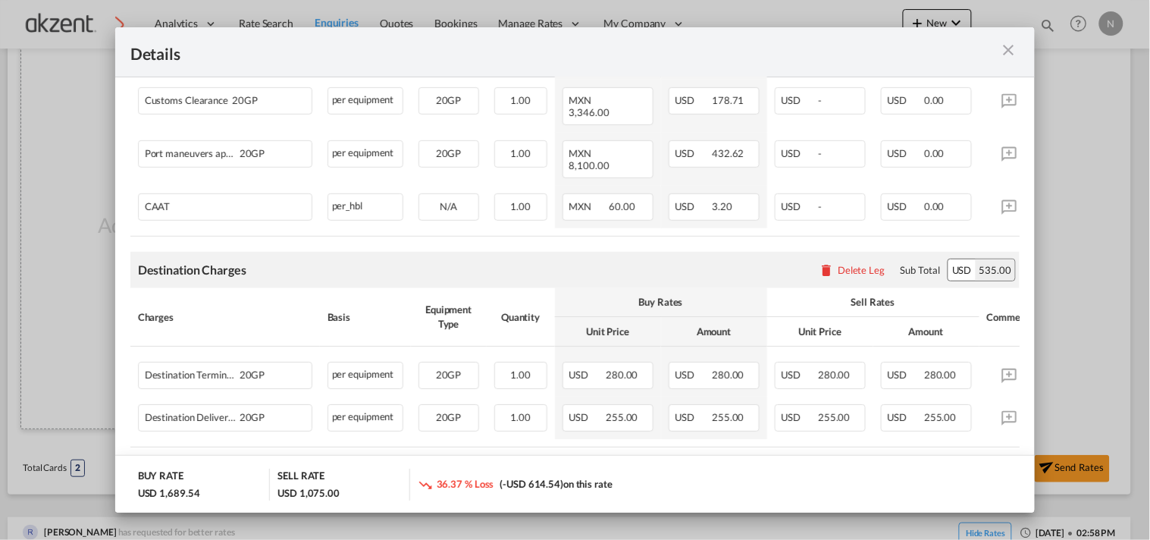
scroll to position [708, 0]
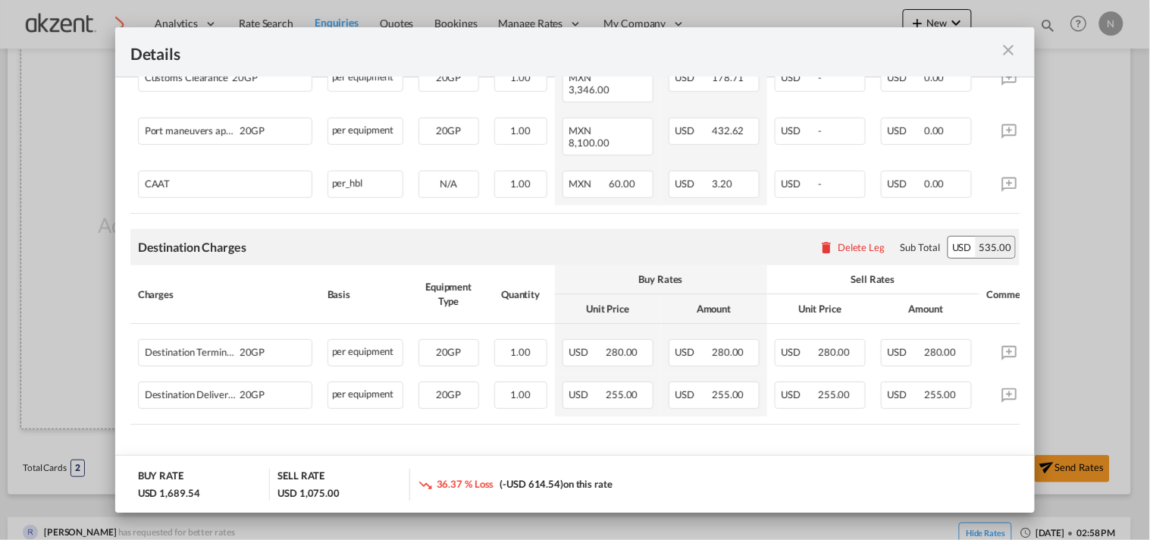
click at [1011, 48] on md-icon "icon-close m-3 fg-AAA8AD cursor" at bounding box center [1008, 50] width 18 height 18
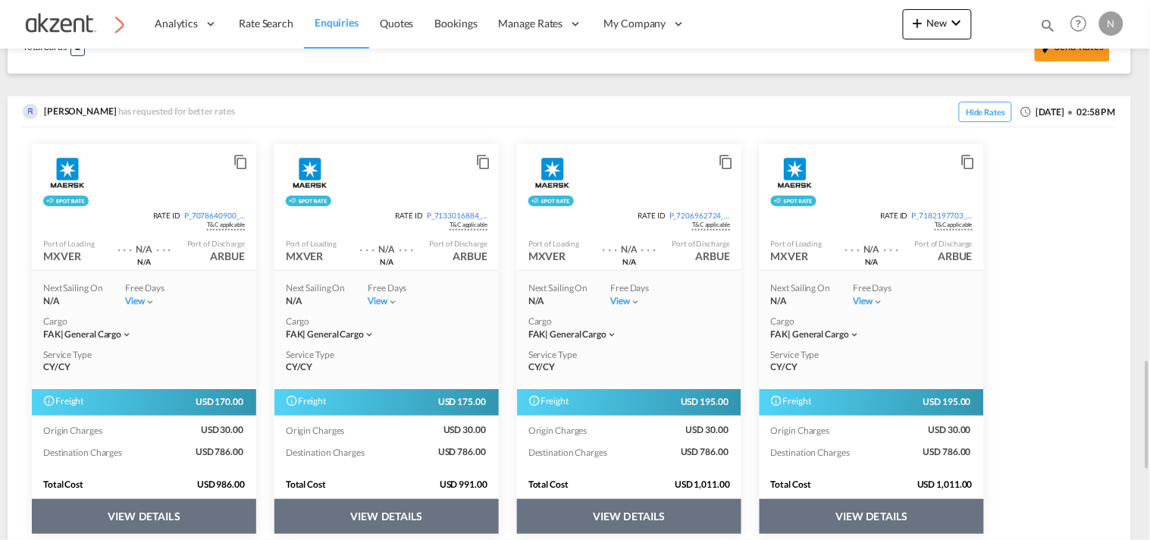
scroll to position [939, 0]
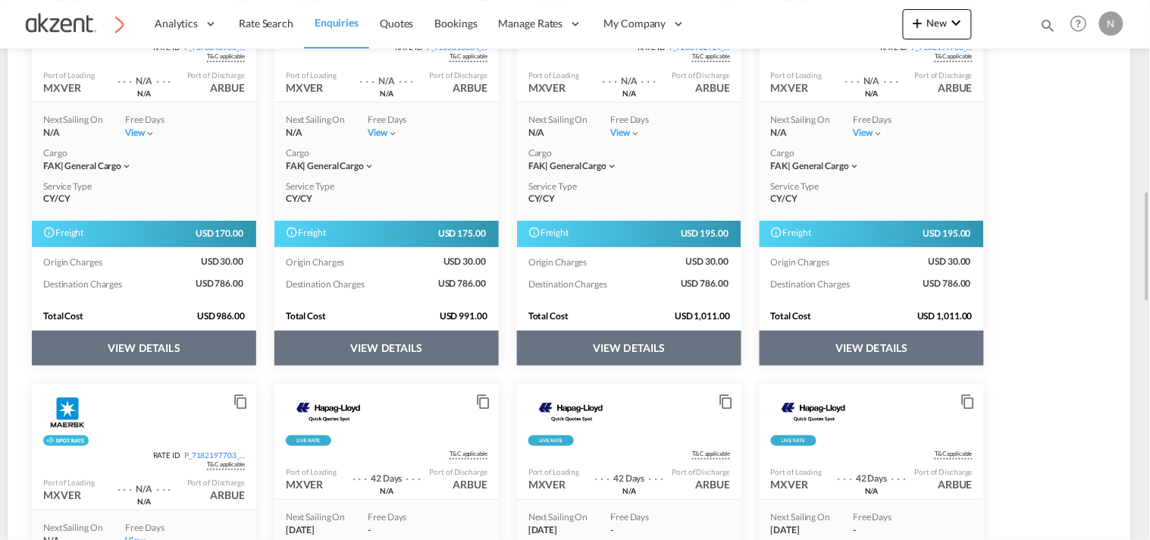
click at [450, 350] on button "VIEW DETAILS" at bounding box center [387, 348] width 224 height 35
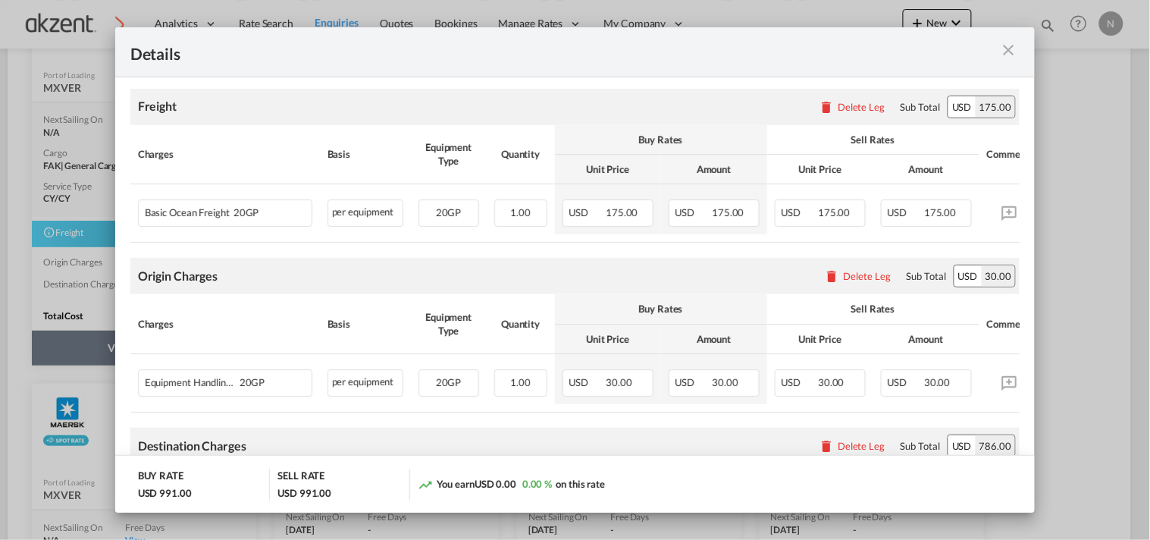
scroll to position [421, 0]
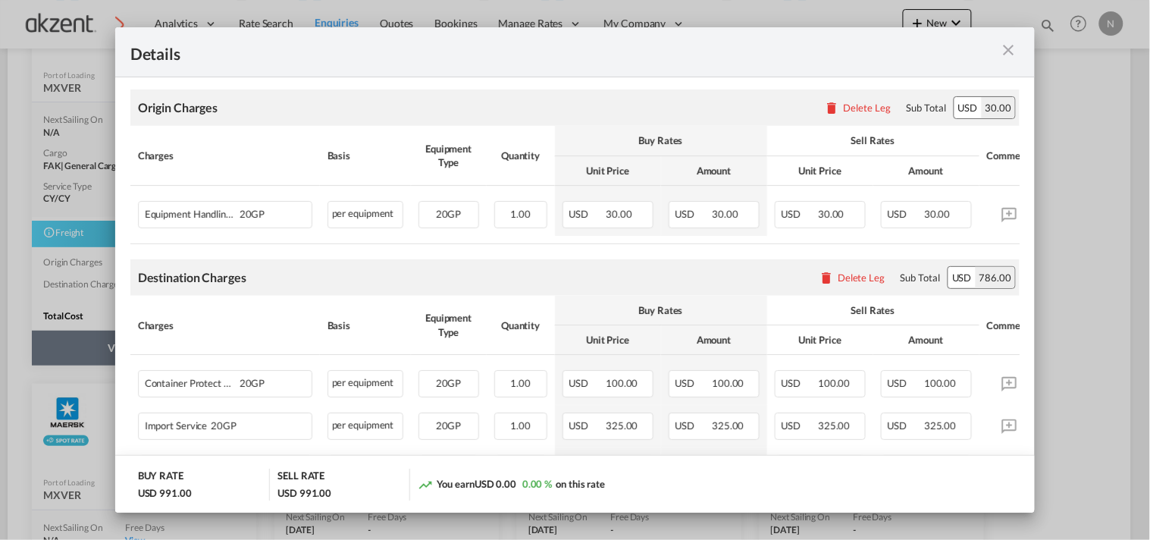
click at [1007, 49] on md-icon "icon-close m-3 fg-AAA8AD cursor" at bounding box center [1008, 50] width 18 height 18
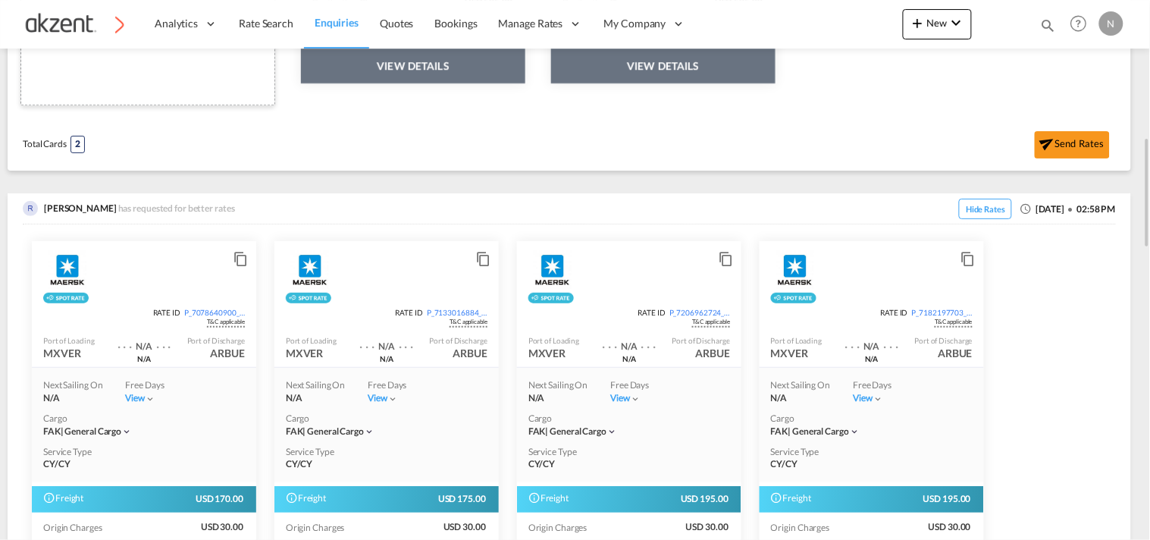
scroll to position [843, 0]
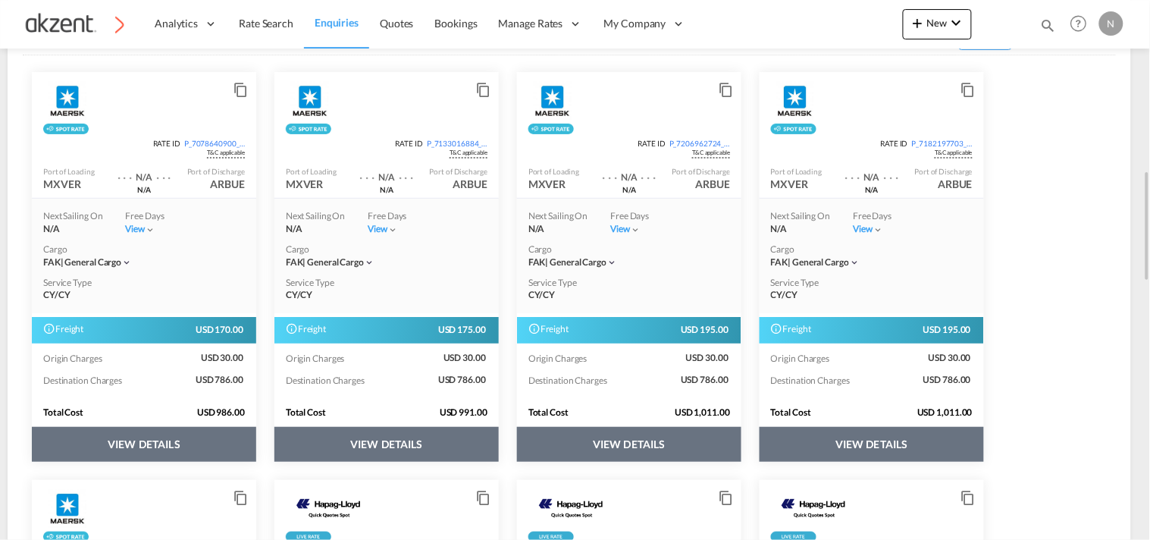
click at [607, 443] on button "VIEW DETAILS" at bounding box center [629, 444] width 224 height 35
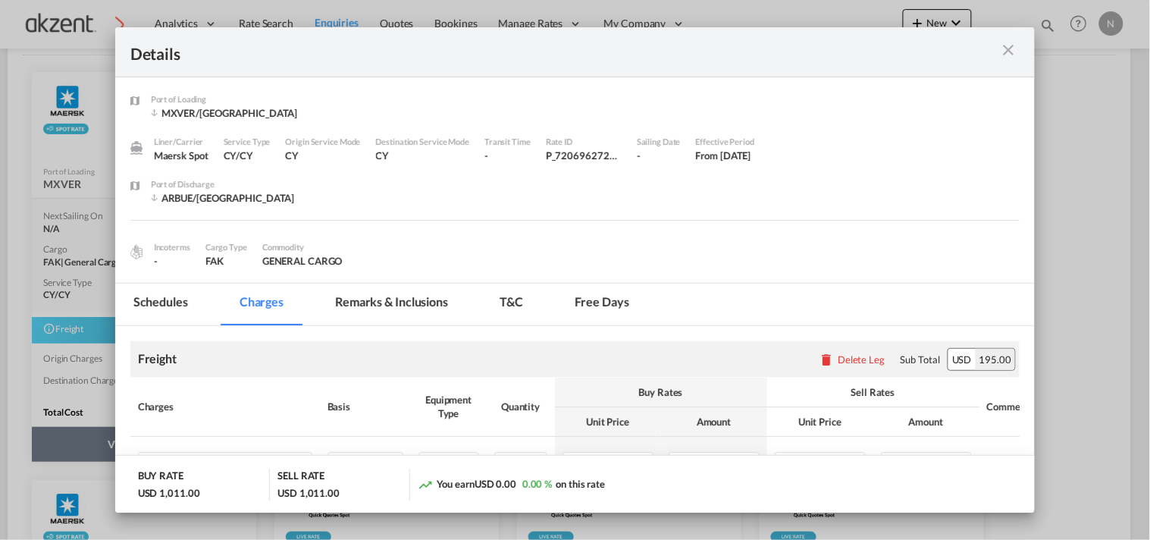
scroll to position [253, 0]
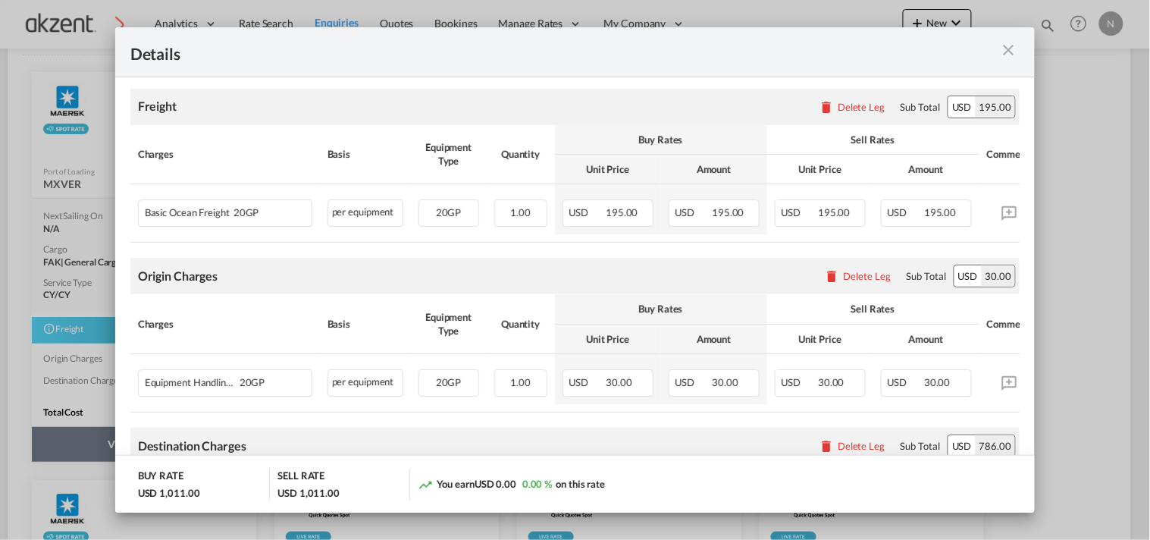
click at [1006, 54] on md-icon "icon-close m-3 fg-AAA8AD cursor" at bounding box center [1008, 50] width 18 height 18
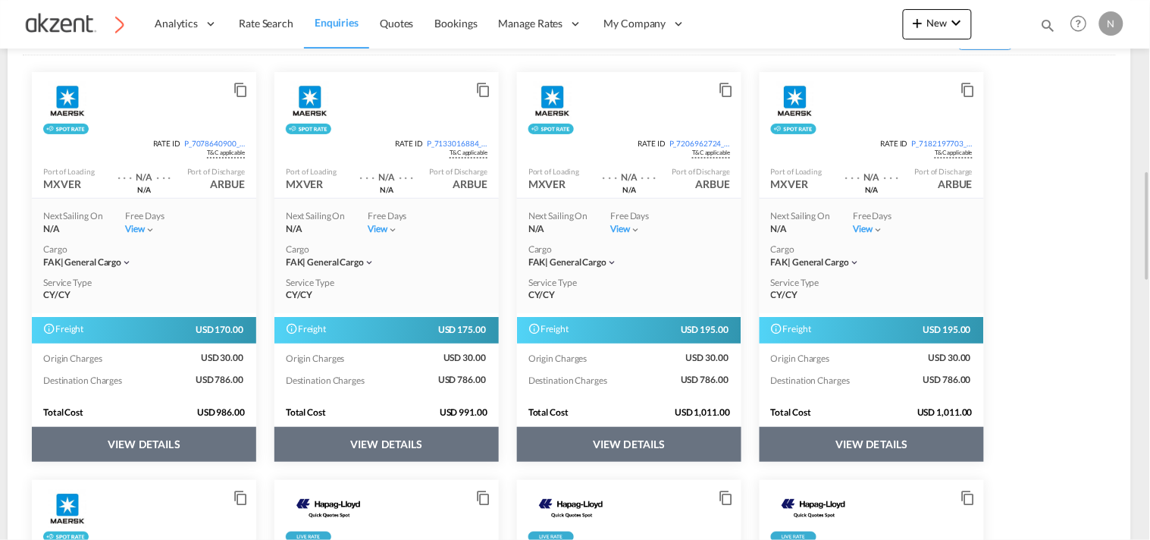
click at [381, 438] on button "VIEW DETAILS" at bounding box center [387, 444] width 224 height 35
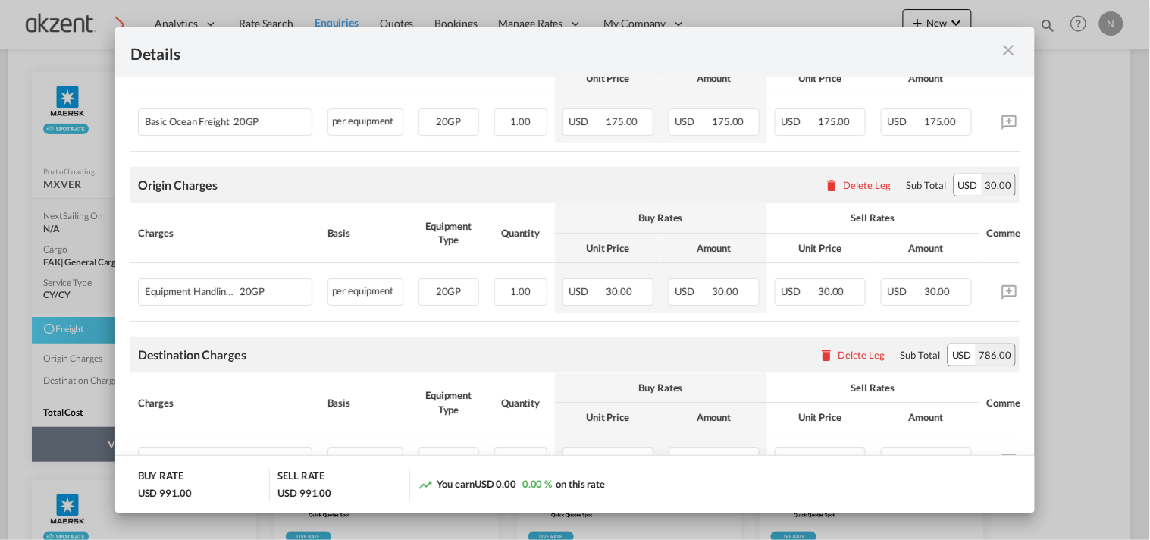
scroll to position [372, 0]
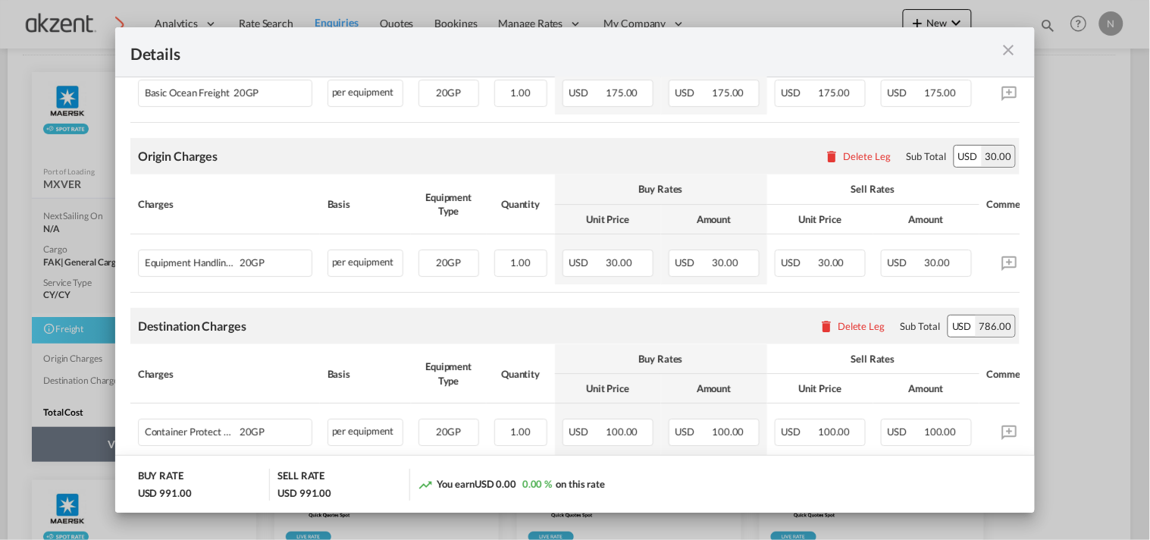
click at [1004, 50] on md-icon "icon-close m-3 fg-AAA8AD cursor" at bounding box center [1008, 50] width 18 height 18
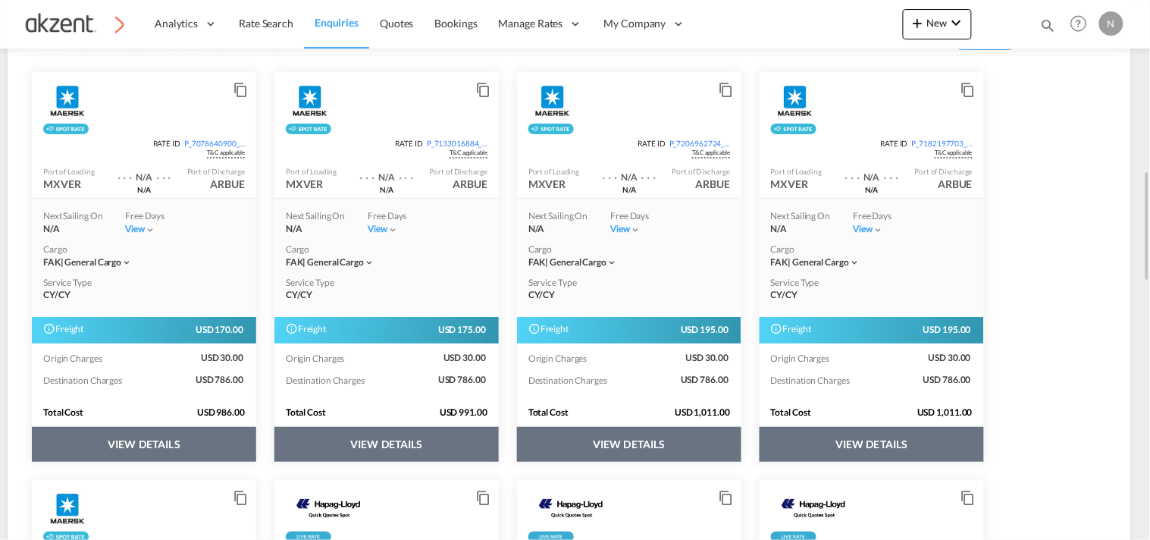
click at [724, 87] on md-icon "icon-content-copy" at bounding box center [724, 85] width 11 height 11
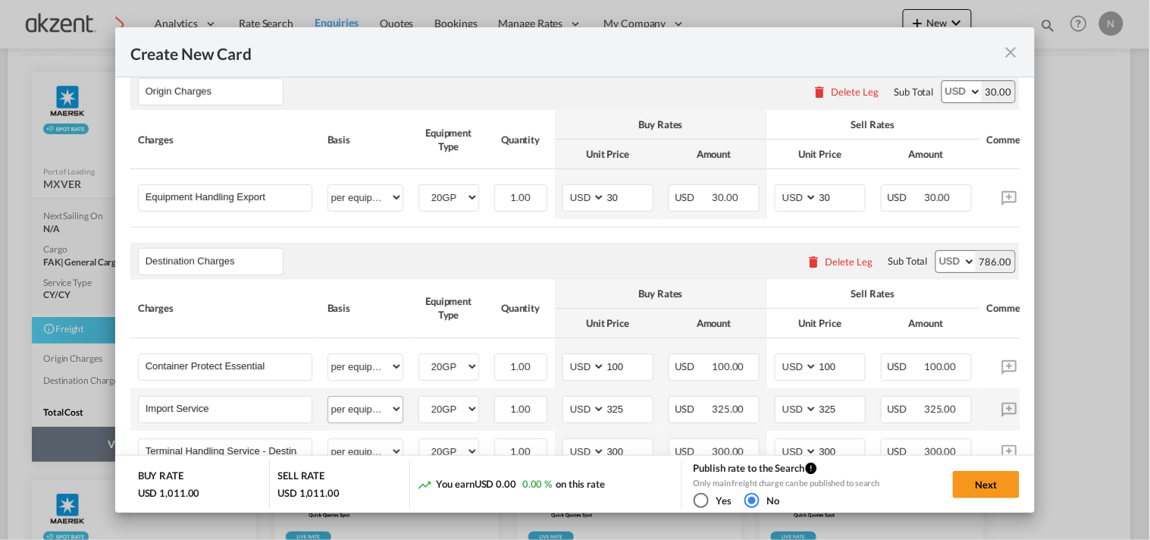
scroll to position [577, 0]
click at [816, 269] on button "Delete Leg" at bounding box center [840, 263] width 67 height 12
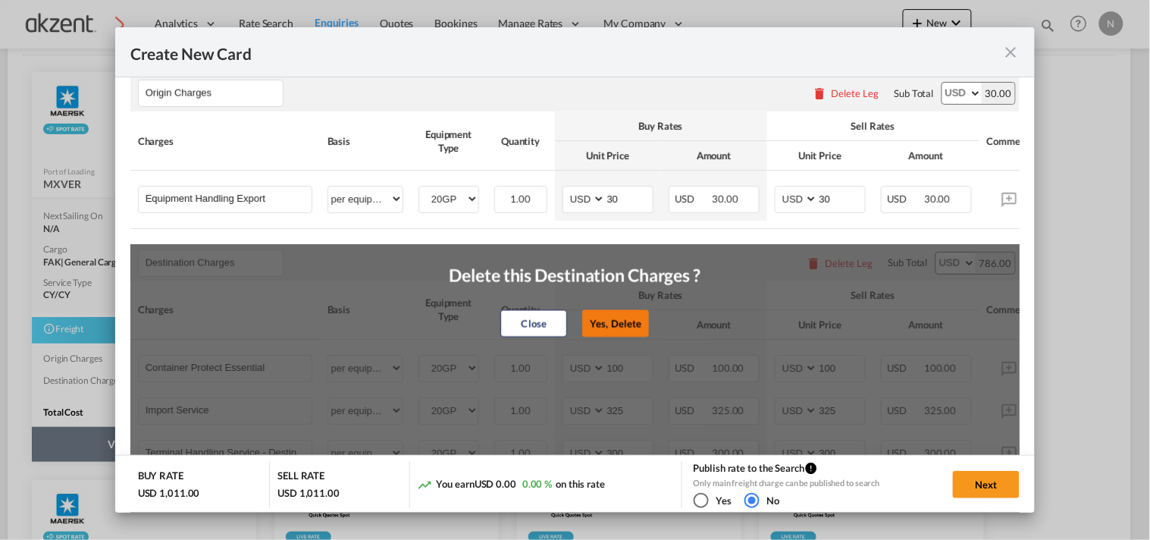
click at [586, 337] on button "Yes, Delete" at bounding box center [615, 323] width 67 height 27
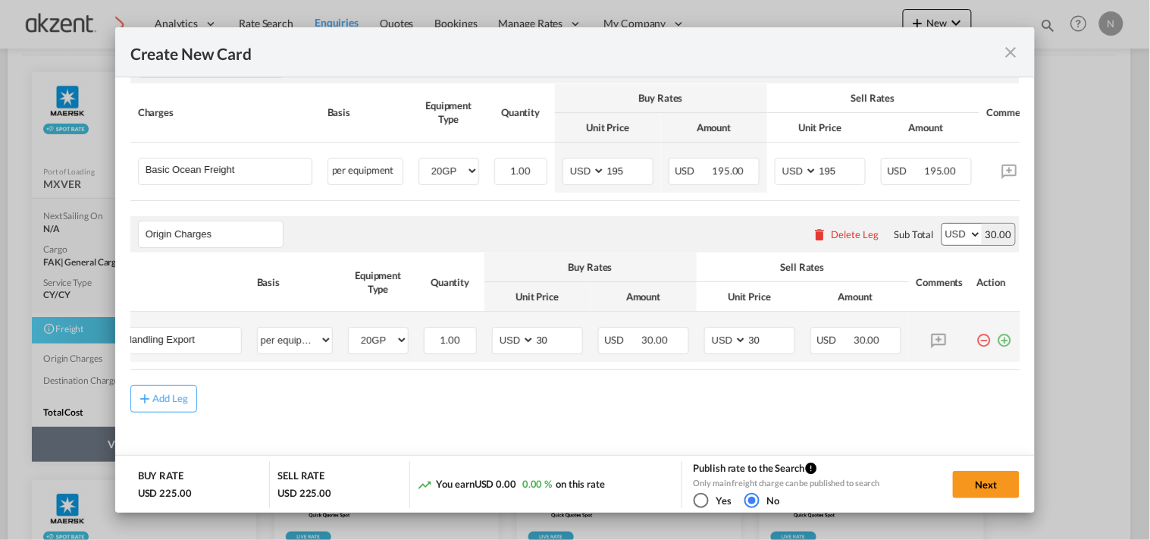
click at [998, 328] on md-icon "icon-plus-circle-outline green-400-fg" at bounding box center [1005, 334] width 15 height 15
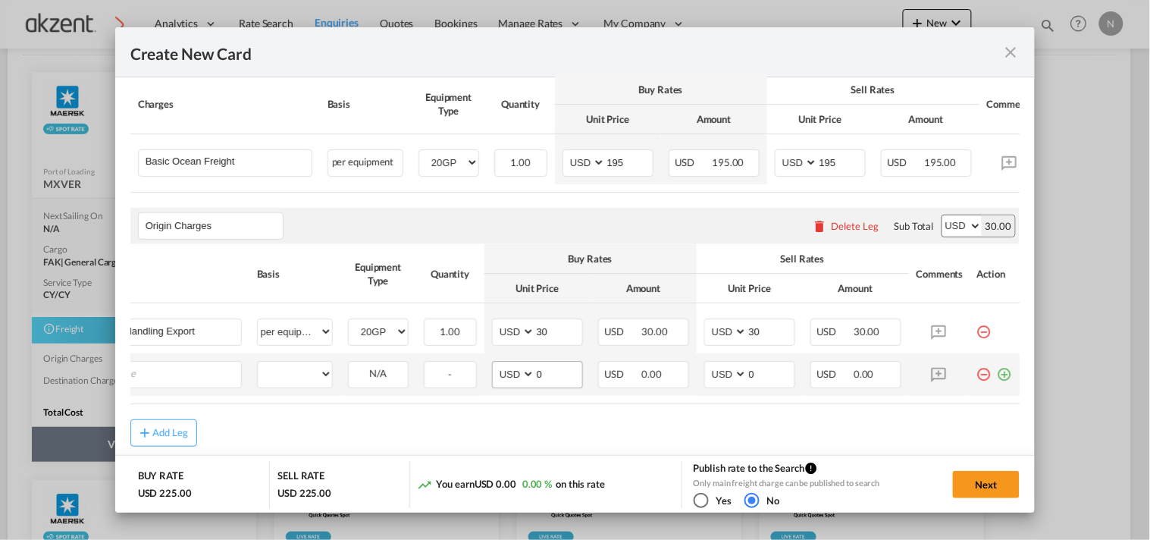
scroll to position [0, 15]
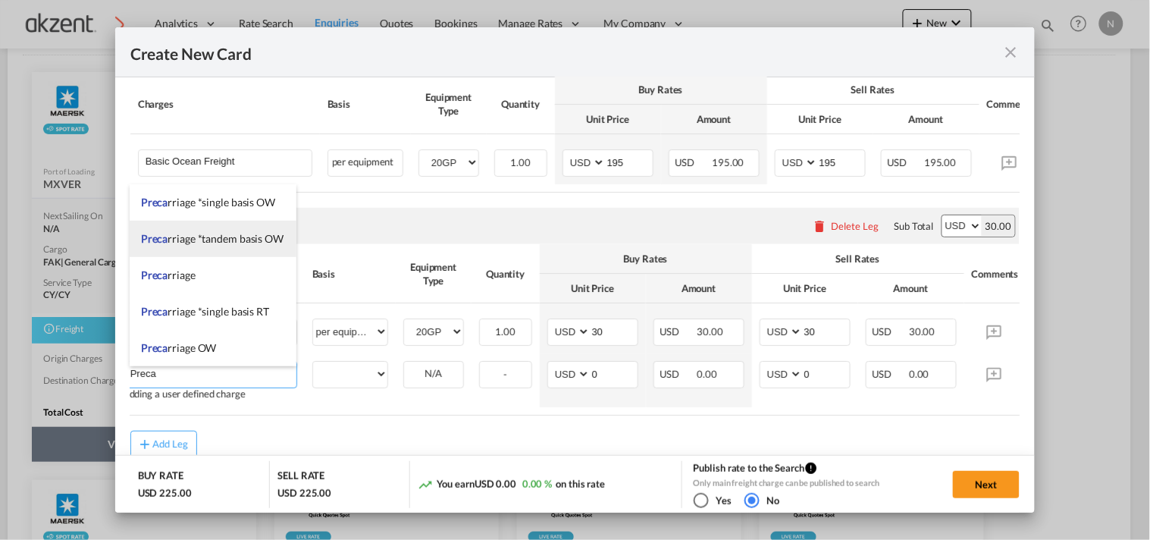
click at [238, 239] on span "Preca rriage *tandem basis OW" at bounding box center [212, 238] width 143 height 13
type input "Precarriage *tandem basis OW"
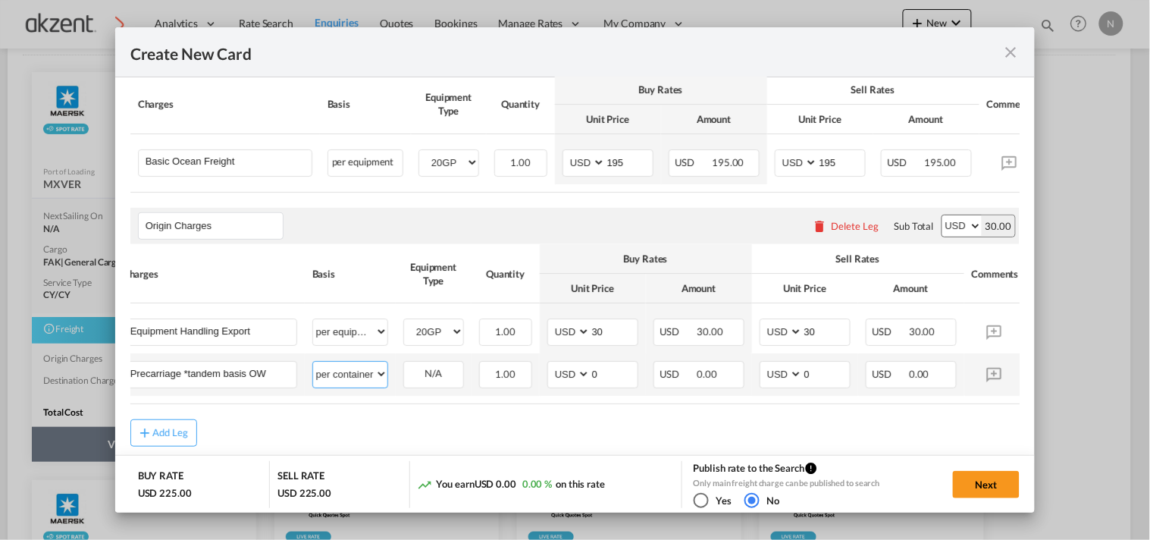
click at [368, 375] on select "per equipment per container per B/L per shipping bill per shipment per pallet p…" at bounding box center [350, 374] width 74 height 24
select select "per equipment"
click at [313, 366] on select "per equipment per container per B/L per shipping bill per shipment per pallet p…" at bounding box center [350, 374] width 74 height 24
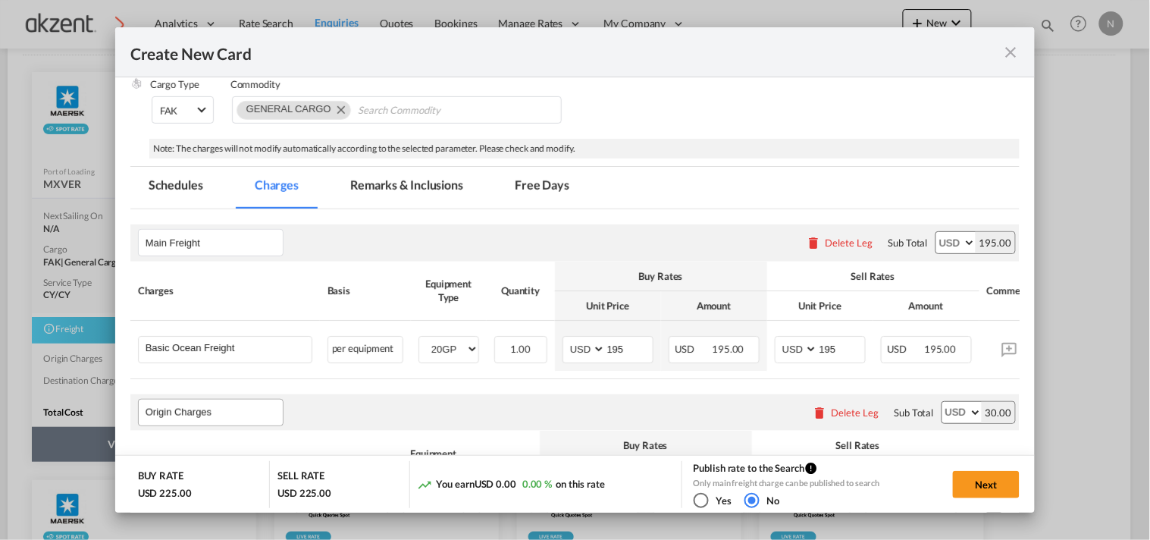
scroll to position [24, 0]
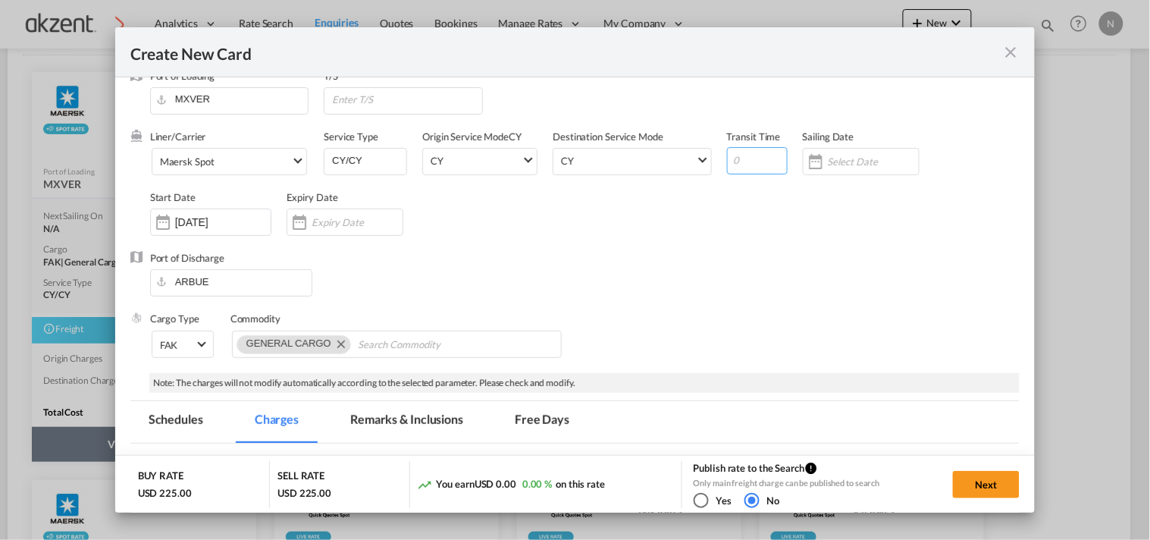
click at [733, 162] on input "Create New Card ..." at bounding box center [757, 160] width 61 height 27
type input "41"
click at [657, 291] on div "Port of Discharge [GEOGRAPHIC_DATA]" at bounding box center [575, 281] width 890 height 61
drag, startPoint x: 254, startPoint y: 221, endPoint x: 180, endPoint y: 224, distance: 74.4
click at [180, 224] on input "[DATE]" at bounding box center [223, 222] width 96 height 12
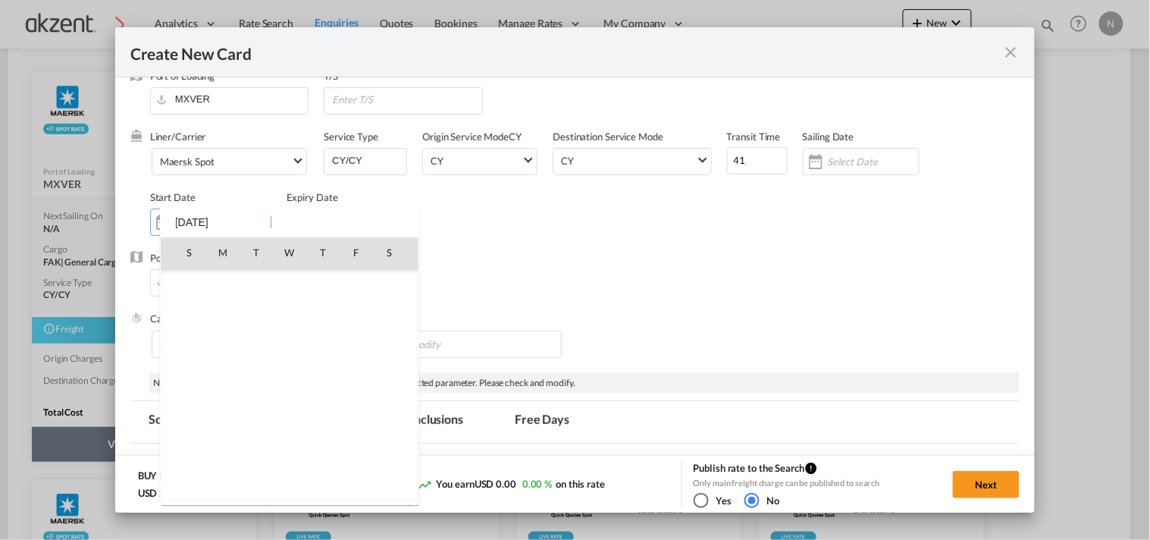
scroll to position [351079, 0]
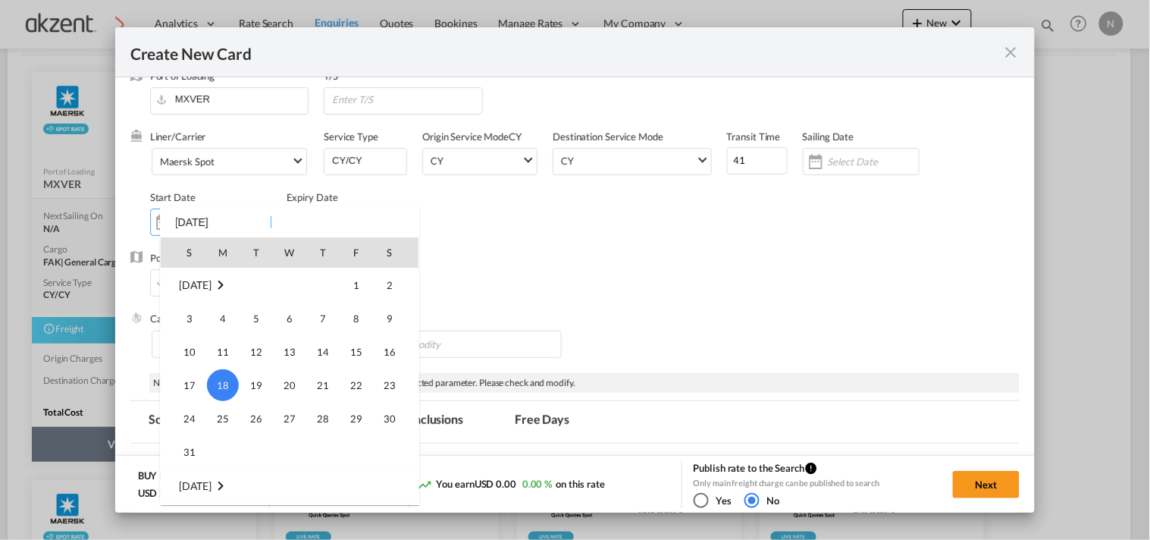
type input "1"
click at [846, 274] on div at bounding box center [575, 270] width 1150 height 540
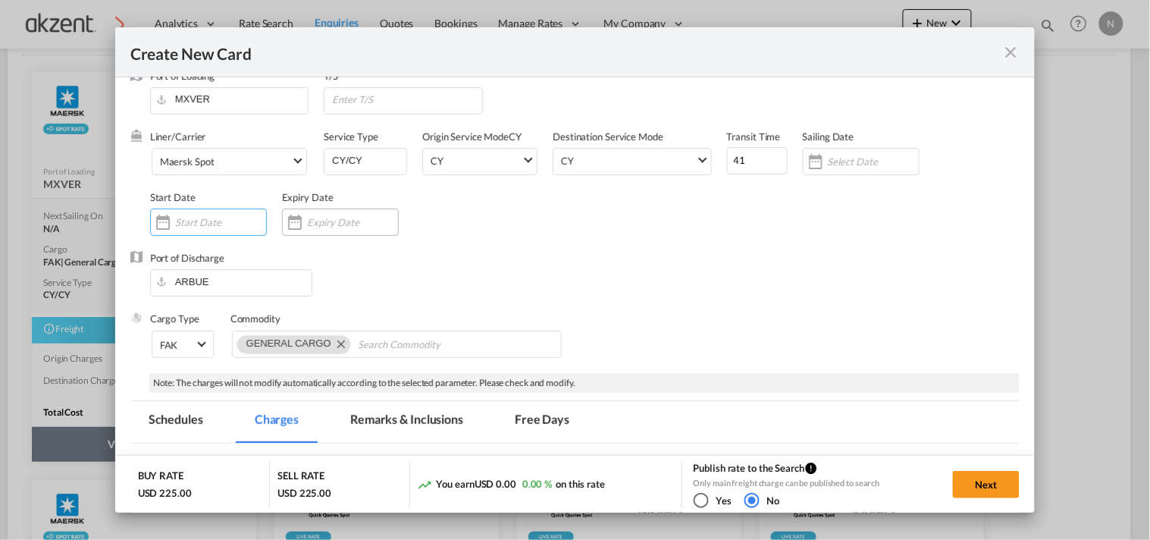
click at [337, 209] on div "Create New Card ..." at bounding box center [340, 222] width 117 height 27
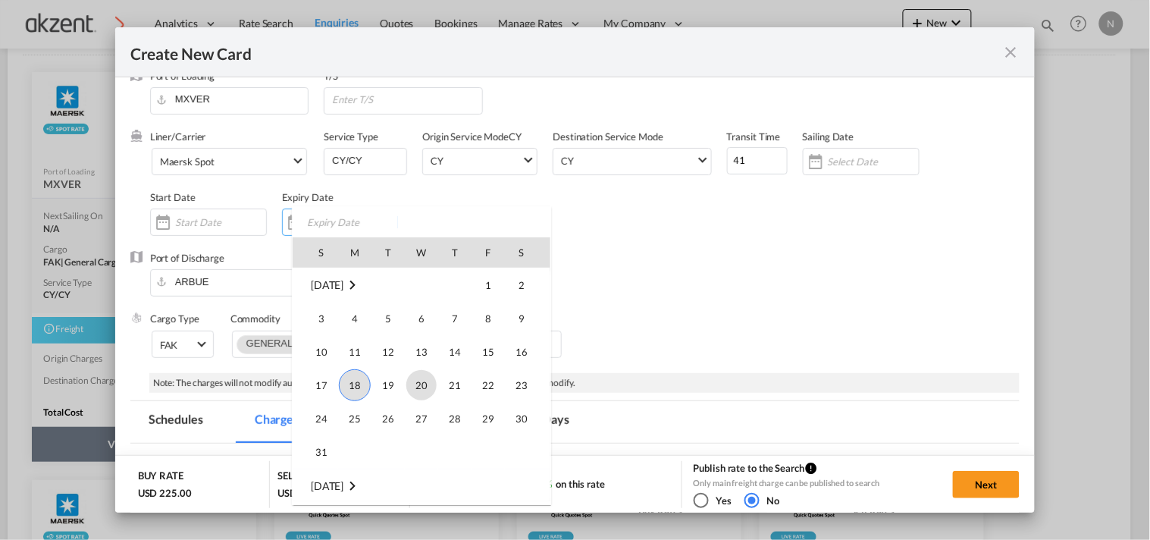
scroll to position [351247, 0]
click at [446, 391] on span "11" at bounding box center [455, 384] width 30 height 30
type input "[DATE]"
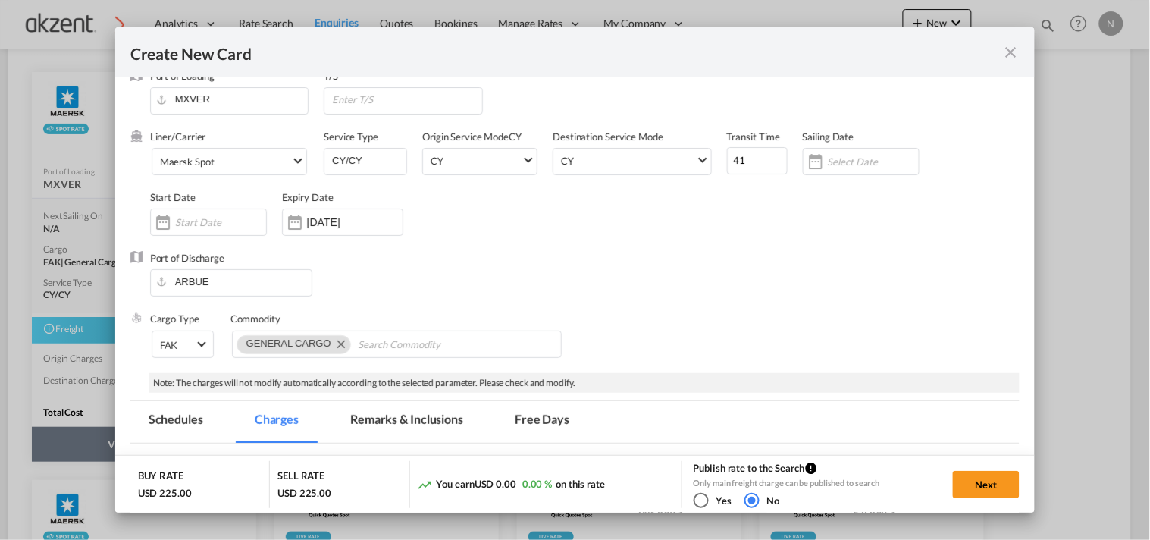
click at [683, 283] on div "Port of Discharge [GEOGRAPHIC_DATA]" at bounding box center [575, 281] width 890 height 61
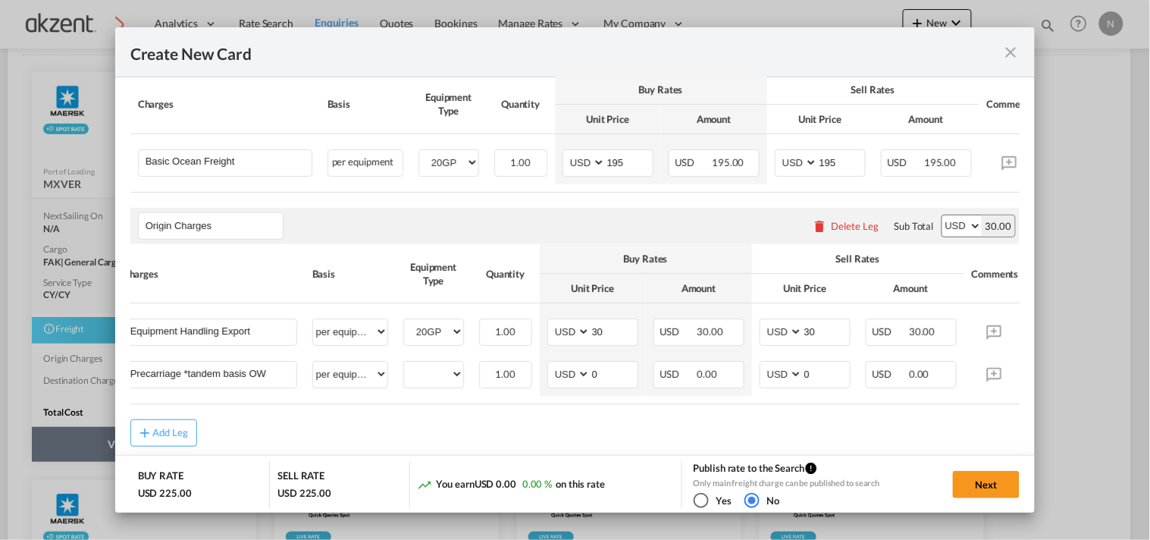
scroll to position [487, 0]
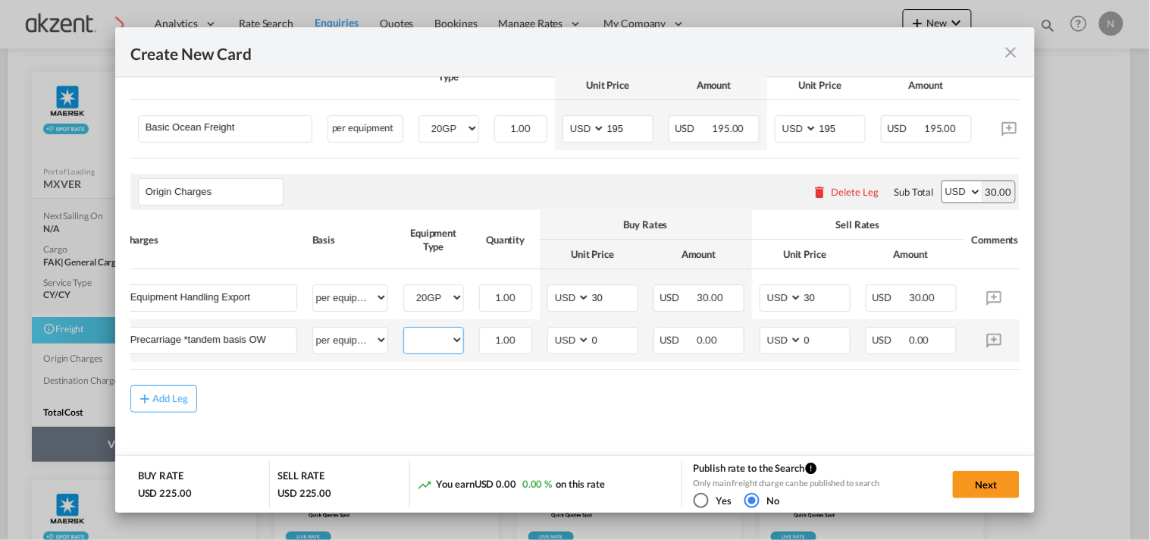
click at [452, 341] on select "20GP" at bounding box center [433, 340] width 59 height 20
select select "20GP"
click at [404, 330] on select "20GP" at bounding box center [433, 340] width 59 height 20
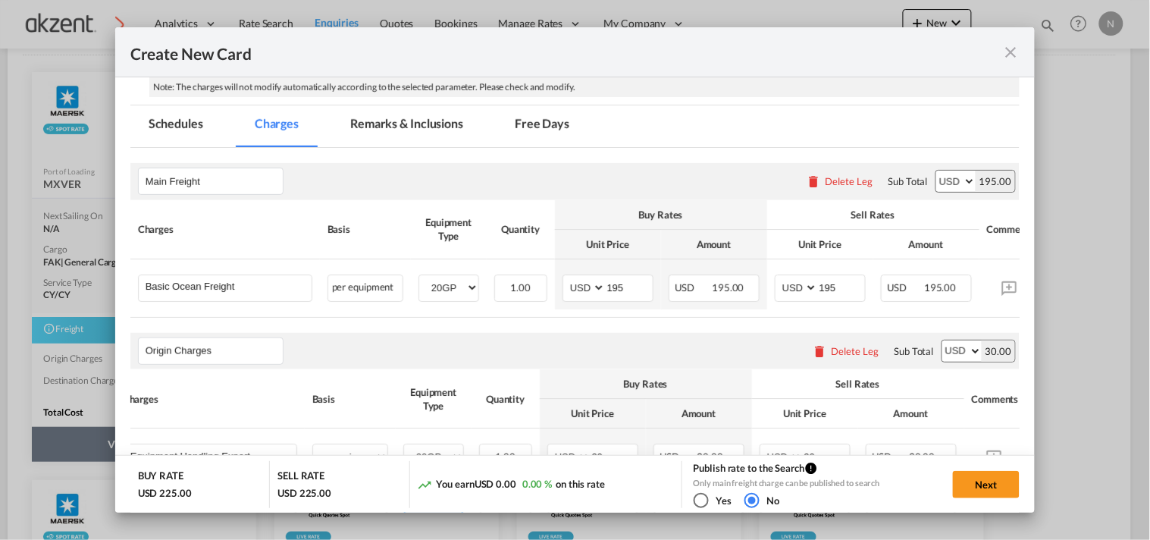
scroll to position [319, 0]
click at [540, 127] on md-tab-item "Free Days" at bounding box center [542, 127] width 91 height 42
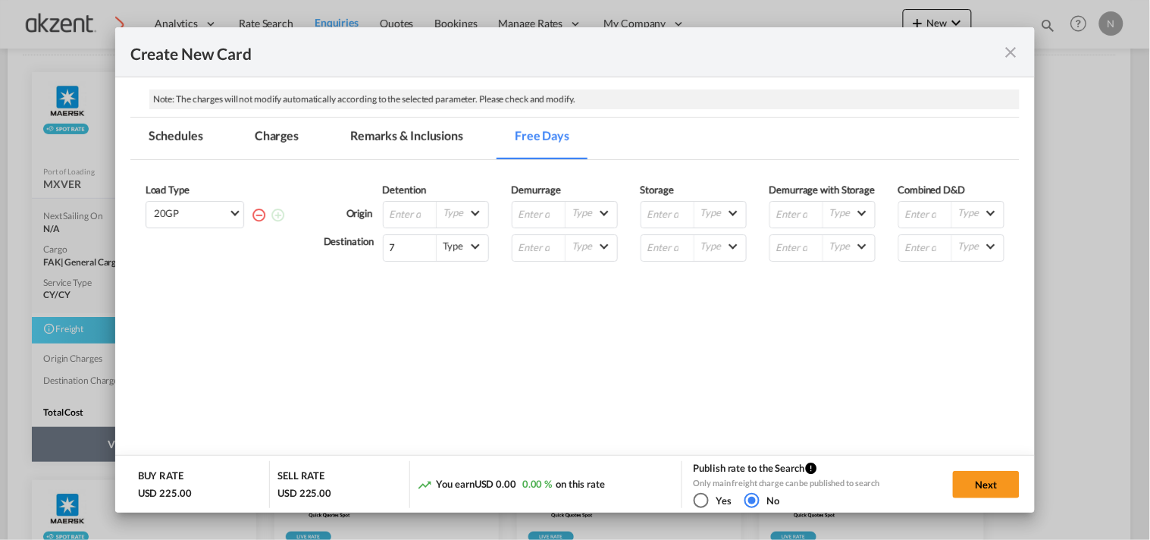
scroll to position [307, 0]
click at [403, 212] on input "Create New Card ..." at bounding box center [410, 215] width 53 height 26
type input "15"
click at [986, 474] on button "Next" at bounding box center [986, 484] width 67 height 27
type input "[DATE]"
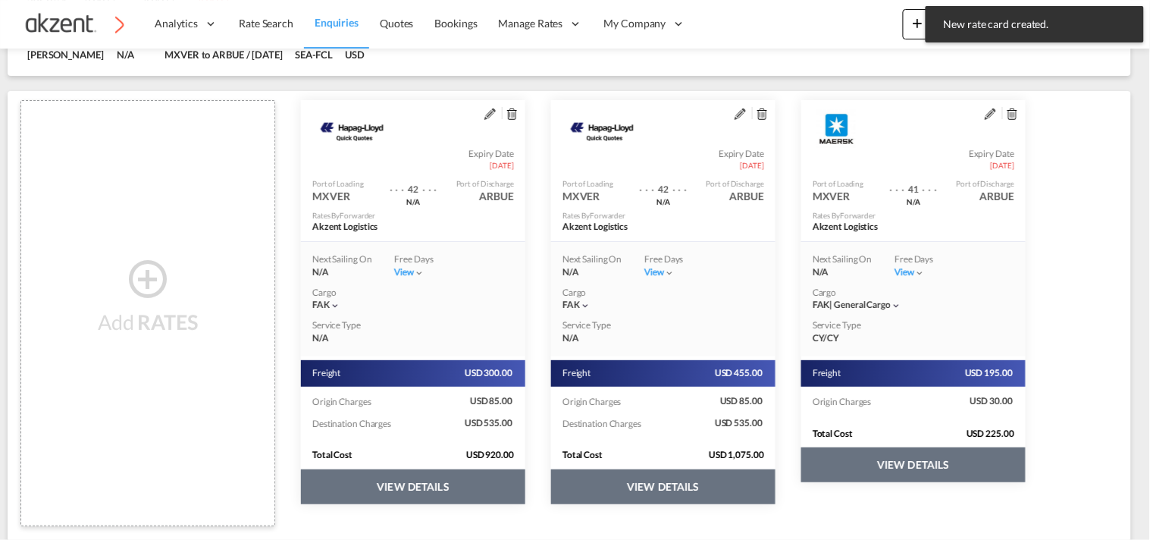
scroll to position [337, 0]
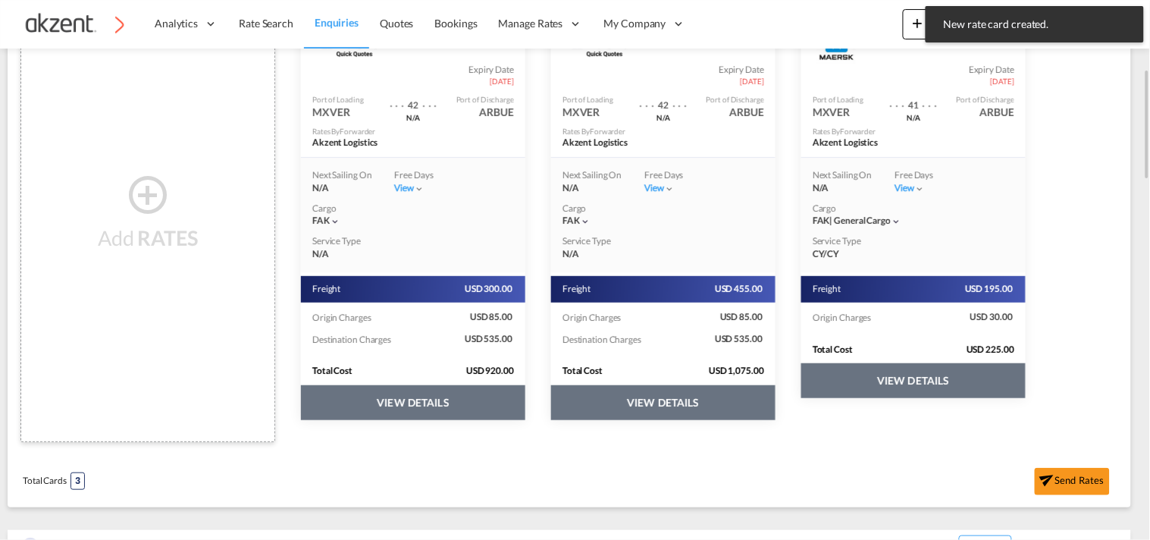
click at [526, 406] on button "VIEW DETAILS" at bounding box center [413, 402] width 224 height 35
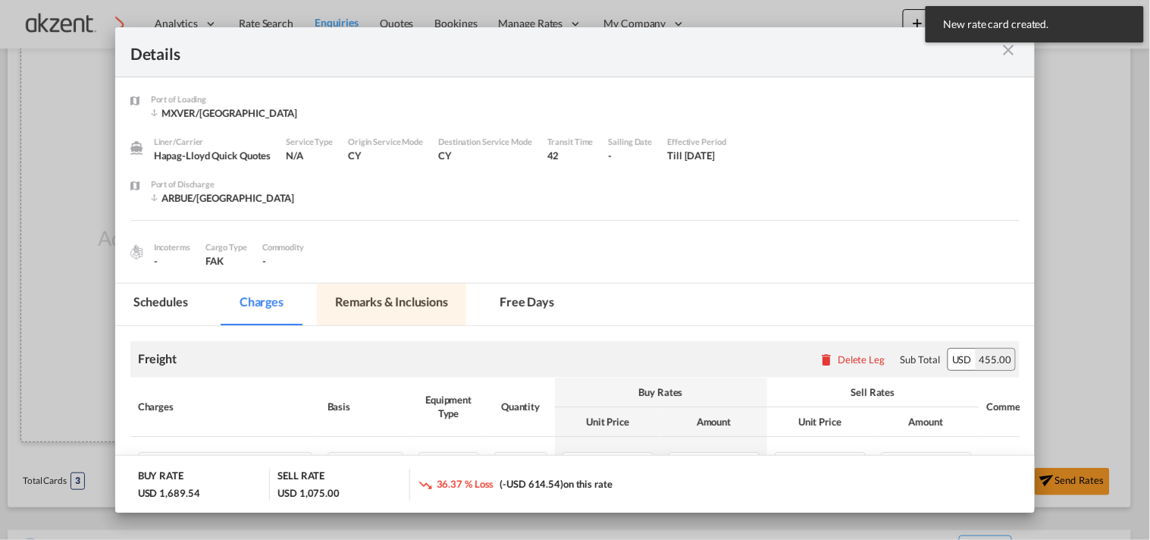
click at [427, 309] on md-tab-item "Remarks & Inclusions" at bounding box center [391, 305] width 149 height 42
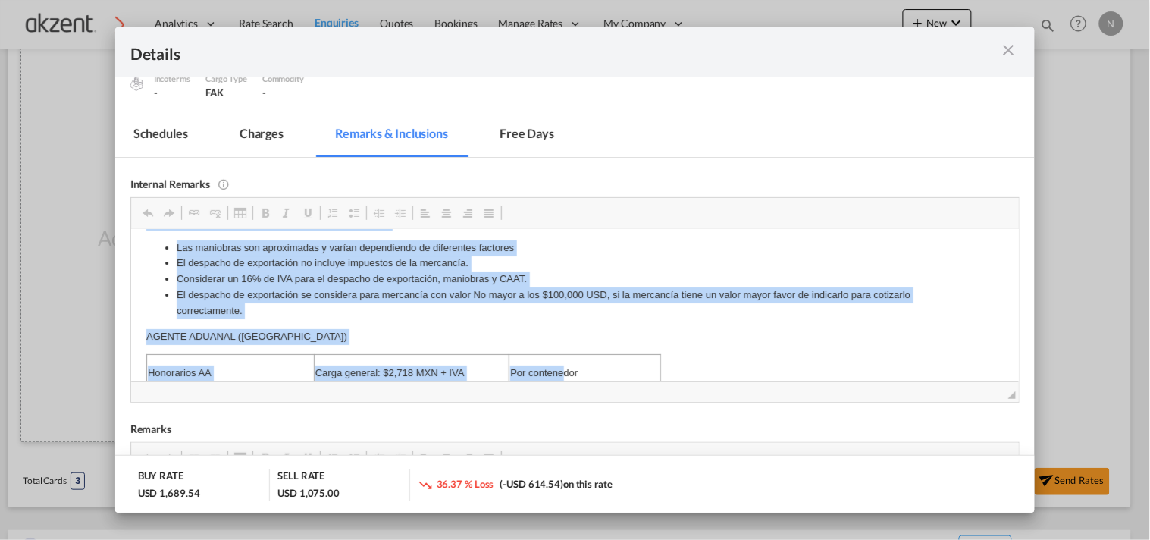
scroll to position [600, 0]
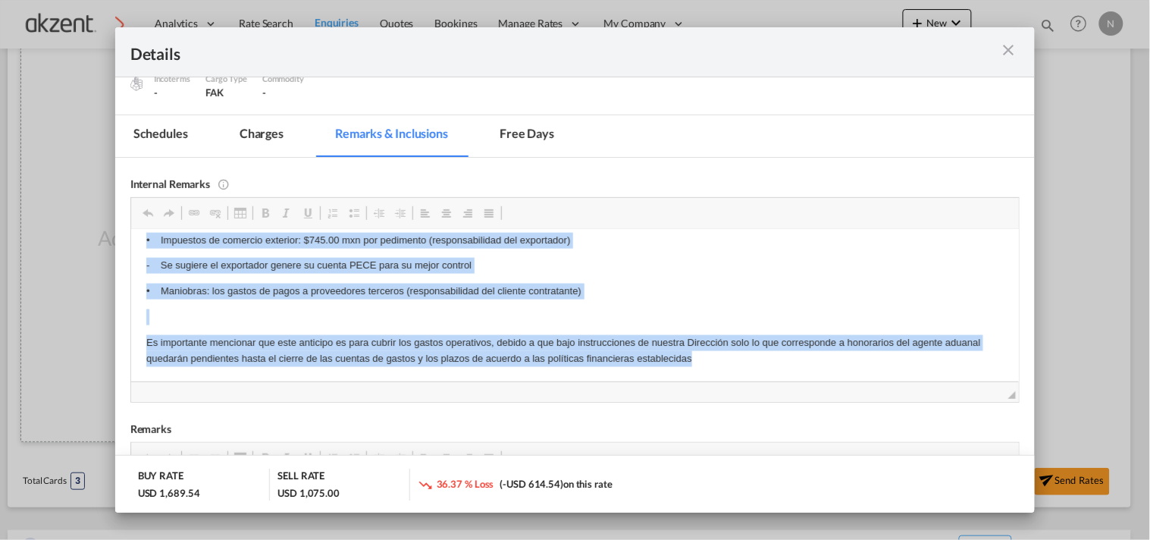
drag, startPoint x: 140, startPoint y: 237, endPoint x: 805, endPoint y: 436, distance: 694.3
click at [805, 381] on html "Maniobra de [PERSON_NAME] 4,060.00 MXN + IVA *NO ESTÁ INCLUIDO EN EL COSTO DE M…" at bounding box center [574, 5] width 889 height 751
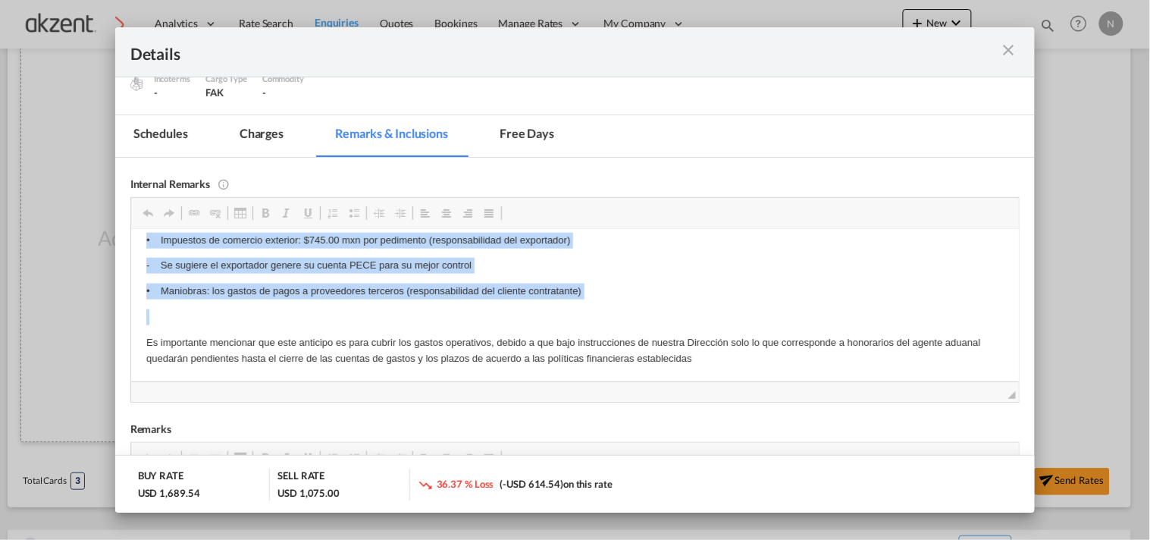
copy body "Loremips do sita co adipi 1,982.99 ELI + SED *DO EIUS TEMPORIN UT LA ETDOL MA A…"
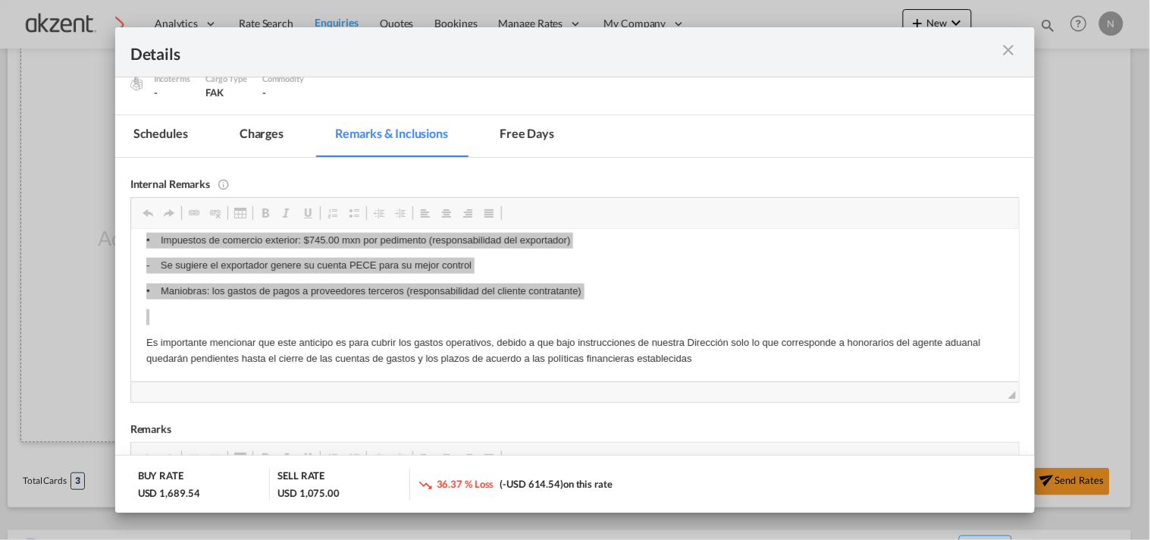
click at [1009, 43] on md-icon "icon-close m-3 fg-AAA8AD cursor" at bounding box center [1008, 50] width 18 height 18
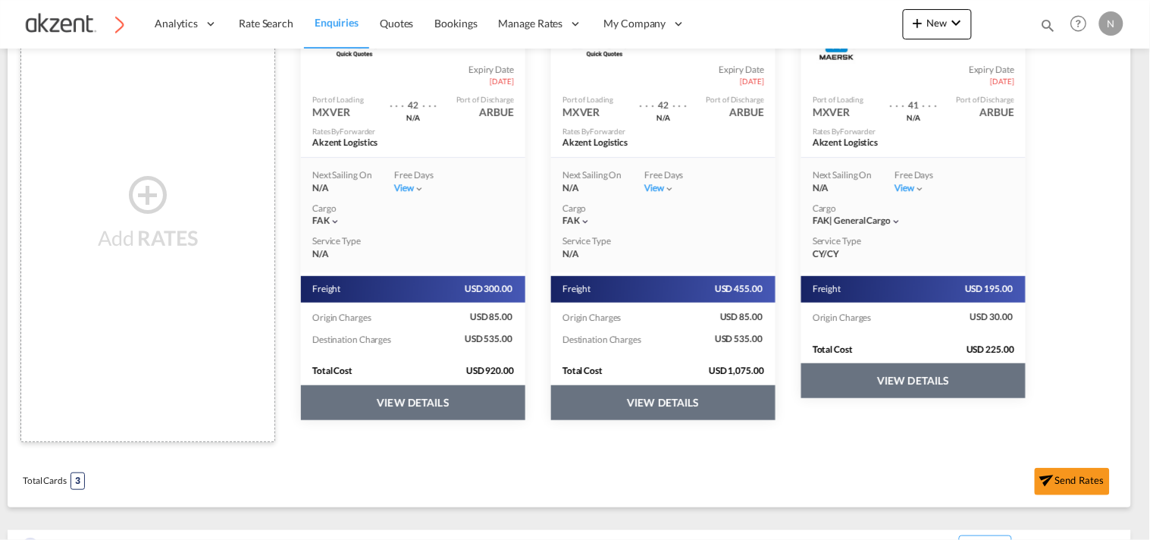
scroll to position [56, 0]
click at [915, 381] on button "VIEW DETAILS" at bounding box center [914, 380] width 224 height 35
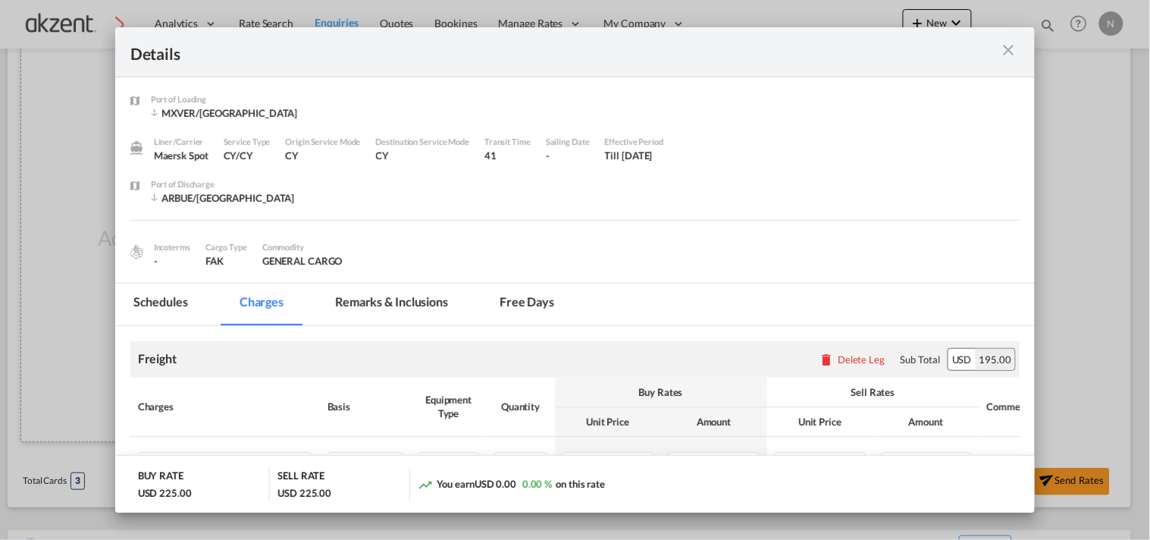
click at [1012, 48] on md-icon "icon-close m-3 fg-AAA8AD cursor" at bounding box center [1008, 50] width 18 height 18
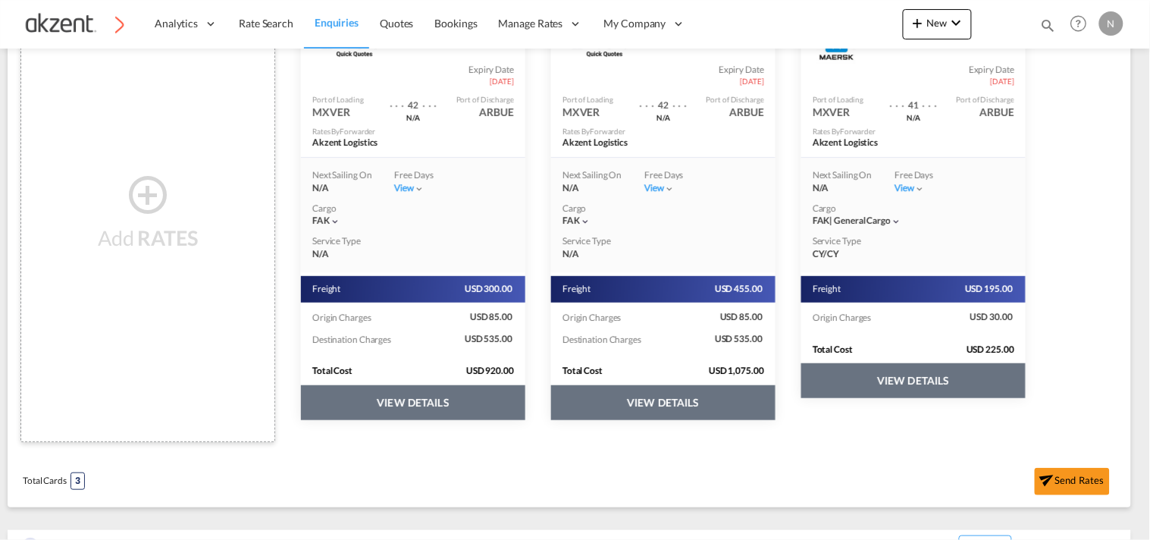
scroll to position [168, 0]
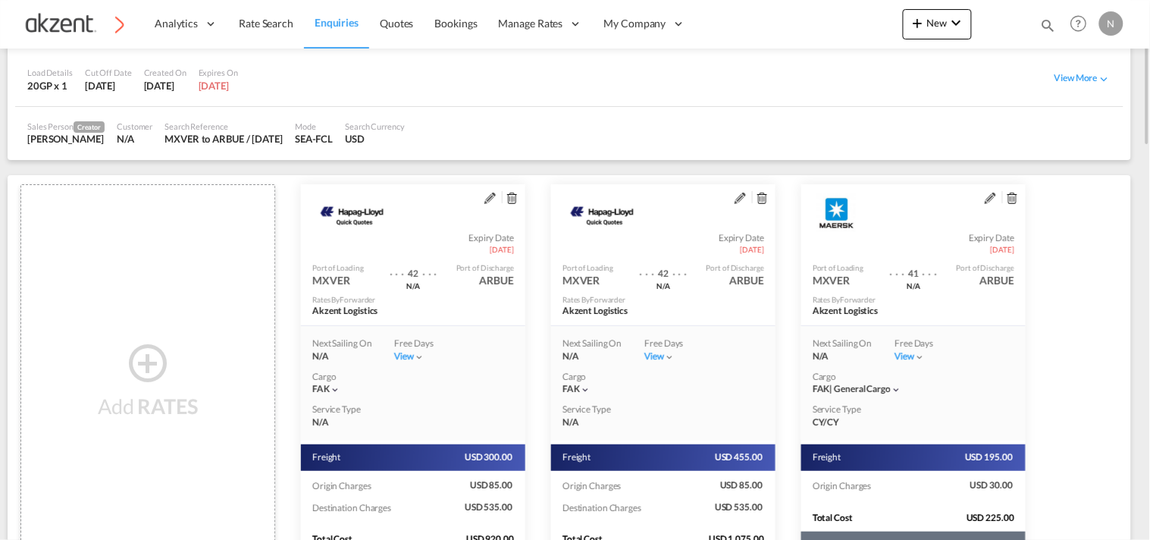
click at [987, 199] on md-icon "assets/icons/custom/edit-icon.svg" at bounding box center [990, 198] width 11 height 11
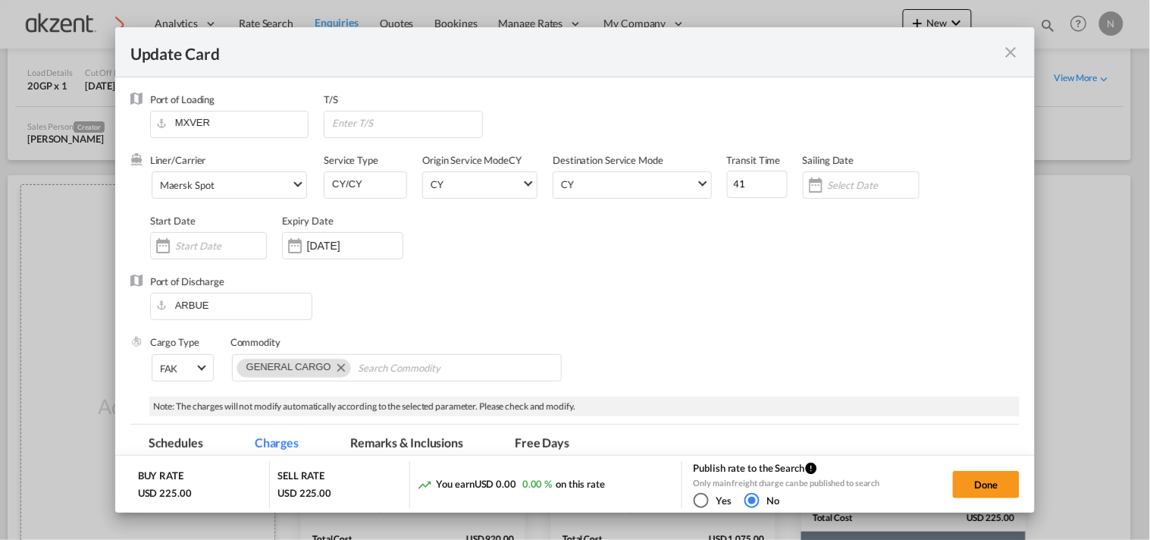
click at [387, 441] on md-tab-item "Remarks & Inclusions" at bounding box center [406, 446] width 149 height 42
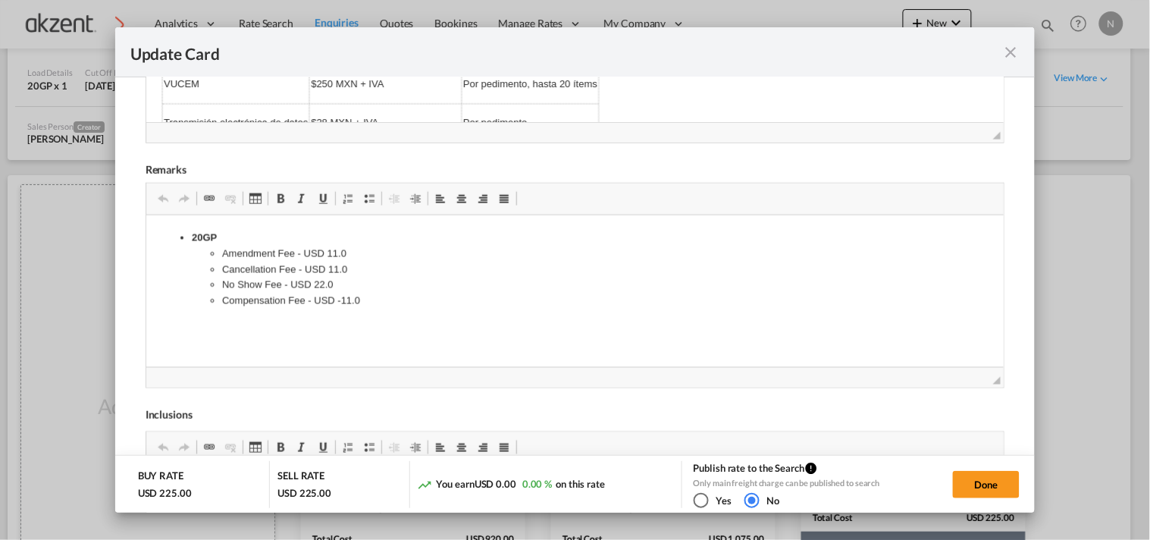
scroll to position [589, 0]
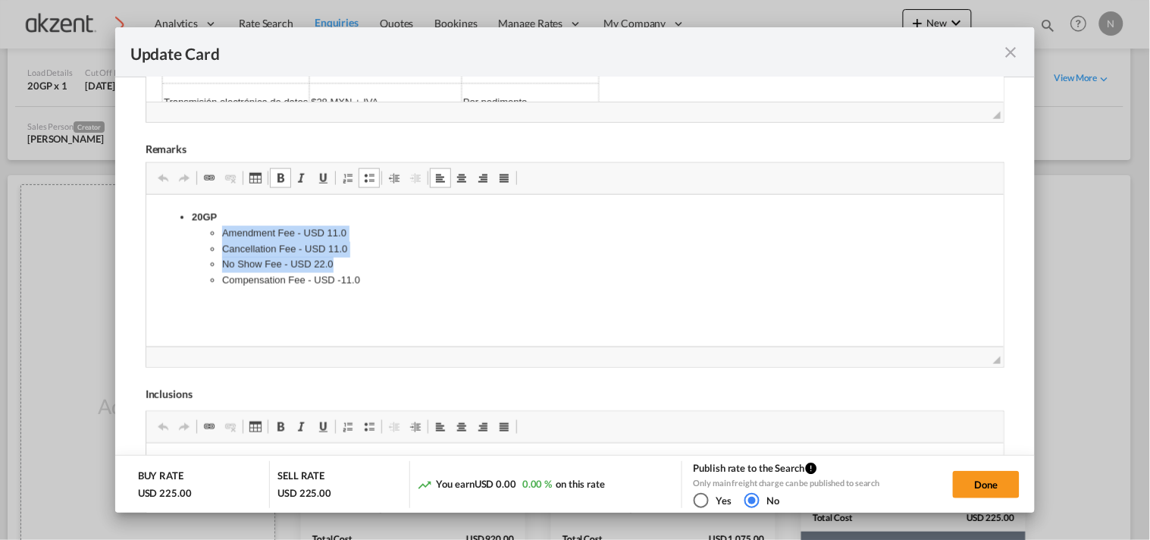
drag, startPoint x: 314, startPoint y: 258, endPoint x: 203, endPoint y: 232, distance: 113.7
click at [203, 232] on ul "Amendment Fee - USD 11.0 Cancellation Fee - USD 11.0 No Show Fee - USD 22.0 Com…" at bounding box center [574, 257] width 767 height 63
copy ul "Amendment Fee - USD 11.0 Cancellation Fee - USD 11.0 No Show Fee - USD 22.0"
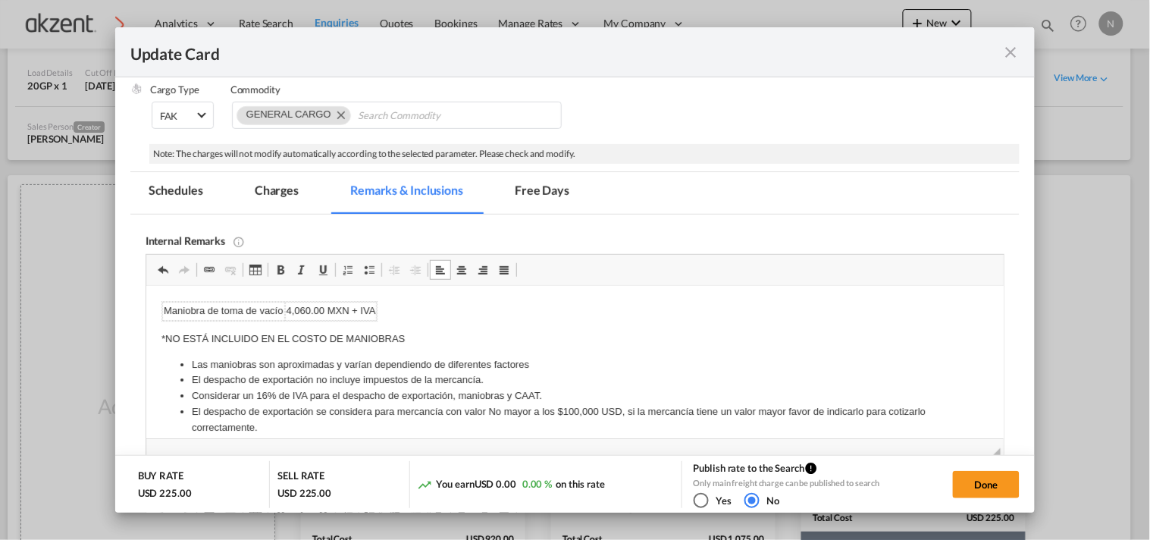
scroll to position [0, 0]
click at [441, 341] on p "*NO ESTÁ INCLUIDO EN EL COSTO DE MANIOBRAS" at bounding box center [575, 340] width 828 height 16
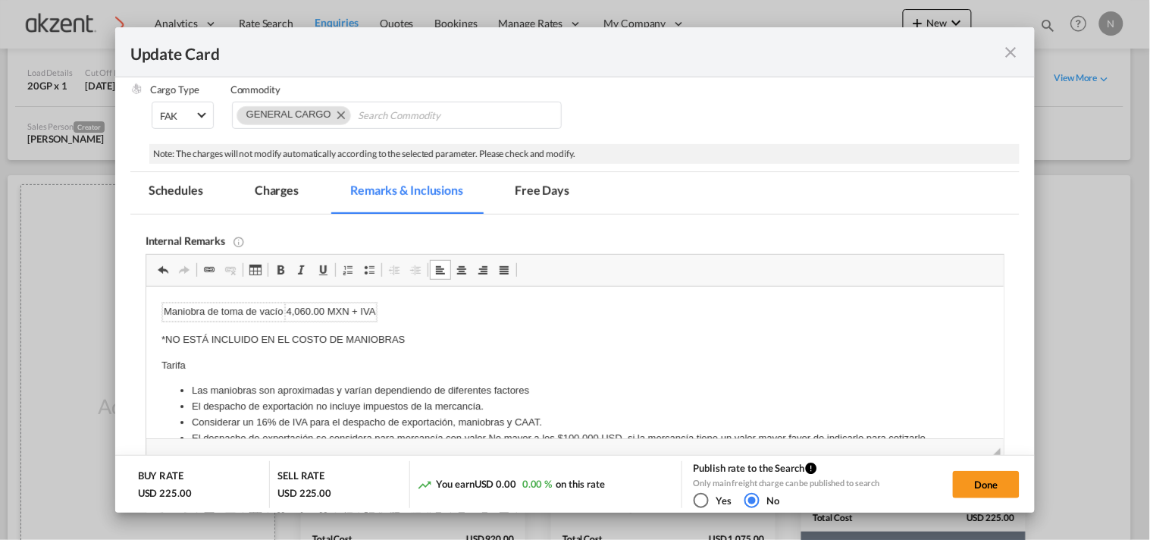
click at [359, 271] on link "Viñetas" at bounding box center [369, 270] width 21 height 20
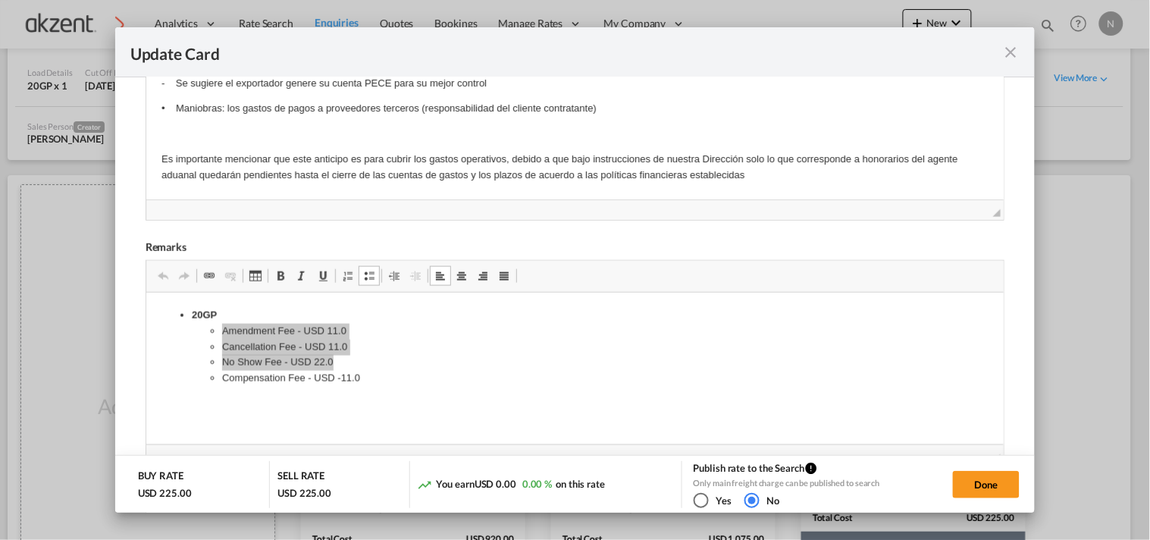
scroll to position [589, 0]
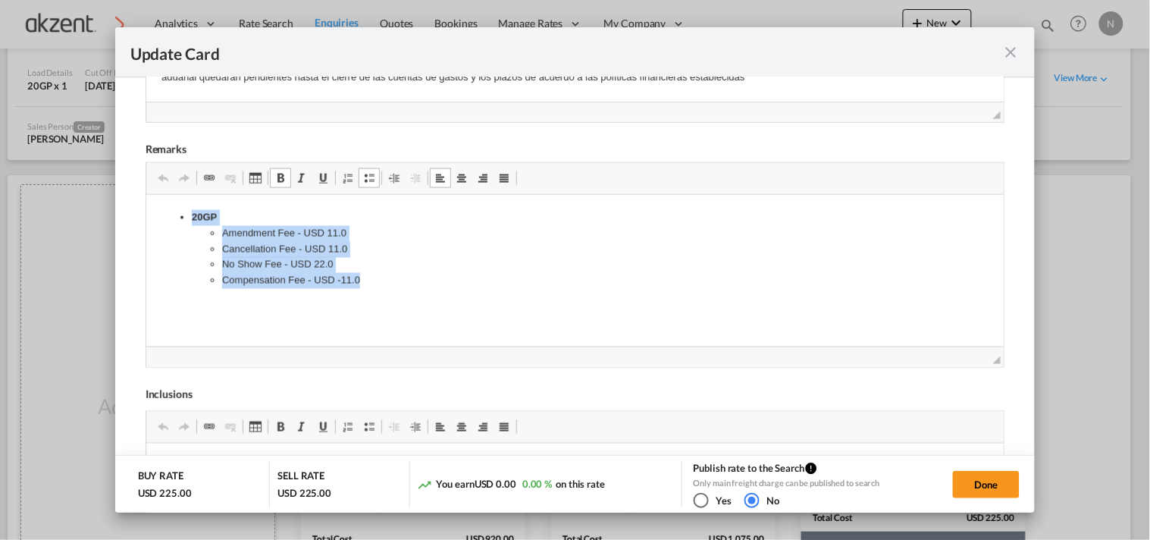
drag, startPoint x: 436, startPoint y: 287, endPoint x: 118, endPoint y: 218, distance: 325.9
click at [146, 218] on html "20GP Amendment Fee - USD 11.0 Cancellation Fee - USD 11.0 No Show Fee - USD 22.…" at bounding box center [575, 249] width 858 height 109
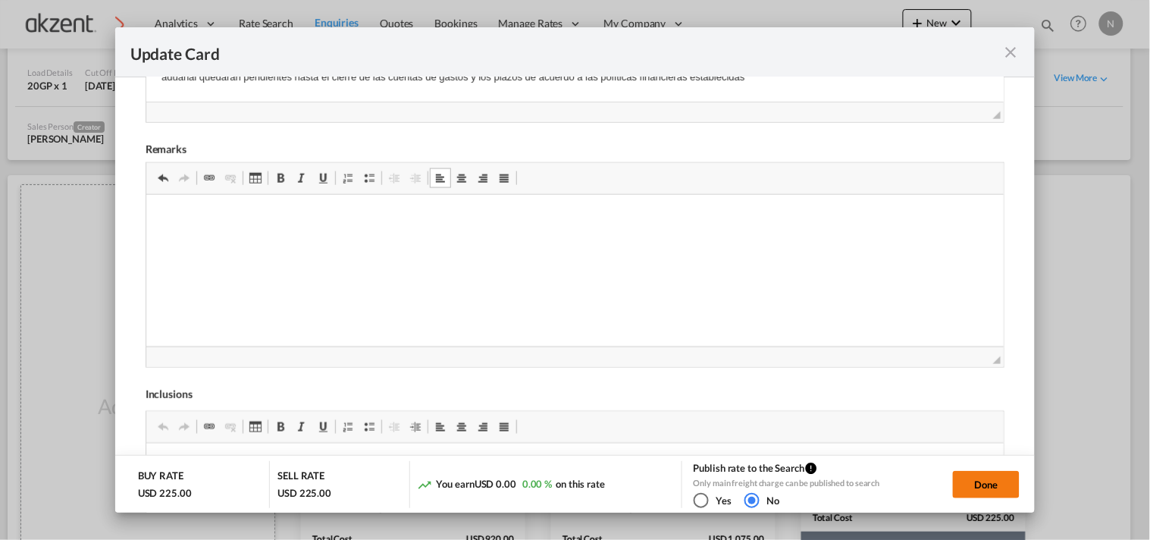
click at [991, 488] on button "Done" at bounding box center [986, 484] width 67 height 27
type input "[DATE]"
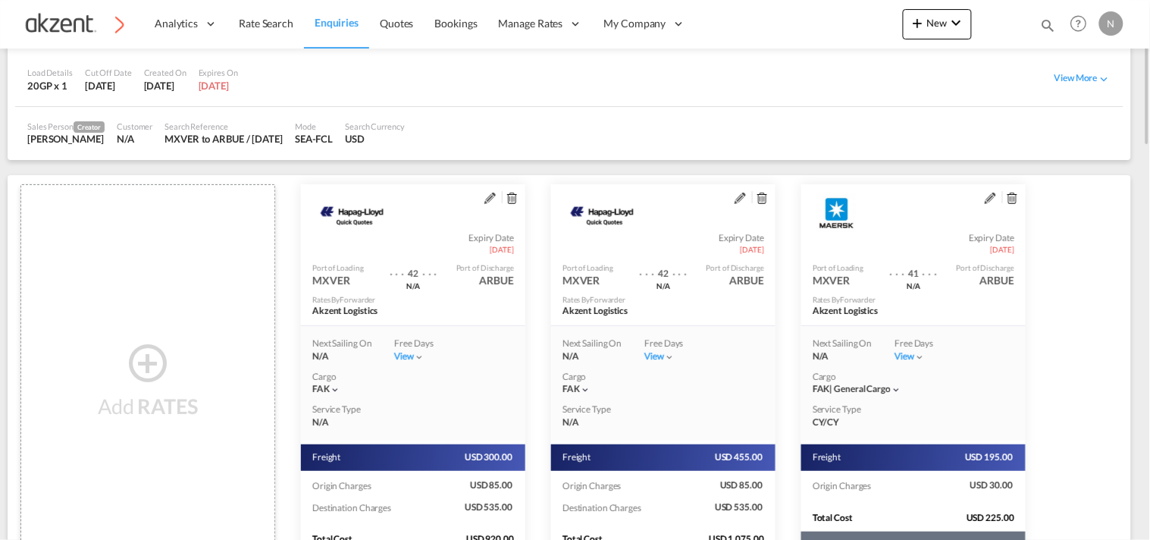
scroll to position [421, 0]
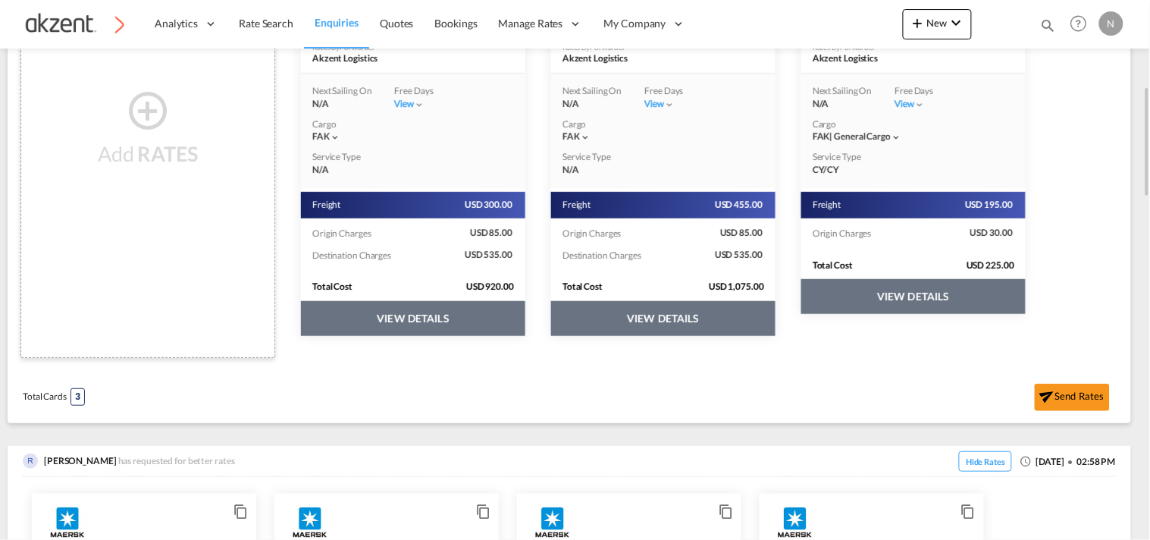
click at [526, 329] on button "VIEW DETAILS" at bounding box center [413, 318] width 224 height 35
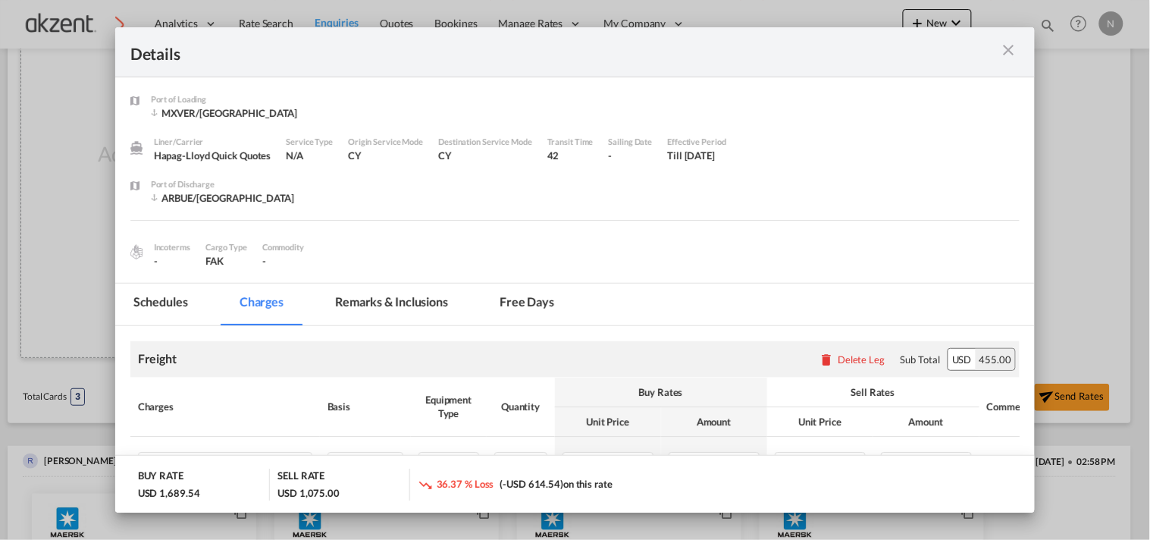
click at [362, 309] on md-tab-item "Remarks & Inclusions" at bounding box center [391, 305] width 149 height 42
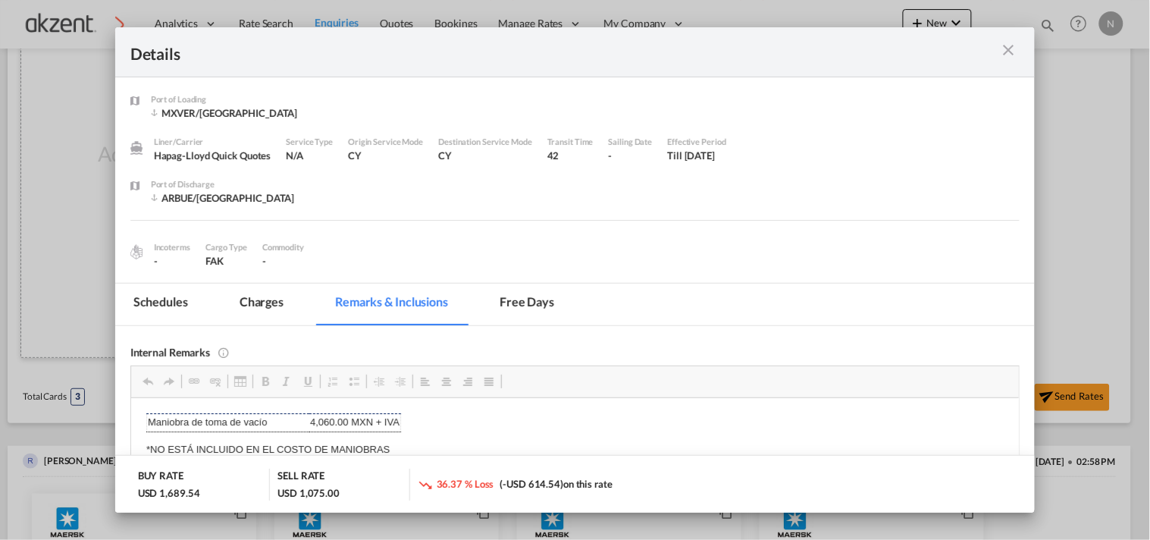
scroll to position [0, 0]
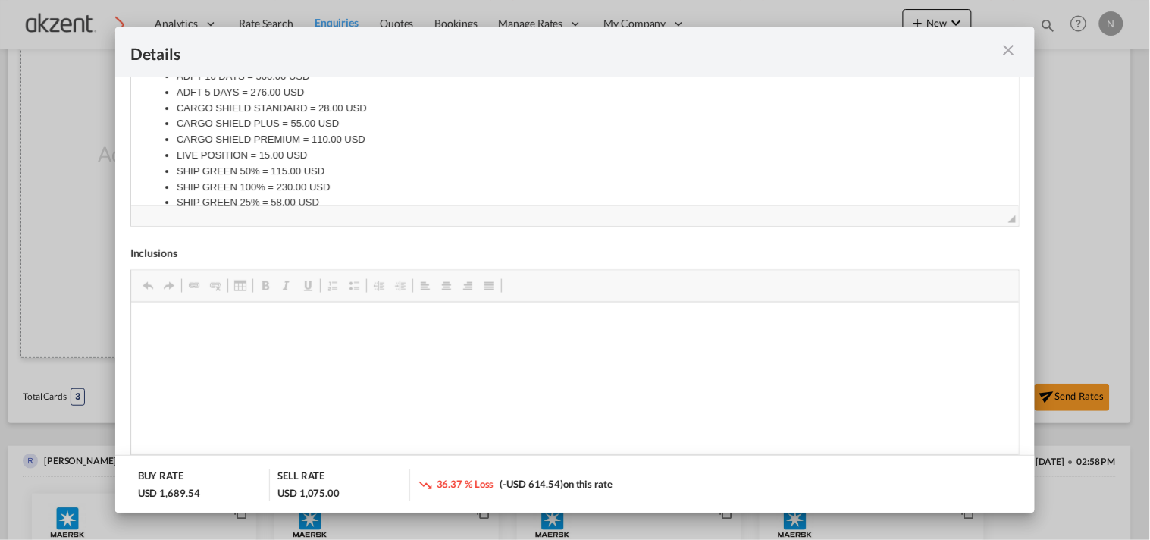
click at [1006, 46] on md-icon "icon-close m-3 fg-AAA8AD cursor" at bounding box center [1008, 50] width 18 height 18
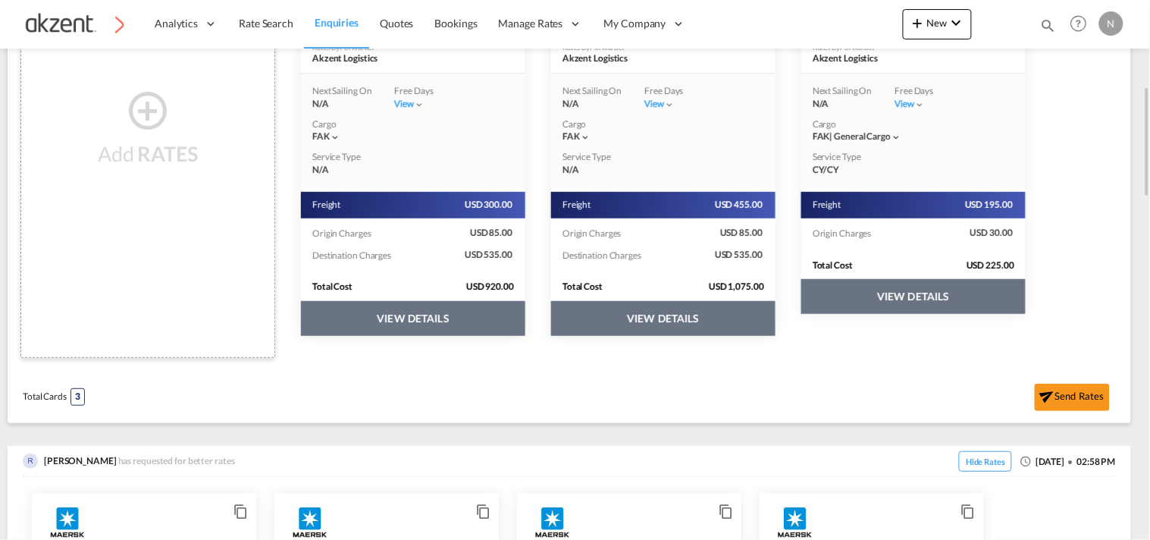
click at [479, 315] on button "VIEW DETAILS" at bounding box center [413, 318] width 224 height 35
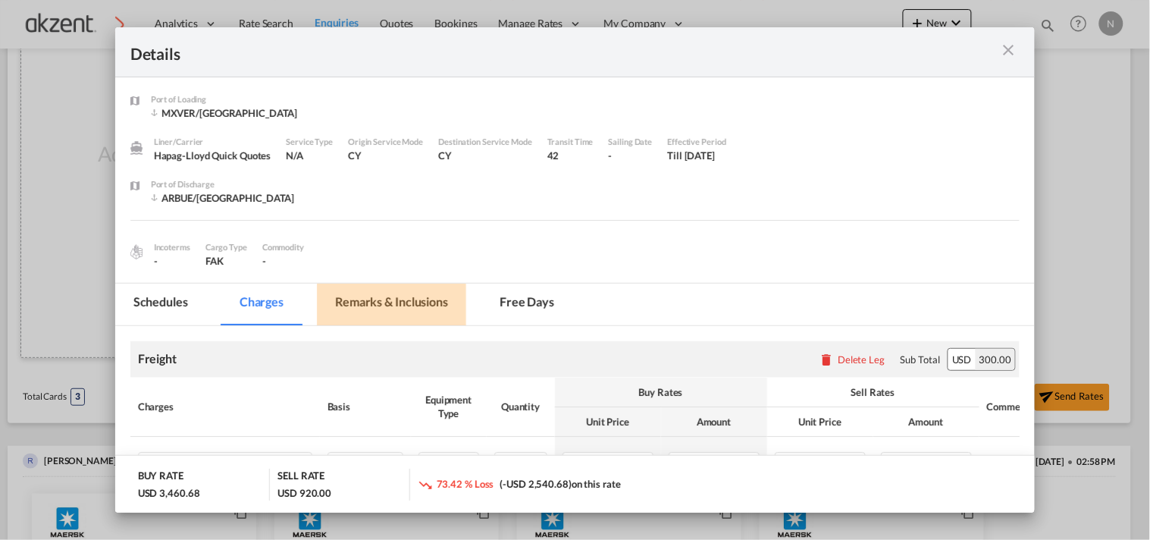
click at [357, 308] on md-tab-item "Remarks & Inclusions" at bounding box center [391, 305] width 149 height 42
click at [344, 304] on md-tab-item "Remarks & Inclusions" at bounding box center [391, 305] width 149 height 42
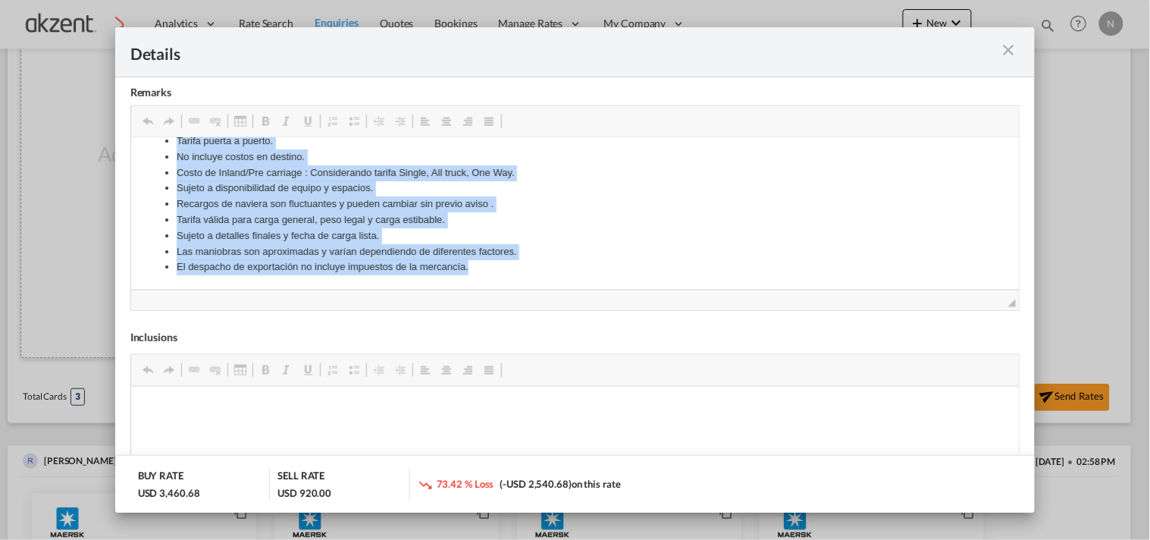
drag, startPoint x: 244, startPoint y: 162, endPoint x: 709, endPoint y: 372, distance: 510.1
click at [709, 290] on html "Tarifa puerta a puerto. No incluye costos en destino. Costo de Inland/Pre carri…" at bounding box center [574, 204] width 889 height 172
copy ul "Tarifa puerta a puerto. No incluye costos en destino. Costo de Inland/Pre carri…"
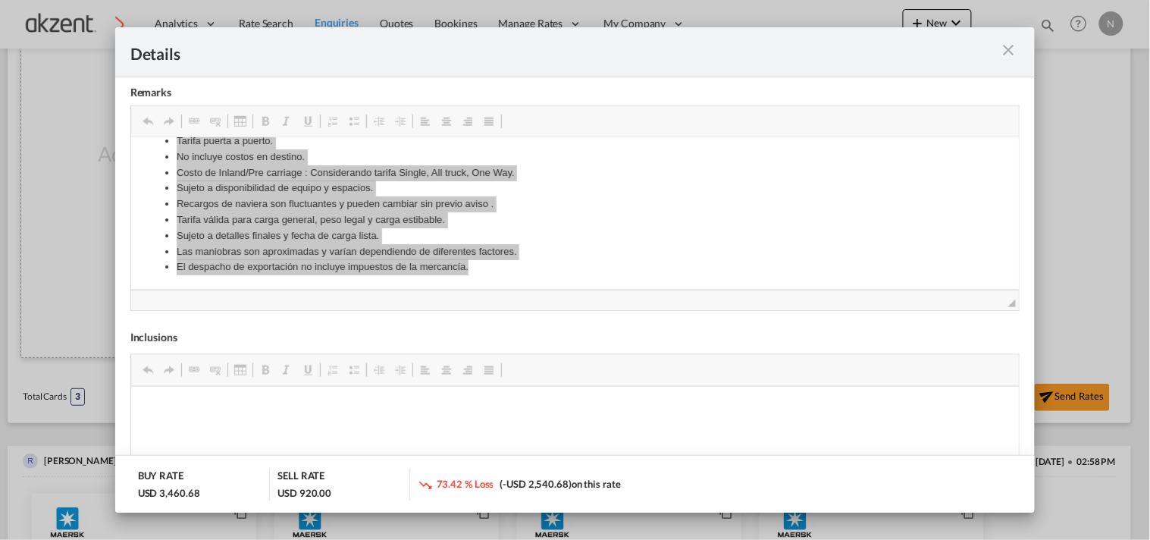
click at [1012, 54] on md-icon "icon-close m-3 fg-AAA8AD cursor" at bounding box center [1008, 50] width 18 height 18
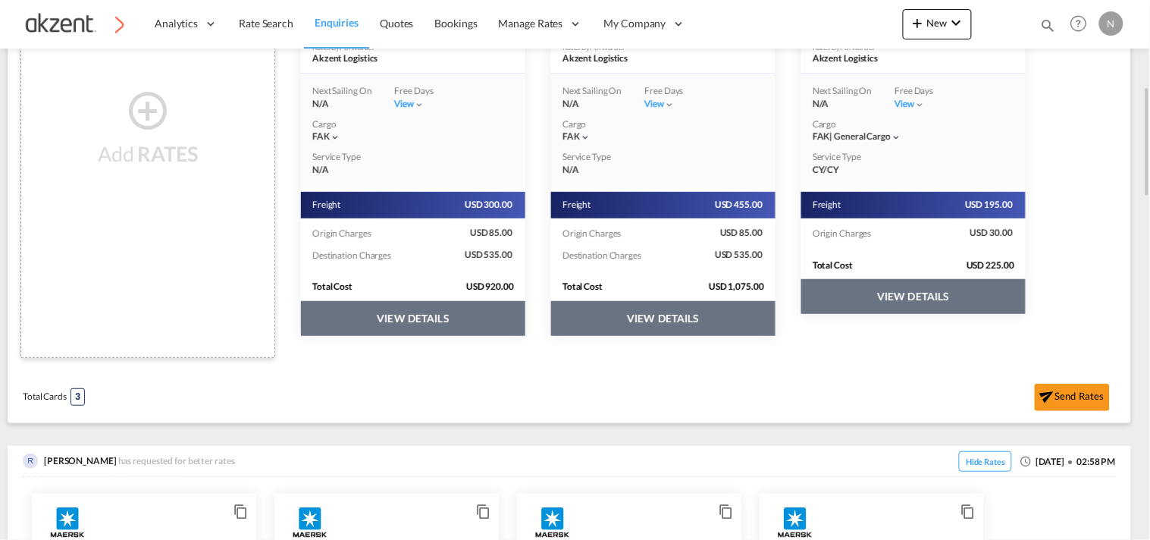
click at [939, 305] on button "VIEW DETAILS" at bounding box center [914, 296] width 224 height 35
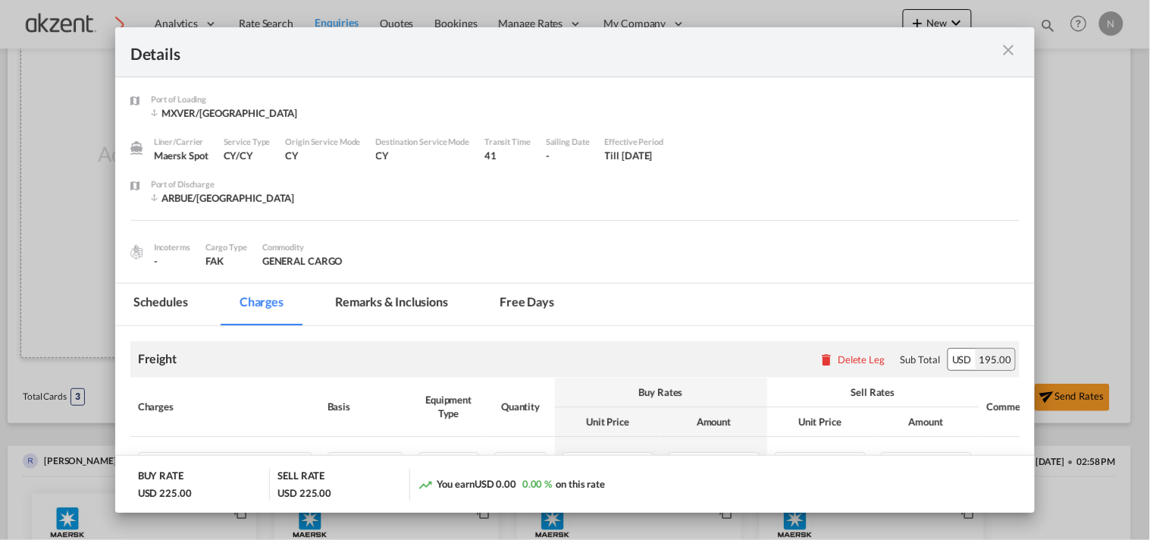
click at [1007, 48] on md-icon "icon-close m-3 fg-AAA8AD cursor" at bounding box center [1008, 50] width 18 height 18
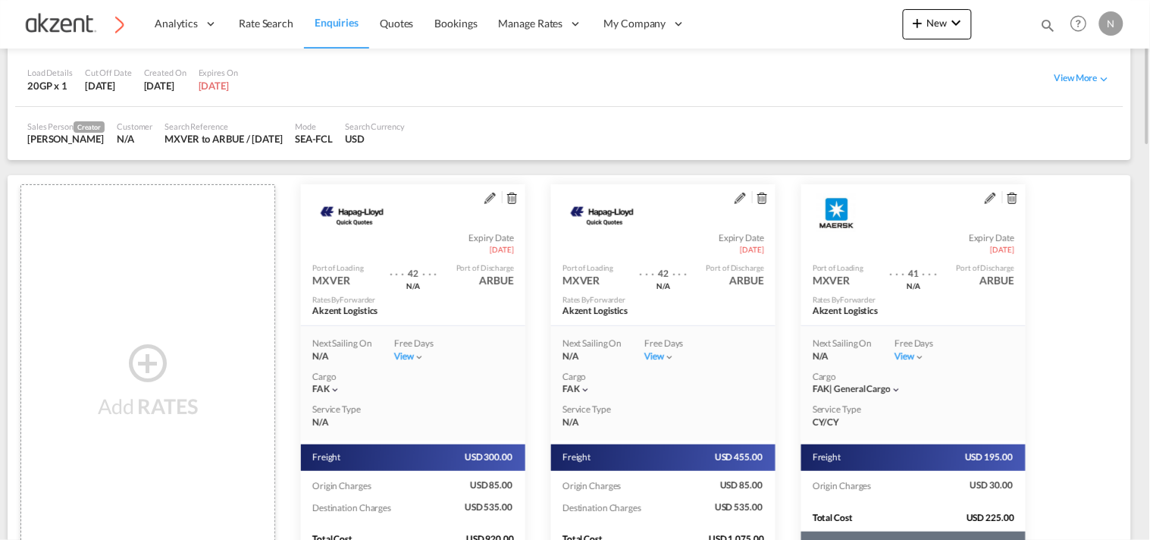
click at [987, 193] on md-icon "assets/icons/custom/edit-icon.svg" at bounding box center [990, 198] width 11 height 11
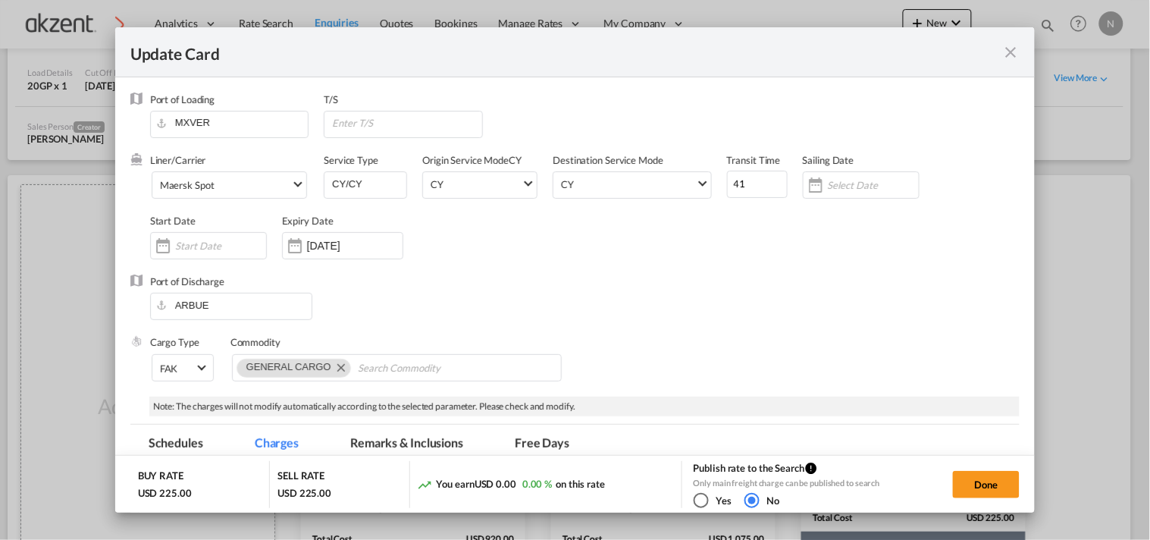
click at [406, 436] on md-tab-item "Remarks & Inclusions" at bounding box center [406, 446] width 149 height 42
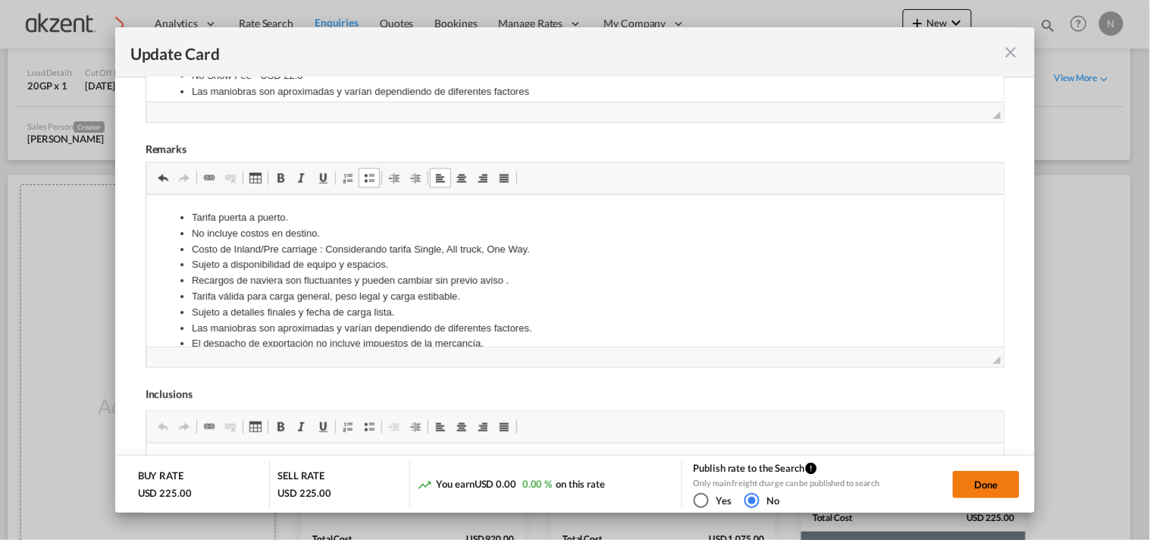
click at [984, 476] on button "Done" at bounding box center [986, 484] width 67 height 27
type input "[DATE]"
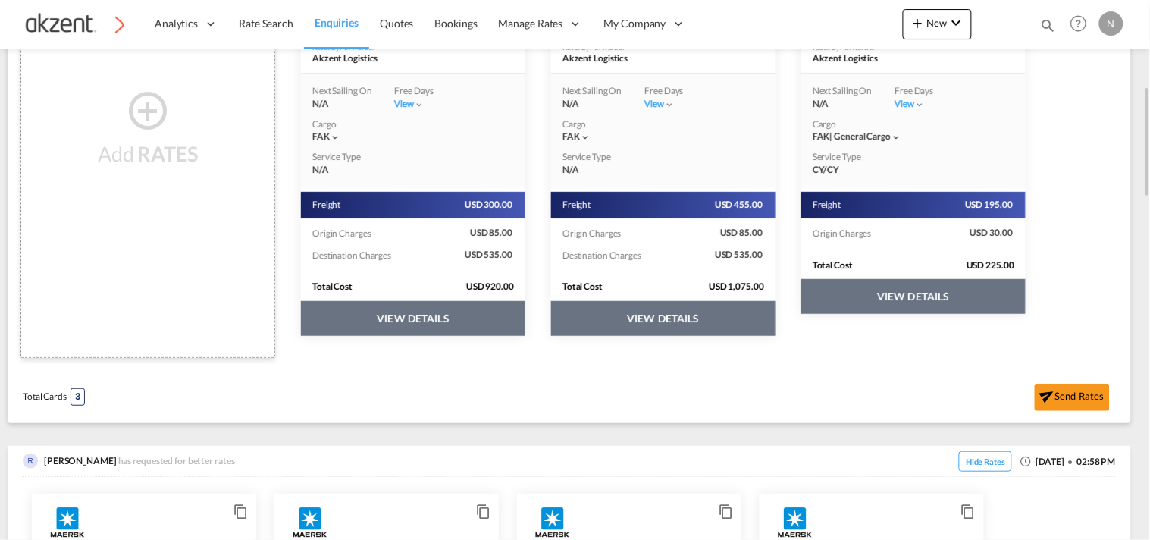
click at [526, 325] on button "VIEW DETAILS" at bounding box center [413, 318] width 224 height 35
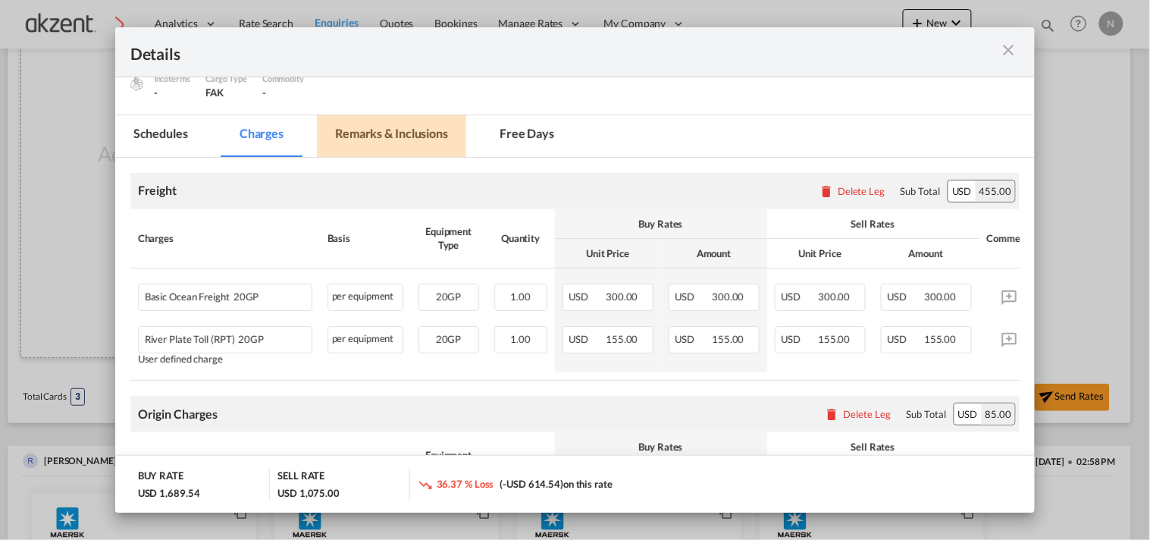
click at [406, 146] on md-tab-item "Remarks & Inclusions" at bounding box center [391, 136] width 149 height 42
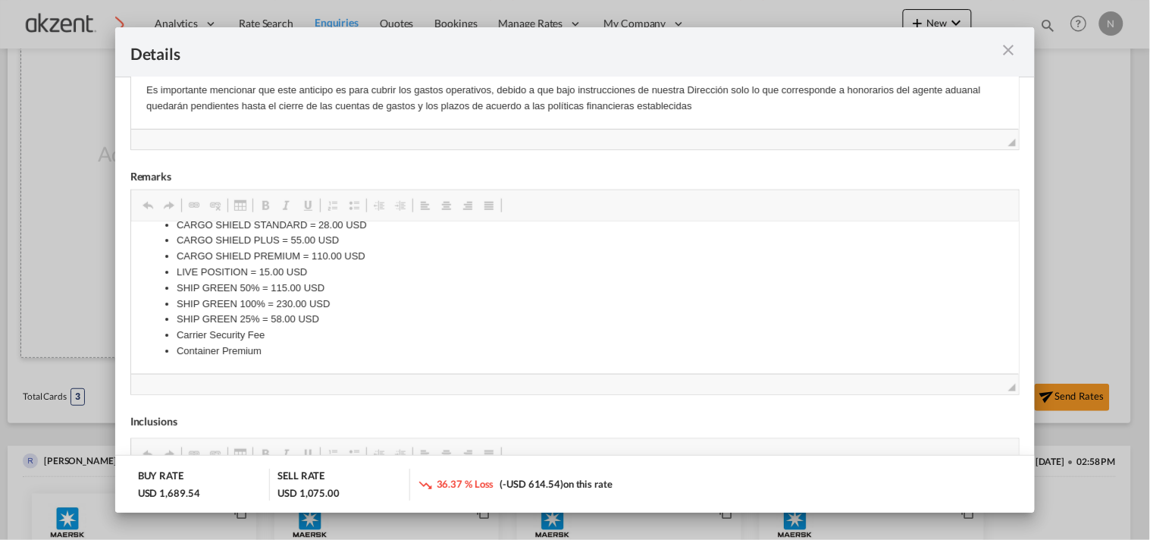
click at [1012, 48] on md-icon "icon-close m-3 fg-AAA8AD cursor" at bounding box center [1008, 50] width 18 height 18
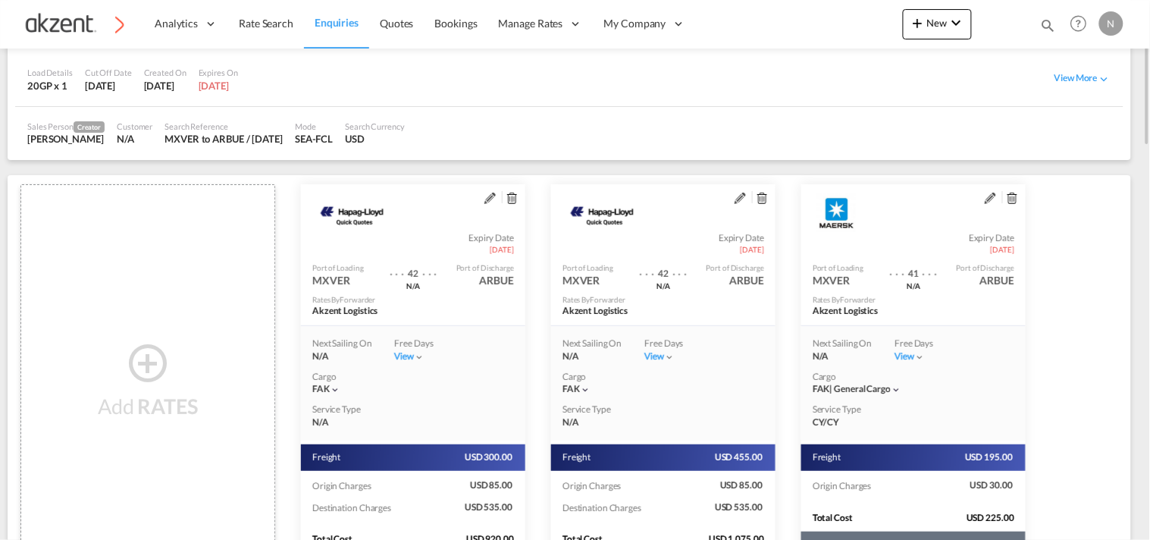
click at [496, 198] on md-icon "assets/icons/custom/edit-icon.svg" at bounding box center [490, 198] width 11 height 11
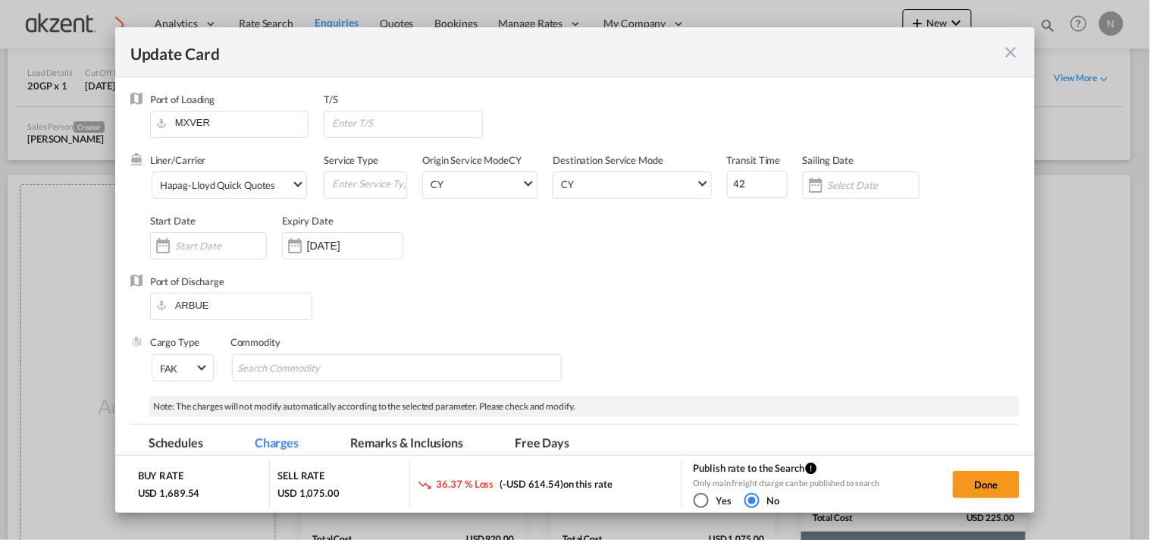
click at [410, 445] on md-tab-item "Remarks & Inclusions" at bounding box center [406, 446] width 149 height 42
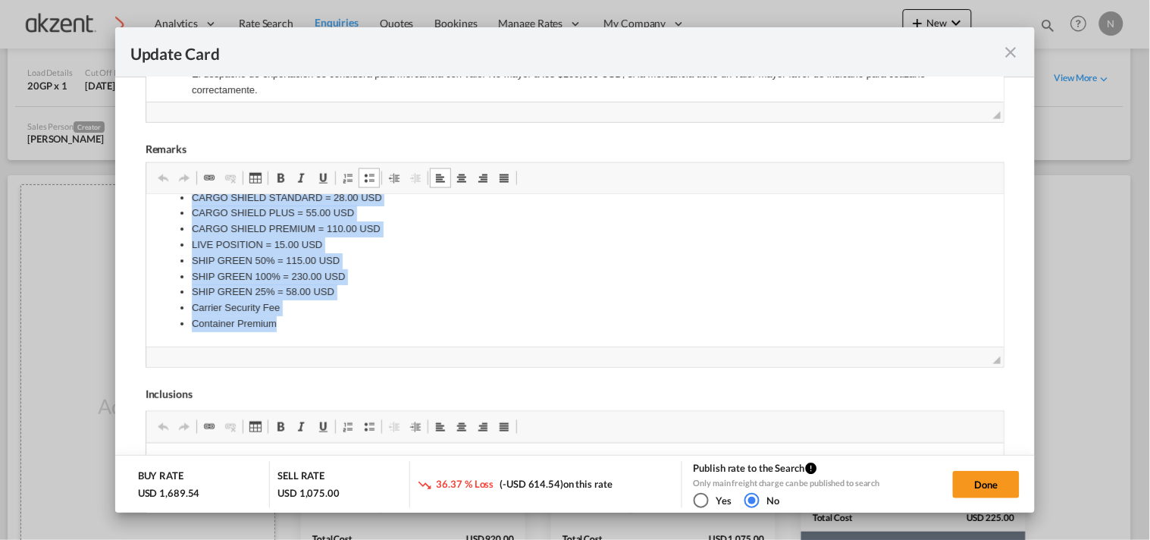
drag, startPoint x: 190, startPoint y: 226, endPoint x: 461, endPoint y: 407, distance: 326.4
click at [461, 347] on html "ADFT 10 DAYS = 500.00 USD ADFT 5 DAYS = 276.00 USD CARGO SHIELD STANDARD = 28.0…" at bounding box center [575, 245] width 858 height 204
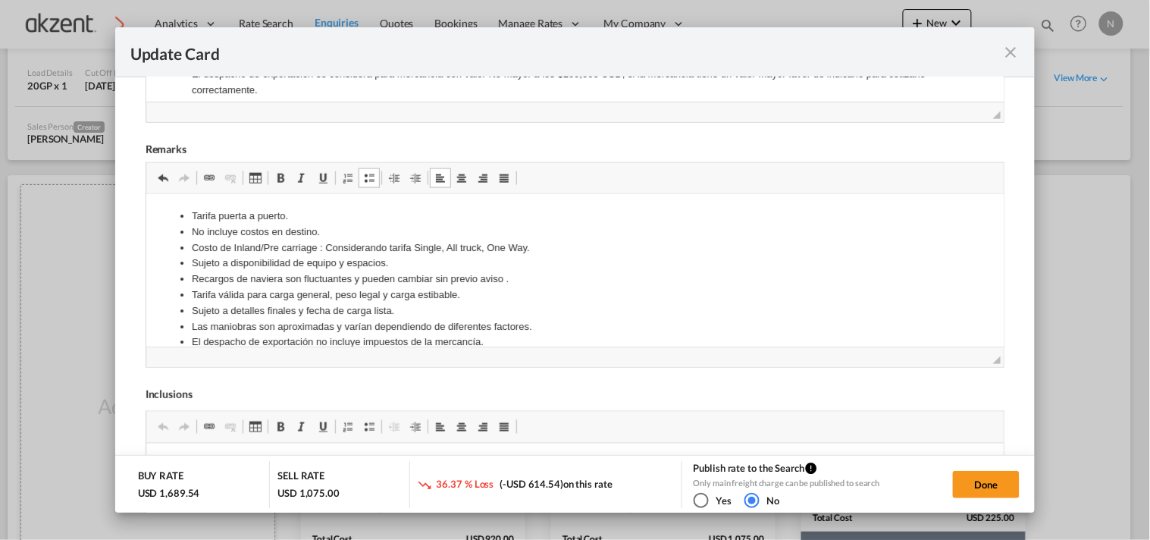
click at [245, 206] on html "Tarifa puerta a puerto. No incluye costos en destino. Costo de Inland/Pre carri…" at bounding box center [575, 279] width 858 height 172
drag, startPoint x: 442, startPoint y: 240, endPoint x: 143, endPoint y: 245, distance: 298.8
click at [146, 245] on html "Tarifa puerto a puerto. No incluye costos en destino. Costo de Inland/Pre carri…" at bounding box center [575, 279] width 858 height 172
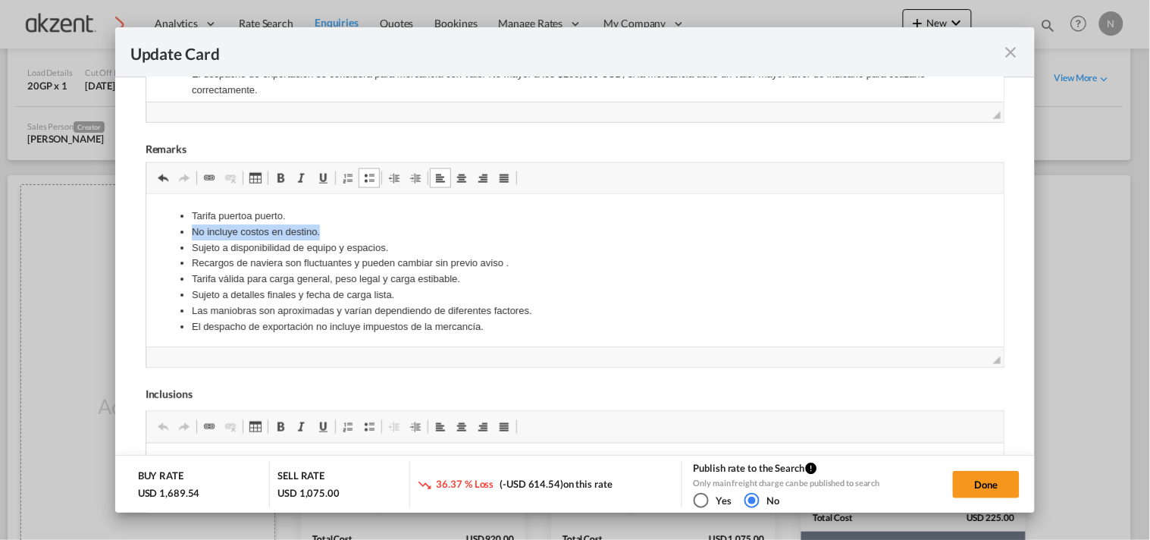
drag, startPoint x: 341, startPoint y: 227, endPoint x: 133, endPoint y: 228, distance: 207.8
click at [146, 228] on html "Tarifa puerto a puerto. No incluye costos en destino. Sujeto a disponibilidad d…" at bounding box center [575, 271] width 858 height 156
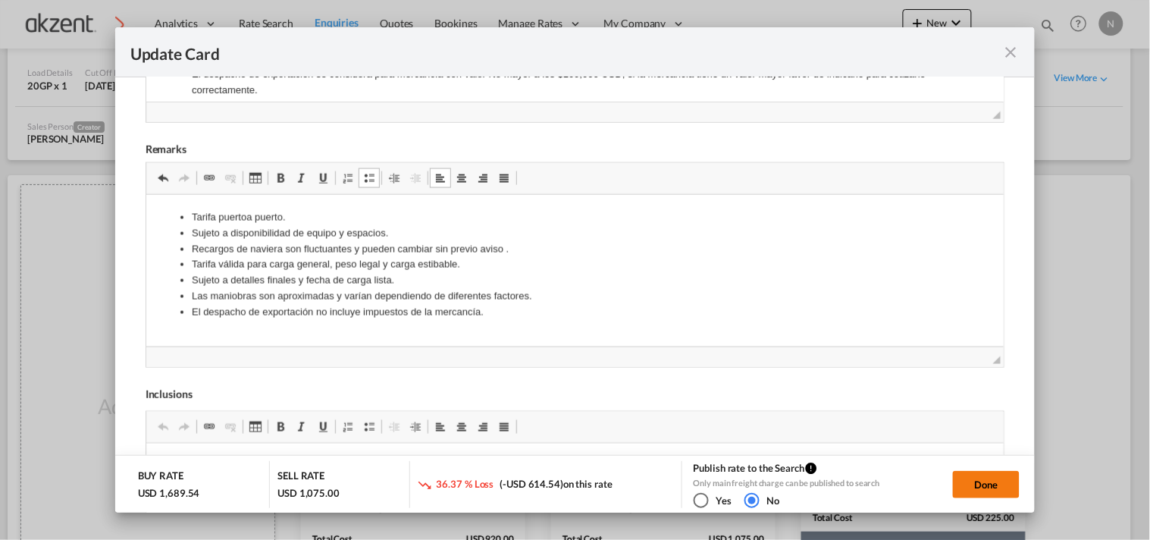
click at [969, 471] on button "Done" at bounding box center [986, 484] width 67 height 27
type input "[DATE]"
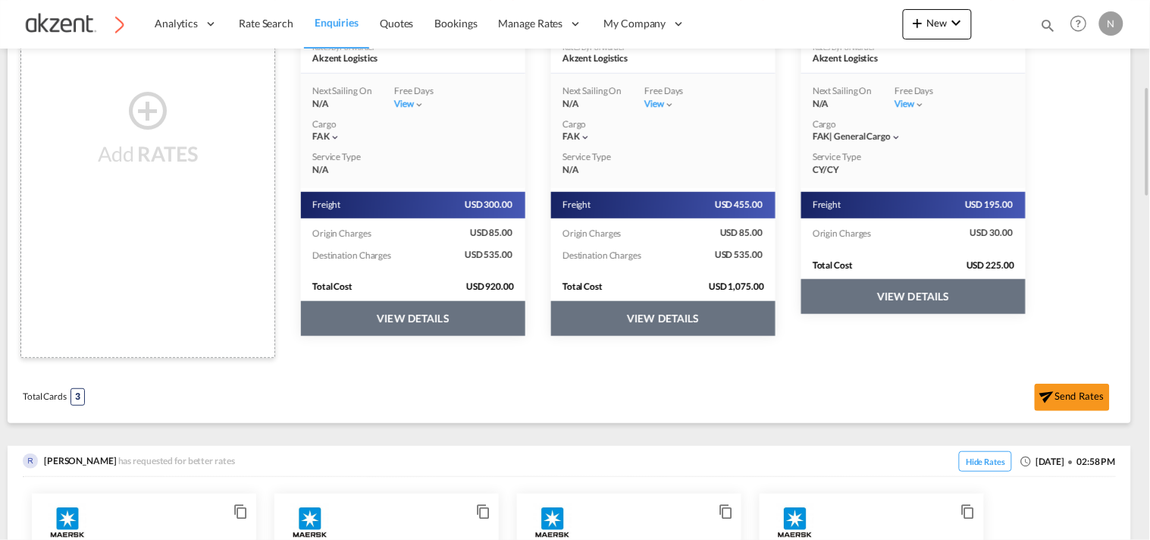
click at [452, 309] on button "VIEW DETAILS" at bounding box center [413, 318] width 224 height 35
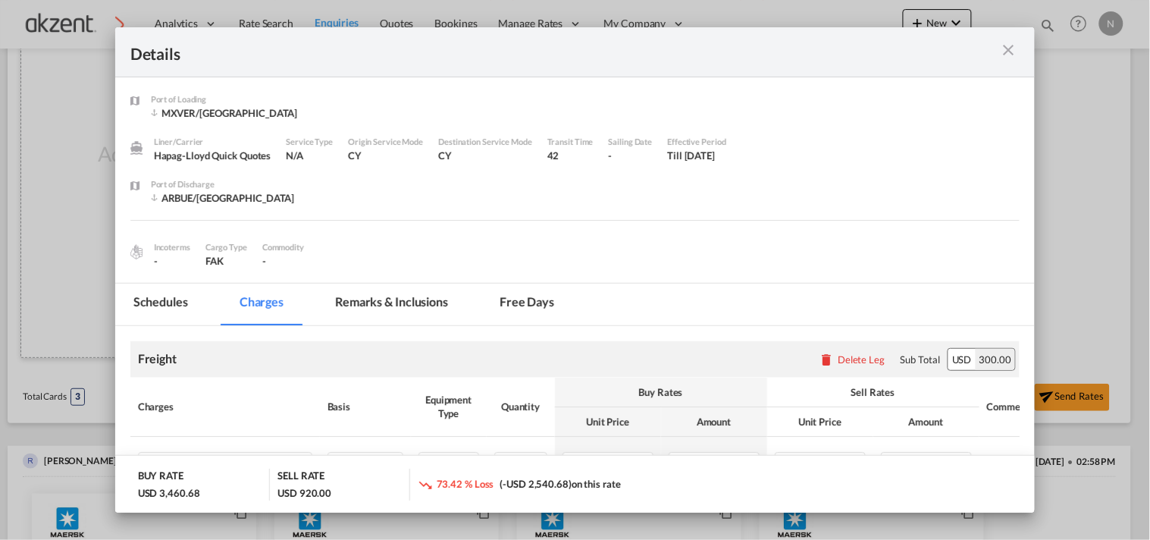
click at [1012, 47] on md-icon "icon-close m-3 fg-AAA8AD cursor" at bounding box center [1008, 50] width 18 height 18
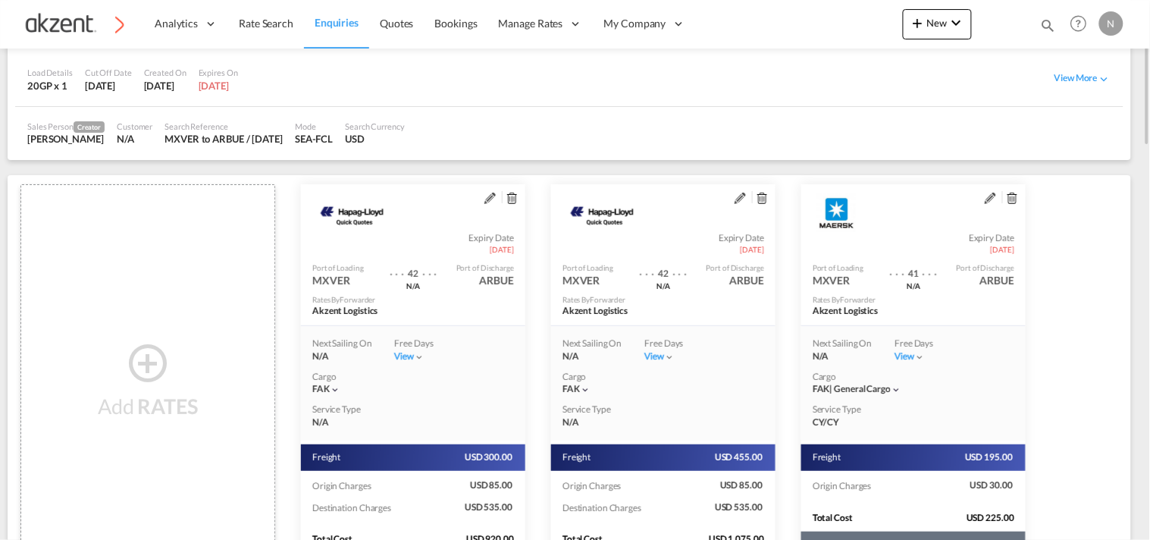
click at [488, 193] on md-icon "assets/icons/custom/edit-icon.svg" at bounding box center [490, 198] width 11 height 11
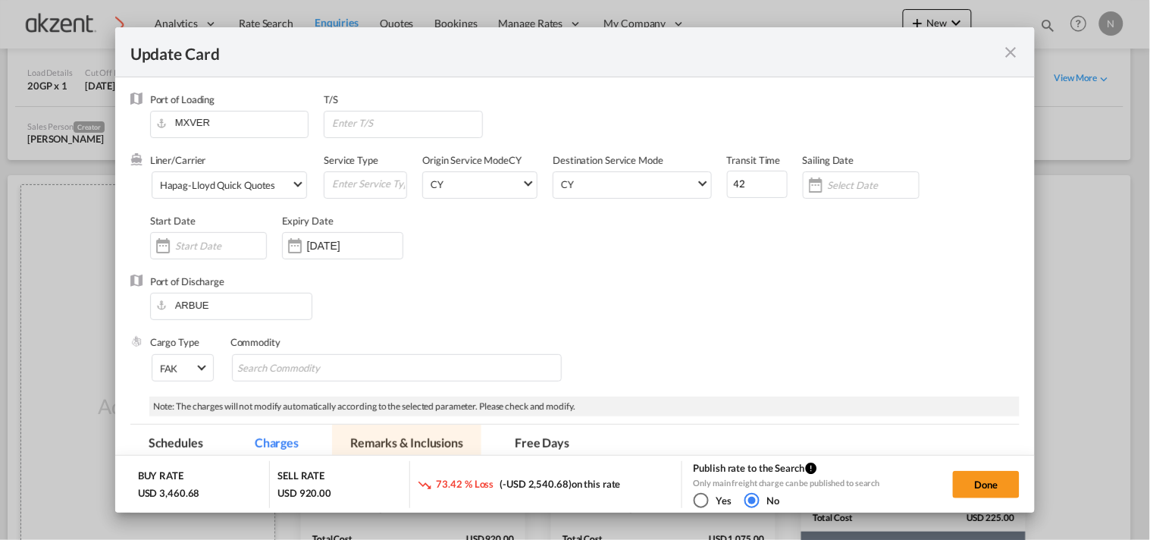
click at [353, 436] on md-tab-item "Remarks & Inclusions" at bounding box center [406, 446] width 149 height 42
